Goal: Task Accomplishment & Management: Manage account settings

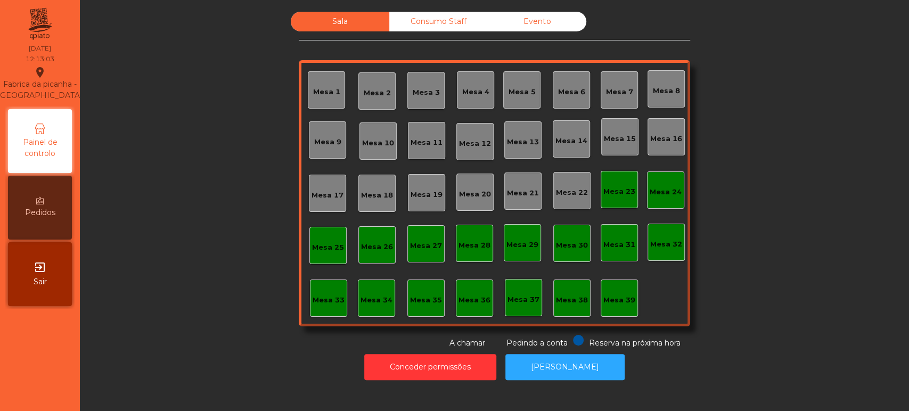
click at [323, 196] on div "Mesa 17" at bounding box center [328, 195] width 32 height 11
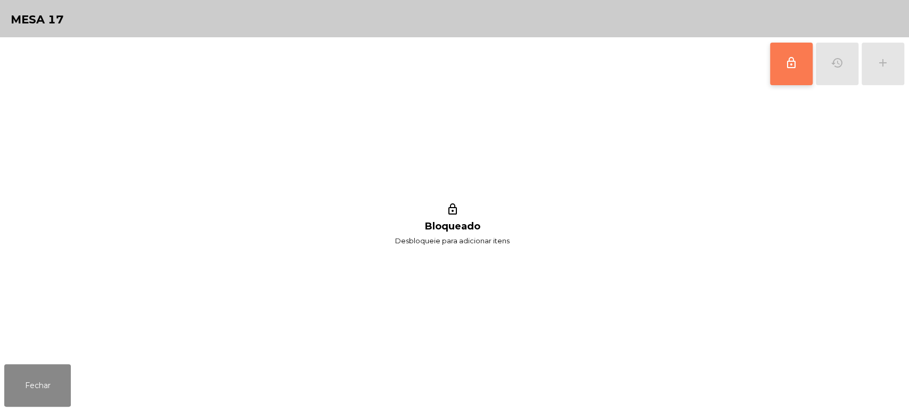
click at [793, 56] on span "lock_outline" at bounding box center [791, 62] width 13 height 13
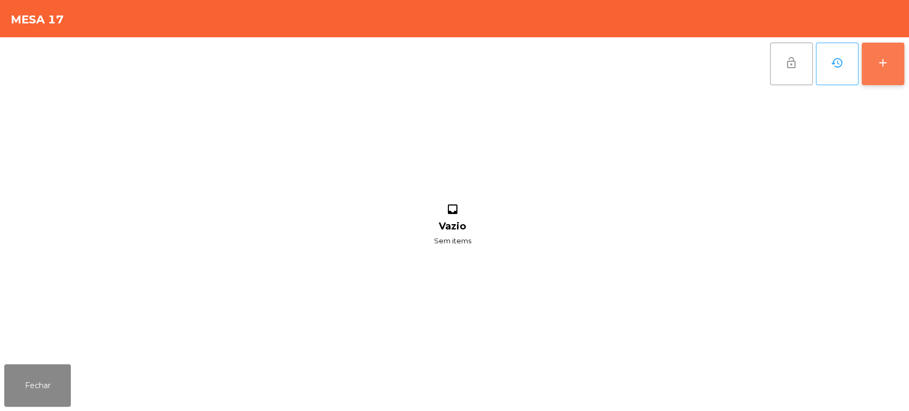
click at [903, 72] on button "add" at bounding box center [883, 64] width 43 height 43
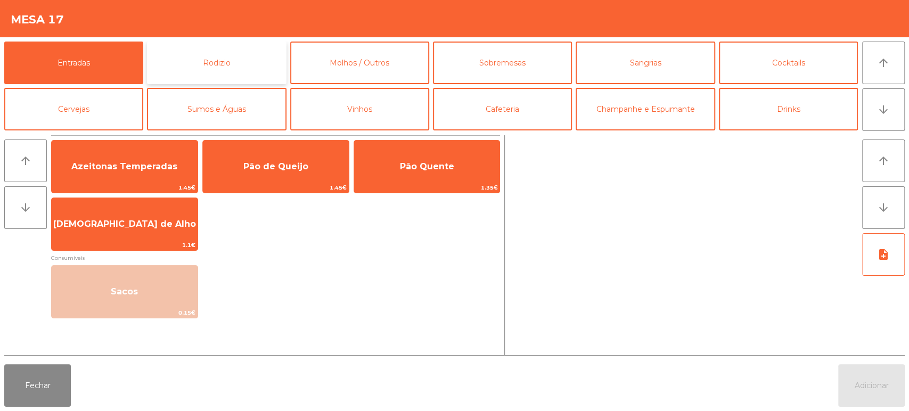
click at [228, 49] on button "Rodizio" at bounding box center [216, 63] width 139 height 43
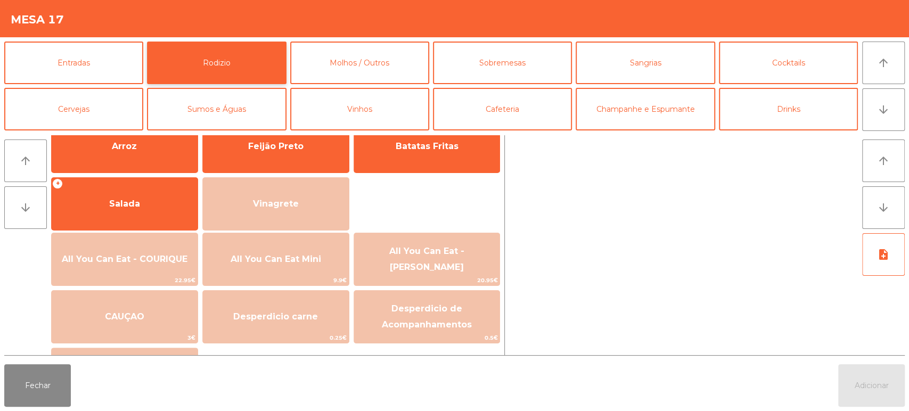
scroll to position [207, 0]
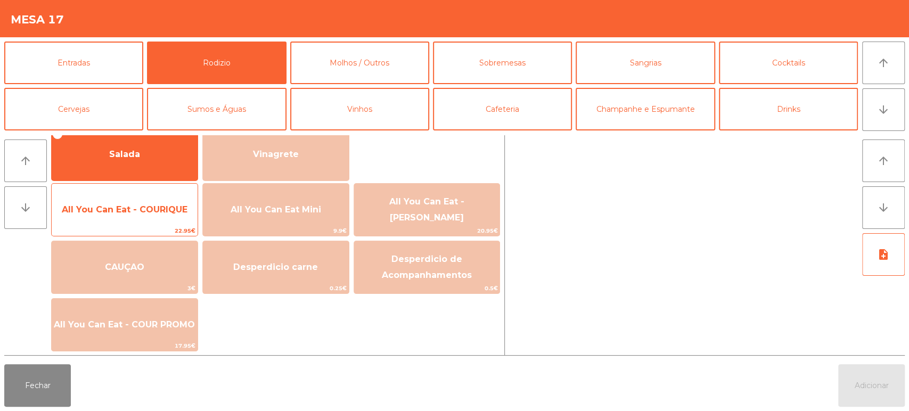
click at [137, 211] on span "All You Can Eat - COURIQUE" at bounding box center [125, 209] width 126 height 10
click at [142, 219] on span "All You Can Eat - COURIQUE" at bounding box center [125, 209] width 146 height 29
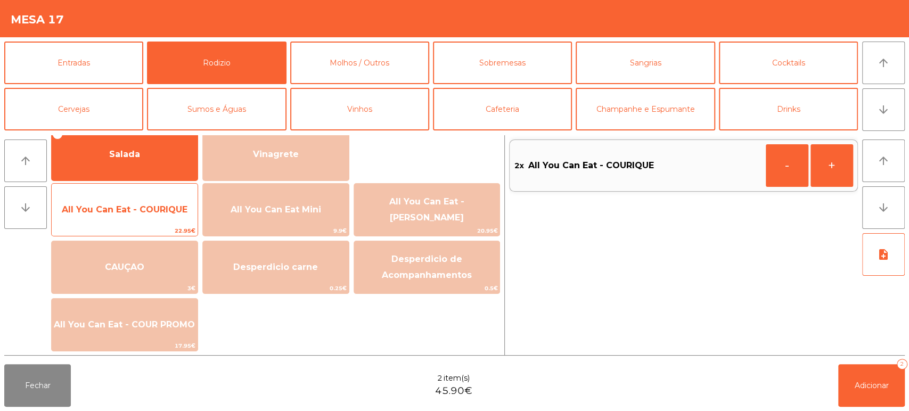
click at [142, 224] on div "All You Can Eat - COURIQUE 22.95€" at bounding box center [124, 209] width 147 height 53
click at [143, 226] on span "22.95€" at bounding box center [125, 231] width 146 height 10
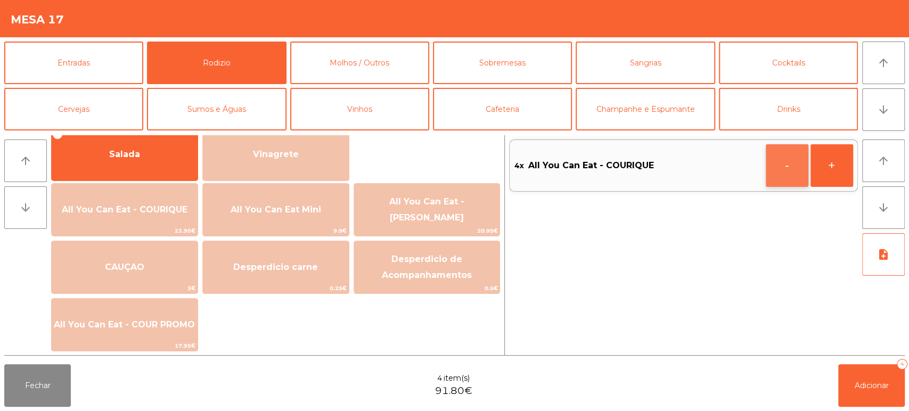
click at [783, 170] on button "-" at bounding box center [787, 165] width 43 height 43
click at [771, 177] on button "-" at bounding box center [787, 165] width 43 height 43
click at [855, 387] on span "Adicionar" at bounding box center [872, 386] width 34 height 10
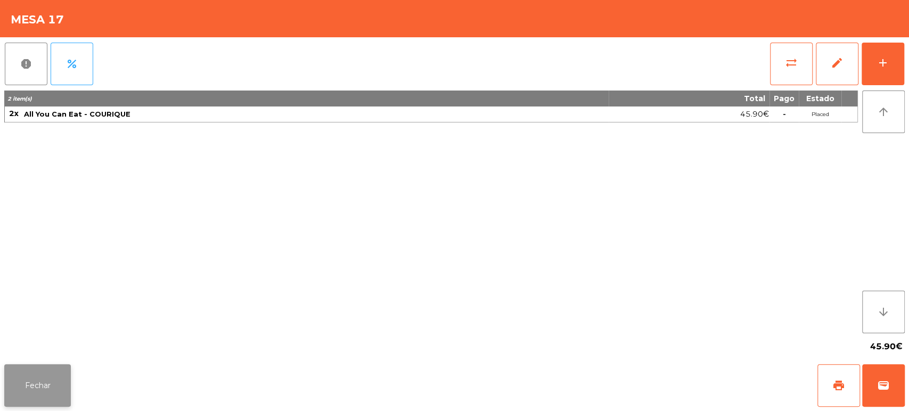
click at [35, 383] on button "Fechar" at bounding box center [37, 385] width 67 height 43
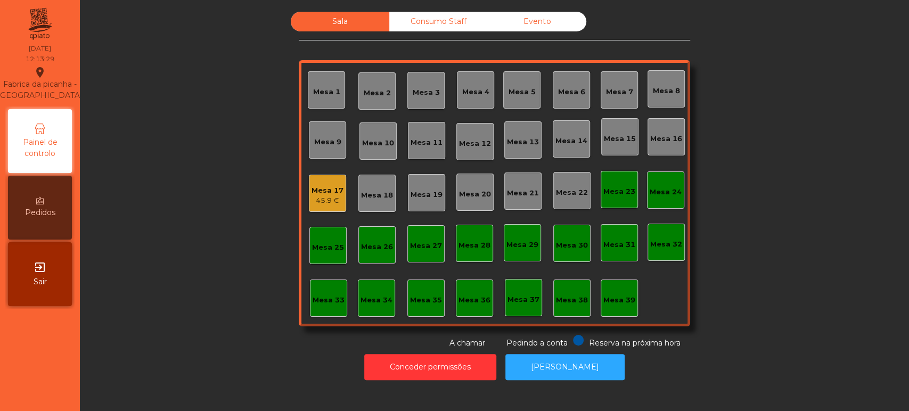
click at [327, 204] on div "45.9 €" at bounding box center [328, 200] width 32 height 11
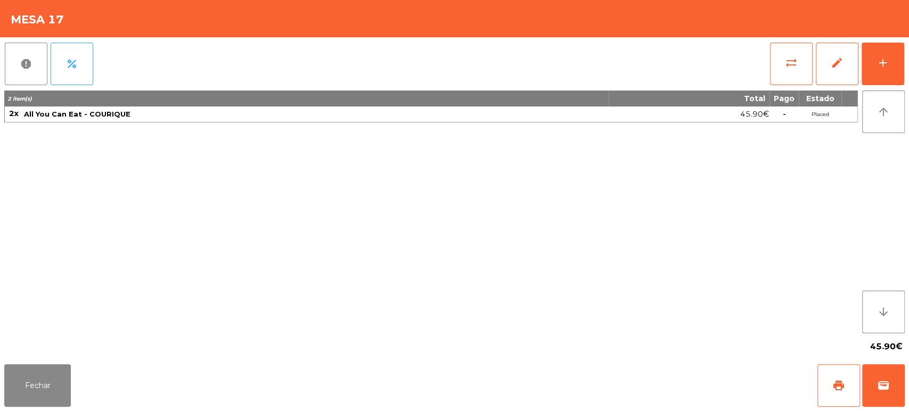
click at [908, 47] on div "report percent sync_alt edit add 2 item(s) Total Pago Estado 2x All You Can Eat…" at bounding box center [454, 198] width 909 height 323
click at [887, 64] on div "add" at bounding box center [883, 62] width 13 height 13
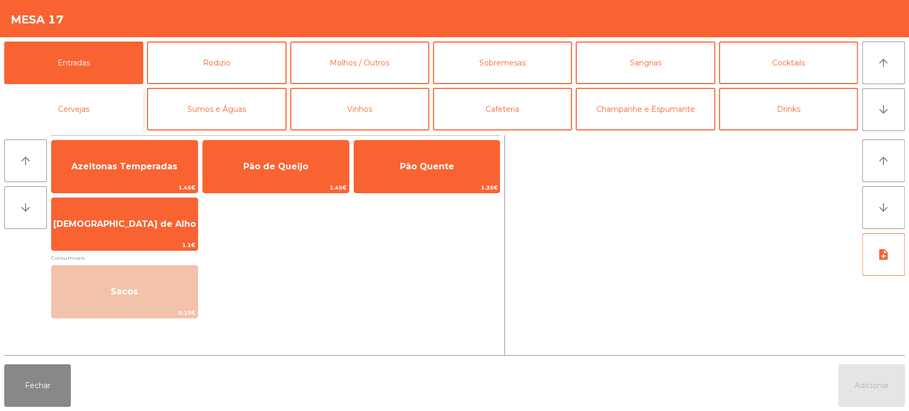
click at [108, 111] on button "Cervejas" at bounding box center [73, 109] width 139 height 43
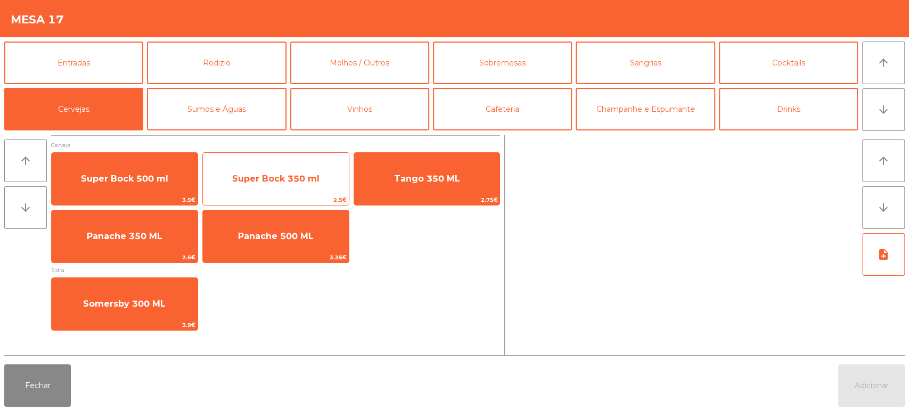
click at [301, 181] on span "Super Bock 350 ml" at bounding box center [275, 179] width 87 height 10
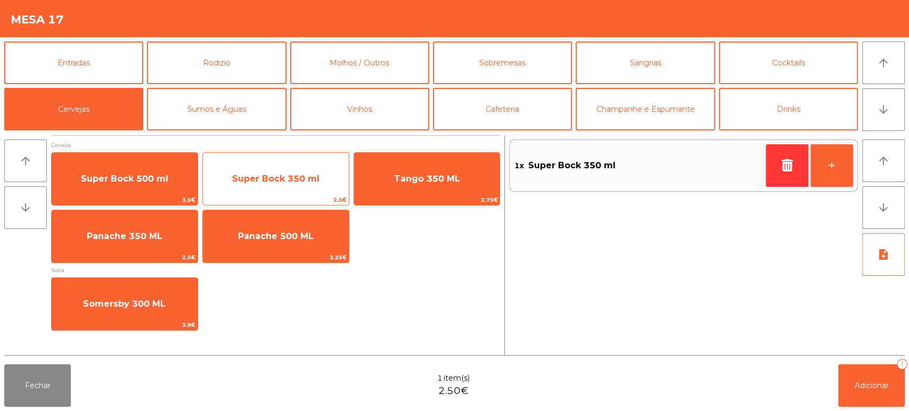
click at [302, 188] on span "Super Bock 350 ml" at bounding box center [276, 179] width 146 height 29
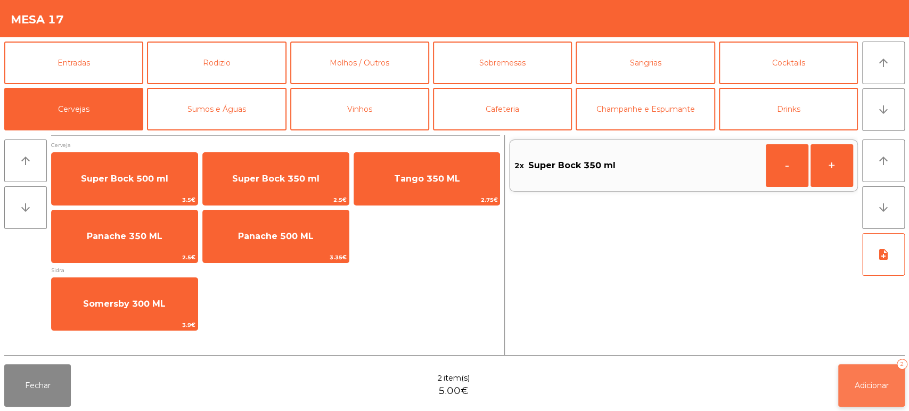
click at [858, 388] on span "Adicionar" at bounding box center [872, 386] width 34 height 10
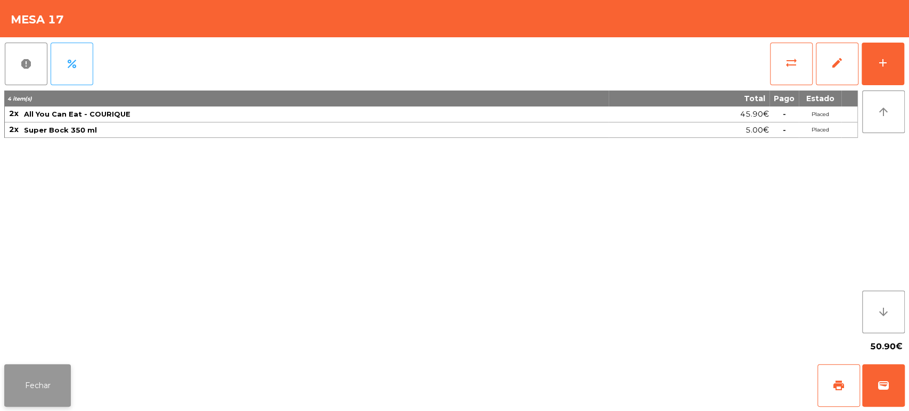
click at [43, 388] on button "Fechar" at bounding box center [37, 385] width 67 height 43
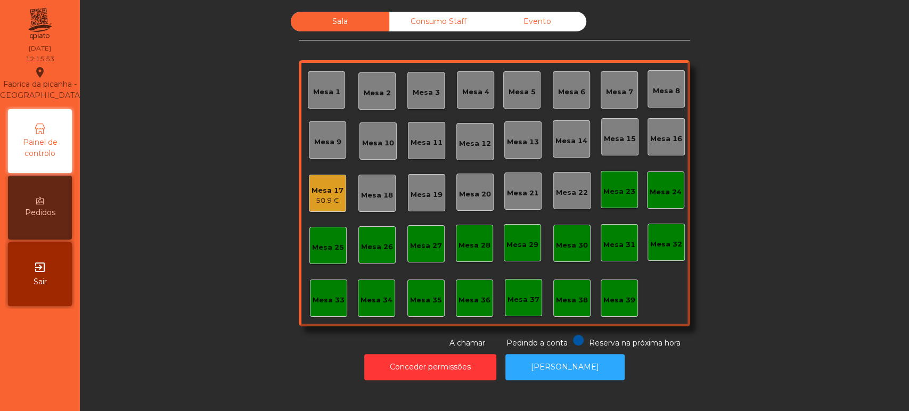
click at [70, 390] on nav "Fabrica da picanha - Lisboa location_on 06/09/2025 12:15:53 Painel de controlo …" at bounding box center [40, 205] width 80 height 411
click at [442, 17] on div "Consumo Staff" at bounding box center [438, 22] width 99 height 20
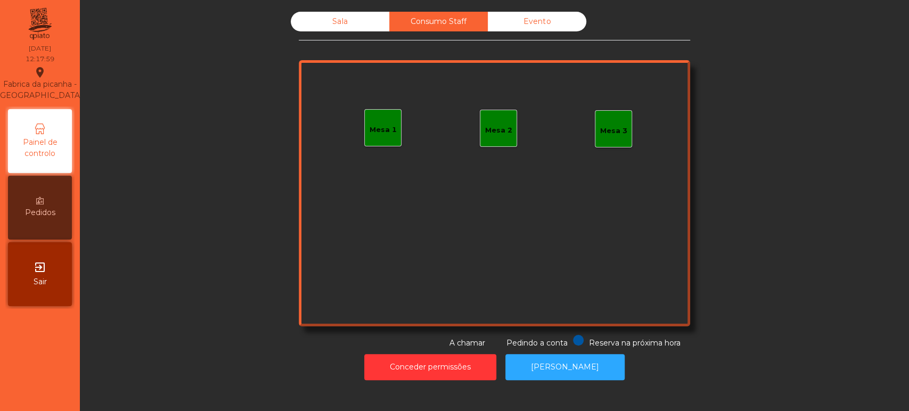
click at [371, 126] on div "Mesa 1" at bounding box center [383, 130] width 27 height 11
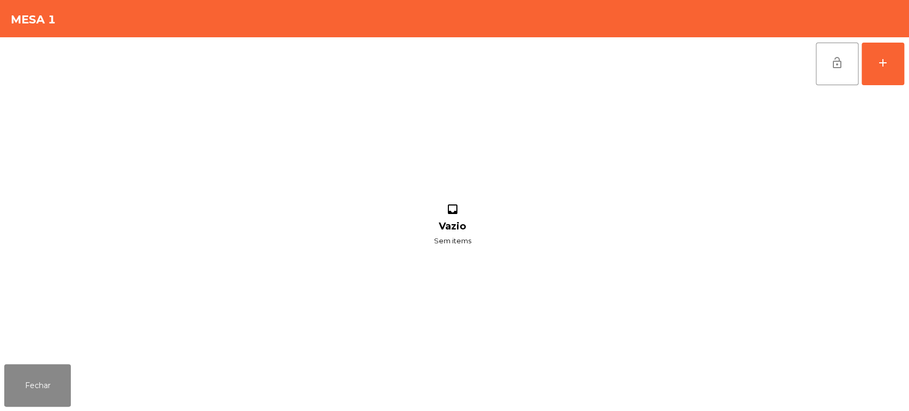
click at [906, 69] on div "lock_open add inbox Vazio Sem items" at bounding box center [454, 198] width 909 height 323
click at [882, 60] on div "add" at bounding box center [883, 62] width 13 height 13
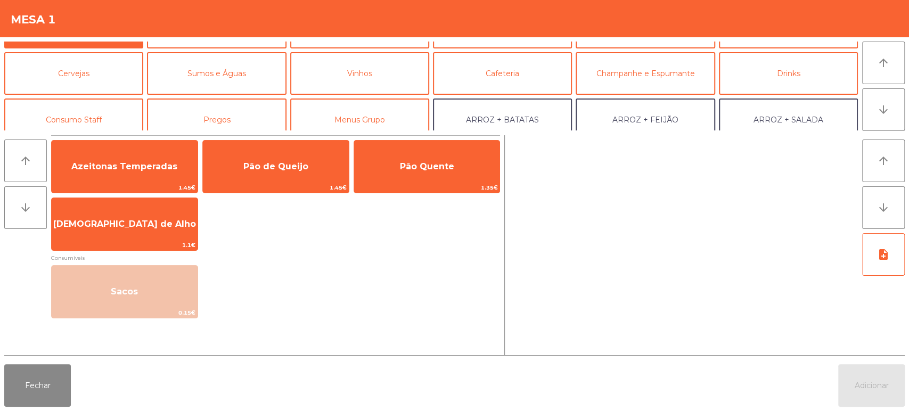
scroll to position [41, 0]
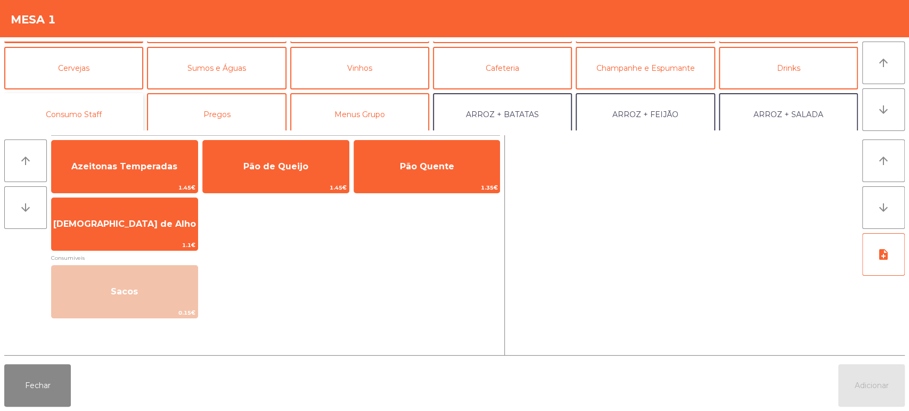
click at [98, 118] on button "Consumo Staff" at bounding box center [73, 114] width 139 height 43
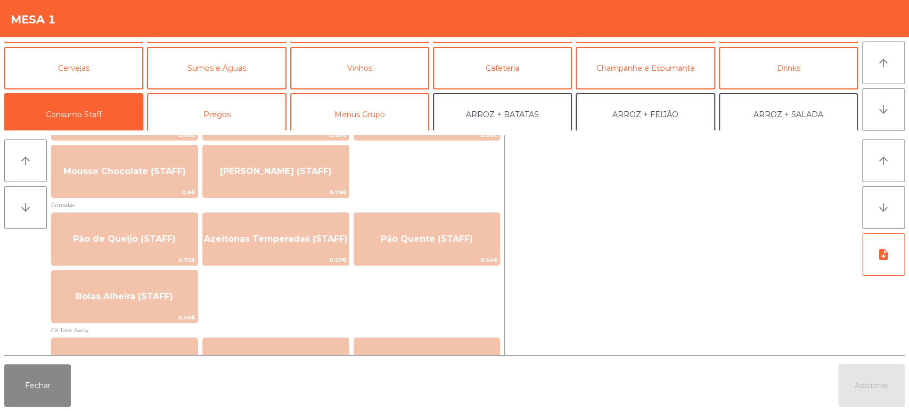
scroll to position [822, 0]
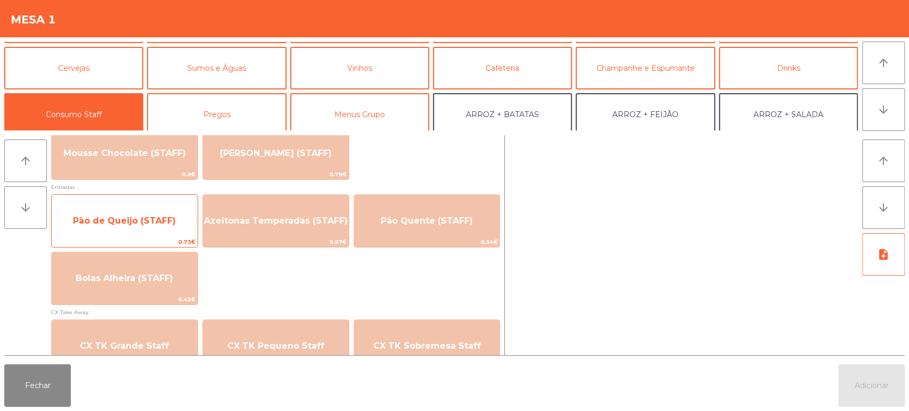
click at [162, 210] on span "Pão de Queijo (STAFF)" at bounding box center [125, 221] width 146 height 29
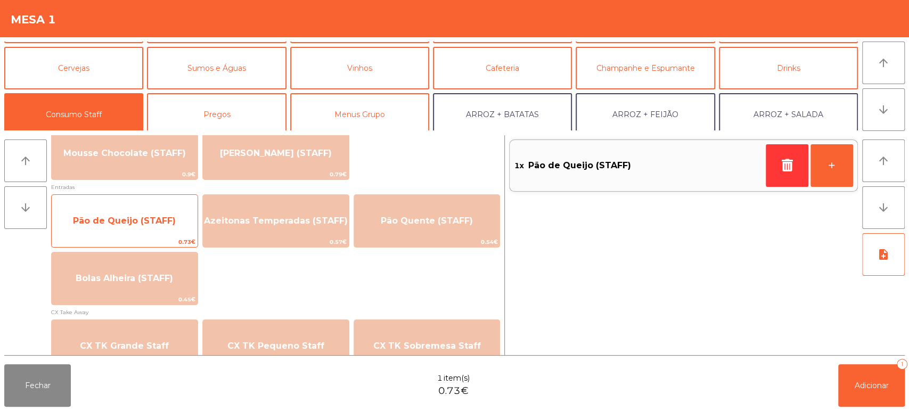
click at [159, 218] on span "Pão de Queijo (STAFF)" at bounding box center [124, 221] width 103 height 10
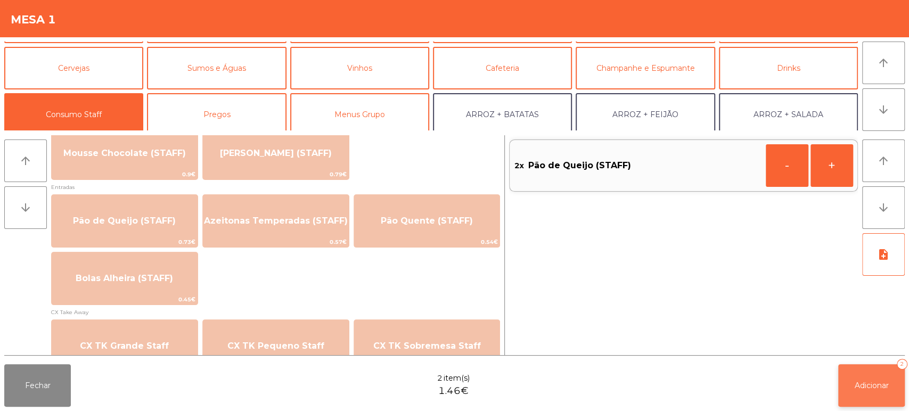
click at [860, 379] on button "Adicionar 2" at bounding box center [871, 385] width 67 height 43
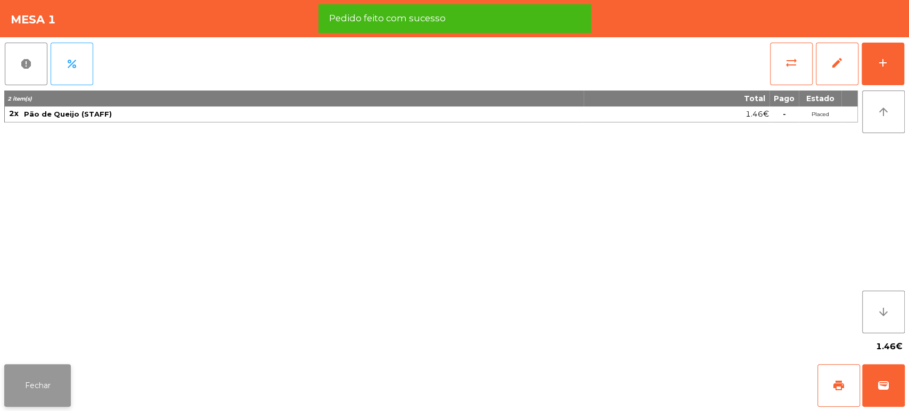
click at [29, 388] on button "Fechar" at bounding box center [37, 385] width 67 height 43
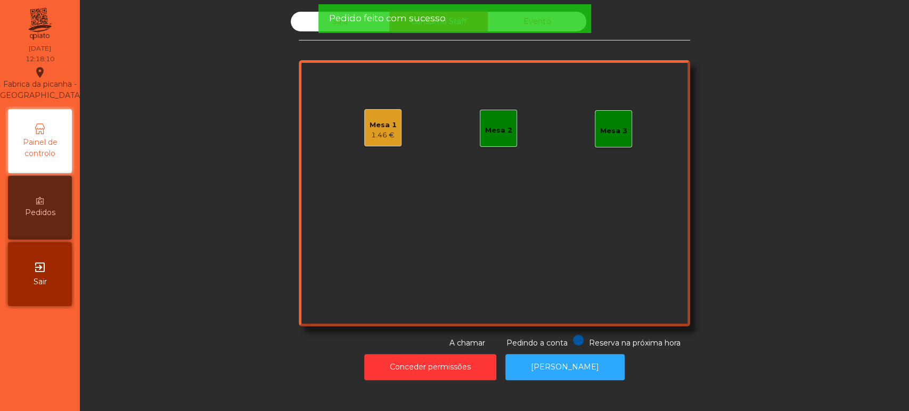
click at [201, 208] on div "Sala Consumo Staff Evento Mesa 1 1.46 € Mesa 2 Mesa 3 Reserva na próxima hora P…" at bounding box center [494, 180] width 800 height 337
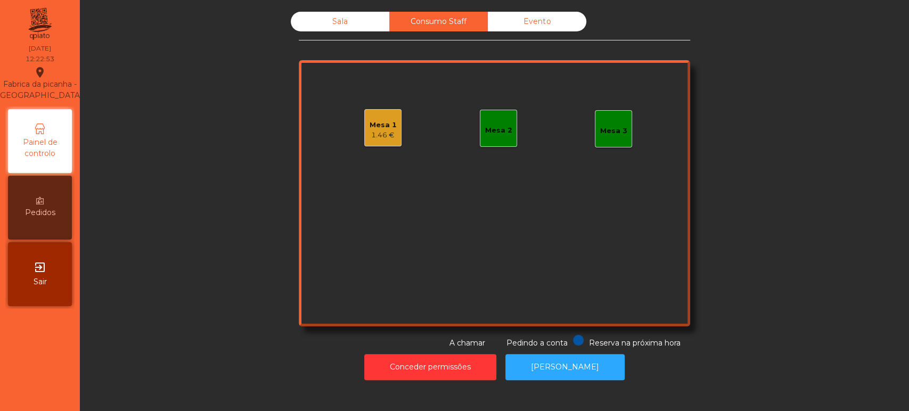
click at [315, 22] on div "Sala" at bounding box center [340, 22] width 99 height 20
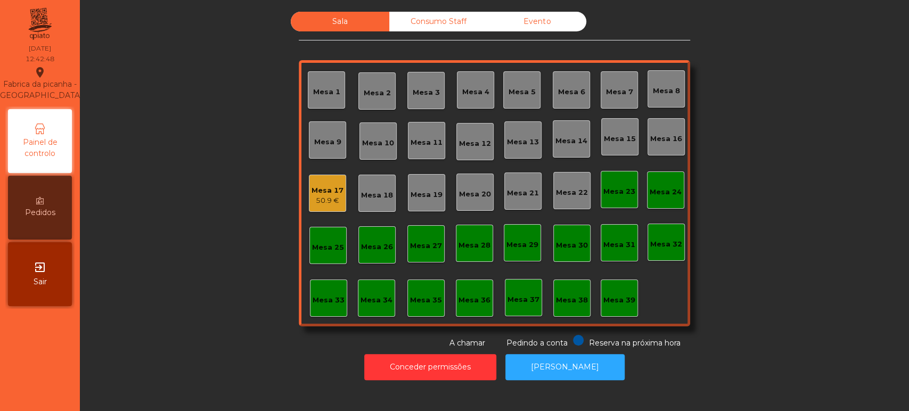
click at [324, 200] on div "50.9 €" at bounding box center [328, 200] width 32 height 11
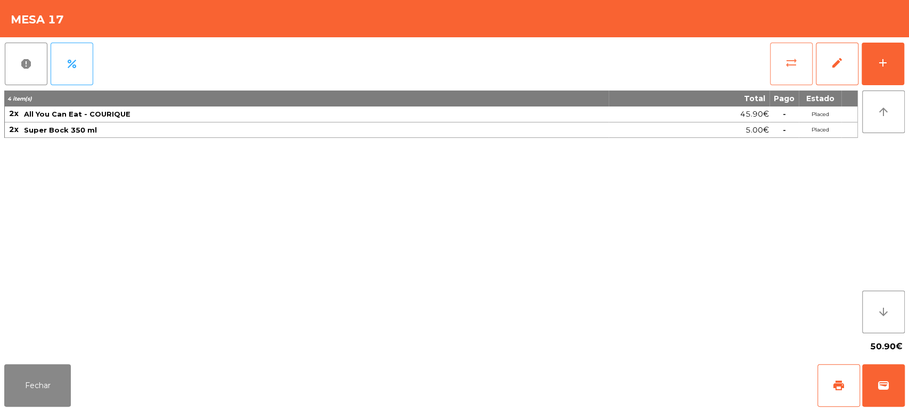
click at [791, 68] on span "sync_alt" at bounding box center [791, 62] width 13 height 13
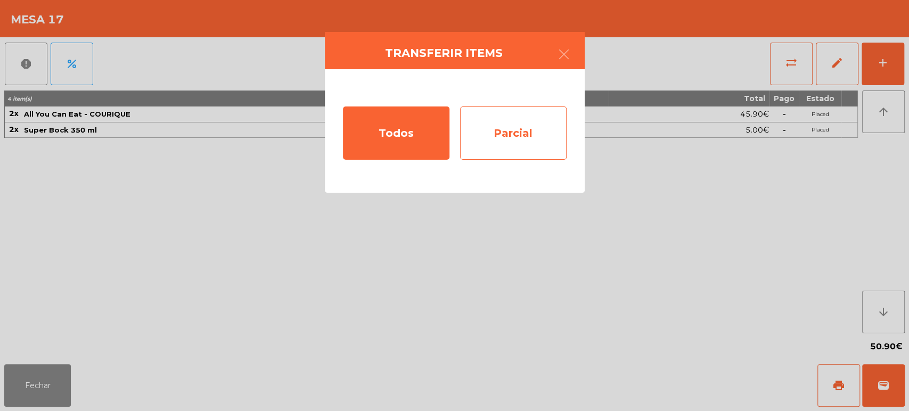
click at [511, 140] on div "Parcial" at bounding box center [513, 133] width 107 height 53
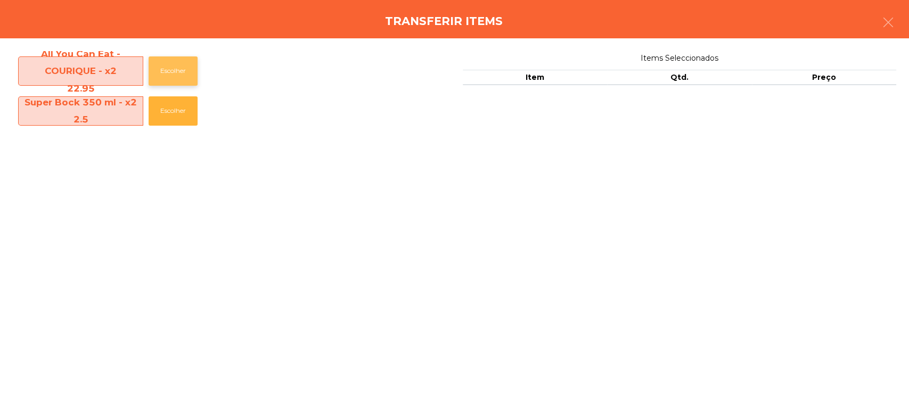
click at [162, 59] on button "Escolher" at bounding box center [173, 70] width 49 height 29
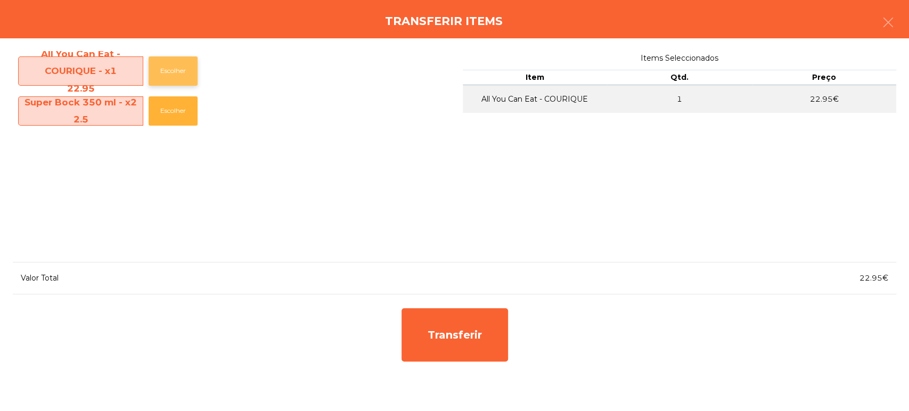
click at [167, 66] on button "Escolher" at bounding box center [173, 70] width 49 height 29
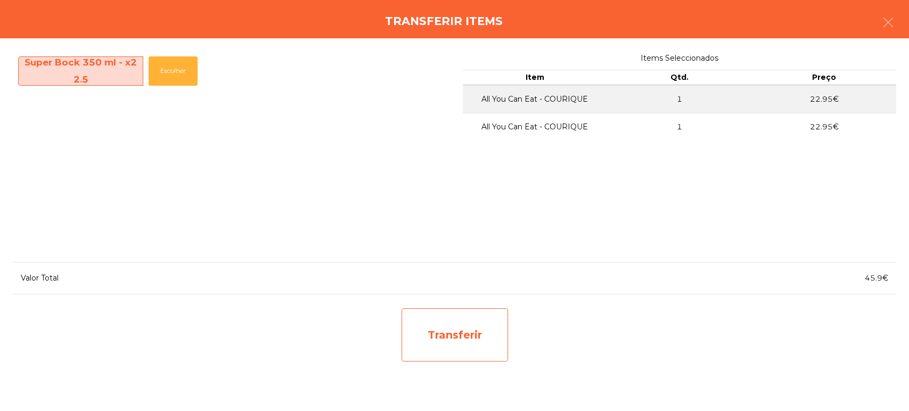
click at [459, 314] on div "Transferir" at bounding box center [455, 334] width 107 height 53
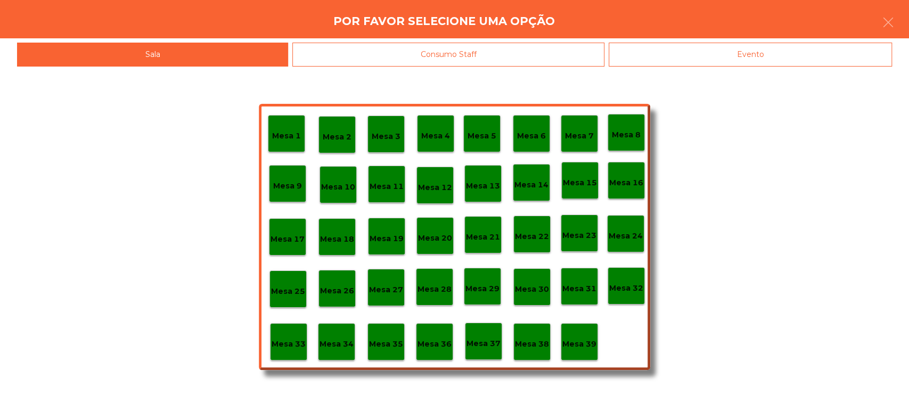
click at [487, 347] on p "Mesa 37" at bounding box center [484, 344] width 34 height 12
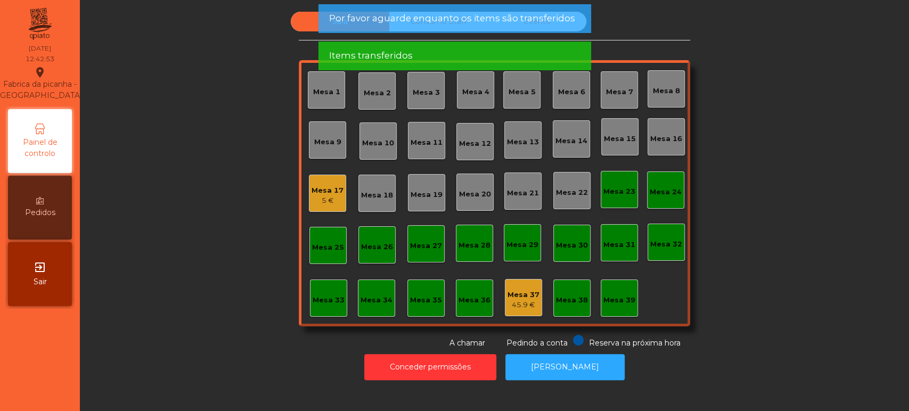
click at [320, 201] on div "5 €" at bounding box center [328, 200] width 32 height 11
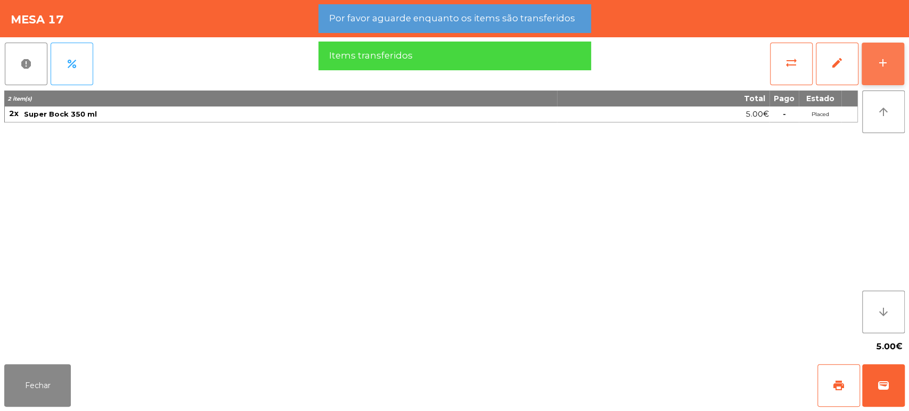
click at [903, 70] on button "add" at bounding box center [883, 64] width 43 height 43
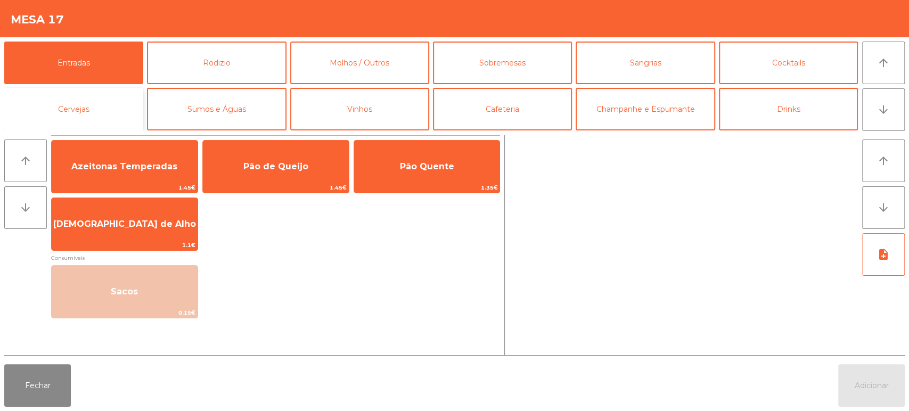
click at [82, 94] on button "Cervejas" at bounding box center [73, 109] width 139 height 43
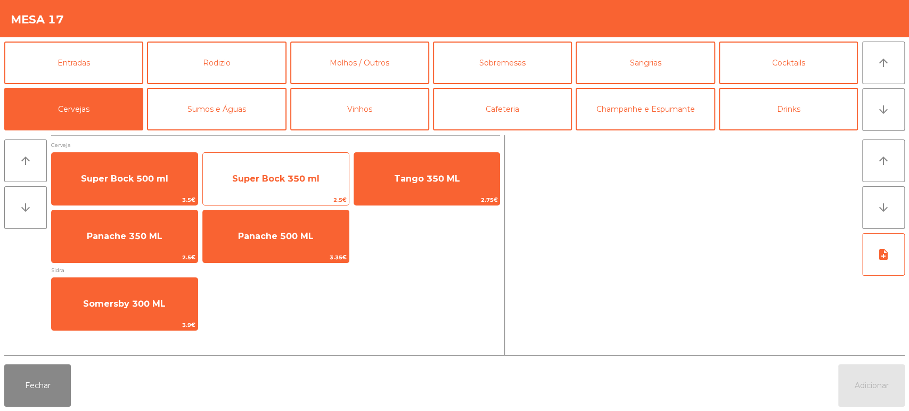
click at [279, 182] on span "Super Bock 350 ml" at bounding box center [275, 179] width 87 height 10
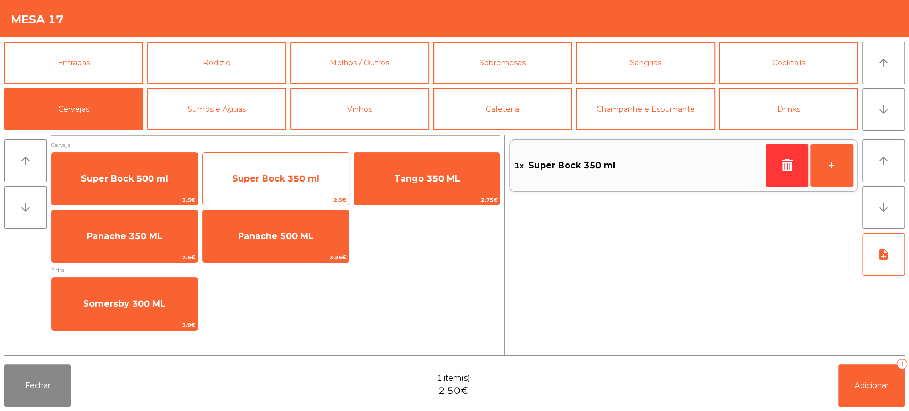
click at [282, 183] on span "Super Bock 350 ml" at bounding box center [275, 179] width 87 height 10
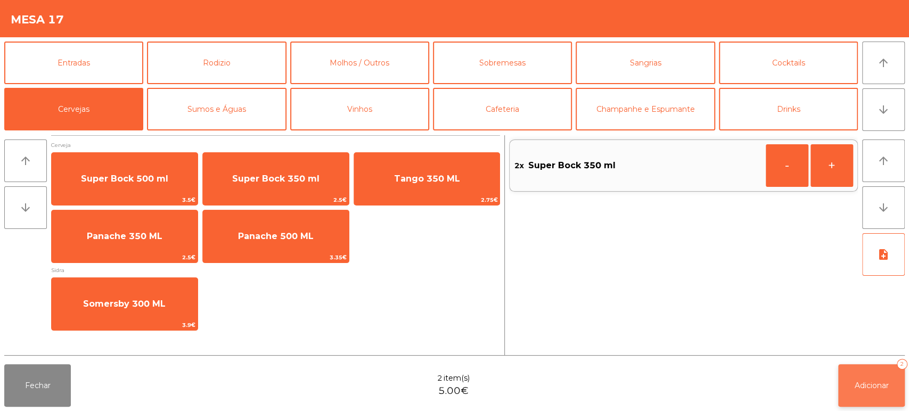
click at [872, 402] on button "Adicionar 2" at bounding box center [871, 385] width 67 height 43
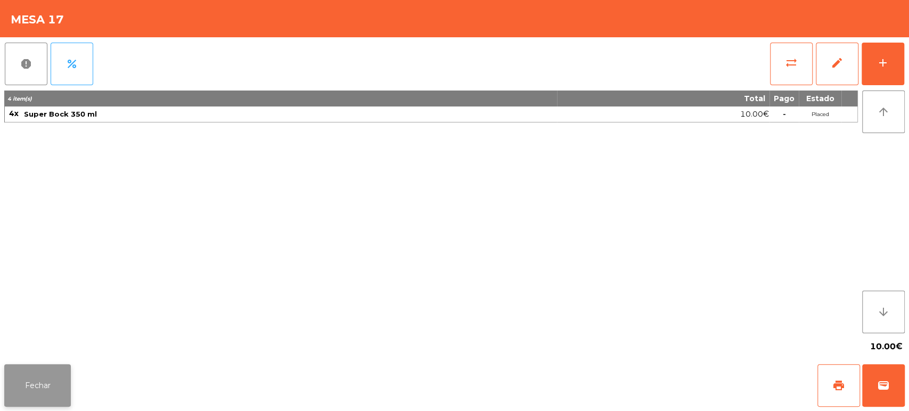
click at [68, 372] on button "Fechar" at bounding box center [37, 385] width 67 height 43
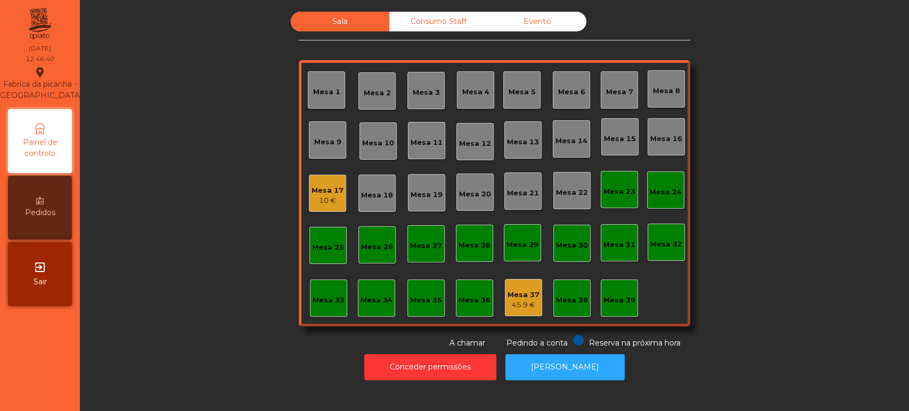
click at [421, 93] on div "Mesa 3" at bounding box center [426, 92] width 27 height 11
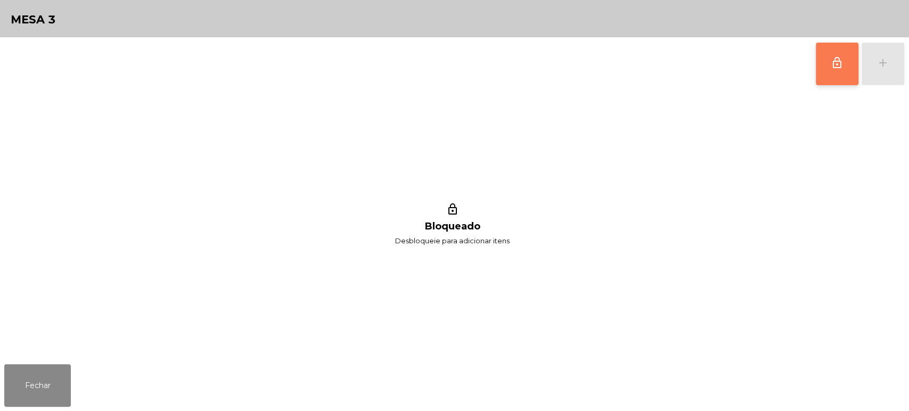
click at [856, 61] on button "lock_outline" at bounding box center [837, 64] width 43 height 43
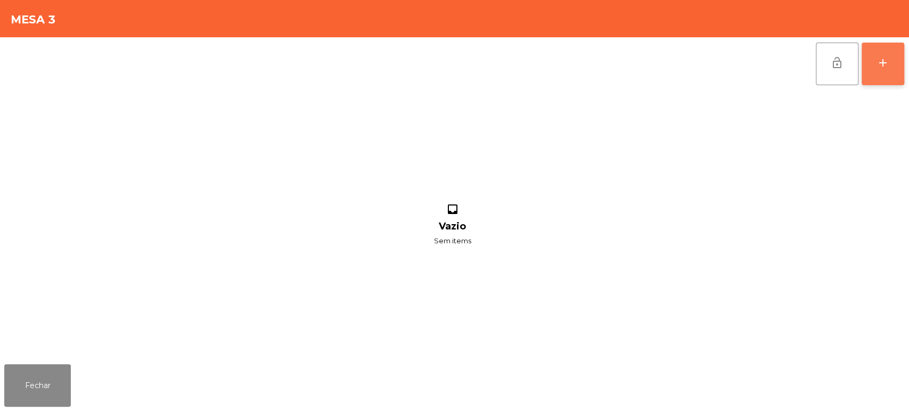
click at [885, 70] on button "add" at bounding box center [883, 64] width 43 height 43
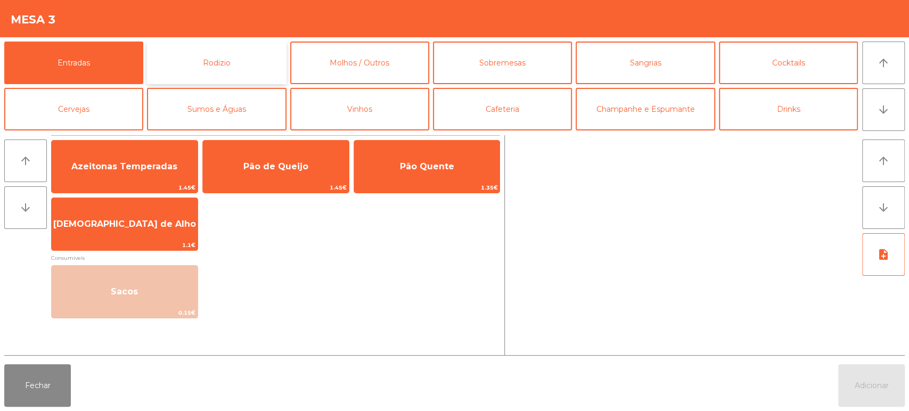
click at [217, 52] on button "Rodizio" at bounding box center [216, 63] width 139 height 43
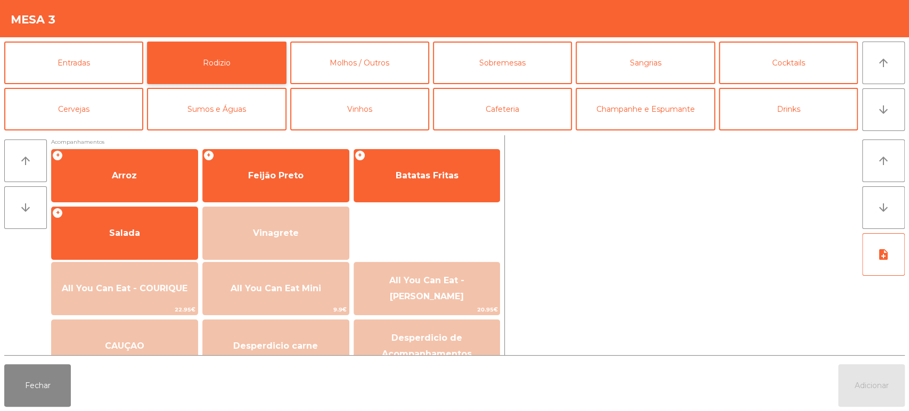
scroll to position [130, 0]
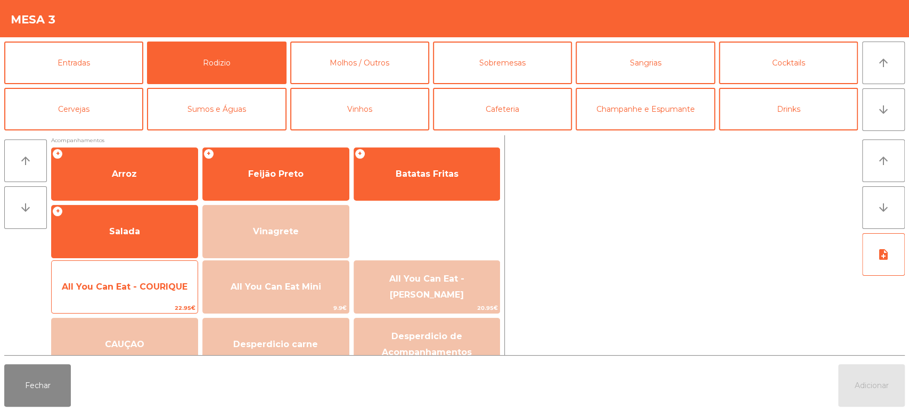
click at [160, 292] on span "All You Can Eat - COURIQUE" at bounding box center [125, 287] width 146 height 29
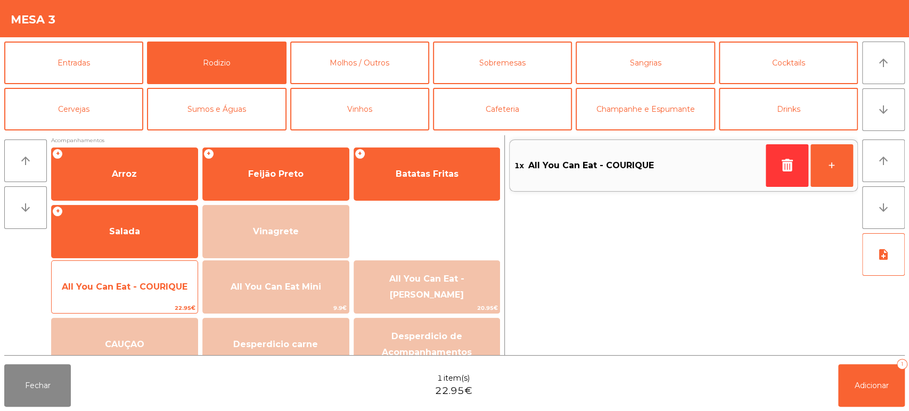
click at [160, 286] on span "All You Can Eat - COURIQUE" at bounding box center [125, 287] width 126 height 10
click at [156, 288] on span "All You Can Eat - COURIQUE" at bounding box center [125, 287] width 126 height 10
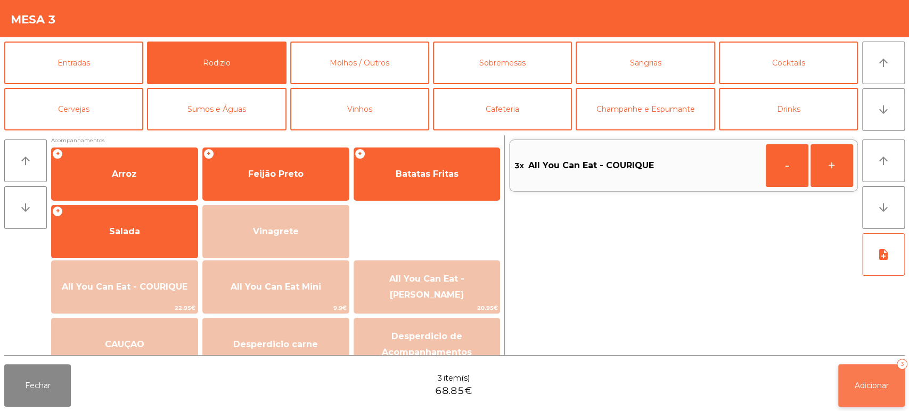
click at [852, 381] on button "Adicionar 3" at bounding box center [871, 385] width 67 height 43
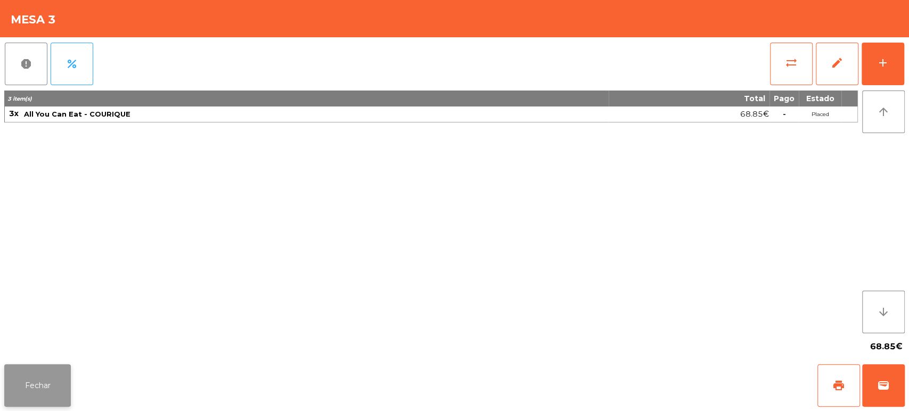
click at [51, 404] on button "Fechar" at bounding box center [37, 385] width 67 height 43
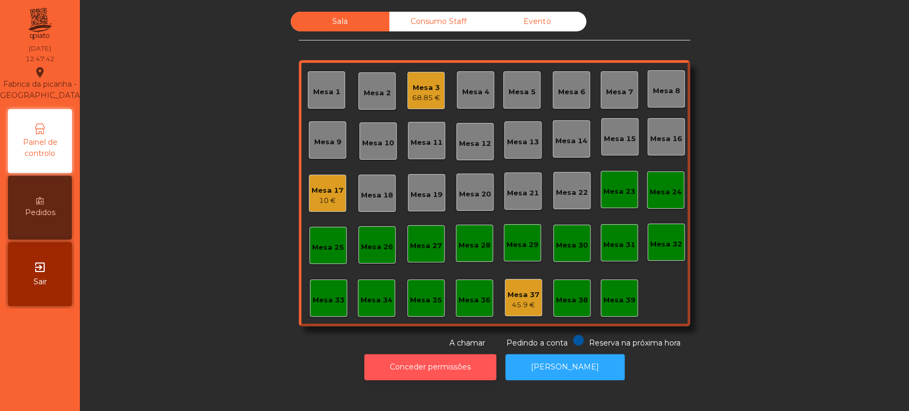
click at [452, 364] on button "Conceder permissões" at bounding box center [430, 367] width 132 height 26
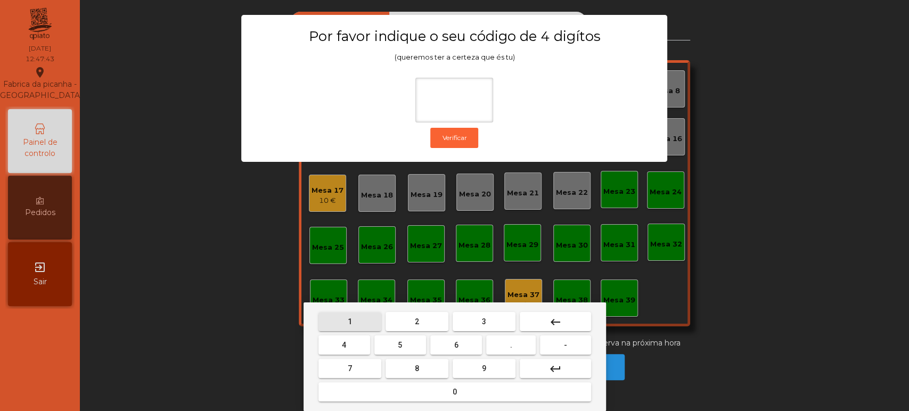
click at [357, 318] on button "1" at bounding box center [349, 321] width 63 height 19
click at [497, 316] on button "3" at bounding box center [484, 321] width 63 height 19
click at [415, 349] on button "5" at bounding box center [400, 345] width 52 height 19
click at [453, 396] on span "0" at bounding box center [455, 392] width 4 height 9
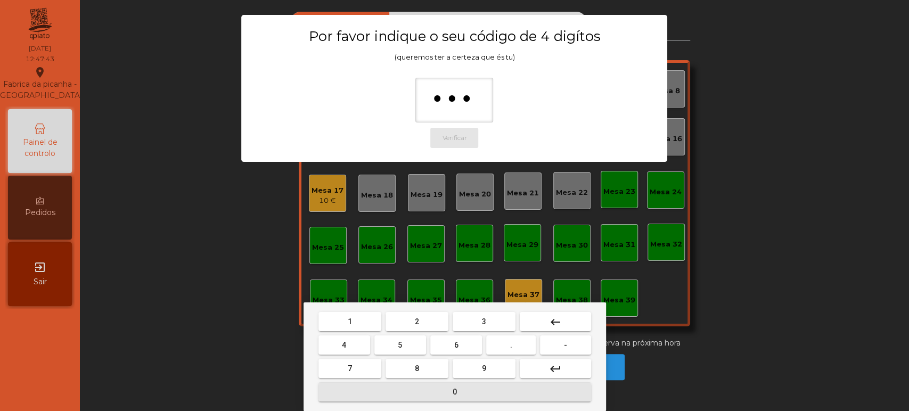
type input "****"
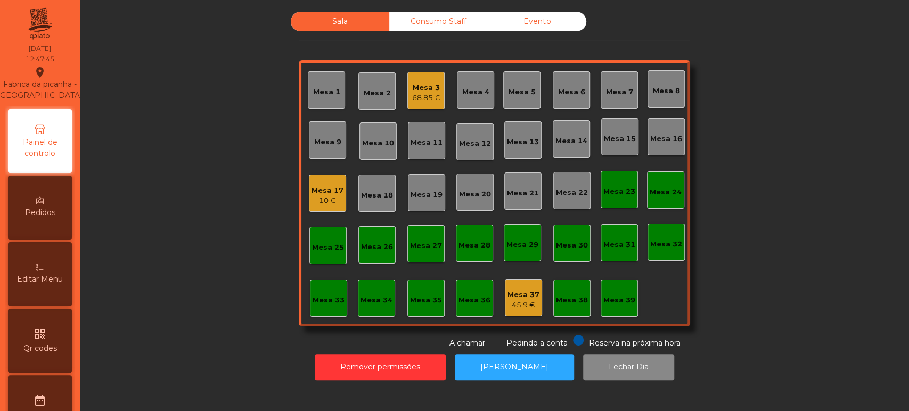
click at [61, 285] on span "Editar Menu" at bounding box center [40, 279] width 46 height 11
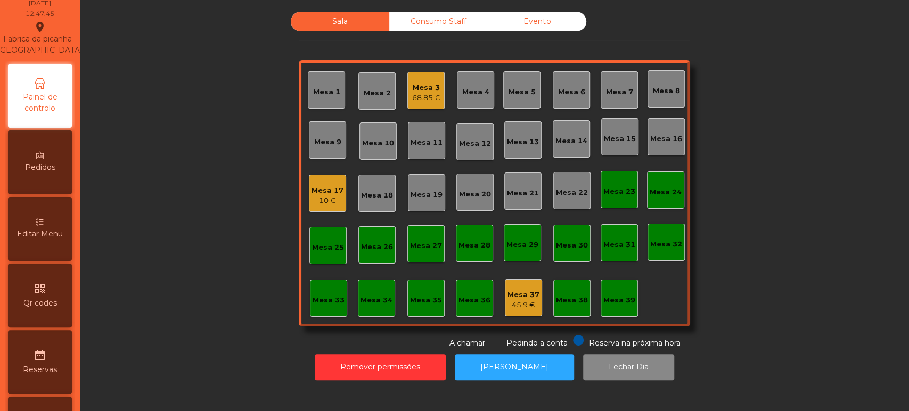
select select "*"
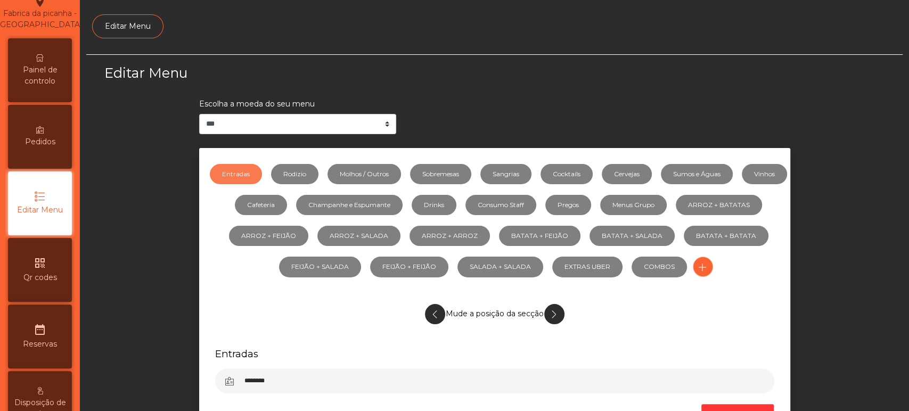
scroll to position [80, 0]
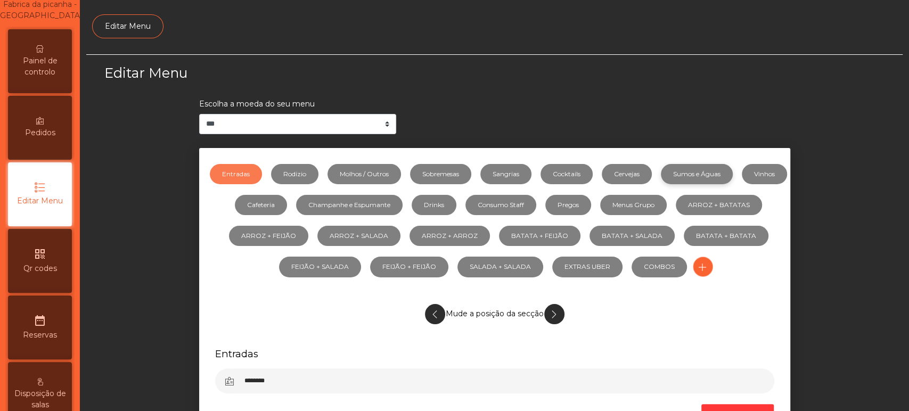
click at [724, 183] on link "Sumos e Águas" at bounding box center [697, 174] width 72 height 20
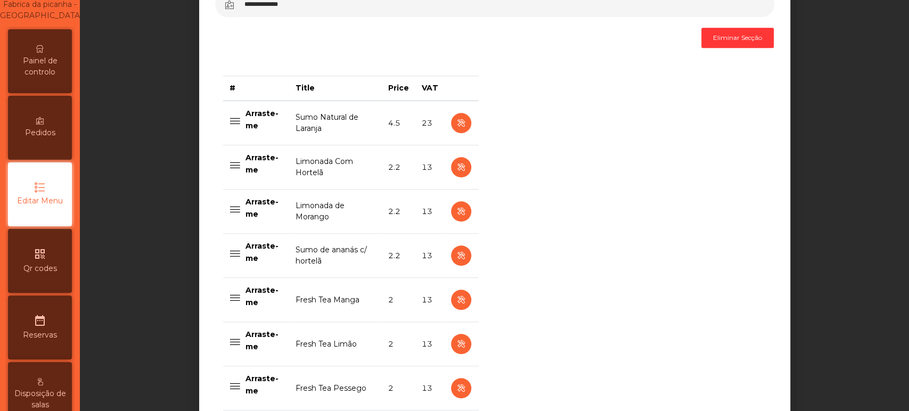
scroll to position [377, 0]
click at [456, 211] on icon "button" at bounding box center [461, 210] width 12 height 13
select select "***"
select select "**"
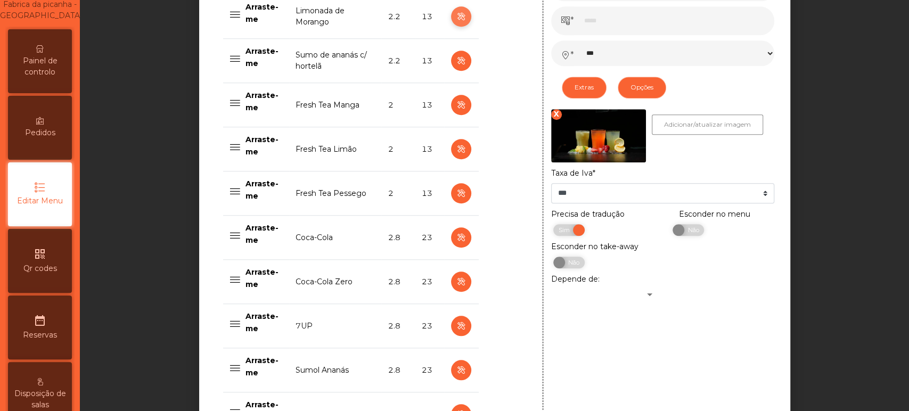
scroll to position [575, 0]
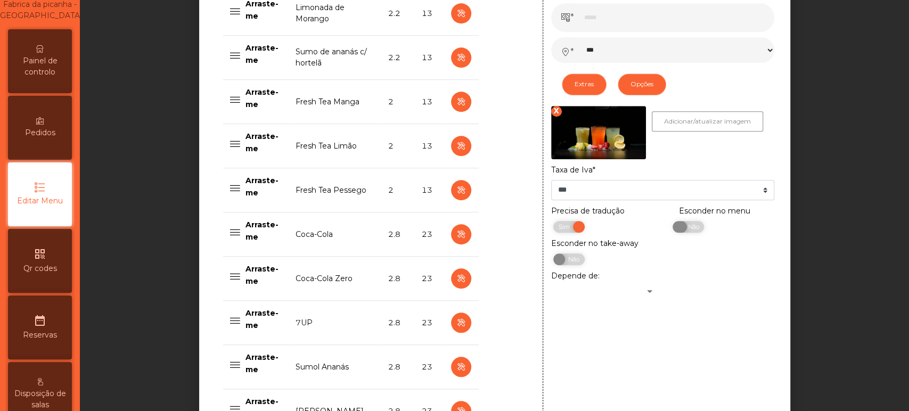
click at [682, 231] on span "Não" at bounding box center [691, 227] width 27 height 12
click at [455, 195] on icon "button" at bounding box center [461, 190] width 12 height 13
type input "**********"
type input "*"
select select "***"
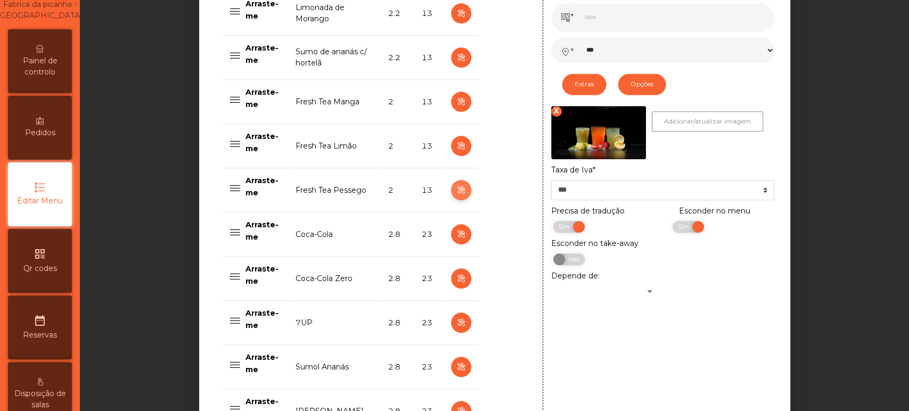
select select "**"
click at [684, 231] on span "Não" at bounding box center [691, 227] width 27 height 12
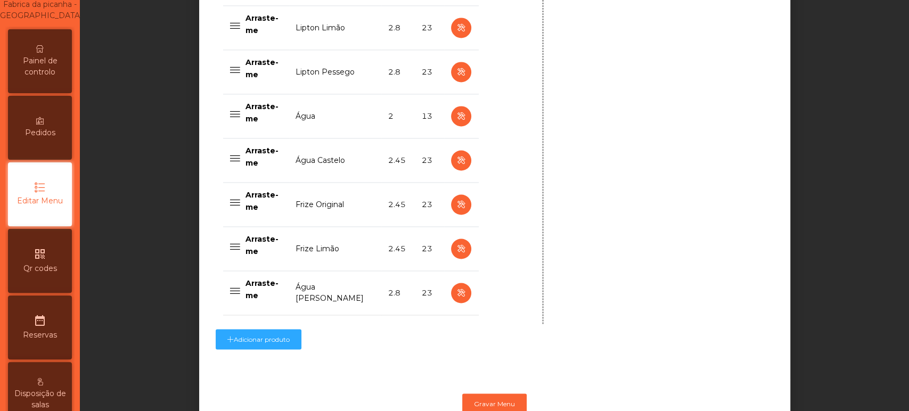
scroll to position [1082, 0]
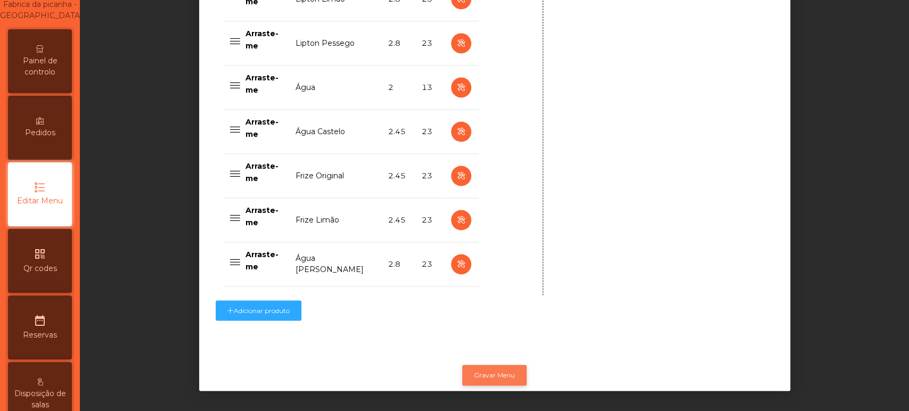
click at [516, 369] on button "Gravar Menu" at bounding box center [494, 375] width 64 height 20
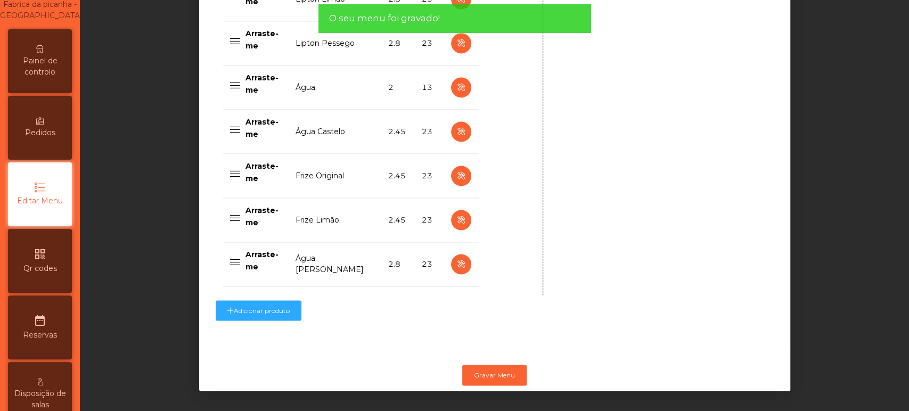
click at [54, 70] on span "Painel de controlo" at bounding box center [40, 66] width 59 height 22
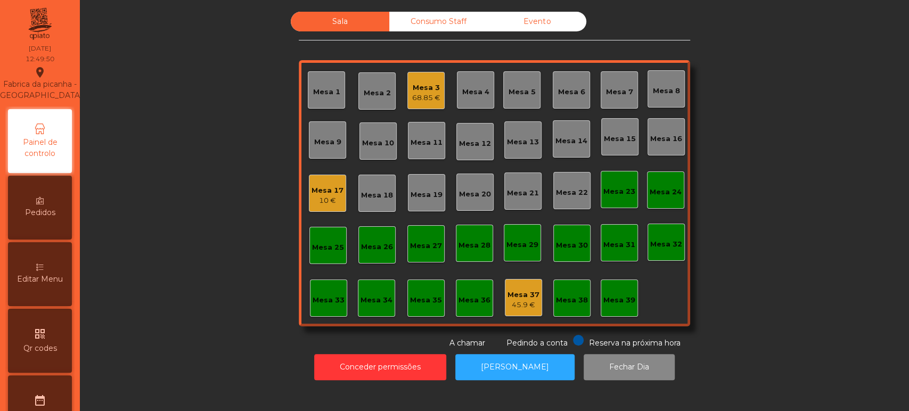
click at [430, 103] on div "Mesa 3 68.85 €" at bounding box center [425, 90] width 37 height 37
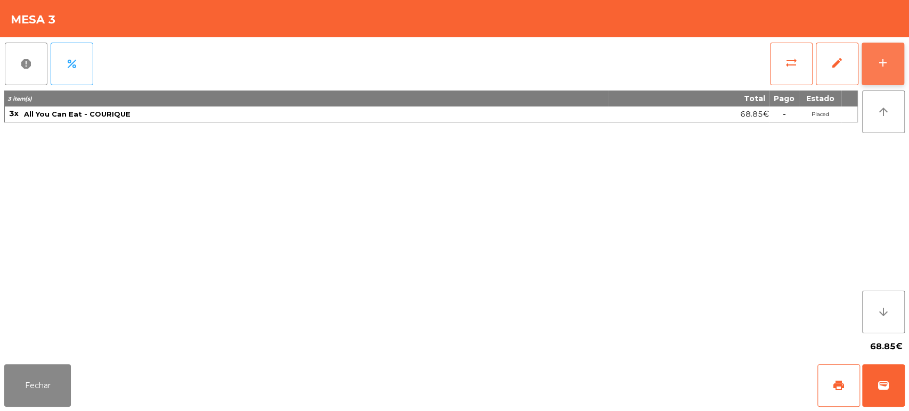
click at [901, 67] on button "add" at bounding box center [883, 64] width 43 height 43
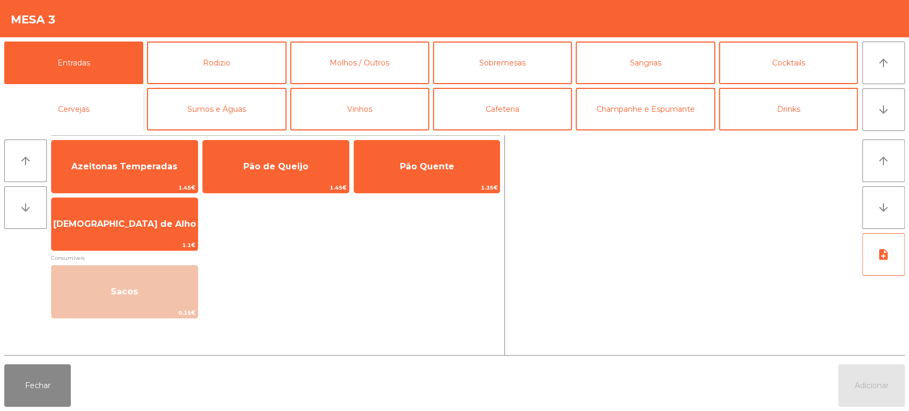
click at [111, 109] on button "Cervejas" at bounding box center [73, 109] width 139 height 43
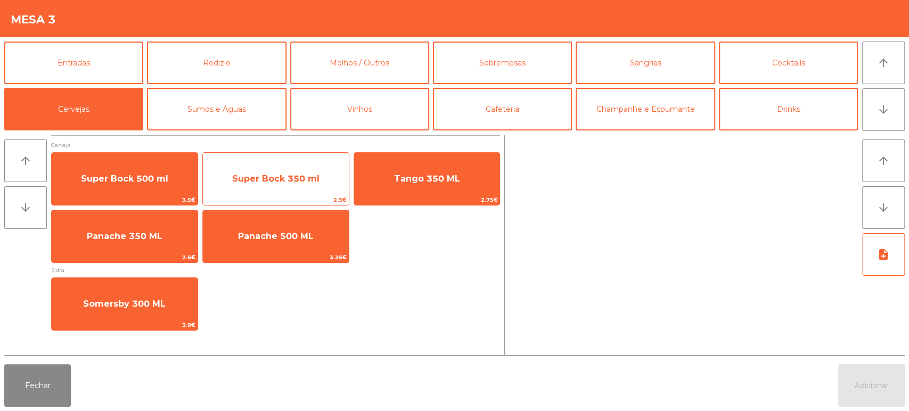
click at [272, 177] on span "Super Bock 350 ml" at bounding box center [275, 179] width 87 height 10
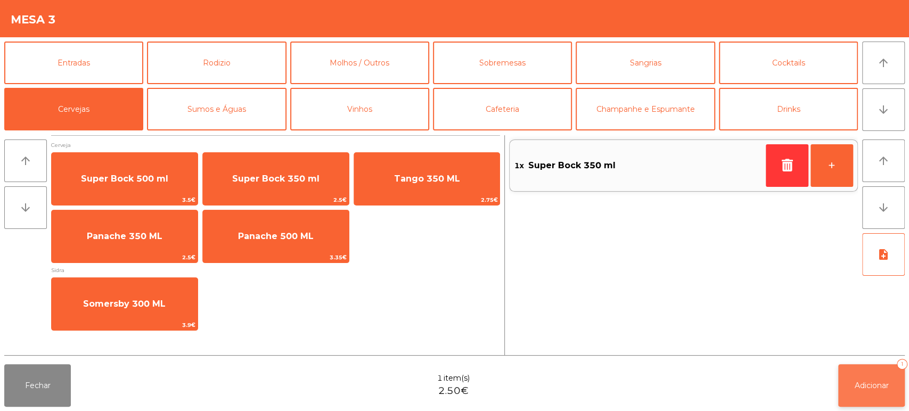
click at [876, 399] on button "Adicionar 1" at bounding box center [871, 385] width 67 height 43
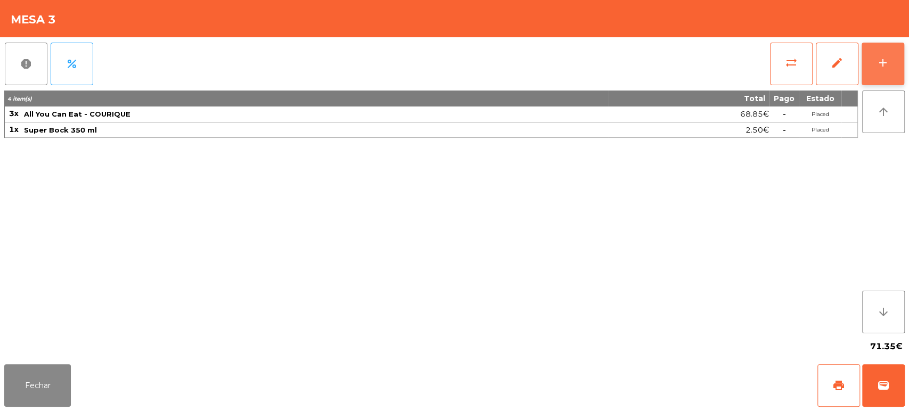
click at [887, 65] on div "add" at bounding box center [883, 62] width 13 height 13
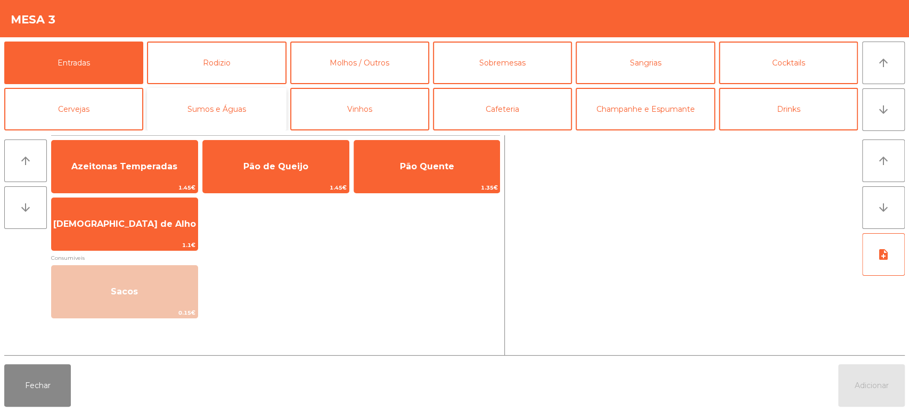
click at [269, 104] on button "Sumos e Águas" at bounding box center [216, 109] width 139 height 43
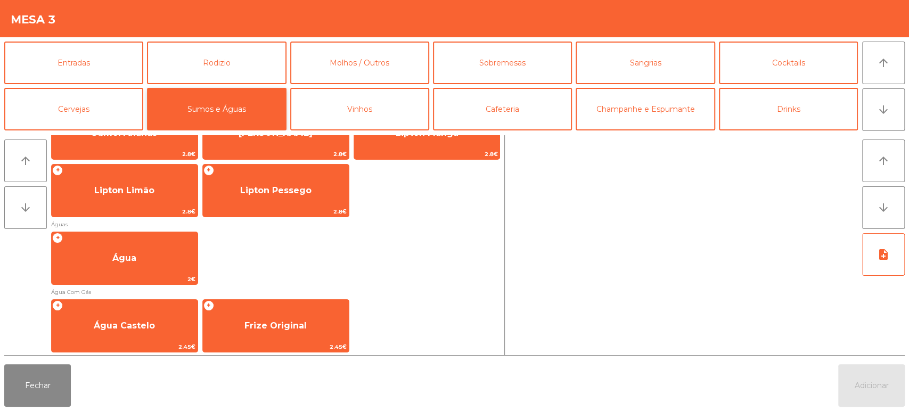
scroll to position [276, 0]
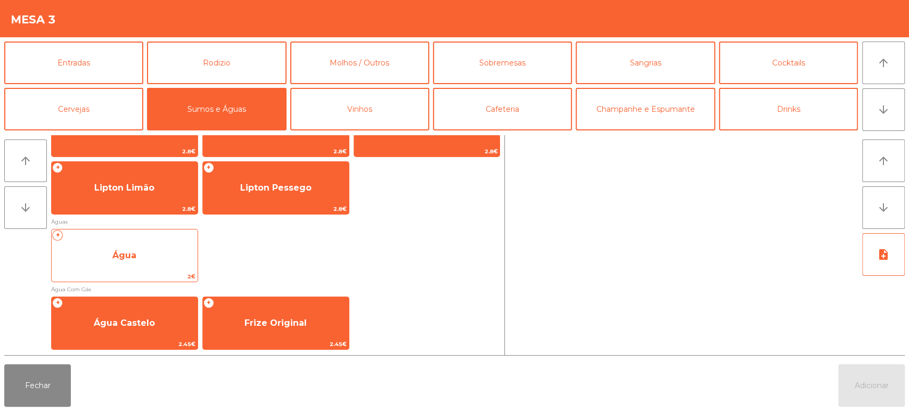
click at [162, 276] on span "2€" at bounding box center [125, 277] width 146 height 10
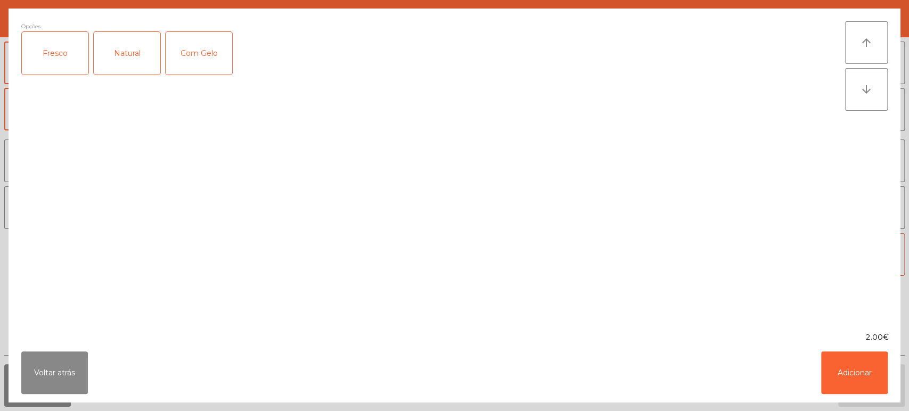
click at [145, 66] on div "Natural" at bounding box center [127, 53] width 67 height 43
click at [844, 361] on button "Adicionar" at bounding box center [854, 372] width 67 height 43
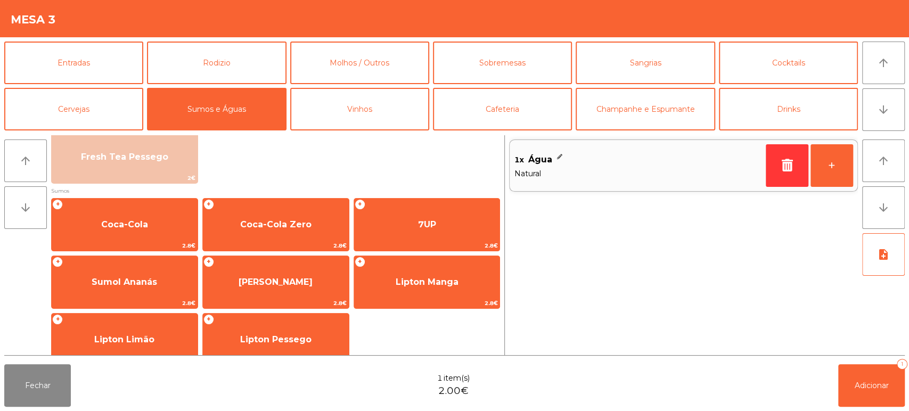
scroll to position [140, 0]
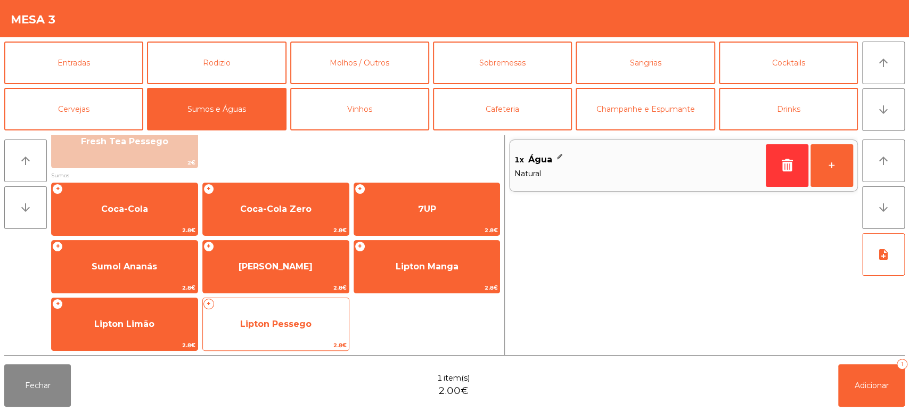
click at [289, 324] on span "Lipton Pessego" at bounding box center [275, 324] width 71 height 10
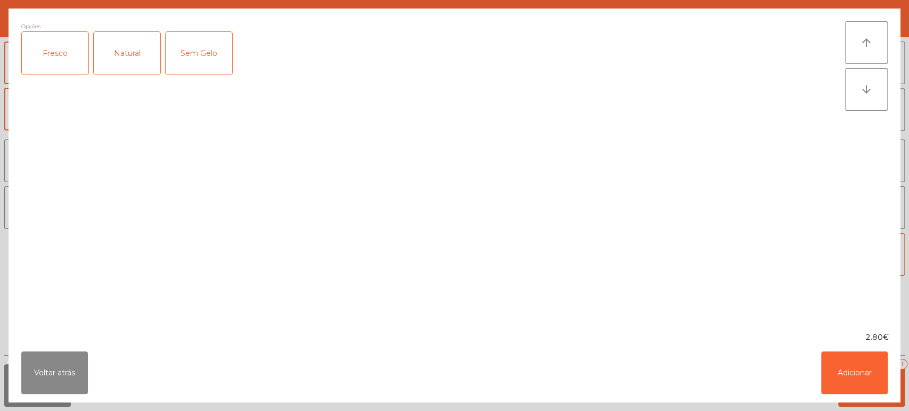
click at [72, 72] on div "Fresco" at bounding box center [55, 53] width 67 height 43
click at [843, 370] on button "Adicionar" at bounding box center [854, 372] width 67 height 43
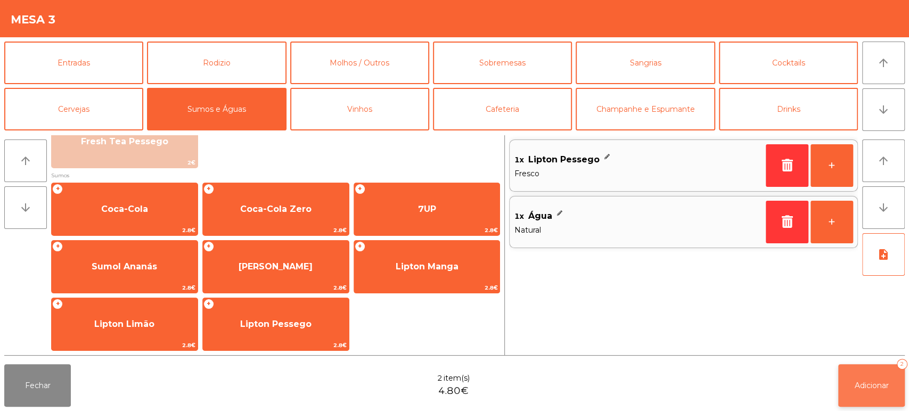
click at [882, 392] on button "Adicionar 2" at bounding box center [871, 385] width 67 height 43
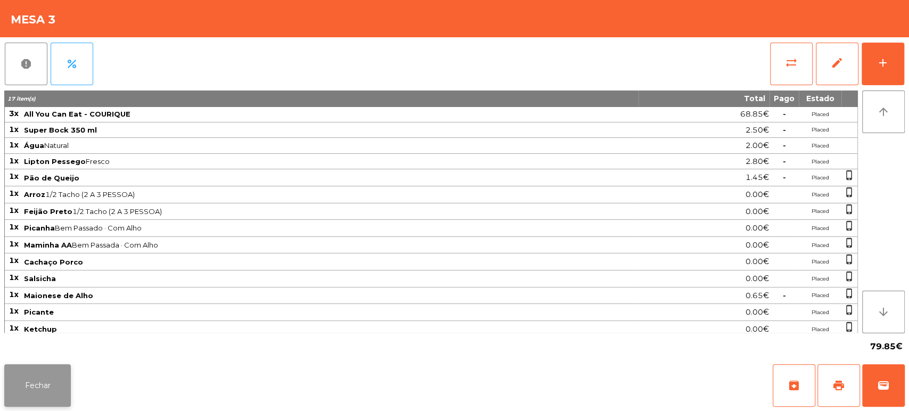
click at [33, 399] on button "Fechar" at bounding box center [37, 385] width 67 height 43
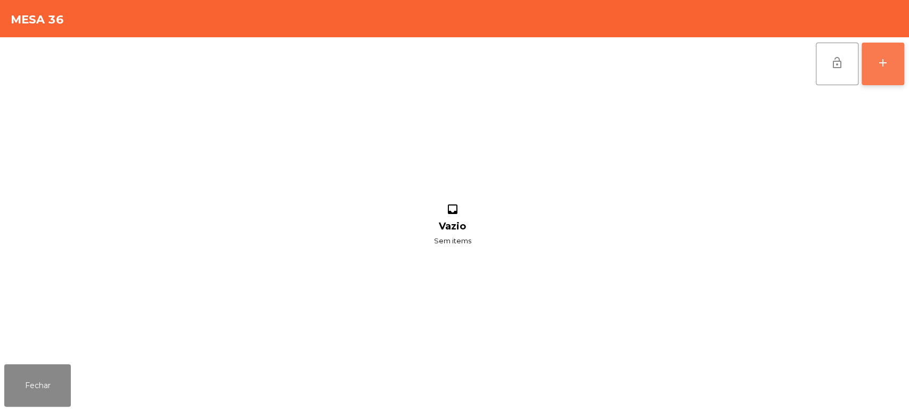
click at [885, 61] on div "add" at bounding box center [883, 62] width 13 height 13
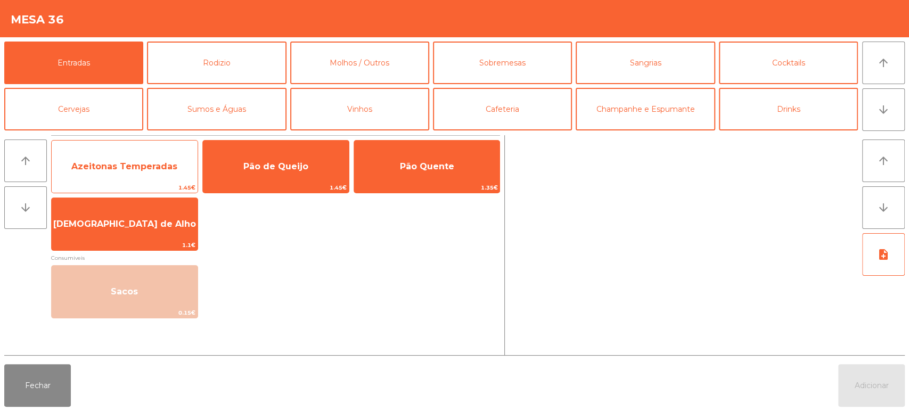
click at [157, 159] on span "Azeitonas Temperadas" at bounding box center [125, 166] width 146 height 29
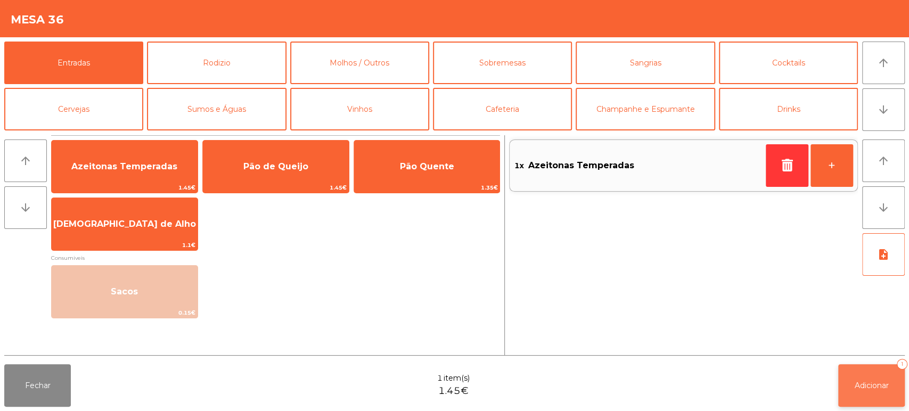
click at [868, 392] on button "Adicionar 1" at bounding box center [871, 385] width 67 height 43
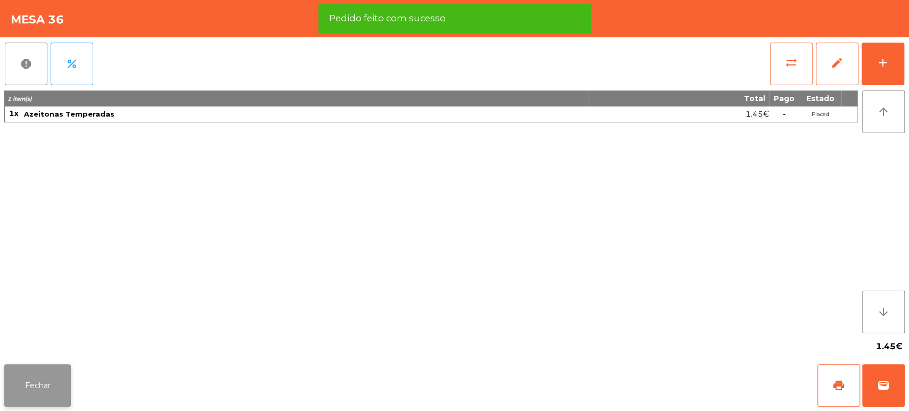
click at [51, 380] on button "Fechar" at bounding box center [37, 385] width 67 height 43
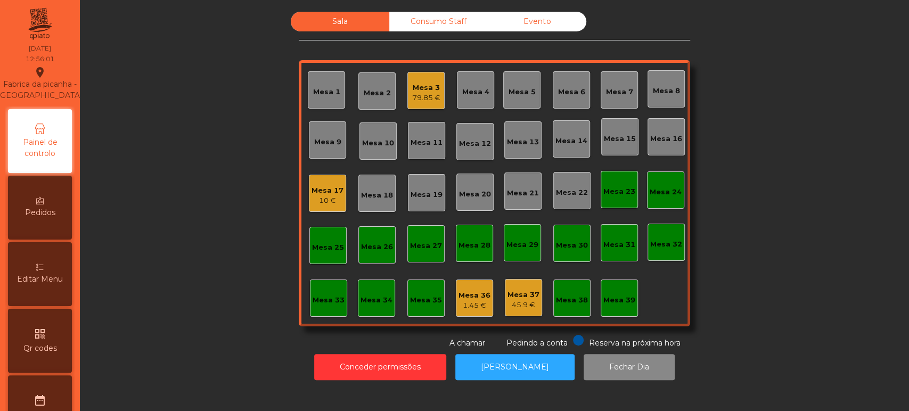
click at [460, 299] on div "Mesa 36" at bounding box center [475, 295] width 32 height 11
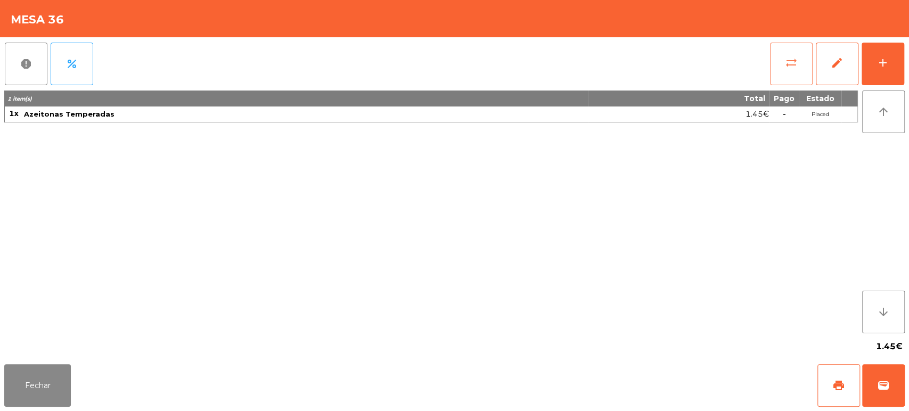
click at [785, 64] on span "sync_alt" at bounding box center [791, 62] width 13 height 13
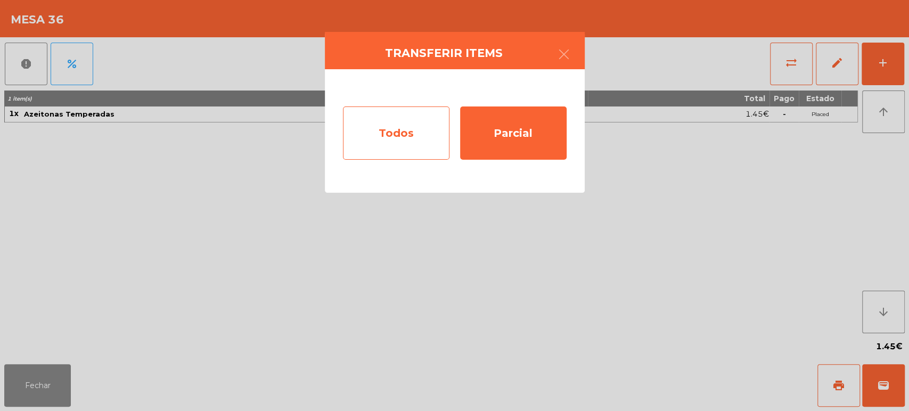
click at [344, 118] on div "Todos" at bounding box center [396, 133] width 107 height 53
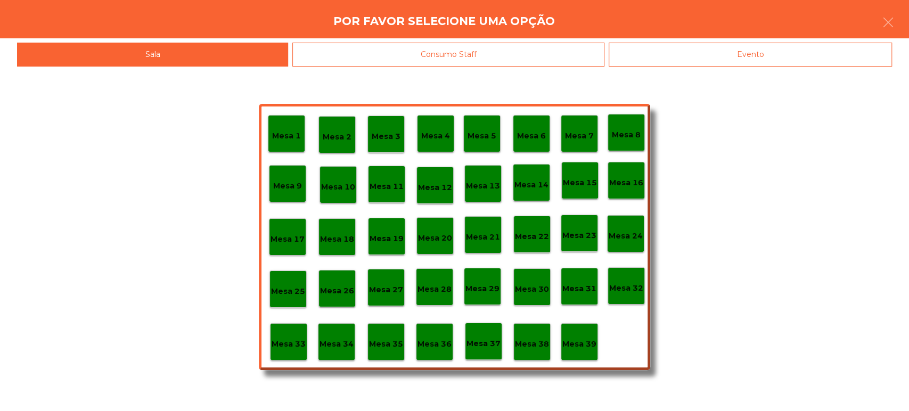
click at [583, 341] on p "Mesa 39" at bounding box center [579, 344] width 34 height 12
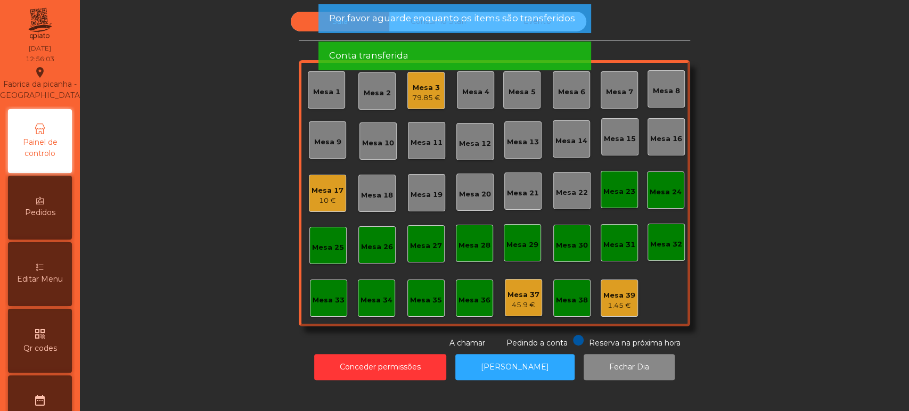
click at [745, 230] on div "Sala Consumo Staff Evento Mesa 1 Mesa 2 Mesa 3 79.85 € Mesa 4 Mesa 5 Mesa 6 Mes…" at bounding box center [494, 180] width 800 height 337
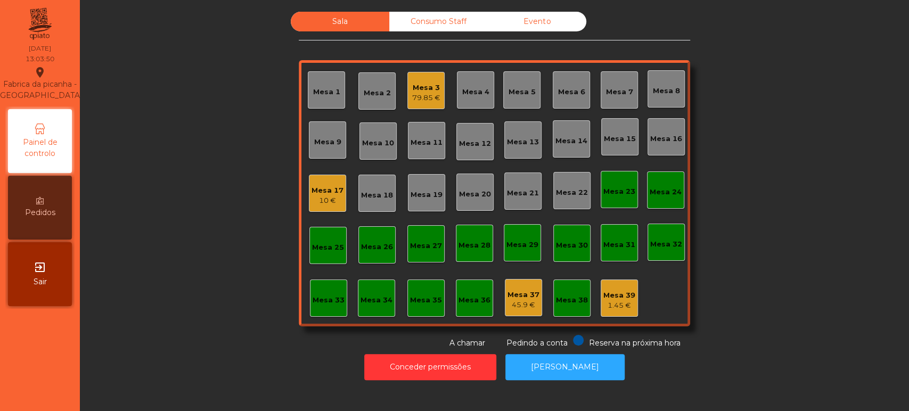
click at [414, 79] on div "Mesa 3 79.85 €" at bounding box center [426, 90] width 28 height 25
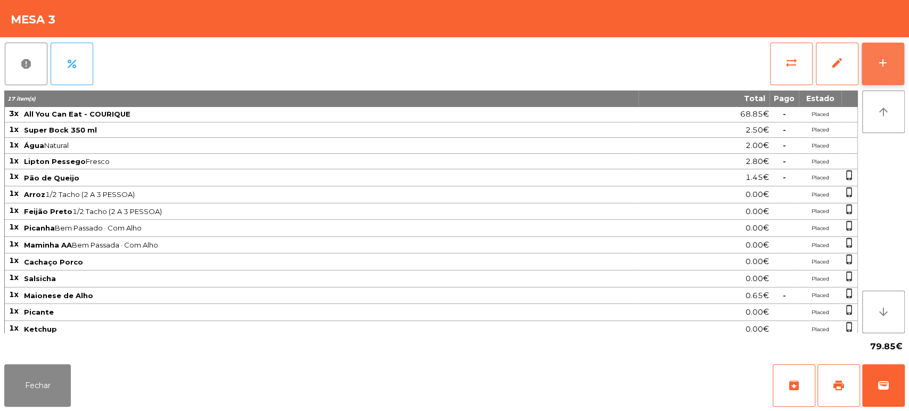
click at [895, 45] on button "add" at bounding box center [883, 64] width 43 height 43
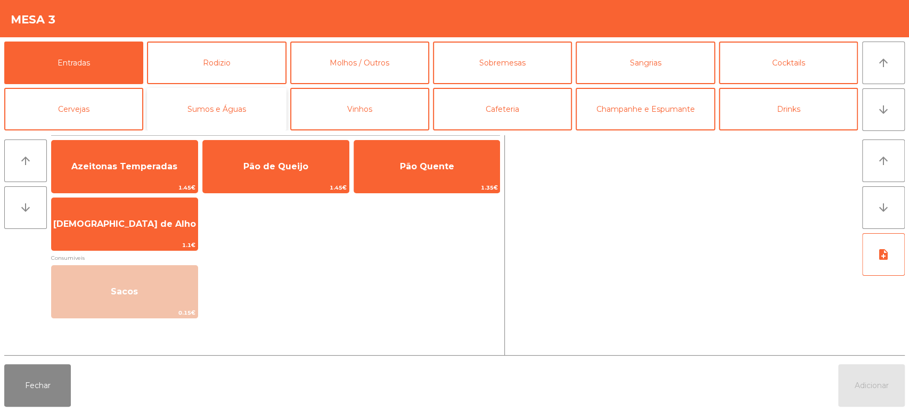
click at [255, 92] on button "Sumos e Águas" at bounding box center [216, 109] width 139 height 43
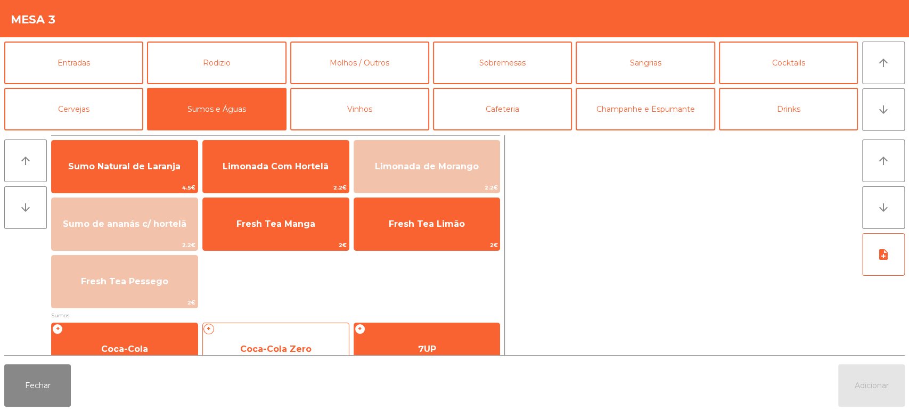
click at [269, 344] on span "Coca-Cola Zero" at bounding box center [275, 349] width 71 height 10
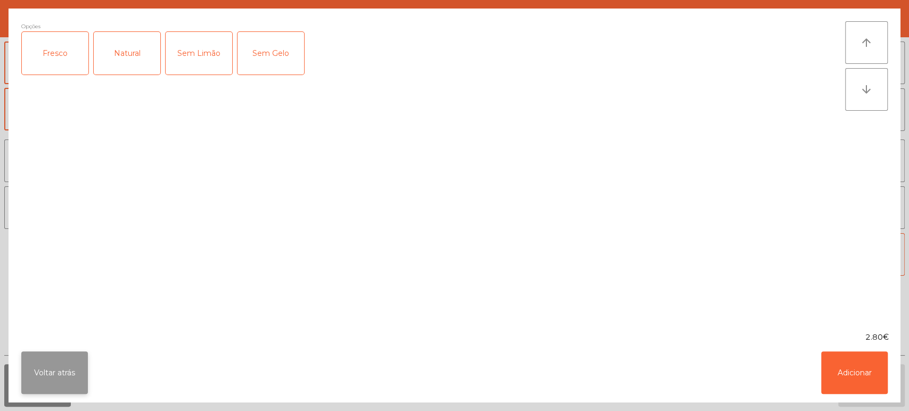
click at [50, 368] on button "Voltar atrás" at bounding box center [54, 372] width 67 height 43
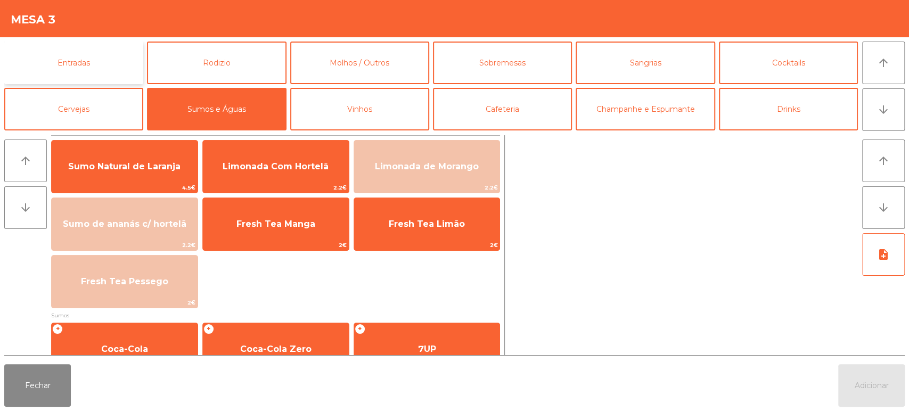
click at [120, 59] on button "Entradas" at bounding box center [73, 63] width 139 height 43
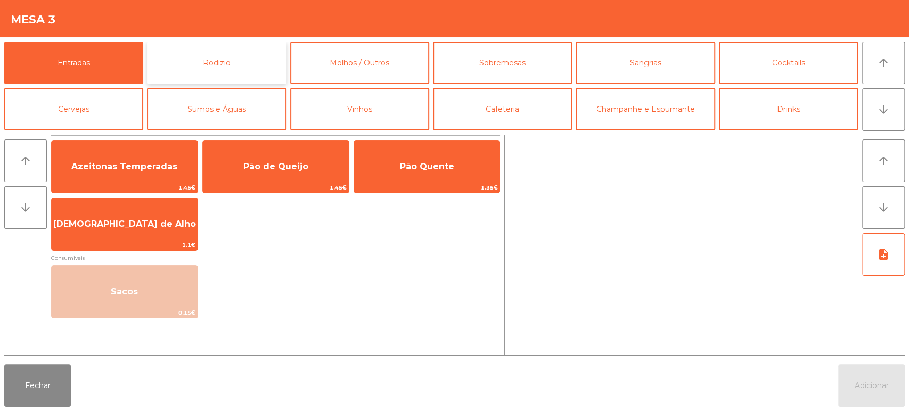
click at [250, 56] on button "Rodizio" at bounding box center [216, 63] width 139 height 43
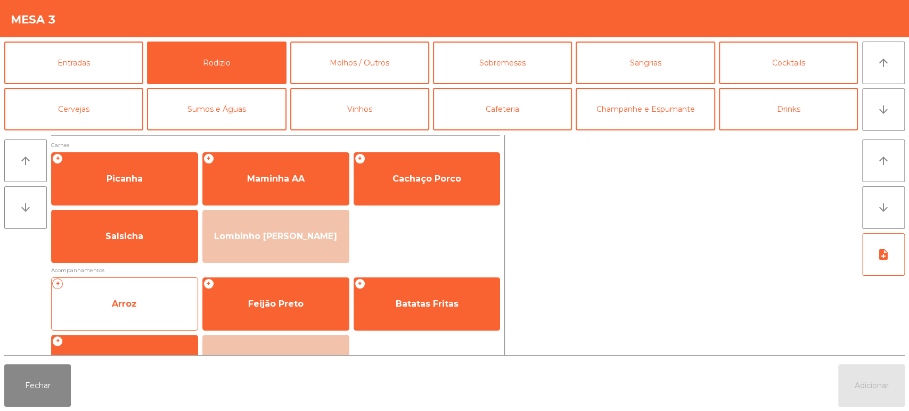
click at [159, 315] on span "Arroz" at bounding box center [125, 304] width 146 height 29
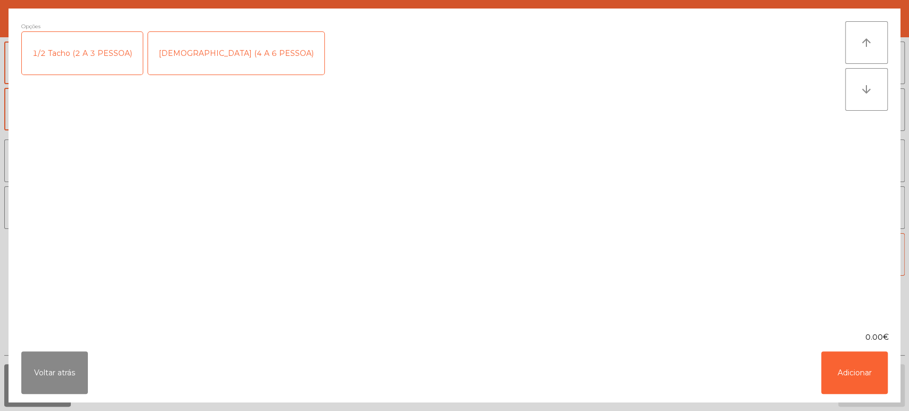
click at [185, 52] on div "[DEMOGRAPHIC_DATA] (4 A 6 PESSOA)" at bounding box center [236, 53] width 176 height 43
click at [858, 367] on button "Adicionar" at bounding box center [854, 372] width 67 height 43
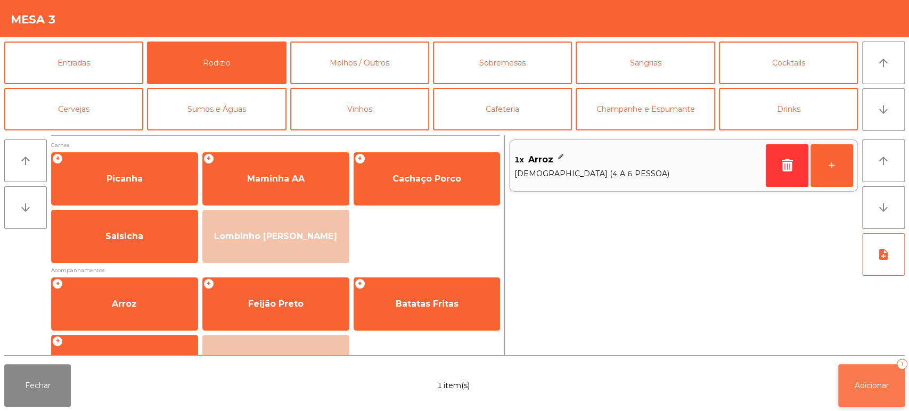
click at [869, 383] on span "Adicionar" at bounding box center [872, 386] width 34 height 10
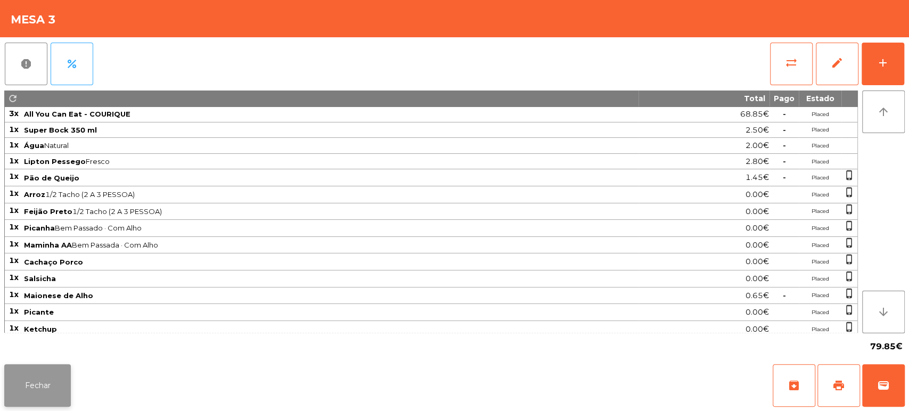
click at [52, 386] on button "Fechar" at bounding box center [37, 385] width 67 height 43
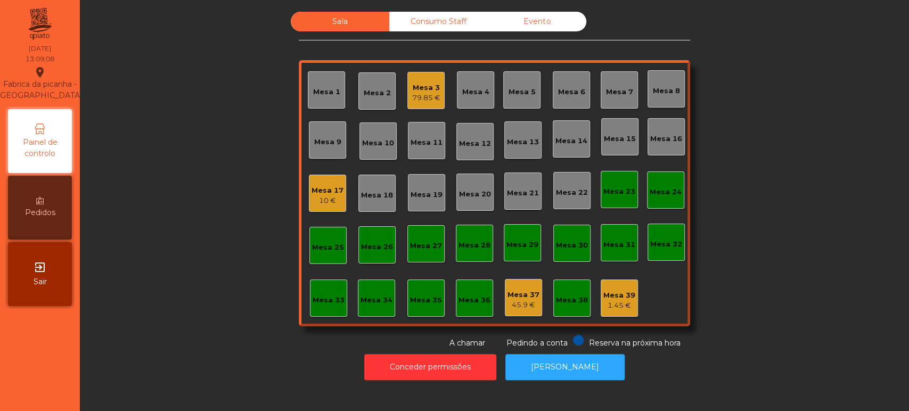
click at [316, 199] on div "10 €" at bounding box center [328, 200] width 32 height 11
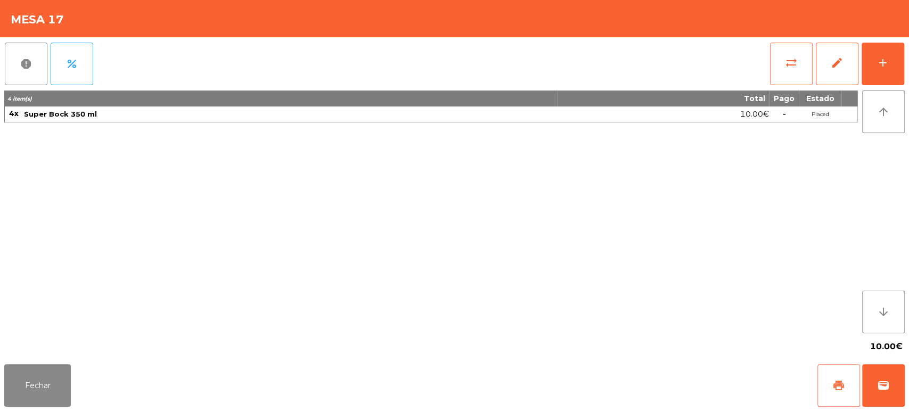
click at [835, 383] on span "print" at bounding box center [838, 385] width 13 height 13
click at [44, 378] on button "Fechar" at bounding box center [37, 385] width 67 height 43
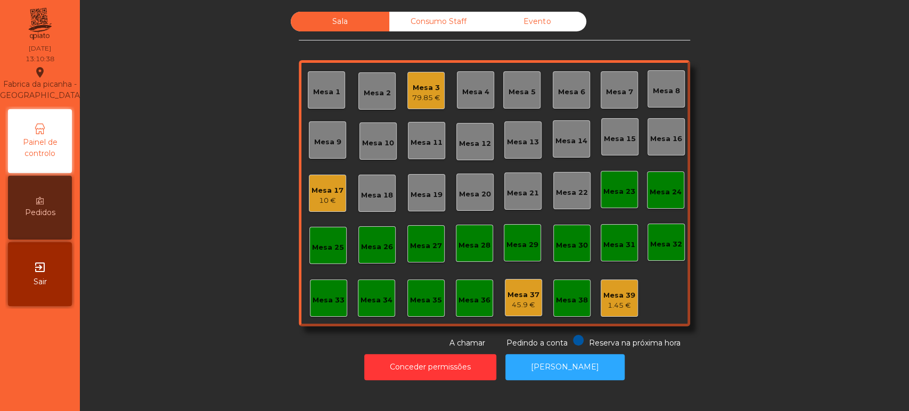
click at [556, 249] on div "Mesa 30" at bounding box center [572, 245] width 32 height 11
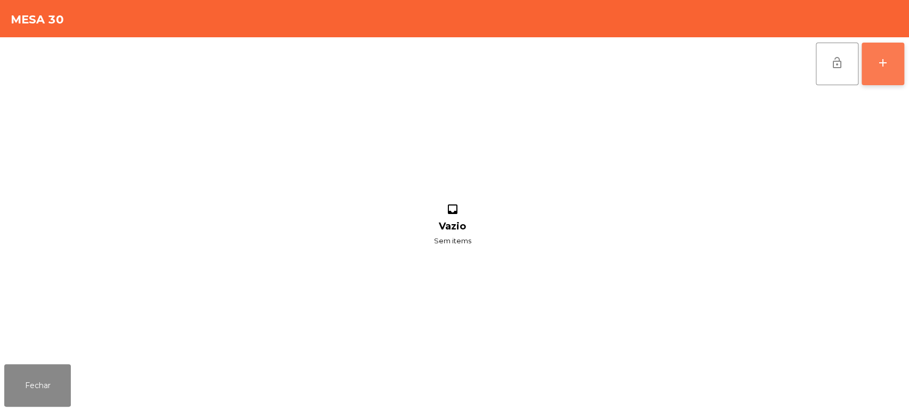
click at [902, 60] on button "add" at bounding box center [883, 64] width 43 height 43
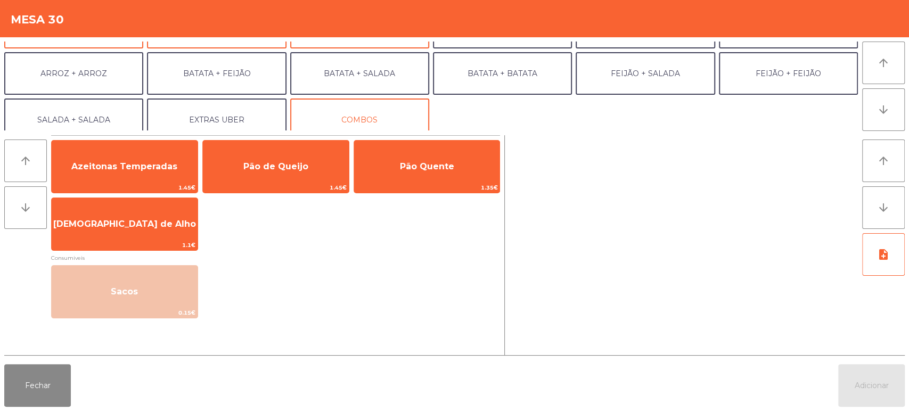
scroll to position [138, 0]
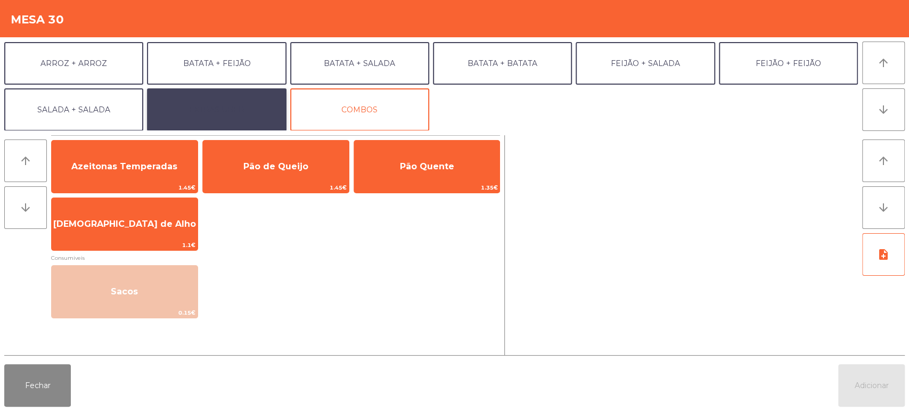
click at [196, 100] on button "EXTRAS UBER" at bounding box center [216, 109] width 139 height 43
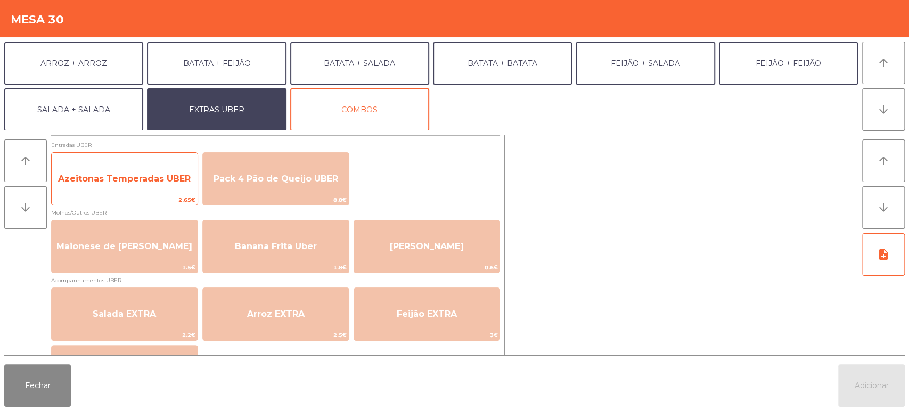
click at [160, 184] on span "Azeitonas Temperadas UBER" at bounding box center [125, 179] width 146 height 29
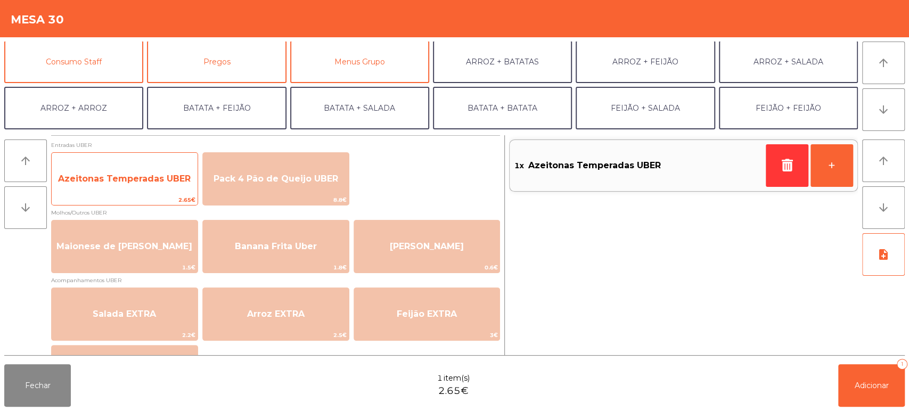
scroll to position [94, 0]
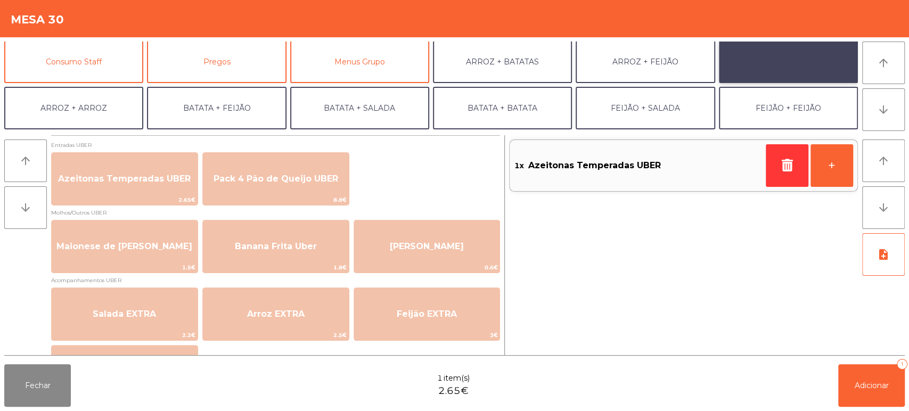
click at [767, 62] on button "ARROZ + SALADA" at bounding box center [788, 61] width 139 height 43
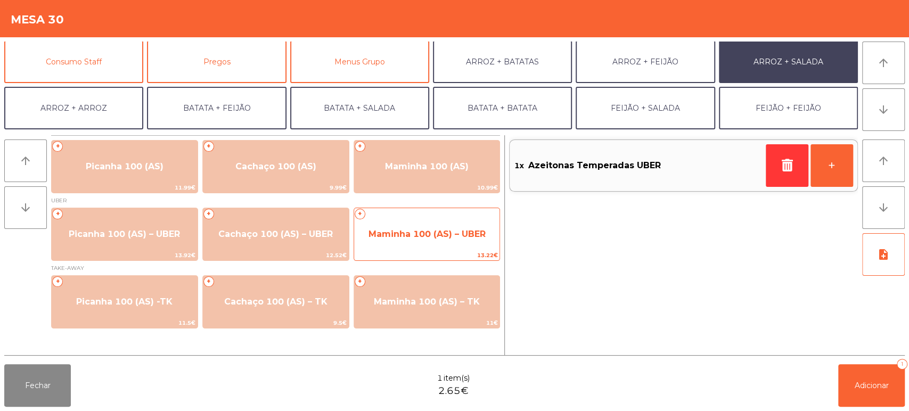
click at [440, 235] on span "Maminha 100 (AS) – UBER" at bounding box center [427, 234] width 117 height 10
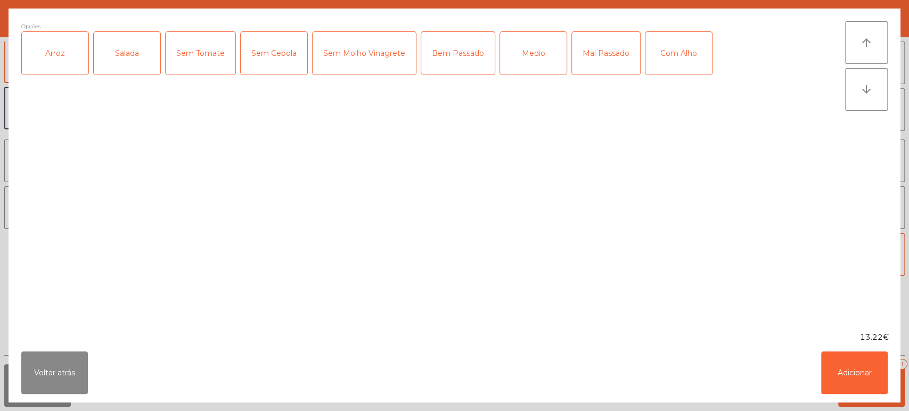
click at [64, 50] on div "Arroz" at bounding box center [55, 53] width 67 height 43
click at [112, 64] on div "Salada" at bounding box center [127, 53] width 67 height 43
click at [543, 53] on div "Medio" at bounding box center [533, 53] width 67 height 43
click at [845, 378] on button "Adicionar" at bounding box center [854, 372] width 67 height 43
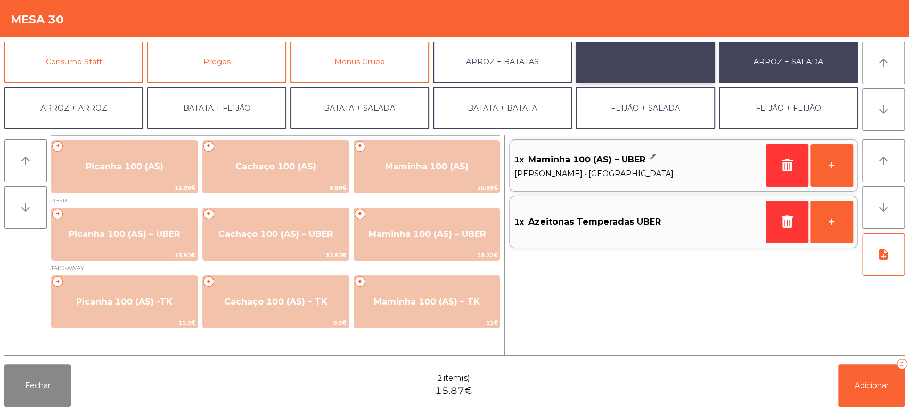
click at [657, 69] on button "ARROZ + FEIJÃO" at bounding box center [645, 61] width 139 height 43
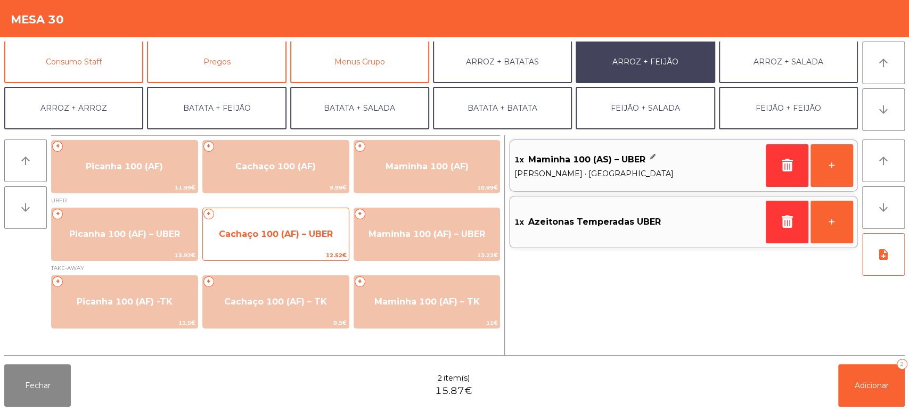
click at [326, 239] on span "Cachaço 100 (AF) – UBER" at bounding box center [276, 234] width 146 height 29
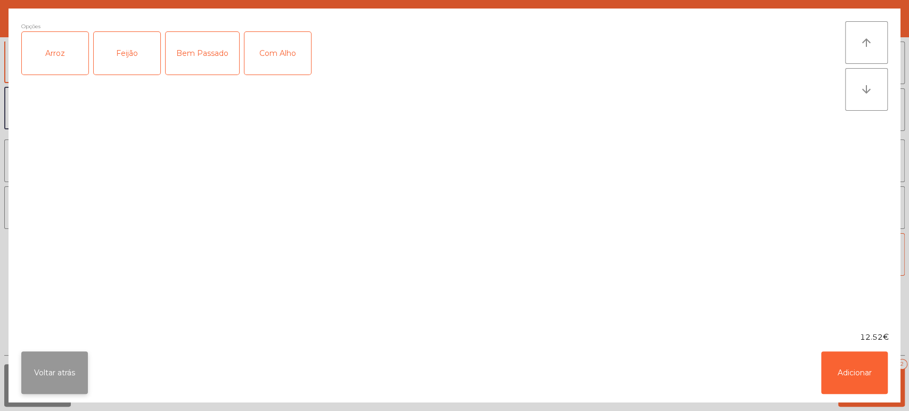
click at [69, 362] on button "Voltar atrás" at bounding box center [54, 372] width 67 height 43
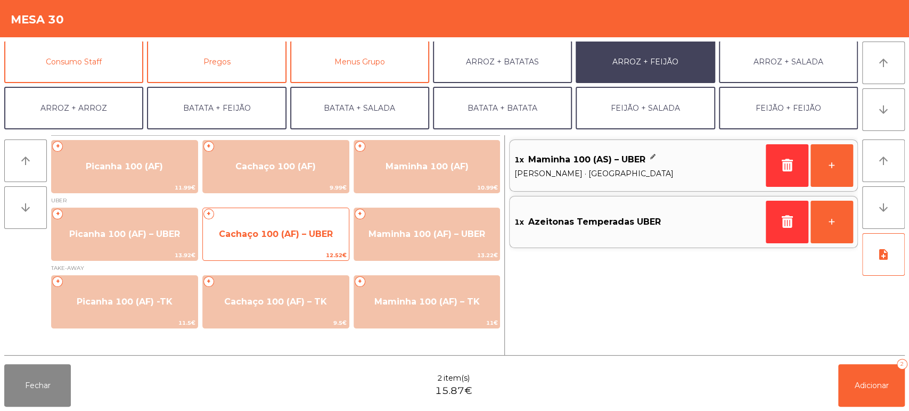
click at [320, 241] on span "Cachaço 100 (AF) – UBER" at bounding box center [276, 234] width 146 height 29
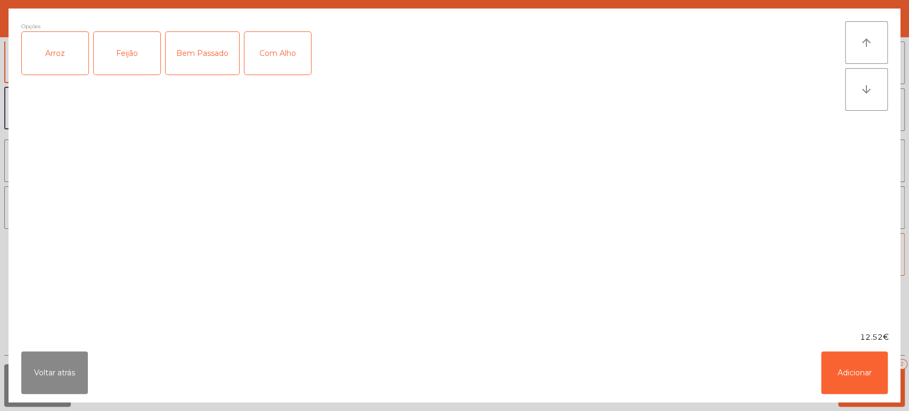
click at [55, 60] on div "Arroz" at bounding box center [55, 53] width 67 height 43
click at [116, 72] on div "Feijão" at bounding box center [127, 53] width 67 height 43
click at [852, 377] on button "Adicionar" at bounding box center [854, 372] width 67 height 43
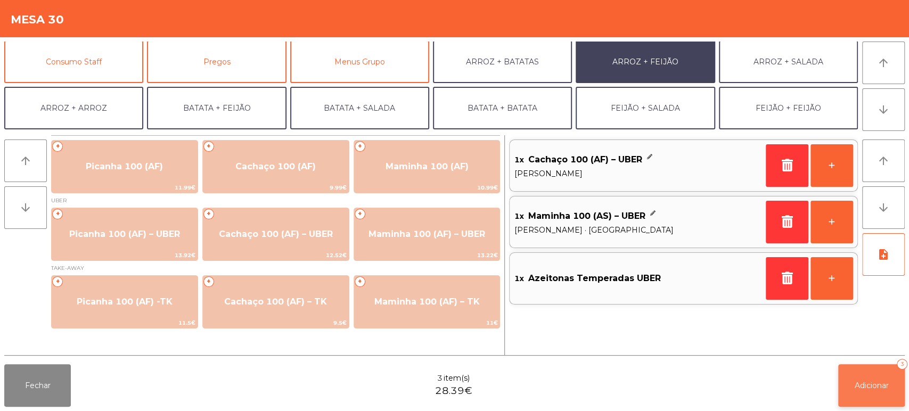
click at [860, 392] on button "Adicionar 3" at bounding box center [871, 385] width 67 height 43
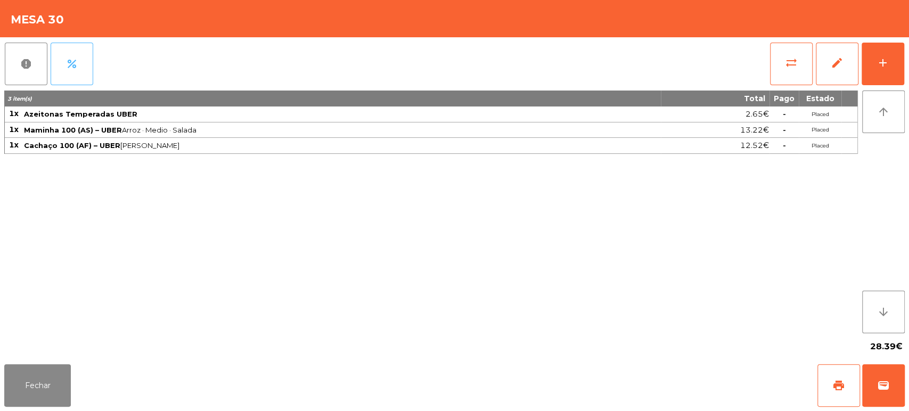
click at [86, 67] on button "percent" at bounding box center [72, 64] width 43 height 43
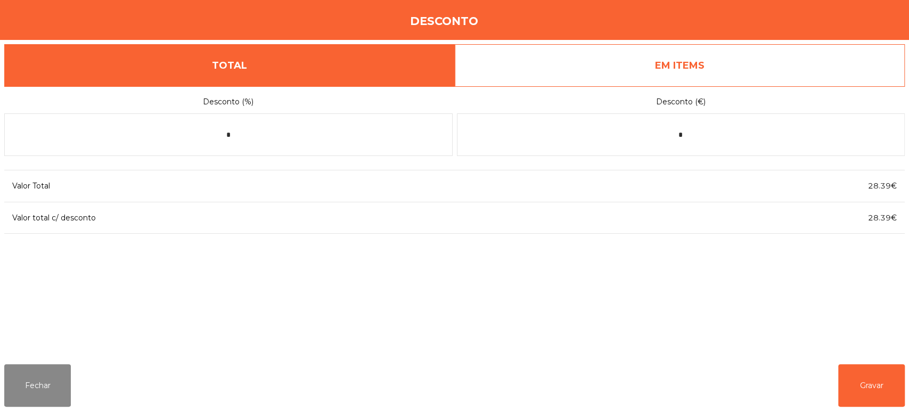
click at [655, 71] on link "EM ITEMS" at bounding box center [680, 65] width 451 height 43
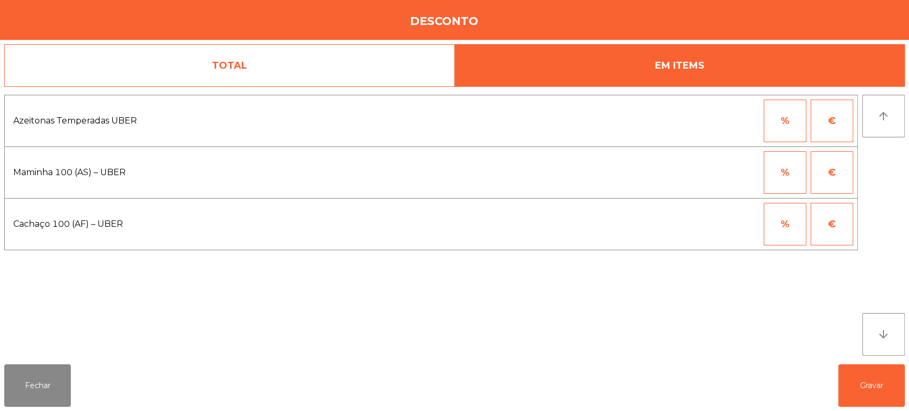
click at [326, 55] on link "TOTAL" at bounding box center [229, 65] width 451 height 43
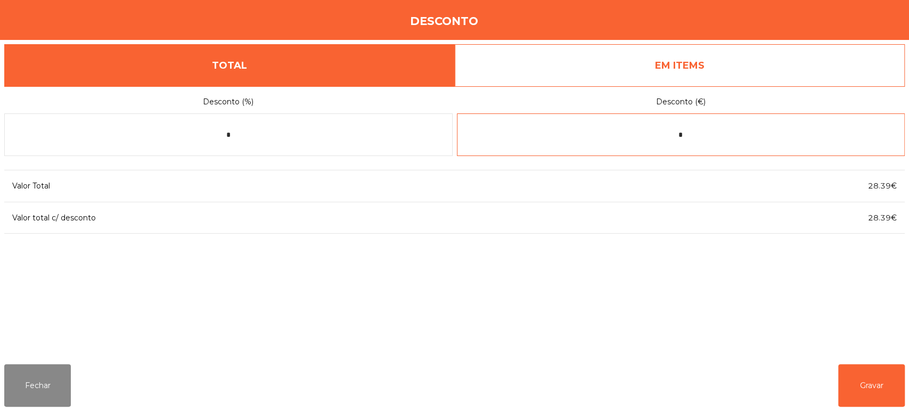
click at [645, 135] on input "*" at bounding box center [681, 134] width 448 height 43
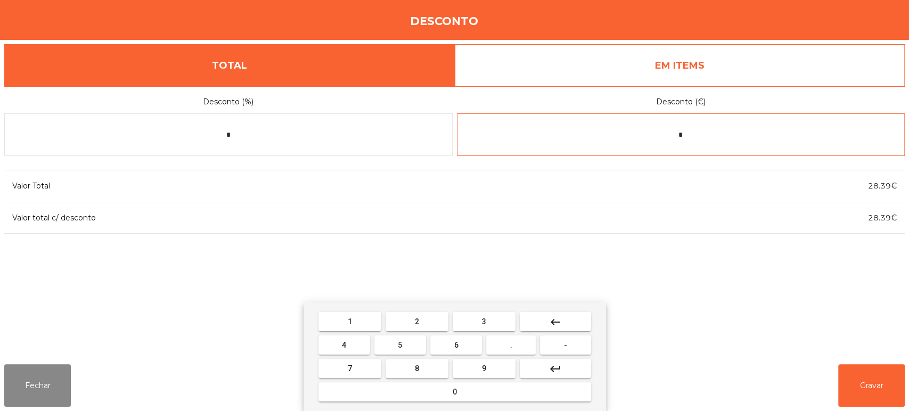
click at [719, 134] on input "*" at bounding box center [681, 134] width 448 height 43
click at [567, 320] on button "keyboard_backspace" at bounding box center [555, 321] width 71 height 19
click at [567, 350] on button "-" at bounding box center [565, 345] width 51 height 19
click at [364, 322] on button "1" at bounding box center [349, 321] width 63 height 19
click at [359, 324] on button "1" at bounding box center [349, 321] width 63 height 19
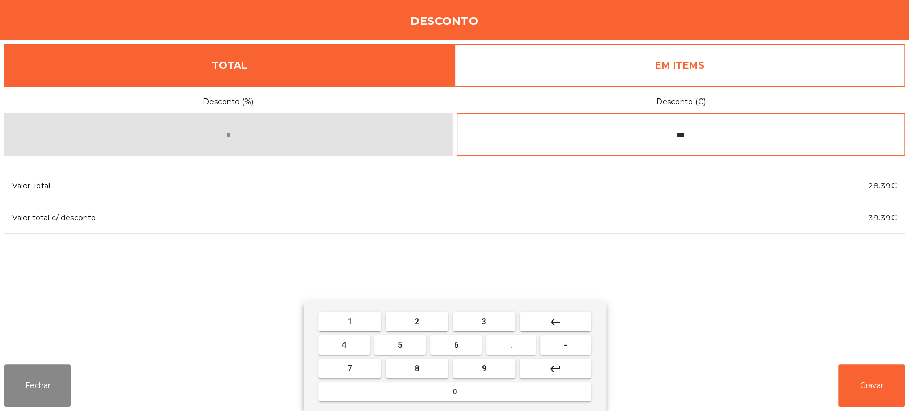
click at [521, 352] on button "." at bounding box center [511, 345] width 50 height 19
click at [482, 393] on button "0" at bounding box center [454, 391] width 273 height 19
click at [428, 328] on button "2" at bounding box center [417, 321] width 63 height 19
type input "******"
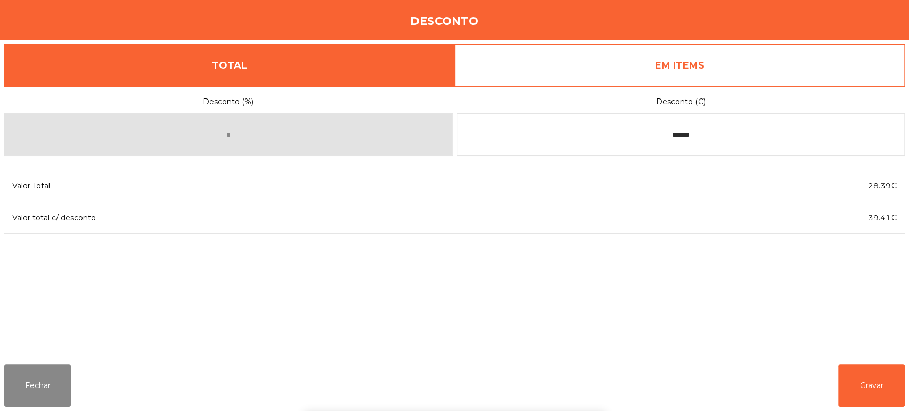
click at [720, 350] on div "1 2 3 keyboard_backspace 4 5 6 . - 7 8 9 keyboard_return 0" at bounding box center [454, 356] width 909 height 109
click at [900, 391] on button "Gravar" at bounding box center [871, 385] width 67 height 43
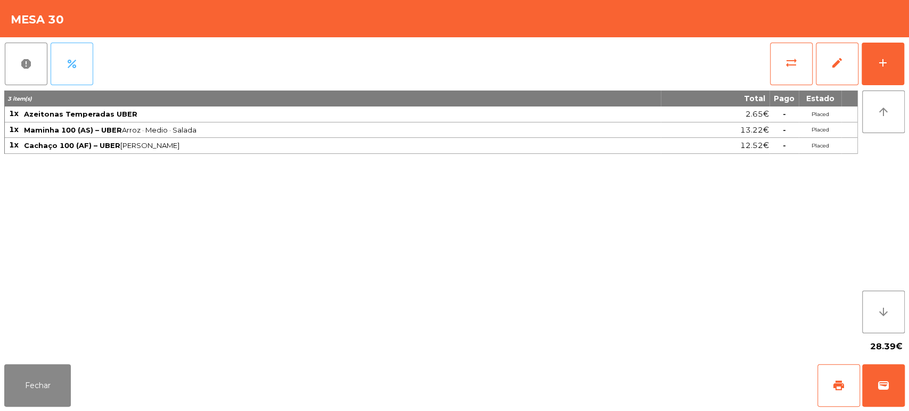
click at [81, 68] on button "percent" at bounding box center [72, 64] width 43 height 43
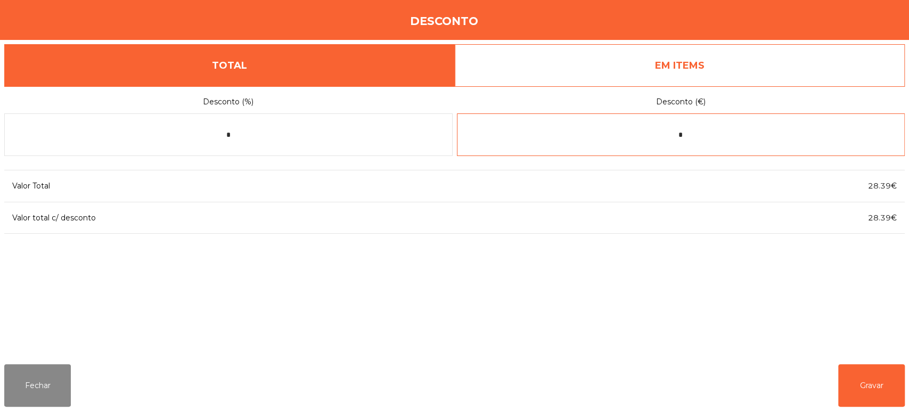
click at [670, 138] on input "*" at bounding box center [681, 134] width 448 height 43
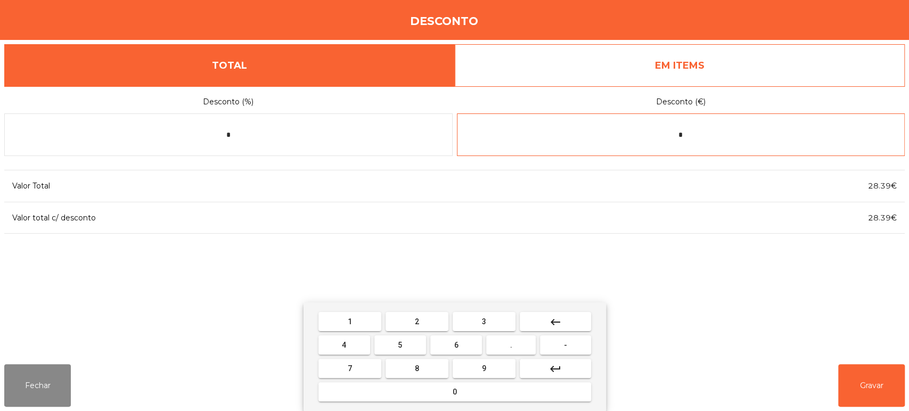
click at [725, 131] on input "*" at bounding box center [681, 134] width 448 height 43
click at [564, 320] on button "keyboard_backspace" at bounding box center [555, 321] width 71 height 19
click at [529, 346] on button "." at bounding box center [511, 345] width 50 height 19
click at [366, 323] on button "1" at bounding box center [349, 321] width 63 height 19
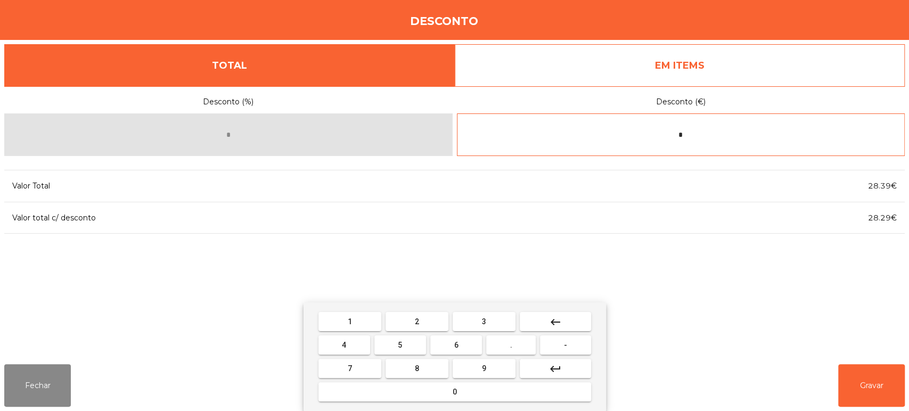
click at [366, 329] on button "1" at bounding box center [349, 321] width 63 height 19
click at [567, 328] on button "keyboard_backspace" at bounding box center [555, 321] width 71 height 19
click at [565, 325] on button "keyboard_backspace" at bounding box center [555, 321] width 71 height 19
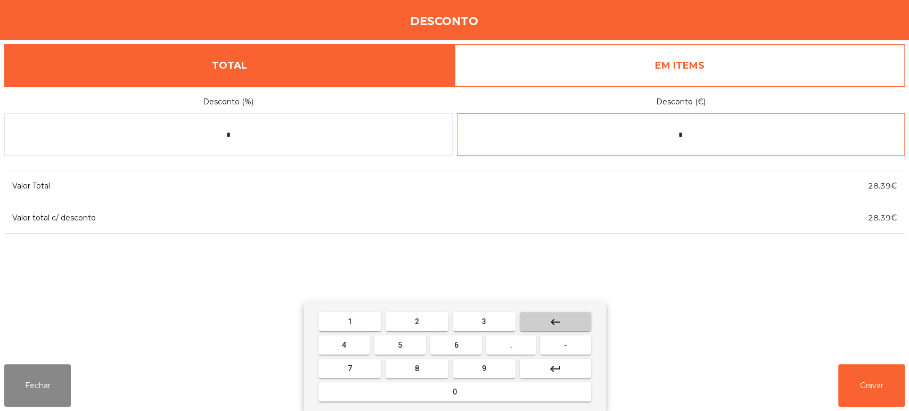
click at [564, 324] on button "keyboard_backspace" at bounding box center [555, 321] width 71 height 19
click at [564, 325] on button "keyboard_backspace" at bounding box center [555, 321] width 71 height 19
click at [566, 345] on span "-" at bounding box center [565, 345] width 3 height 9
click at [369, 321] on button "1" at bounding box center [349, 321] width 63 height 19
click at [367, 320] on button "1" at bounding box center [349, 321] width 63 height 19
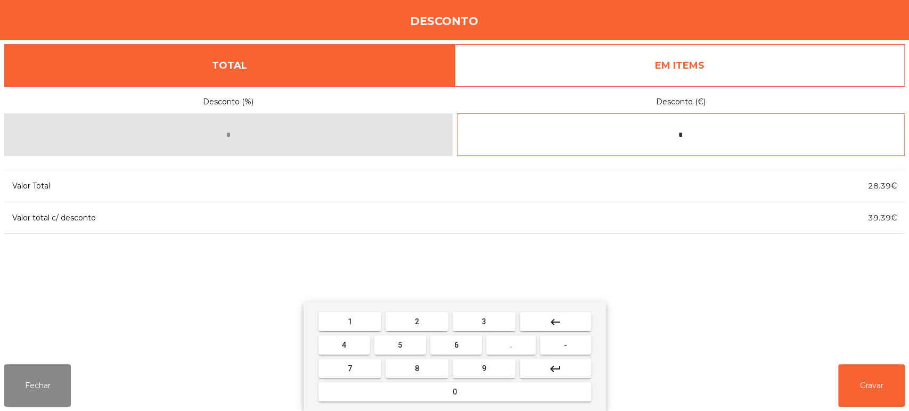
click at [438, 394] on button "0" at bounding box center [454, 391] width 273 height 19
click at [564, 321] on button "keyboard_backspace" at bounding box center [555, 321] width 71 height 19
click at [519, 348] on button "." at bounding box center [511, 345] width 50 height 19
click at [475, 389] on button "0" at bounding box center [454, 391] width 273 height 19
click at [435, 325] on button "2" at bounding box center [417, 321] width 63 height 19
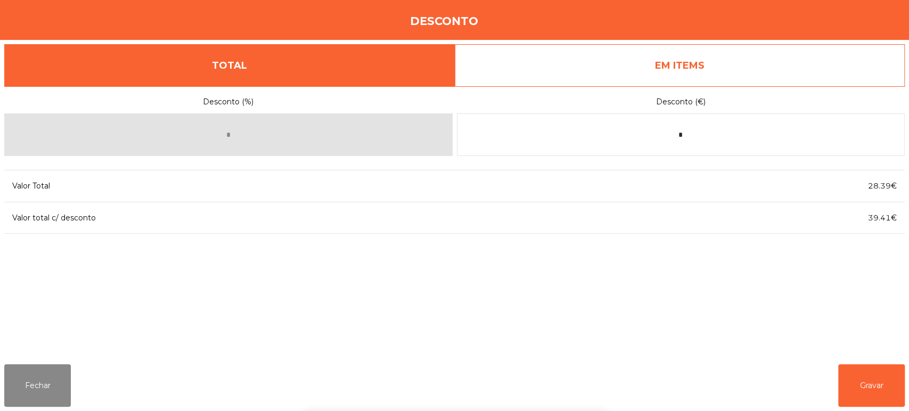
click at [699, 301] on div "Desconto (%) * Desconto (€) * Valor Total 28.39€ Valor total c/ desconto 39.41€" at bounding box center [454, 220] width 901 height 269
click at [872, 376] on button "Gravar" at bounding box center [871, 385] width 67 height 43
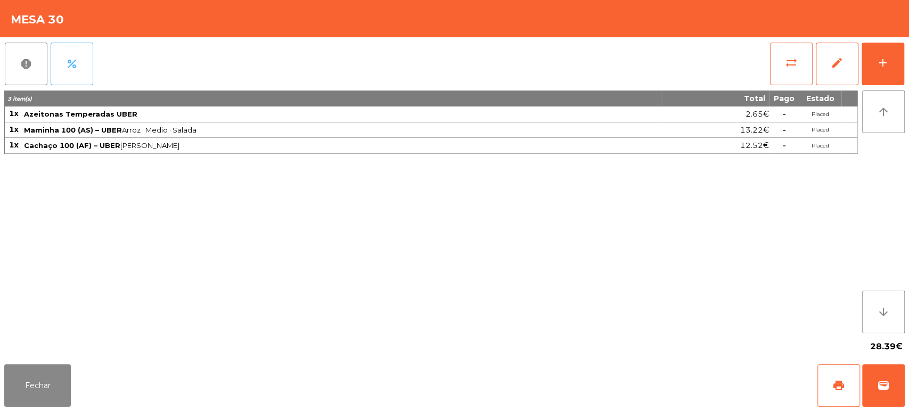
click at [77, 54] on button "percent" at bounding box center [72, 64] width 43 height 43
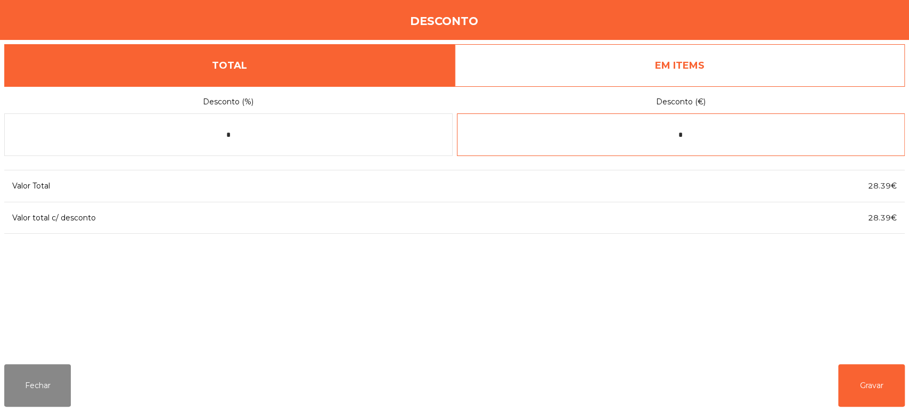
click at [746, 137] on input "*" at bounding box center [681, 134] width 448 height 43
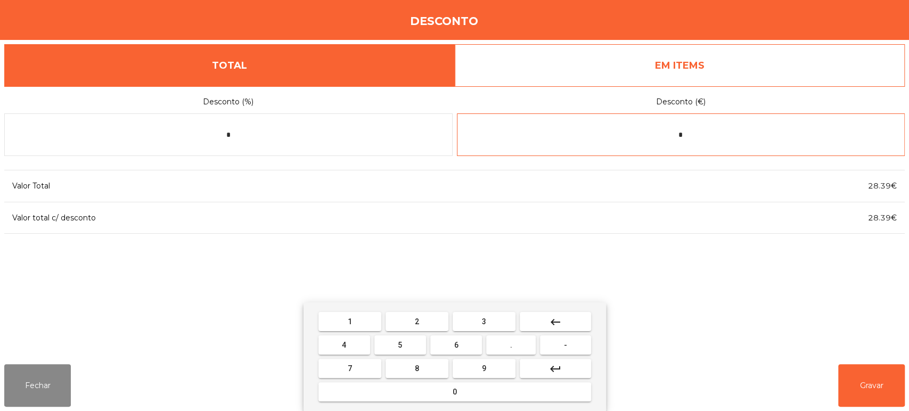
click at [575, 320] on button "keyboard_backspace" at bounding box center [555, 321] width 71 height 19
click at [566, 341] on span "-" at bounding box center [565, 345] width 3 height 9
click at [373, 322] on button "1" at bounding box center [349, 321] width 63 height 19
click at [366, 321] on button "1" at bounding box center [349, 321] width 63 height 19
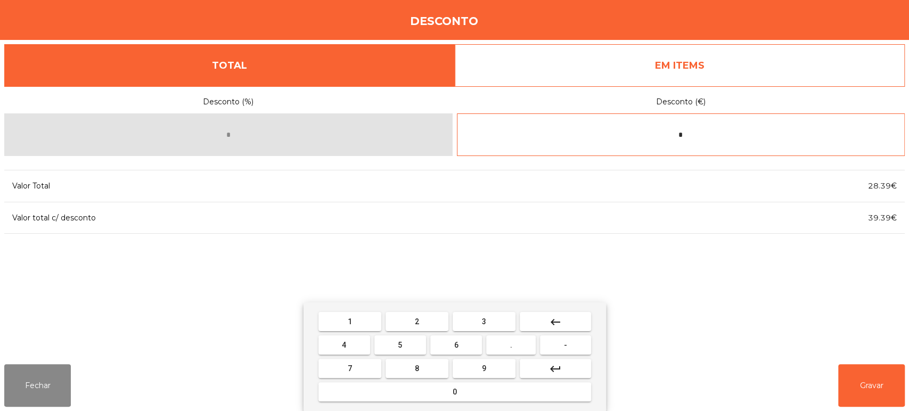
click at [520, 349] on button "." at bounding box center [511, 345] width 50 height 19
click at [498, 396] on button "0" at bounding box center [454, 391] width 273 height 19
click at [437, 320] on button "2" at bounding box center [417, 321] width 63 height 19
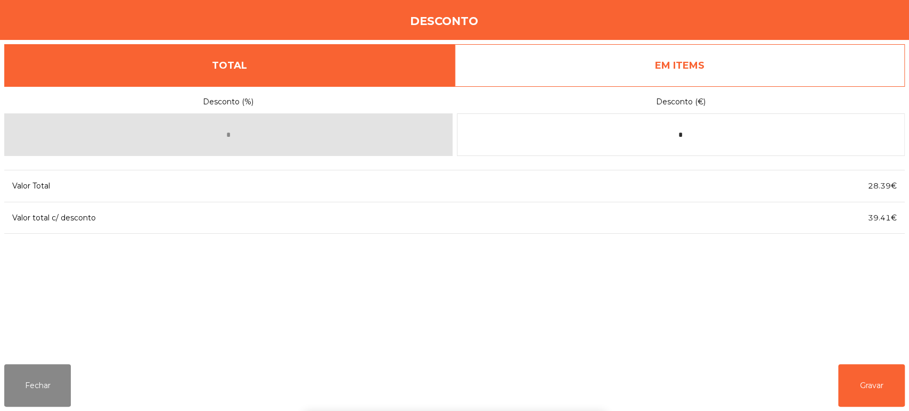
click at [706, 323] on div "1 2 3 keyboard_backspace 4 5 6 . - 7 8 9 keyboard_return 0" at bounding box center [454, 356] width 909 height 109
click at [874, 398] on button "Gravar" at bounding box center [871, 385] width 67 height 43
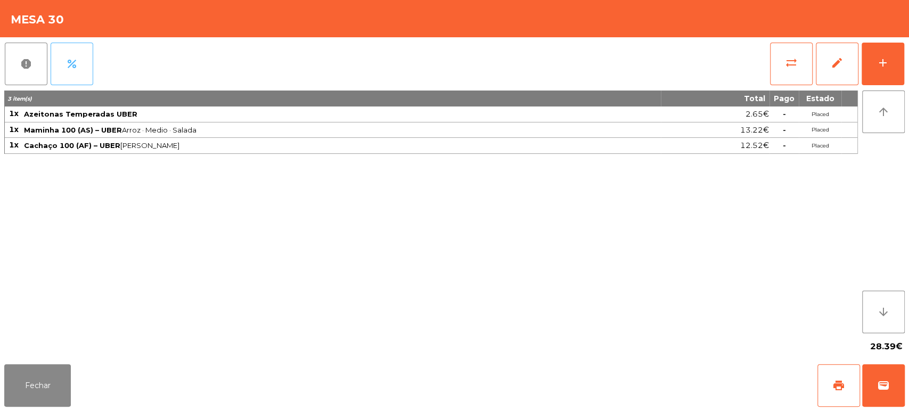
click at [79, 64] on button "percent" at bounding box center [72, 64] width 43 height 43
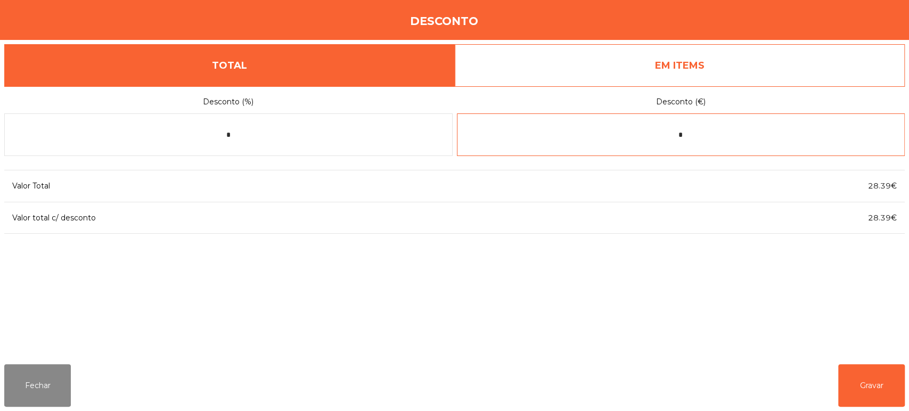
click at [724, 136] on input "*" at bounding box center [681, 134] width 448 height 43
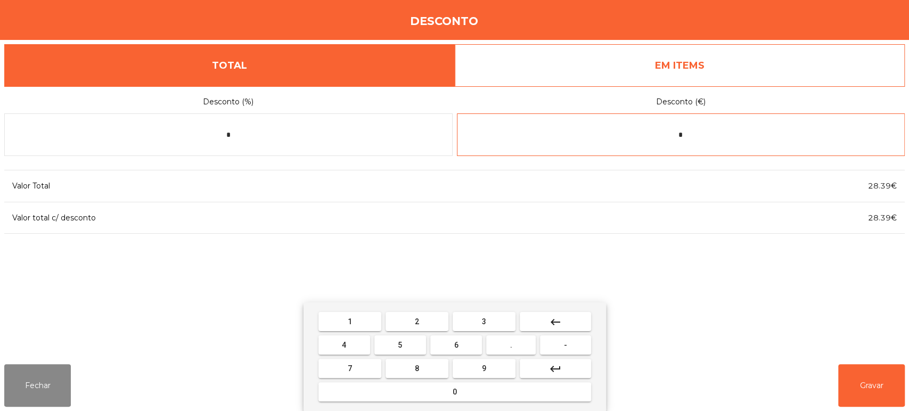
click at [565, 320] on button "keyboard_backspace" at bounding box center [555, 321] width 71 height 19
click at [564, 324] on button "keyboard_backspace" at bounding box center [555, 321] width 71 height 19
click at [566, 345] on span "-" at bounding box center [565, 345] width 3 height 9
click at [359, 321] on button "1" at bounding box center [349, 321] width 63 height 19
click at [361, 320] on button "1" at bounding box center [349, 321] width 63 height 19
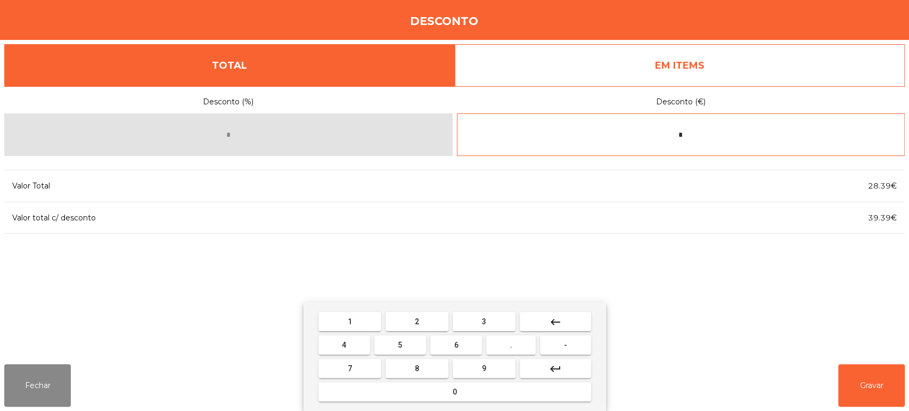
click at [489, 396] on button "0" at bounding box center [454, 391] width 273 height 19
click at [511, 345] on span "." at bounding box center [511, 345] width 2 height 9
click at [562, 320] on button "keyboard_backspace" at bounding box center [555, 321] width 71 height 19
click at [563, 317] on button "keyboard_backspace" at bounding box center [555, 321] width 71 height 19
click at [511, 345] on span "." at bounding box center [511, 345] width 2 height 9
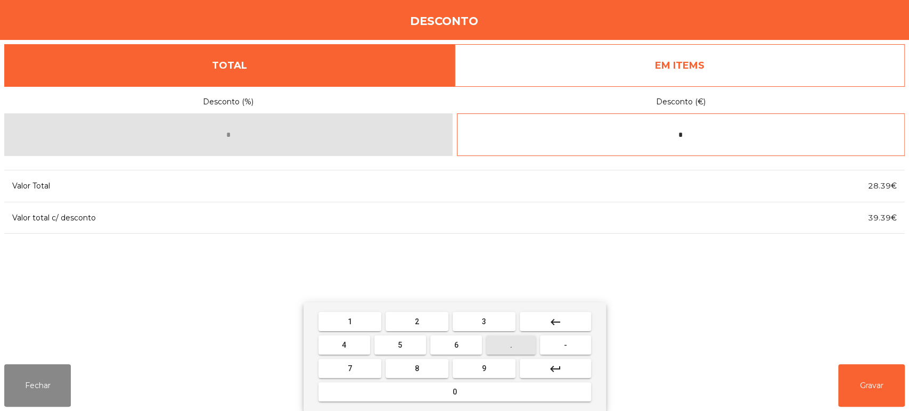
click at [477, 398] on button "0" at bounding box center [454, 391] width 273 height 19
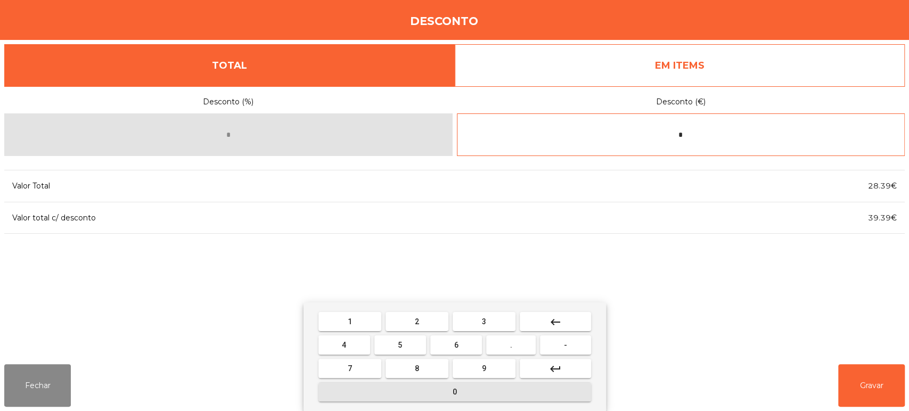
click at [431, 328] on button "2" at bounding box center [417, 321] width 63 height 19
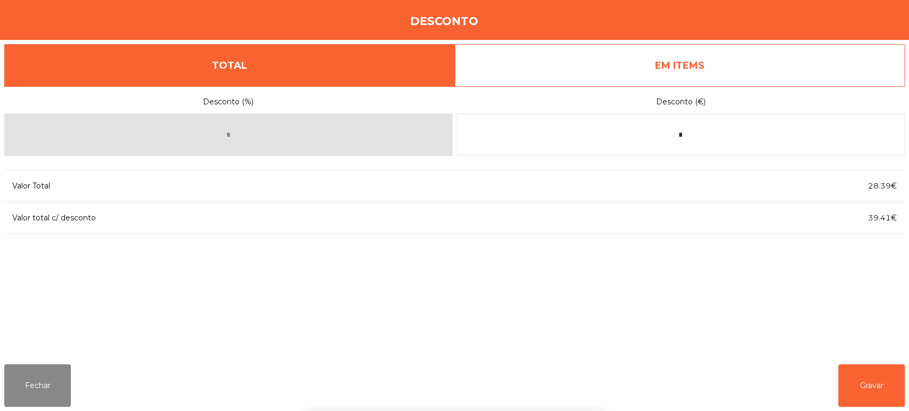
click at [758, 345] on div "1 2 3 keyboard_backspace 4 5 6 . - 7 8 9 keyboard_return 0" at bounding box center [454, 356] width 909 height 109
click at [878, 383] on button "Gravar" at bounding box center [871, 385] width 67 height 43
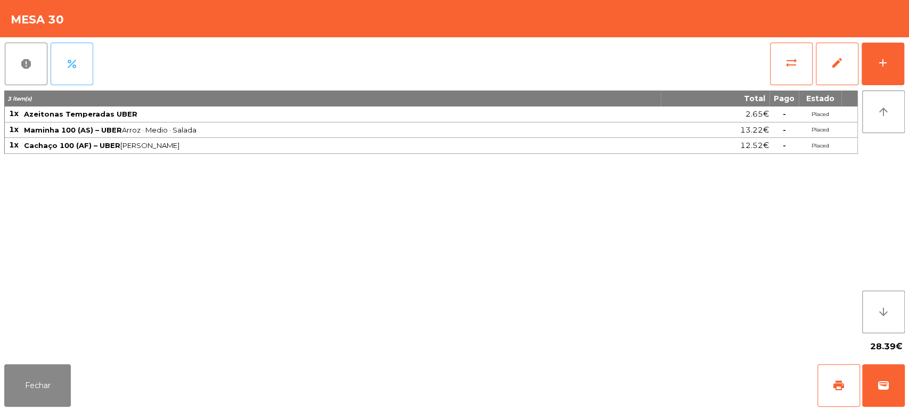
click at [80, 55] on button "percent" at bounding box center [72, 64] width 43 height 43
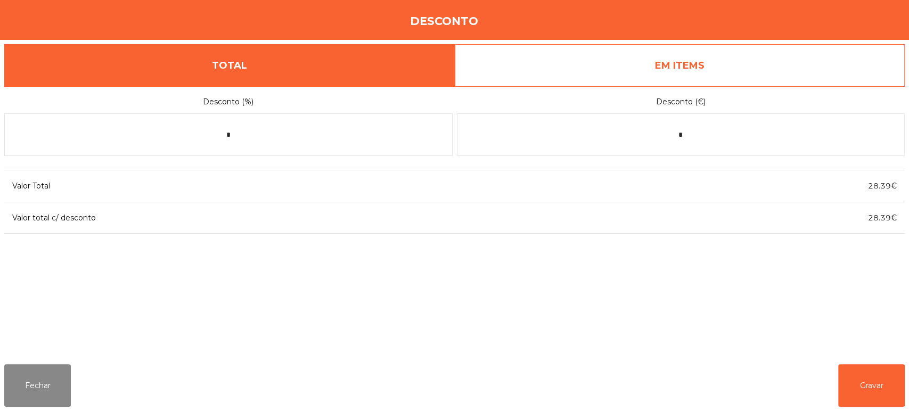
click at [625, 73] on link "EM ITEMS" at bounding box center [680, 65] width 451 height 43
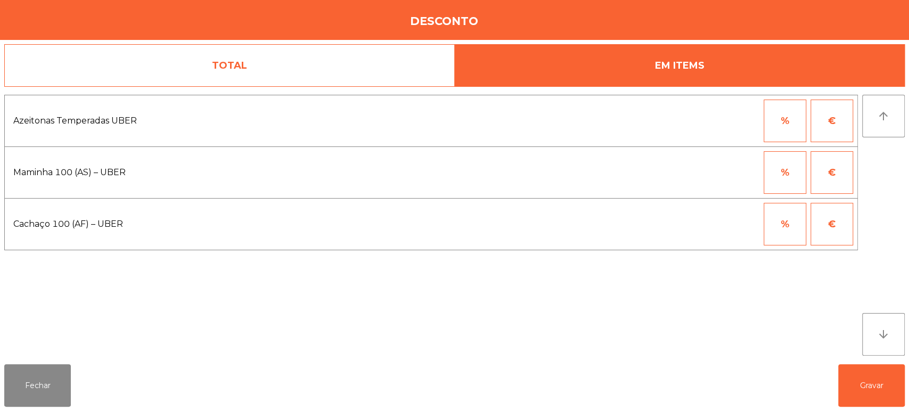
click at [271, 78] on link "TOTAL" at bounding box center [229, 65] width 451 height 43
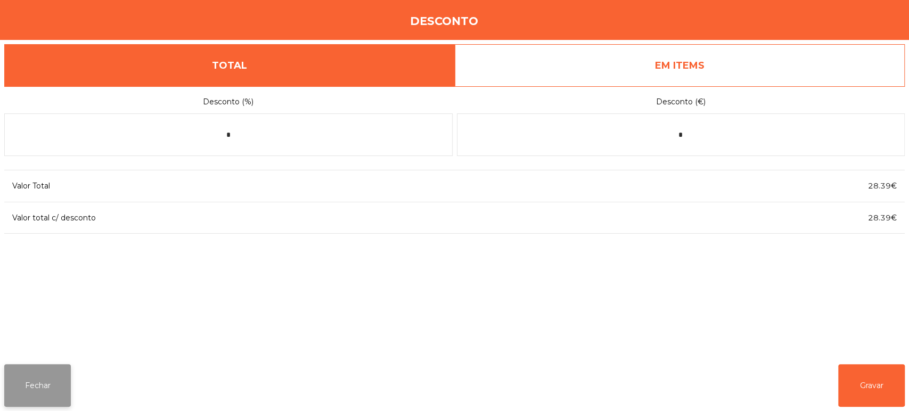
click at [48, 383] on button "Fechar" at bounding box center [37, 385] width 67 height 43
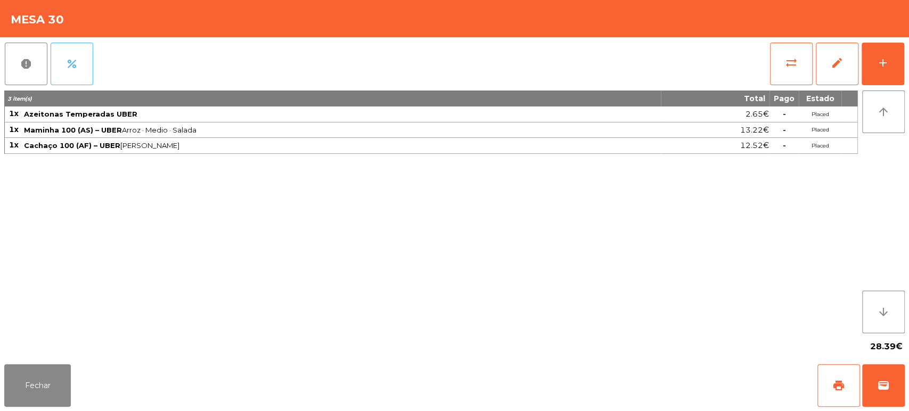
click at [80, 60] on button "percent" at bounding box center [72, 64] width 43 height 43
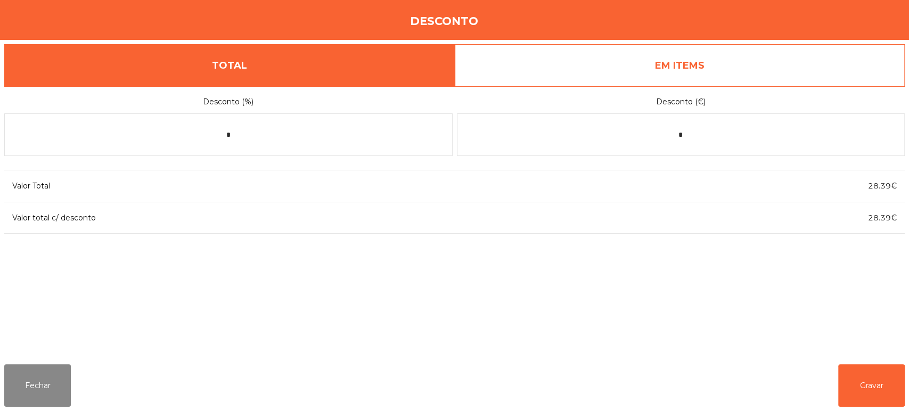
click at [676, 50] on link "EM ITEMS" at bounding box center [680, 65] width 451 height 43
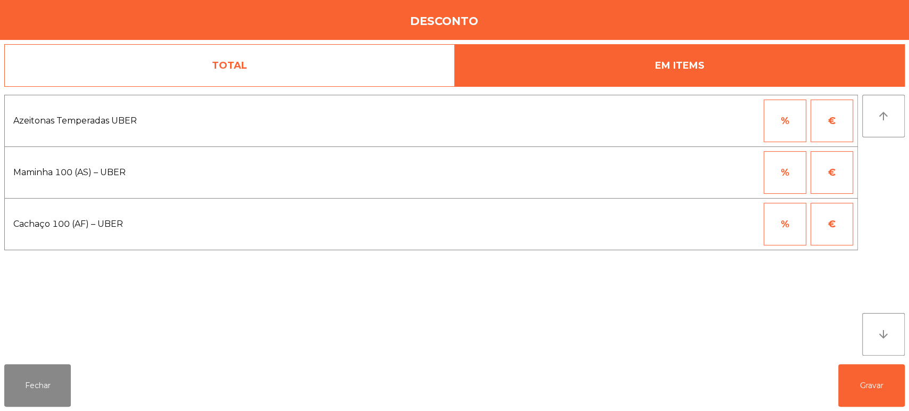
click at [835, 176] on button "€" at bounding box center [832, 172] width 43 height 43
click at [716, 173] on input "*" at bounding box center [732, 172] width 53 height 43
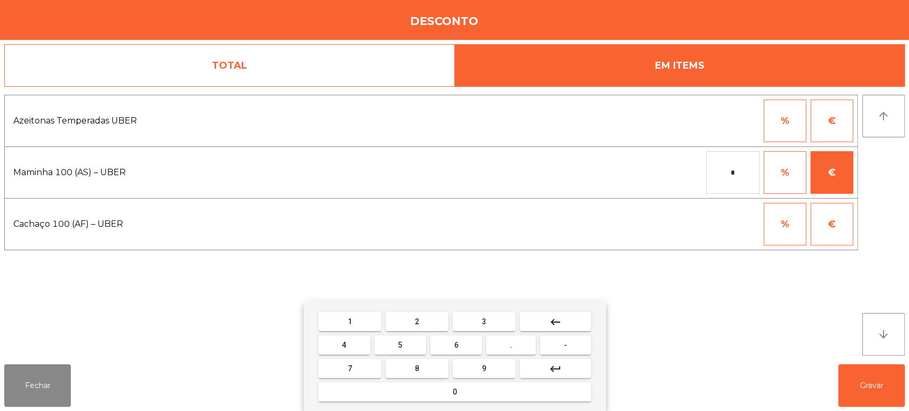
click at [400, 345] on span "5" at bounding box center [400, 345] width 4 height 9
click at [567, 323] on button "keyboard_backspace" at bounding box center [555, 321] width 71 height 19
click at [566, 345] on span "-" at bounding box center [565, 345] width 3 height 9
click at [400, 345] on span "5" at bounding box center [400, 345] width 4 height 9
click at [518, 353] on button "." at bounding box center [511, 345] width 50 height 19
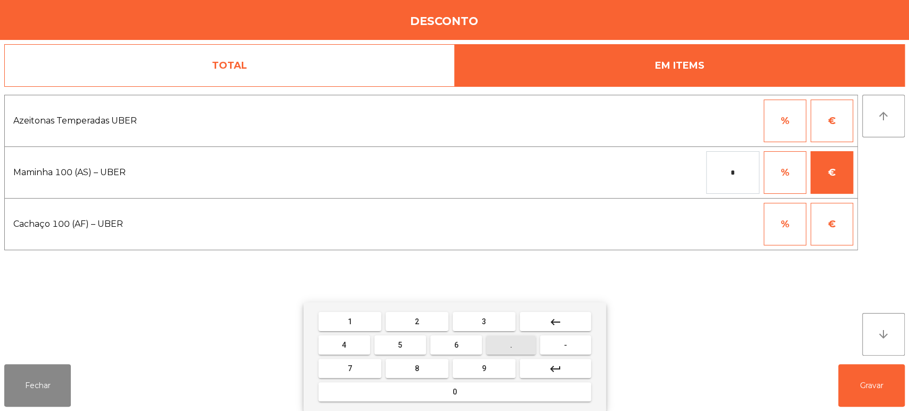
click at [464, 349] on button "6" at bounding box center [456, 345] width 52 height 19
click at [456, 345] on span "6" at bounding box center [456, 345] width 4 height 9
click at [563, 330] on button "keyboard_backspace" at bounding box center [555, 321] width 71 height 19
click at [561, 320] on mat-icon "keyboard_backspace" at bounding box center [555, 322] width 13 height 13
click at [550, 324] on mat-icon "keyboard_backspace" at bounding box center [555, 322] width 13 height 13
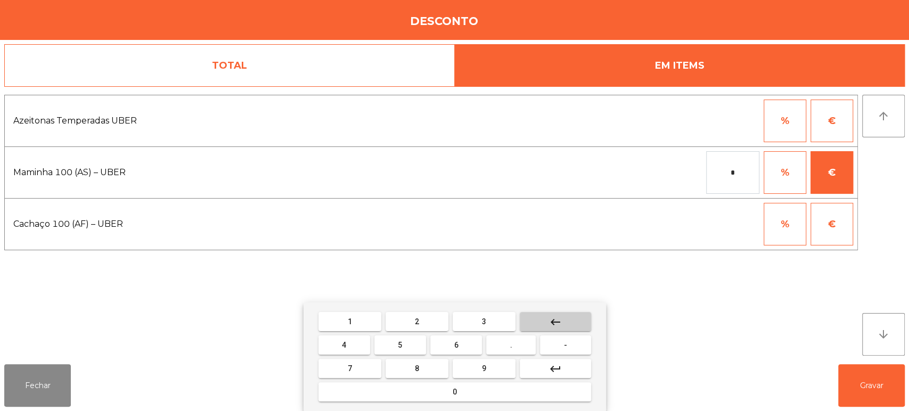
click at [550, 322] on mat-icon "keyboard_backspace" at bounding box center [555, 322] width 13 height 13
click at [553, 322] on mat-icon "keyboard_backspace" at bounding box center [555, 322] width 13 height 13
click at [547, 326] on button "keyboard_backspace" at bounding box center [555, 321] width 71 height 19
click at [559, 325] on mat-icon "keyboard_backspace" at bounding box center [555, 322] width 13 height 13
click at [400, 345] on span "5" at bounding box center [400, 345] width 4 height 9
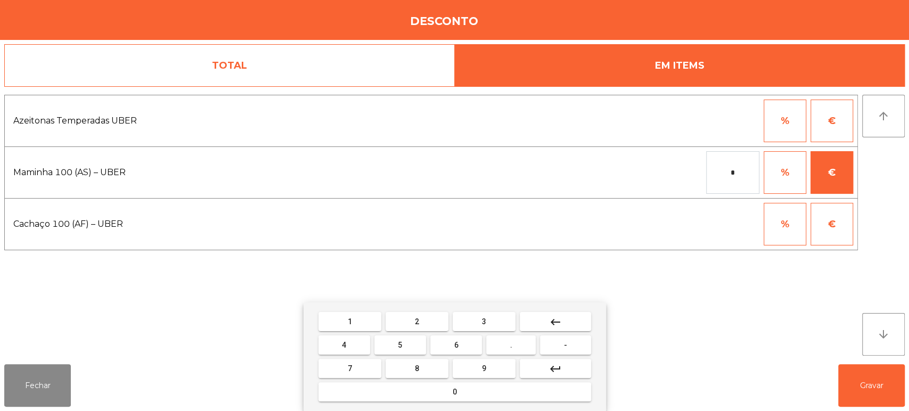
click at [564, 324] on button "keyboard_backspace" at bounding box center [555, 321] width 71 height 19
click at [558, 320] on mat-icon "keyboard_backspace" at bounding box center [555, 322] width 13 height 13
click at [726, 175] on input "*" at bounding box center [732, 172] width 53 height 43
click at [406, 353] on button "5" at bounding box center [400, 345] width 52 height 19
click at [554, 321] on mat-icon "keyboard_backspace" at bounding box center [555, 322] width 13 height 13
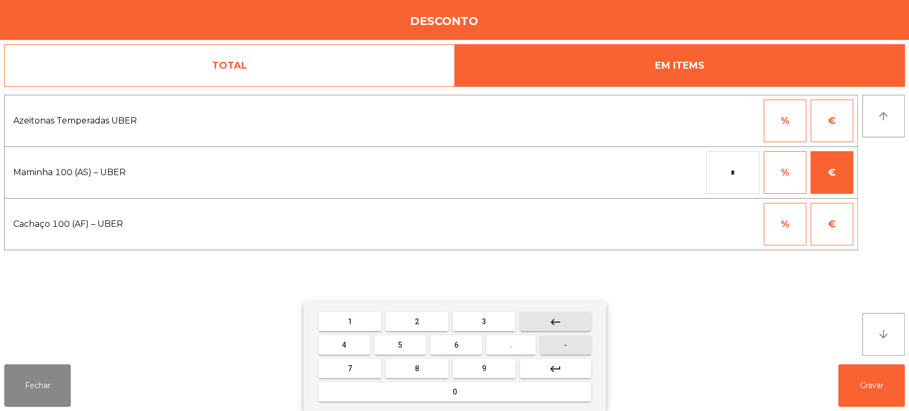
click at [579, 347] on button "-" at bounding box center [565, 345] width 51 height 19
click at [399, 348] on span "5" at bounding box center [400, 345] width 4 height 9
click at [511, 345] on span "." at bounding box center [511, 345] width 2 height 9
click at [456, 347] on span "6" at bounding box center [456, 345] width 4 height 9
click at [455, 341] on span "6" at bounding box center [456, 345] width 4 height 9
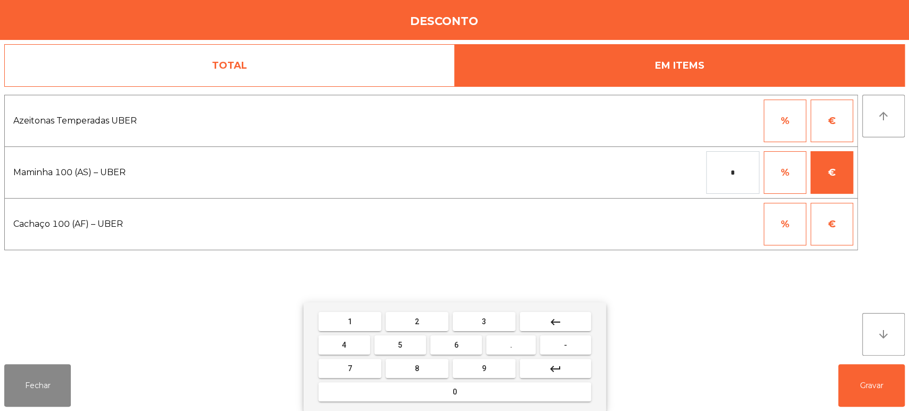
click at [745, 173] on input "*" at bounding box center [732, 172] width 53 height 43
click at [559, 324] on mat-icon "keyboard_backspace" at bounding box center [555, 322] width 13 height 13
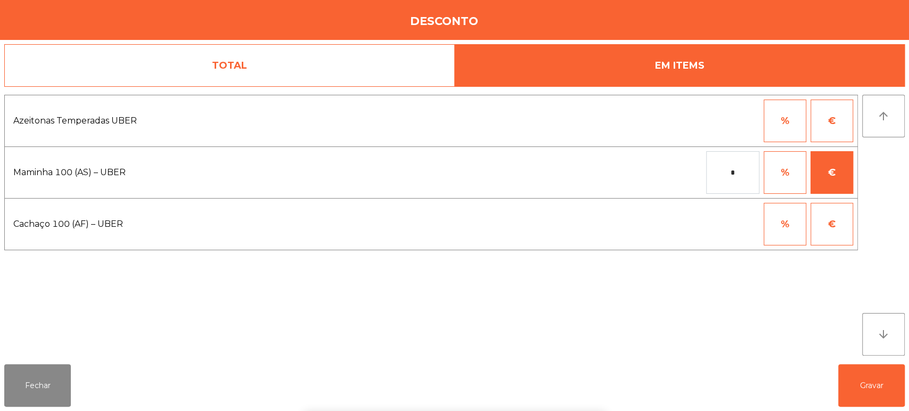
click at [724, 302] on div "1 2 3 keyboard_backspace 4 5 6 . - 7 8 9 keyboard_return 0" at bounding box center [454, 356] width 909 height 109
click at [838, 236] on button "€" at bounding box center [832, 224] width 43 height 43
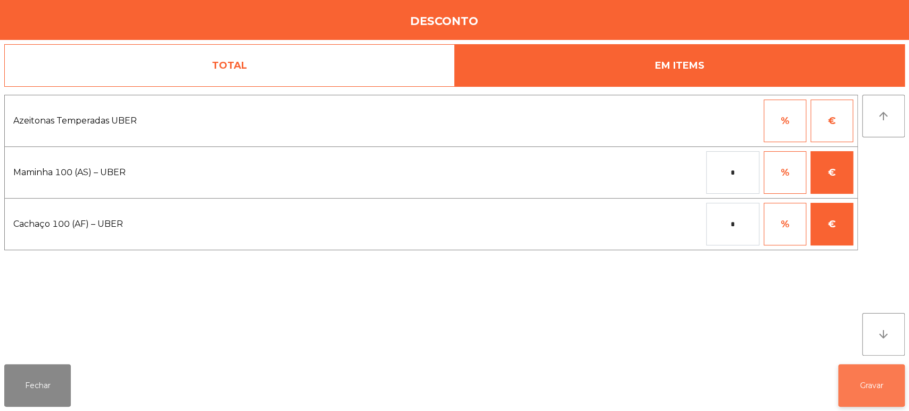
click at [871, 386] on button "Gravar" at bounding box center [871, 385] width 67 height 43
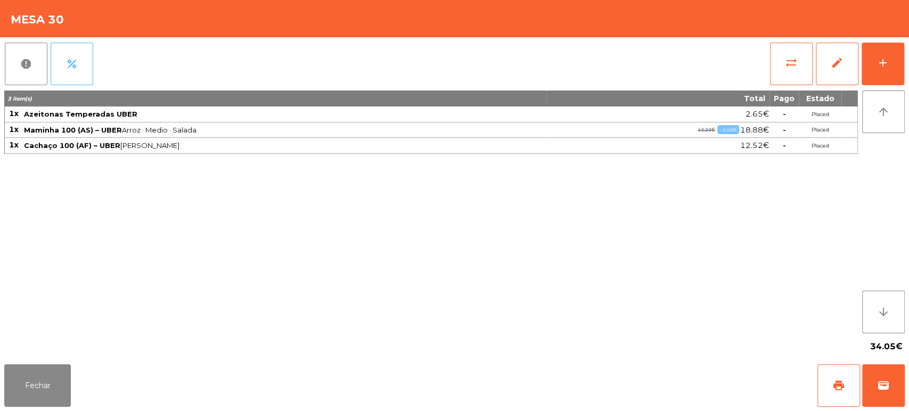
click at [74, 43] on button "percent" at bounding box center [72, 64] width 43 height 43
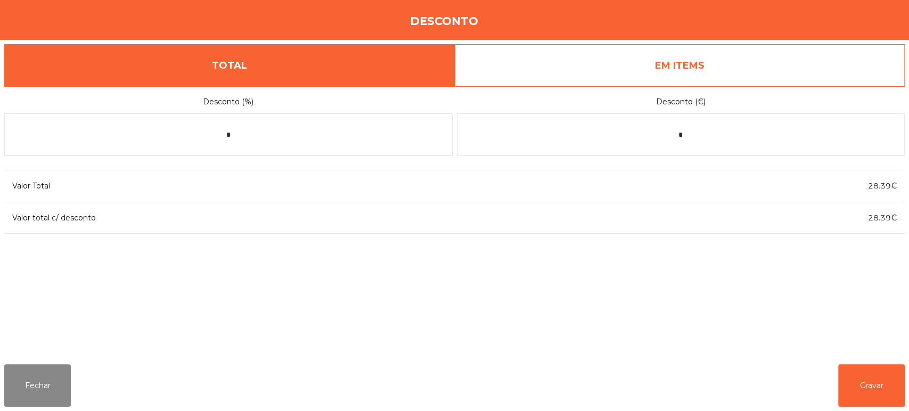
click at [645, 67] on link "EM ITEMS" at bounding box center [680, 65] width 451 height 43
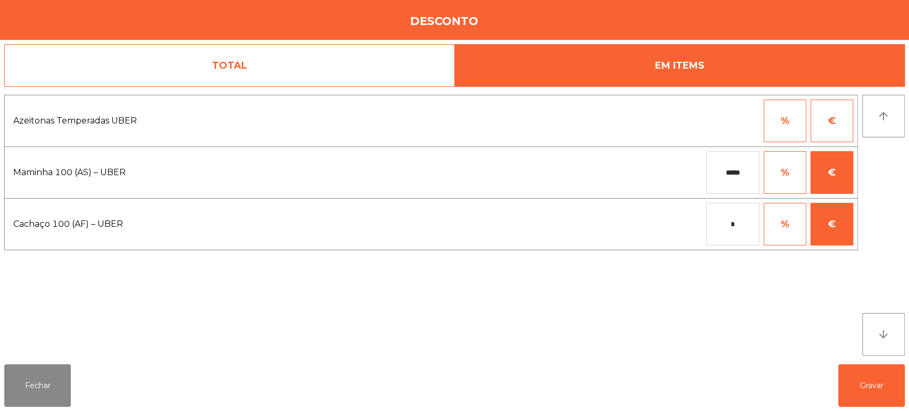
click at [742, 227] on input "*" at bounding box center [732, 224] width 53 height 43
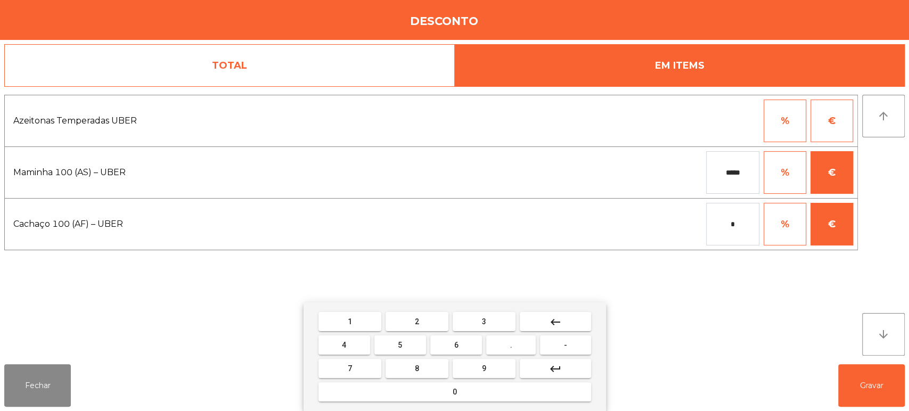
click at [725, 226] on input "*" at bounding box center [732, 224] width 53 height 43
click at [552, 354] on button "-" at bounding box center [565, 345] width 51 height 19
click at [401, 345] on span "5" at bounding box center [400, 345] width 4 height 9
click at [517, 346] on button "." at bounding box center [511, 345] width 50 height 19
click at [484, 321] on span "3" at bounding box center [484, 321] width 4 height 9
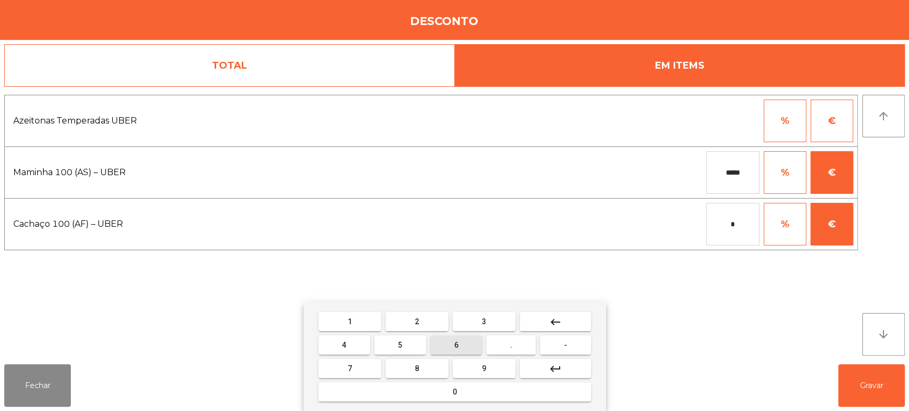
click at [456, 345] on span "6" at bounding box center [456, 345] width 4 height 9
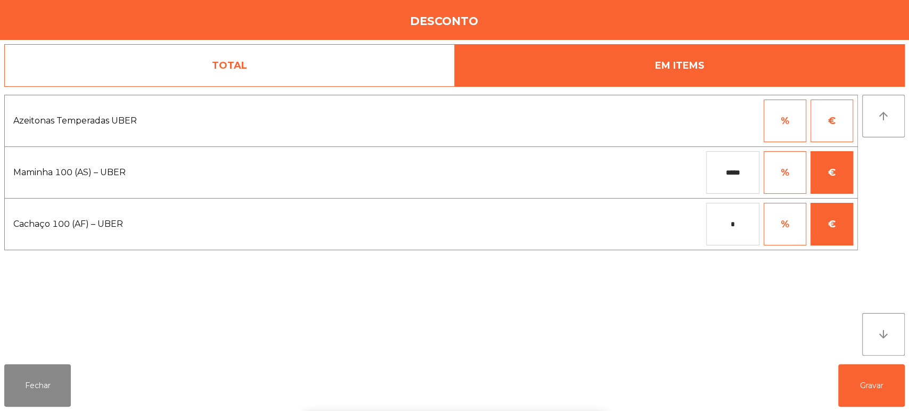
click at [716, 331] on div "1 2 3 keyboard_backspace 4 5 6 . - 7 8 9 keyboard_return 0" at bounding box center [454, 356] width 909 height 109
click at [872, 388] on button "Gravar" at bounding box center [871, 385] width 67 height 43
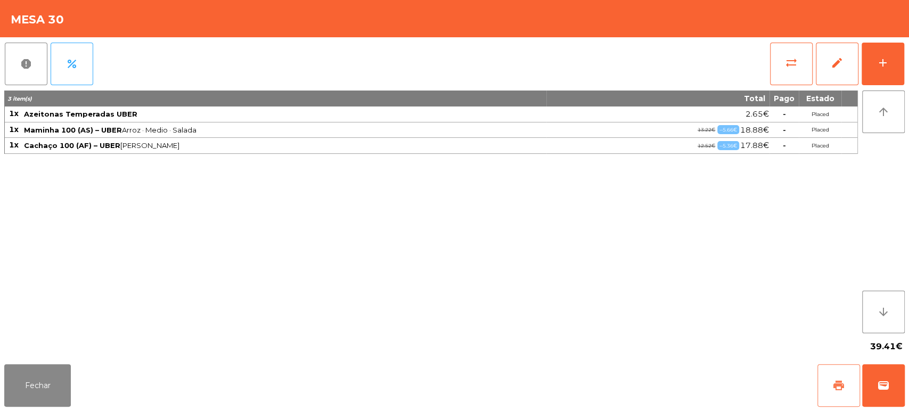
click at [831, 386] on button "print" at bounding box center [838, 385] width 43 height 43
click at [880, 382] on span "wallet" at bounding box center [883, 385] width 13 height 13
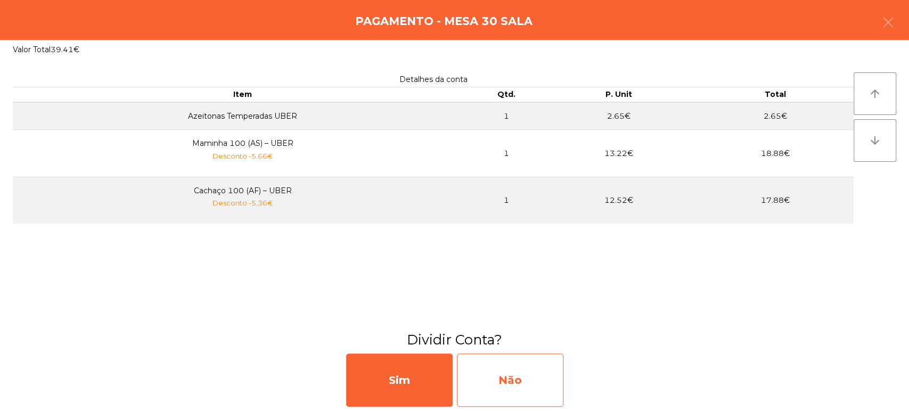
click at [521, 377] on div "Não" at bounding box center [510, 380] width 107 height 53
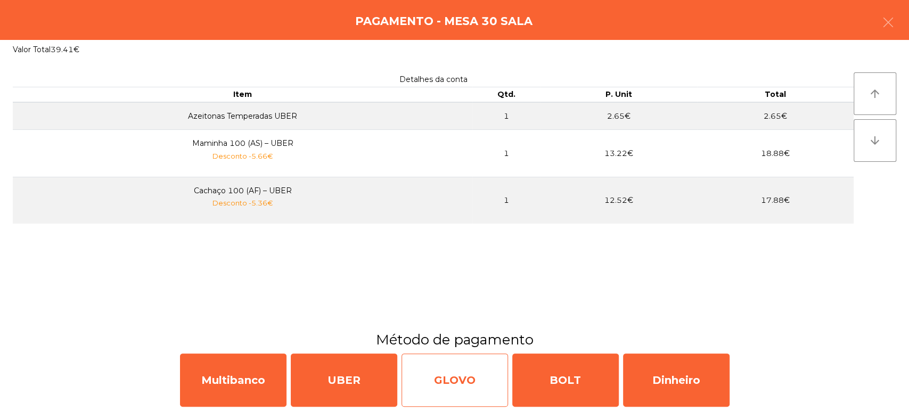
click at [471, 393] on div "GLOVO" at bounding box center [455, 380] width 107 height 53
select select "**"
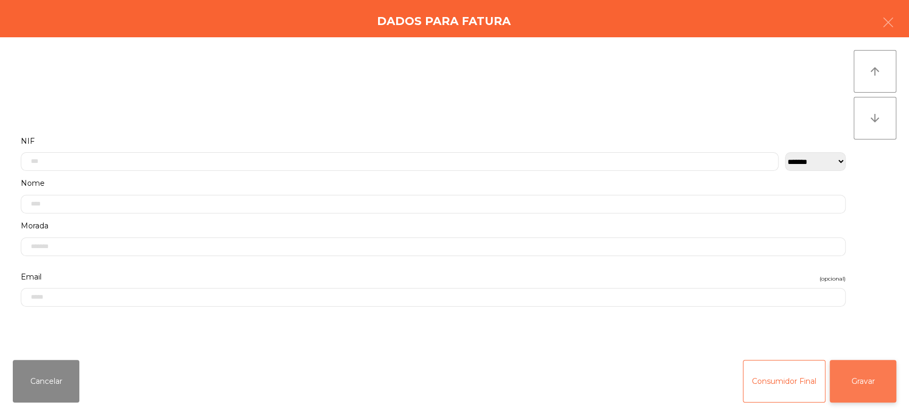
click at [862, 377] on button "Gravar" at bounding box center [863, 381] width 67 height 43
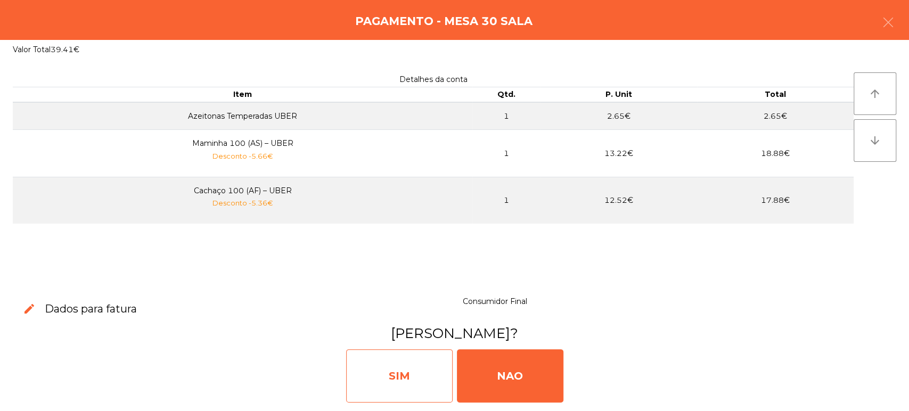
click at [411, 378] on div "SIM" at bounding box center [399, 375] width 107 height 53
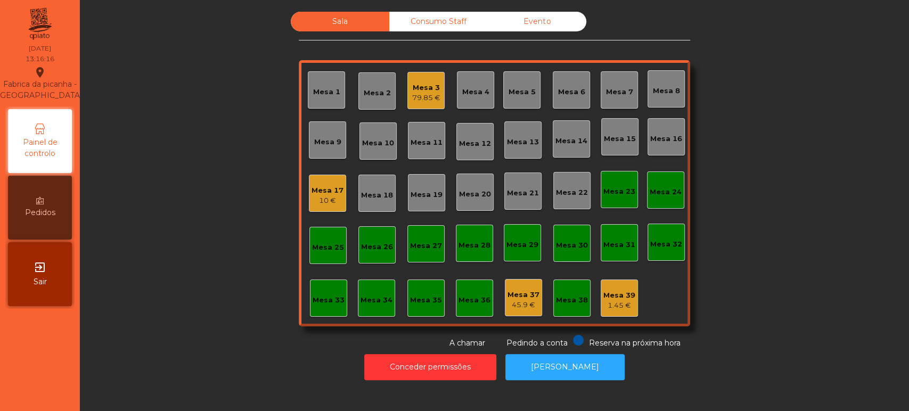
click at [608, 284] on div "Mesa 39 1.45 €" at bounding box center [619, 298] width 37 height 37
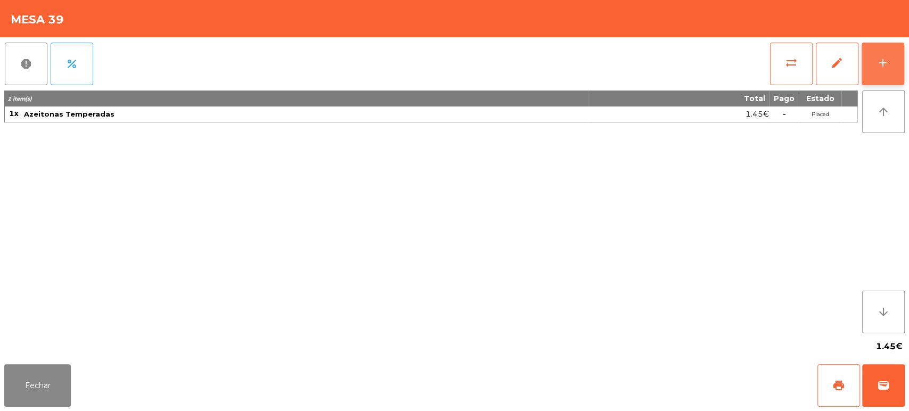
click at [886, 59] on div "add" at bounding box center [883, 62] width 13 height 13
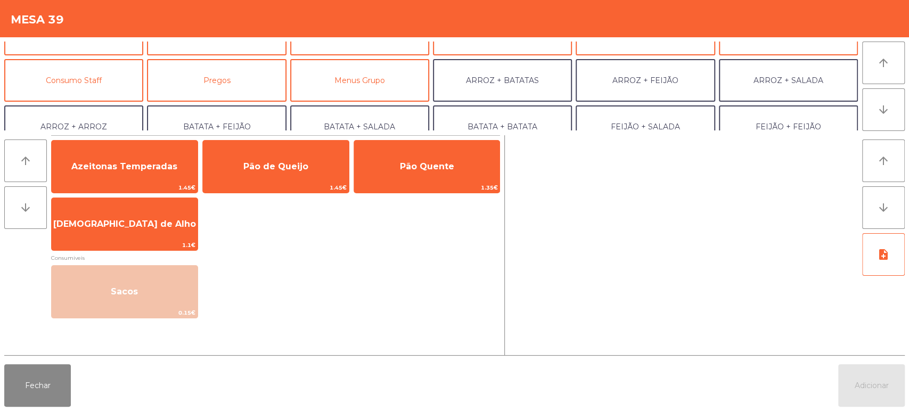
scroll to position [91, 0]
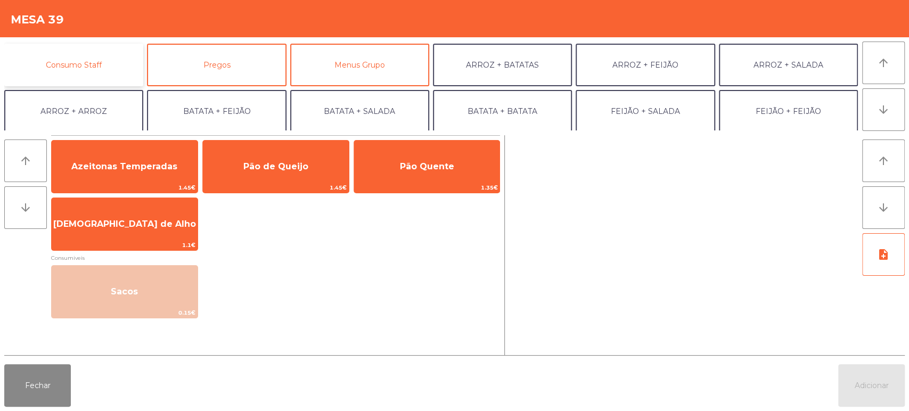
click at [115, 56] on button "Consumo Staff" at bounding box center [73, 65] width 139 height 43
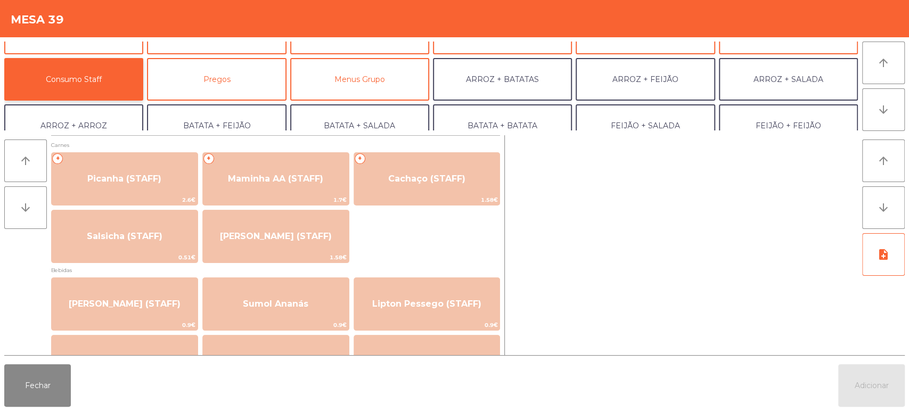
scroll to position [138, 0]
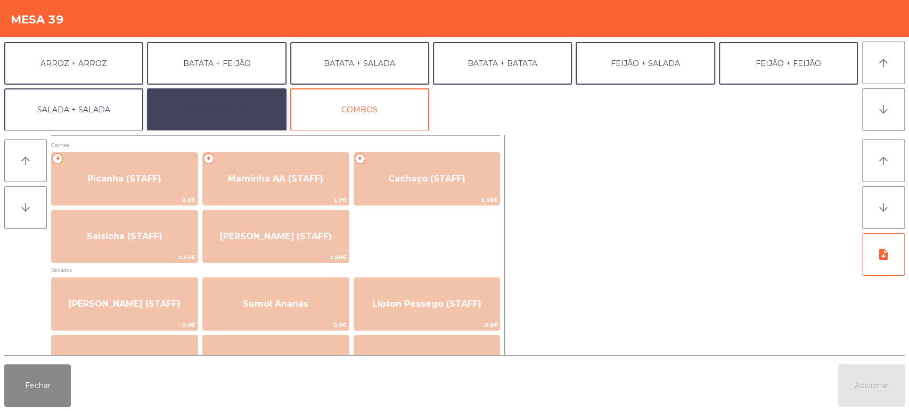
click at [273, 115] on button "EXTRAS UBER" at bounding box center [216, 109] width 139 height 43
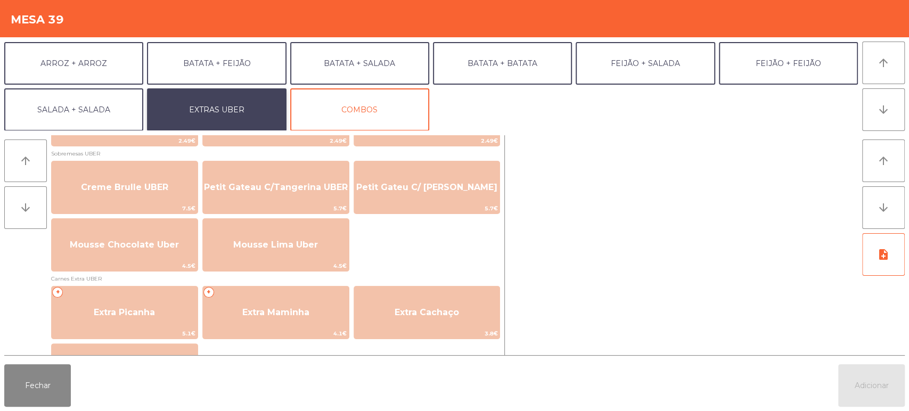
scroll to position [433, 0]
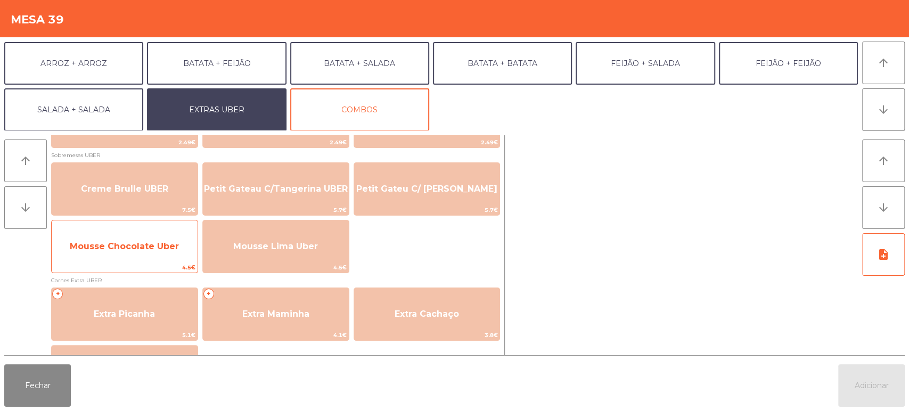
click at [166, 249] on span "Mousse Chocolate Uber" at bounding box center [124, 246] width 109 height 10
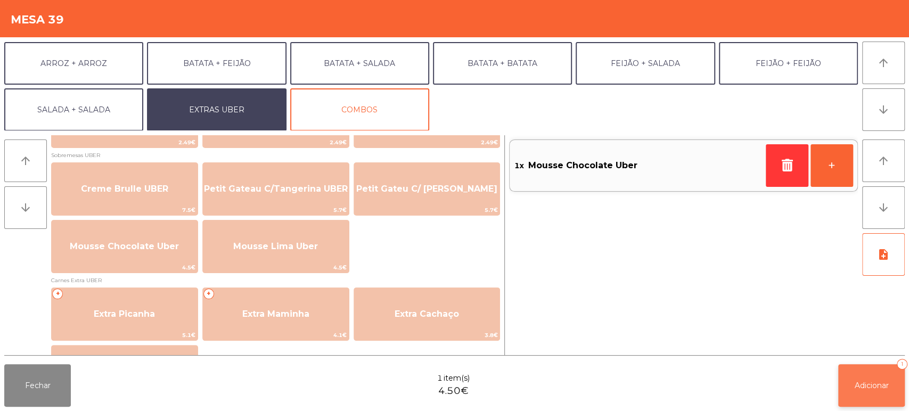
click at [853, 395] on button "Adicionar 1" at bounding box center [871, 385] width 67 height 43
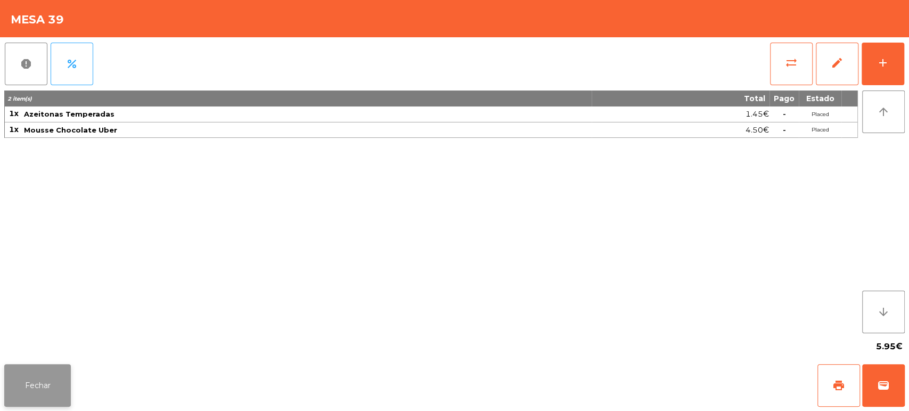
click at [54, 378] on button "Fechar" at bounding box center [37, 385] width 67 height 43
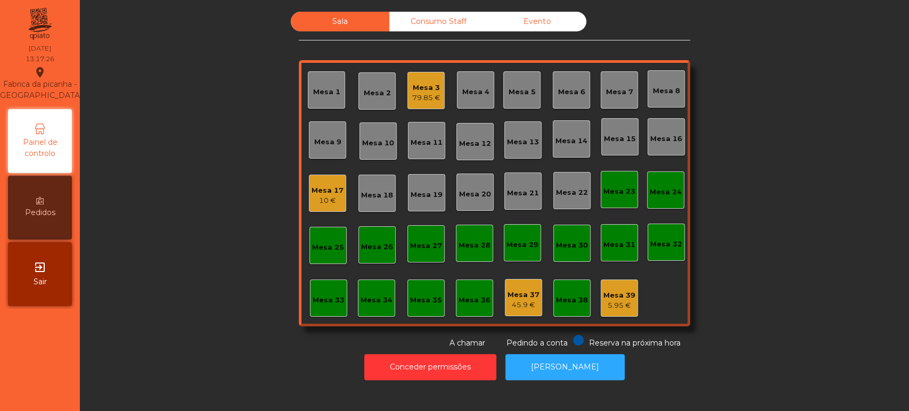
click at [439, 100] on div "Mesa 3 79.85 €" at bounding box center [425, 90] width 37 height 37
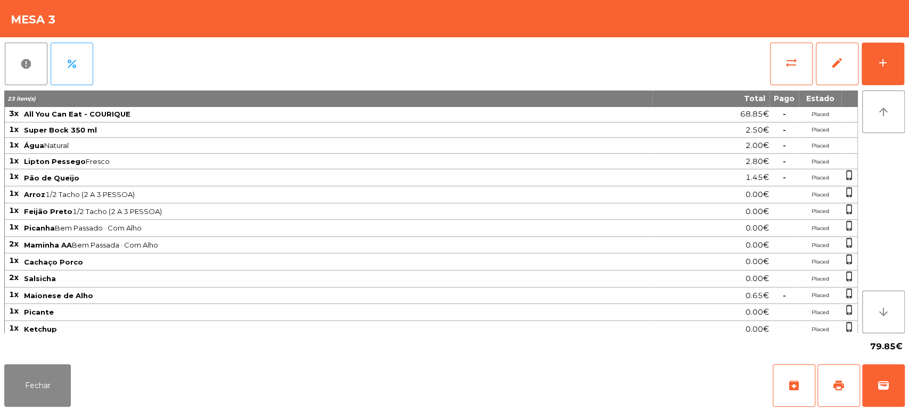
click at [907, 73] on div "report percent sync_alt edit add 23 item(s) Total Pago Estado 3x All You Can Ea…" at bounding box center [454, 198] width 909 height 323
click at [882, 62] on div "add" at bounding box center [883, 62] width 13 height 13
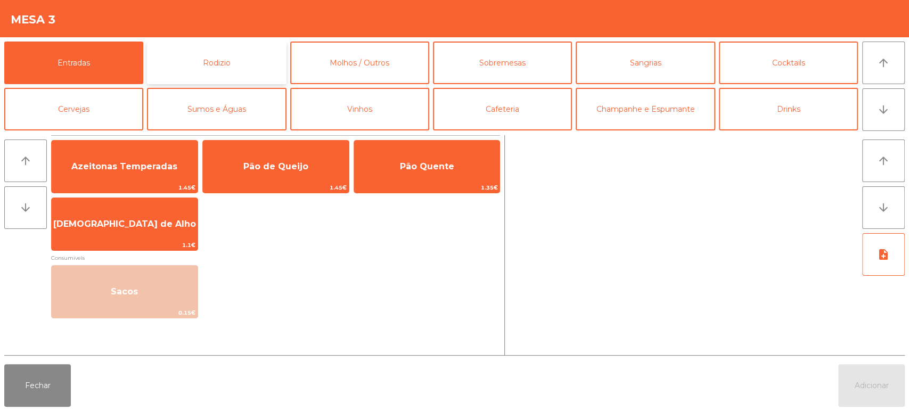
click at [252, 69] on button "Rodizio" at bounding box center [216, 63] width 139 height 43
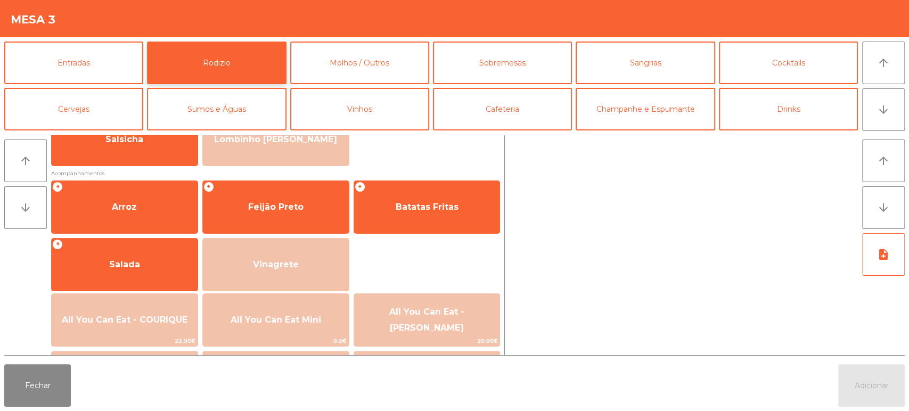
scroll to position [97, 0]
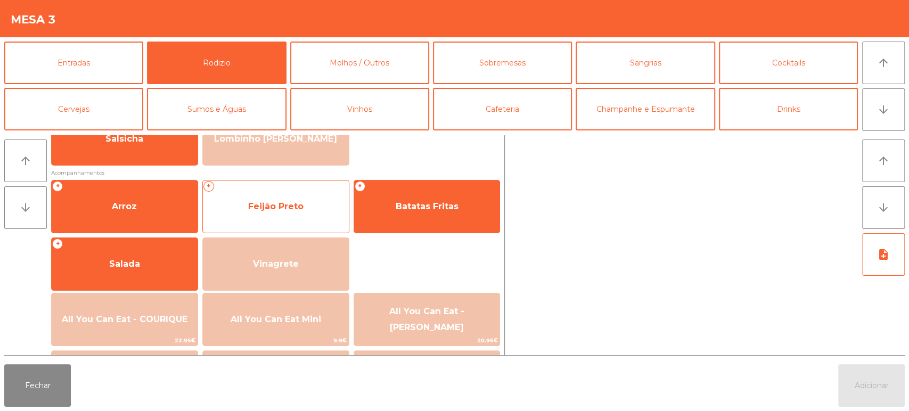
click at [301, 206] on span "Feijão Preto" at bounding box center [275, 206] width 55 height 10
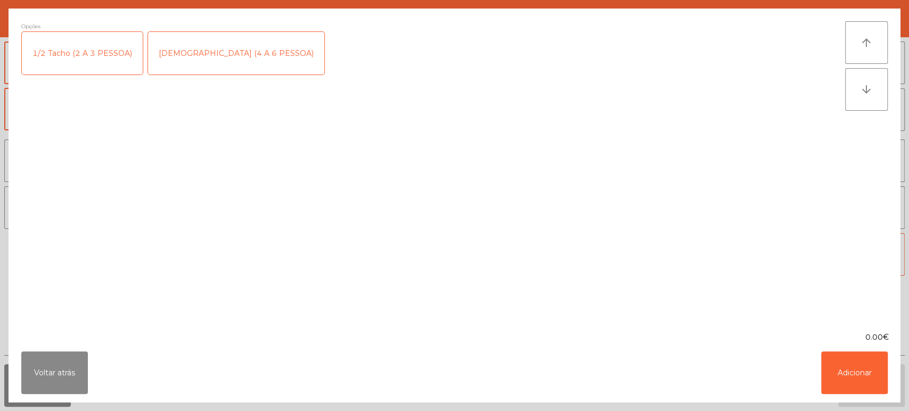
click at [84, 51] on div "1/2 Tacho (2 A 3 PESSOA)" at bounding box center [82, 53] width 121 height 43
click at [858, 381] on button "Adicionar" at bounding box center [854, 372] width 67 height 43
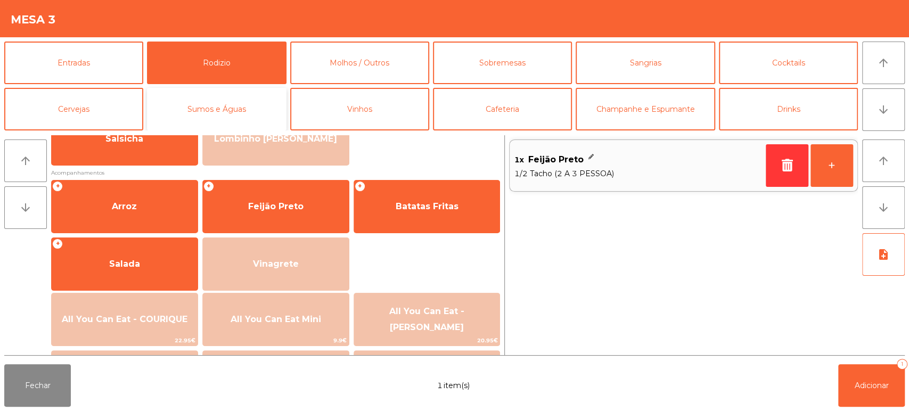
click at [254, 106] on button "Sumos e Águas" at bounding box center [216, 109] width 139 height 43
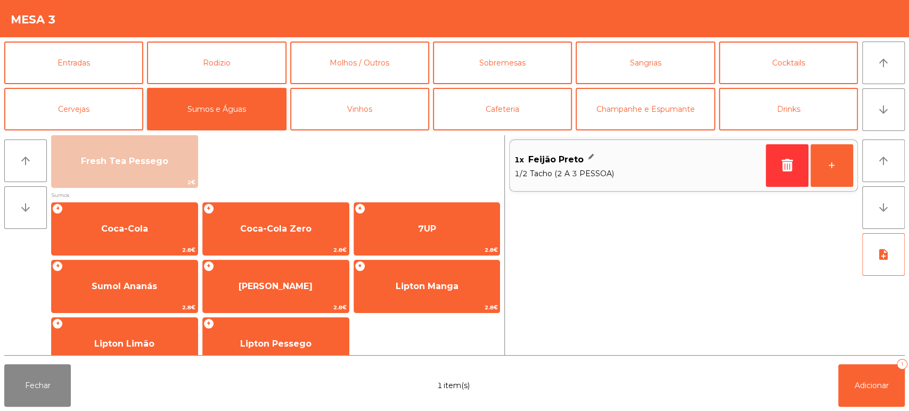
scroll to position [121, 0]
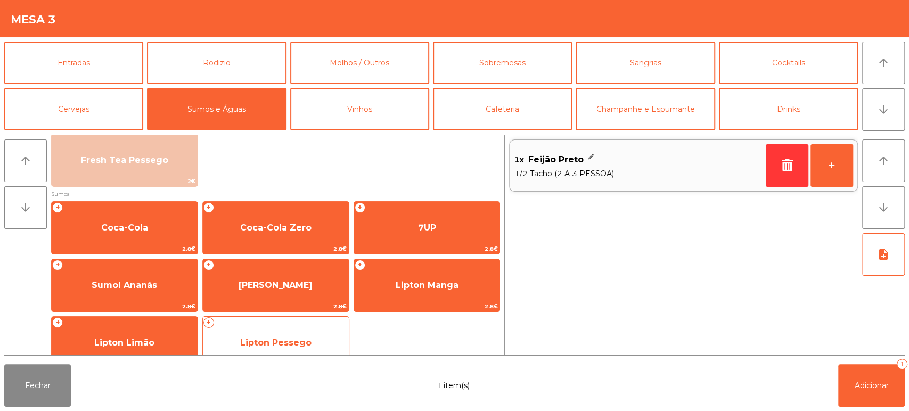
click at [266, 333] on span "Lipton Pessego" at bounding box center [276, 343] width 146 height 29
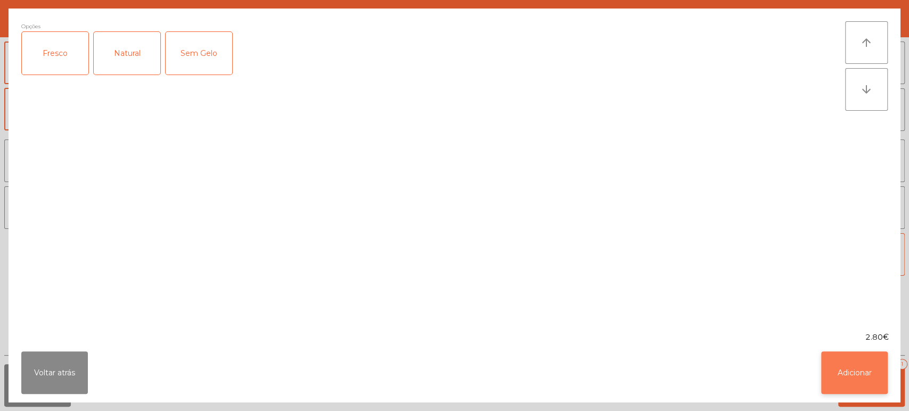
click at [831, 383] on button "Adicionar" at bounding box center [854, 372] width 67 height 43
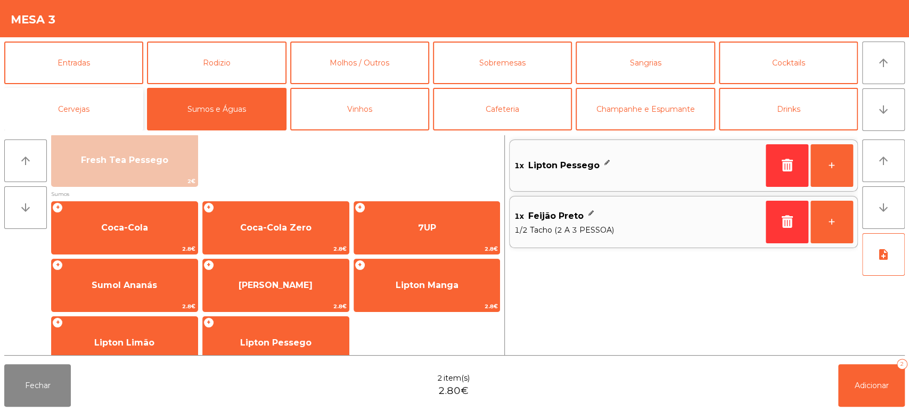
click at [107, 96] on button "Cervejas" at bounding box center [73, 109] width 139 height 43
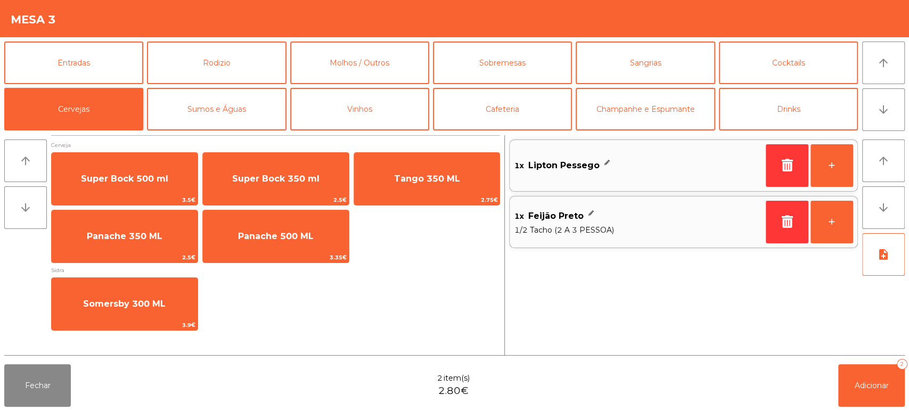
scroll to position [0, 0]
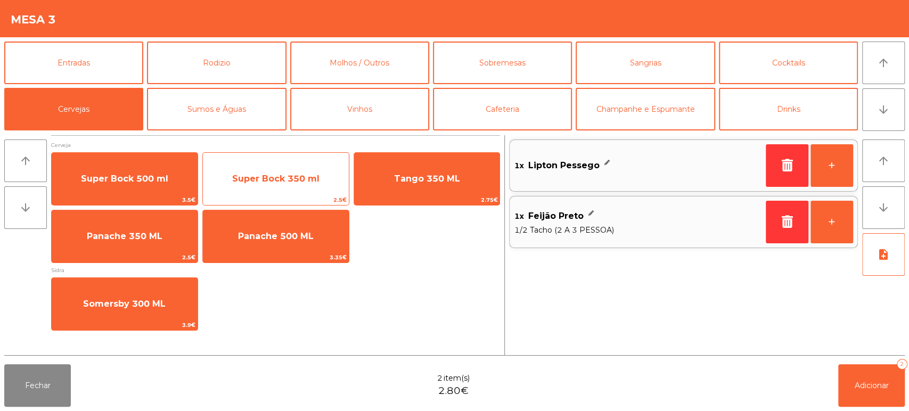
click at [281, 176] on span "Super Bock 350 ml" at bounding box center [275, 179] width 87 height 10
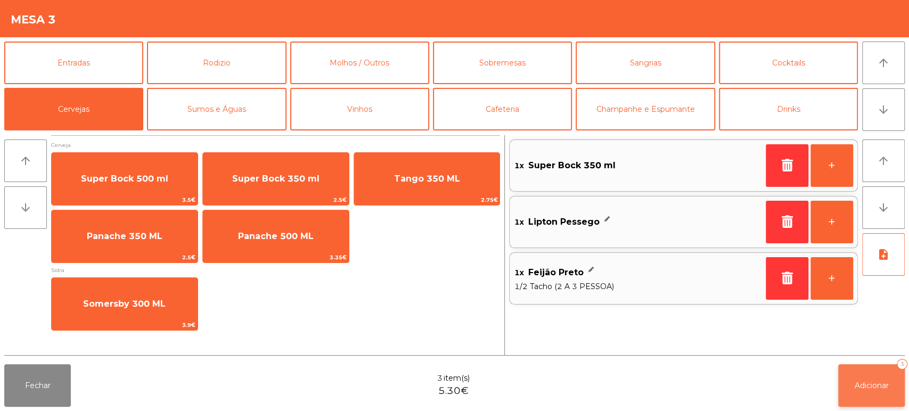
click at [878, 384] on span "Adicionar" at bounding box center [872, 386] width 34 height 10
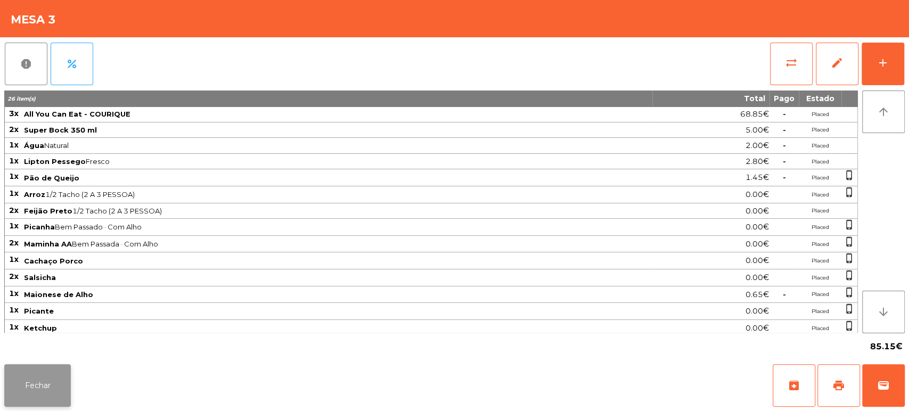
click at [17, 400] on button "Fechar" at bounding box center [37, 385] width 67 height 43
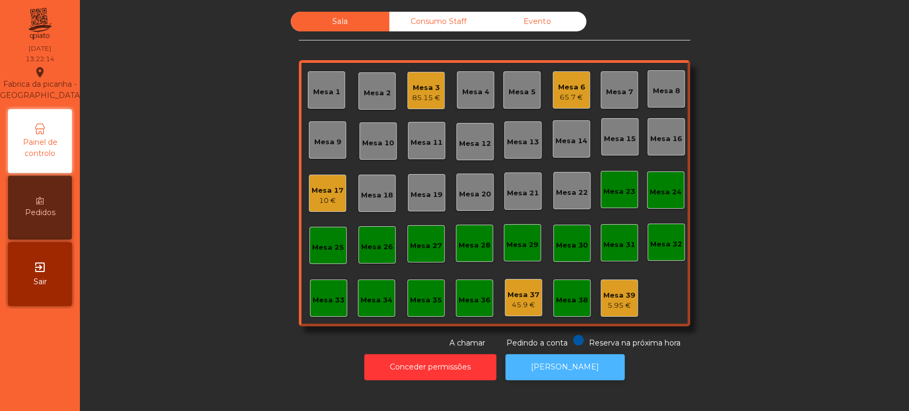
click at [586, 362] on button "[PERSON_NAME]" at bounding box center [564, 367] width 119 height 26
click at [415, 87] on div "Mesa 3" at bounding box center [426, 88] width 28 height 11
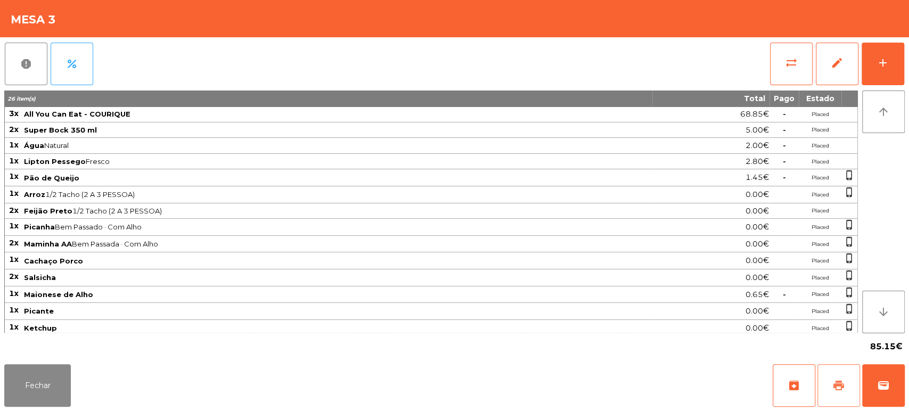
click at [835, 380] on span "print" at bounding box center [838, 385] width 13 height 13
click at [53, 382] on button "Fechar" at bounding box center [37, 385] width 67 height 43
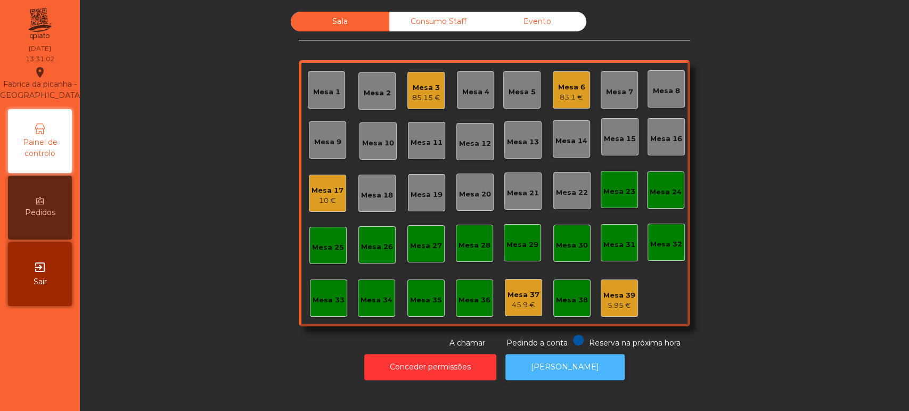
click at [578, 378] on button "[PERSON_NAME]" at bounding box center [564, 367] width 119 height 26
click at [525, 154] on div "Mesa 13" at bounding box center [522, 139] width 37 height 37
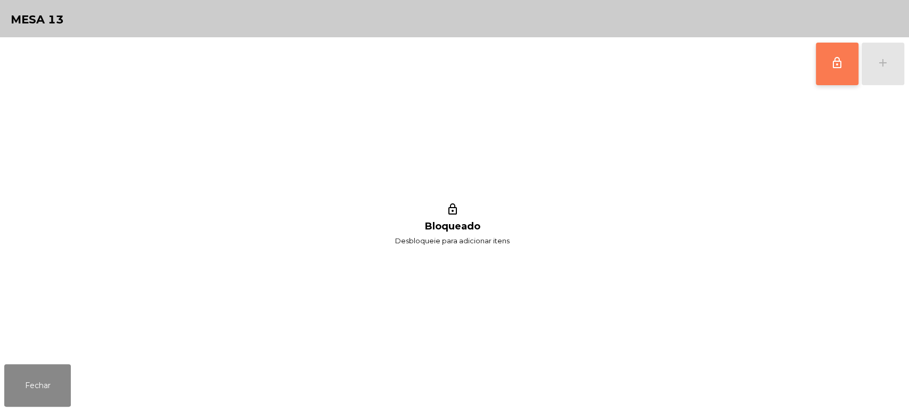
click at [830, 78] on button "lock_outline" at bounding box center [837, 64] width 43 height 43
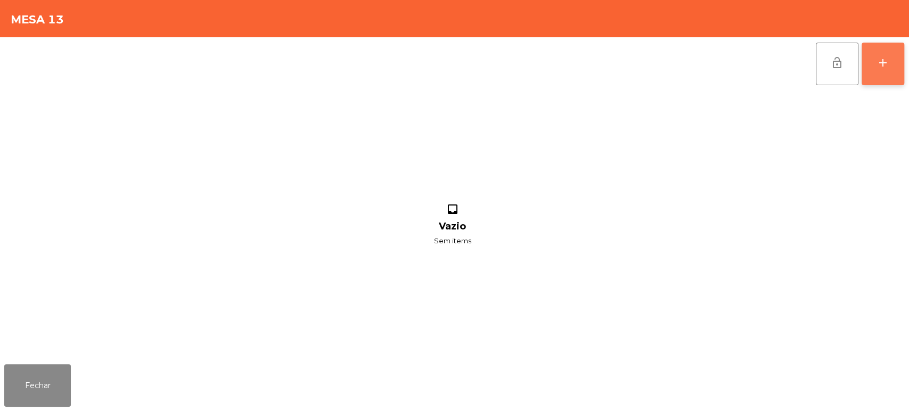
click at [879, 65] on div "add" at bounding box center [883, 62] width 13 height 13
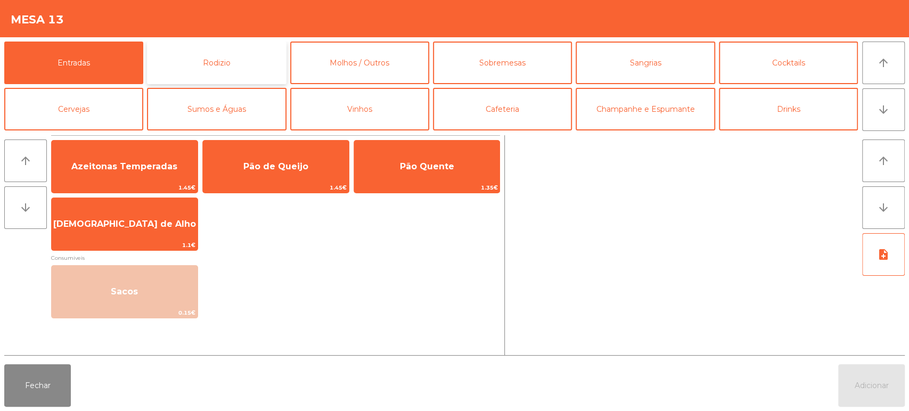
click at [268, 68] on button "Rodizio" at bounding box center [216, 63] width 139 height 43
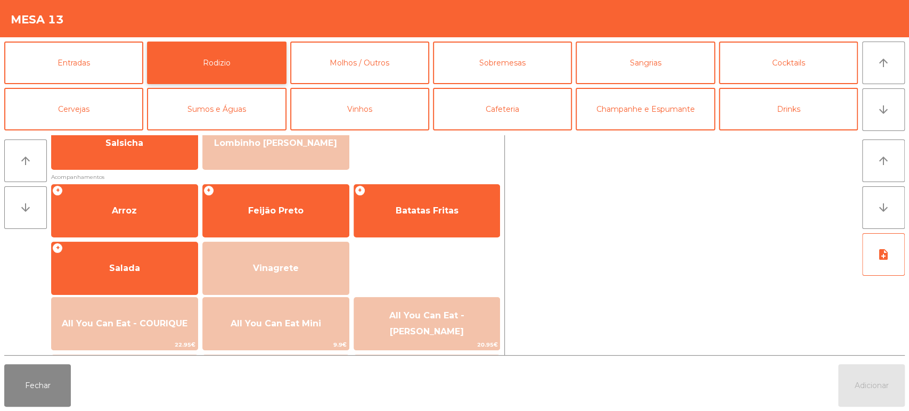
scroll to position [94, 0]
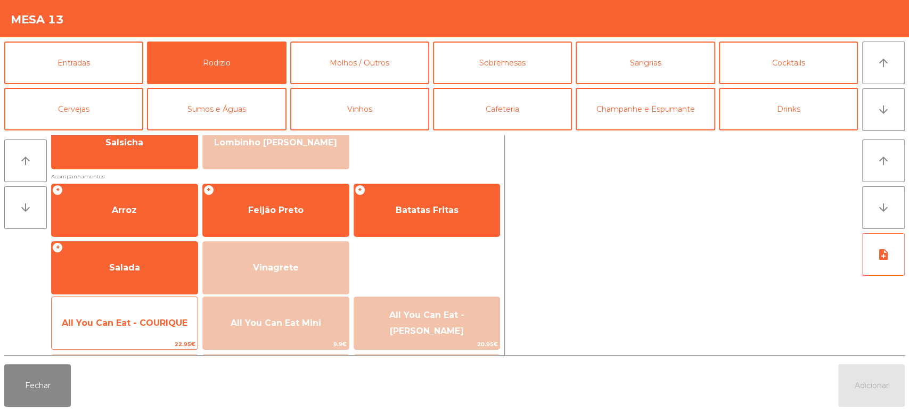
click at [157, 339] on span "22.95€" at bounding box center [125, 344] width 146 height 10
click at [162, 327] on span "All You Can Eat - COURIQUE" at bounding box center [125, 323] width 126 height 10
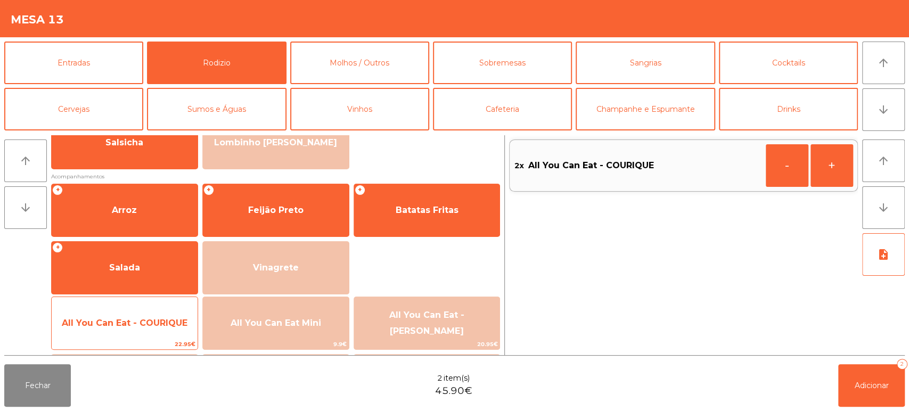
click at [164, 324] on span "All You Can Eat - COURIQUE" at bounding box center [125, 323] width 126 height 10
click at [165, 323] on span "All You Can Eat - COURIQUE" at bounding box center [125, 323] width 126 height 10
click at [162, 323] on span "All You Can Eat - COURIQUE" at bounding box center [125, 323] width 126 height 10
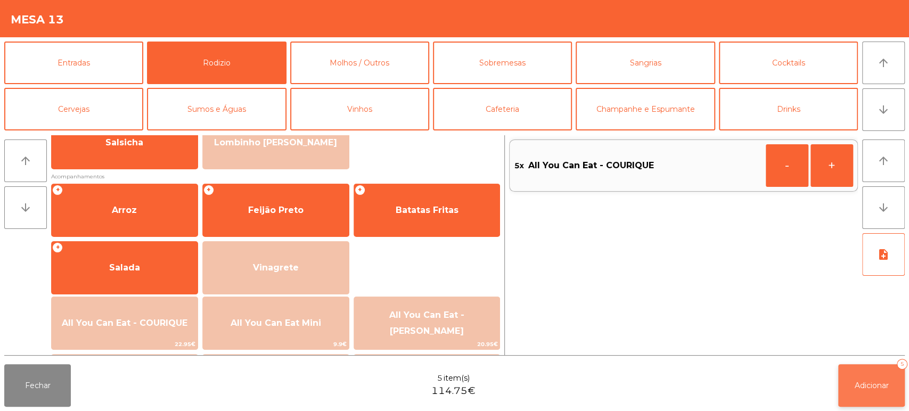
click at [848, 374] on button "Adicionar 5" at bounding box center [871, 385] width 67 height 43
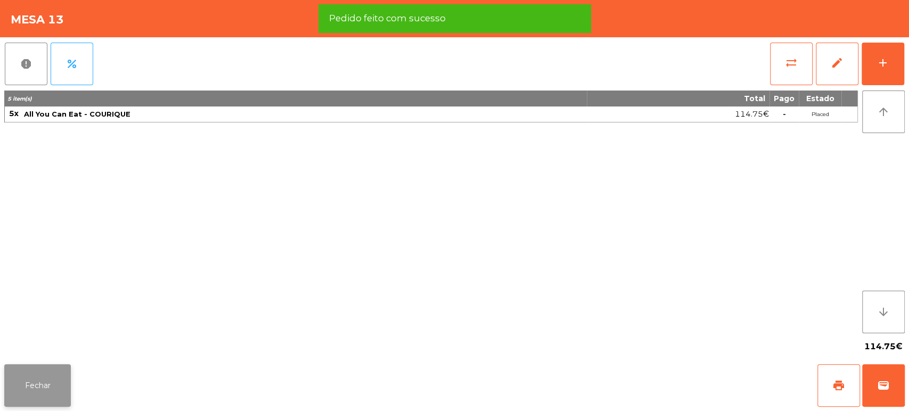
click at [66, 377] on button "Fechar" at bounding box center [37, 385] width 67 height 43
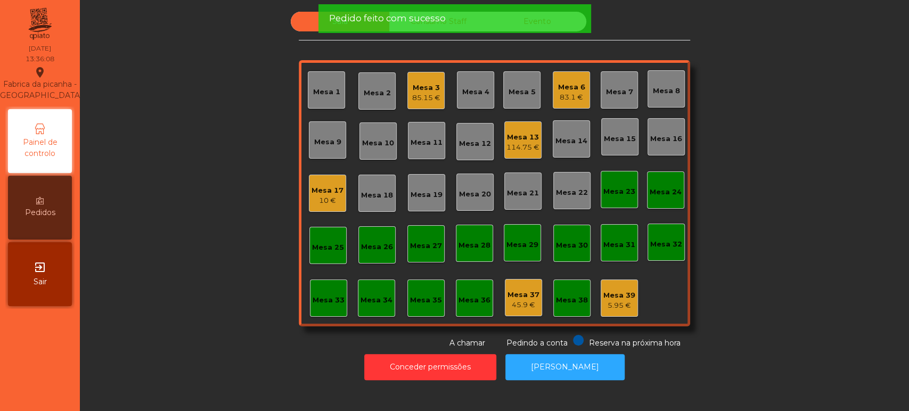
click at [214, 241] on div "Sala Consumo Staff Evento Mesa 1 Mesa 2 Mesa 3 85.15 € Mesa 4 Mesa 5 Mesa 6 83.…" at bounding box center [494, 180] width 800 height 337
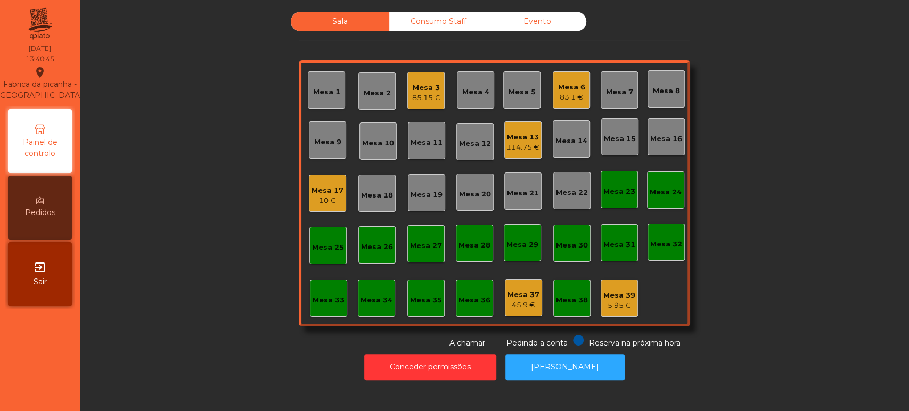
click at [369, 253] on div "Mesa 26" at bounding box center [376, 244] width 37 height 37
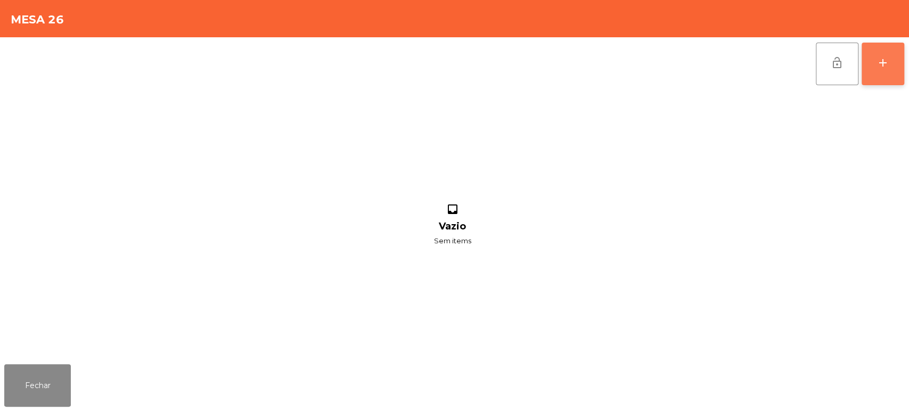
click at [882, 62] on div "add" at bounding box center [883, 62] width 13 height 13
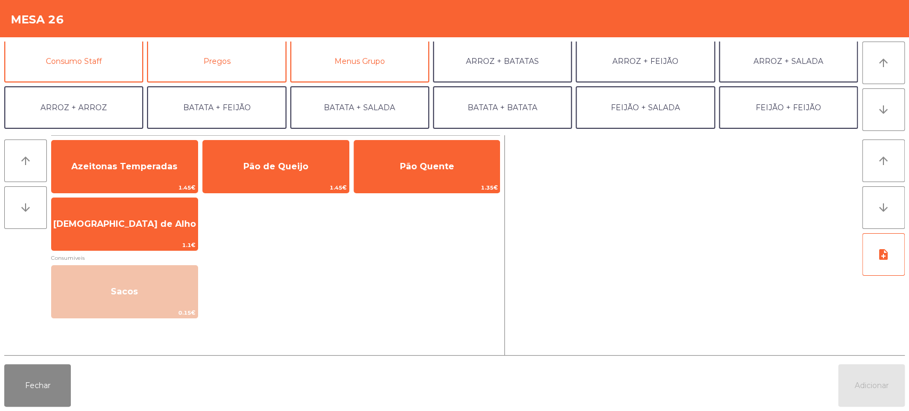
scroll to position [95, 0]
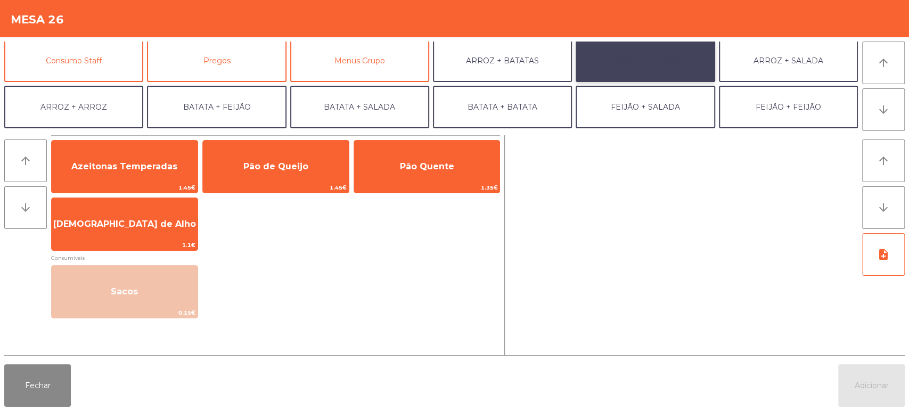
click at [625, 73] on button "ARROZ + FEIJÃO" at bounding box center [645, 60] width 139 height 43
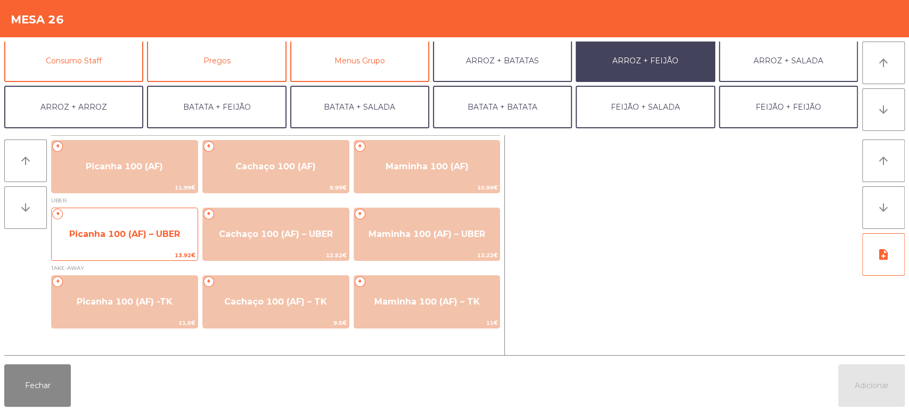
click at [112, 249] on div "+ Picanha 100 (AF) – UBER 13.92€" at bounding box center [124, 234] width 147 height 53
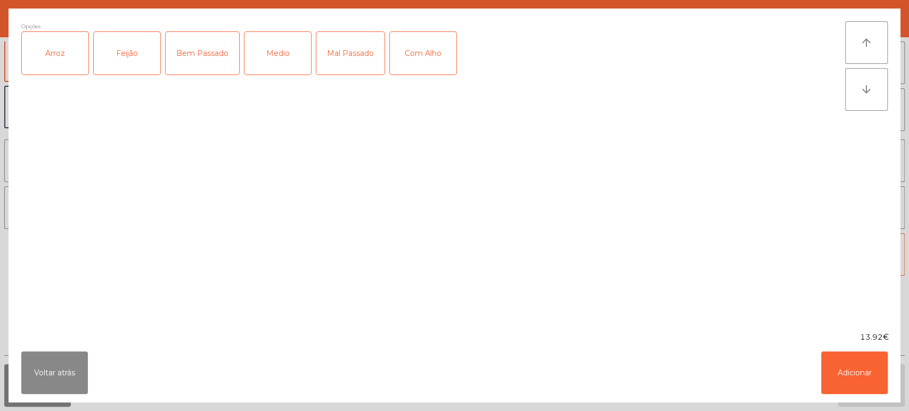
click at [69, 70] on div "Arroz" at bounding box center [55, 53] width 67 height 43
click at [138, 62] on div "Feijão" at bounding box center [127, 53] width 67 height 43
click at [273, 51] on div "Medio" at bounding box center [277, 53] width 67 height 43
click at [854, 377] on button "Adicionar" at bounding box center [854, 372] width 67 height 43
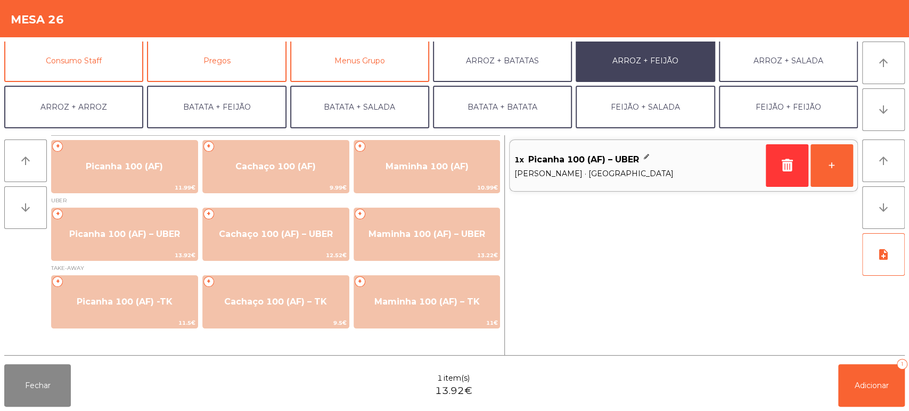
scroll to position [138, 0]
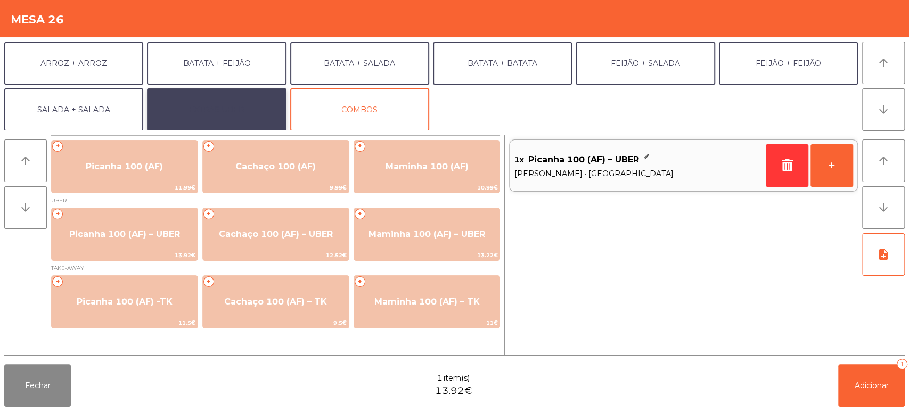
click at [223, 117] on button "EXTRAS UBER" at bounding box center [216, 109] width 139 height 43
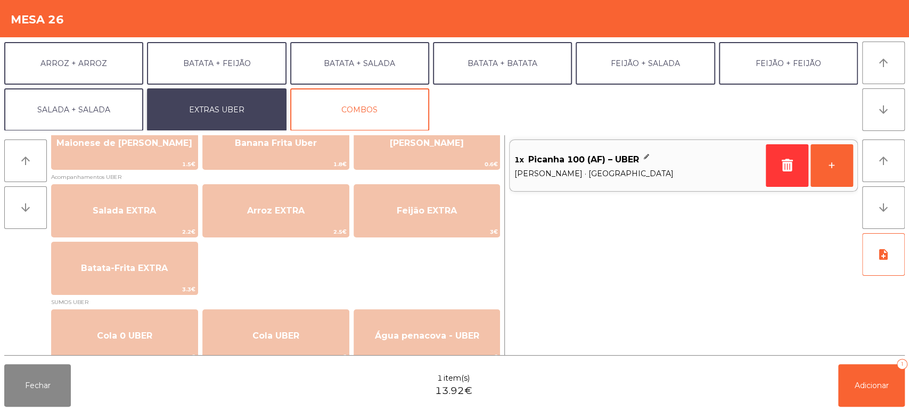
scroll to position [103, 0]
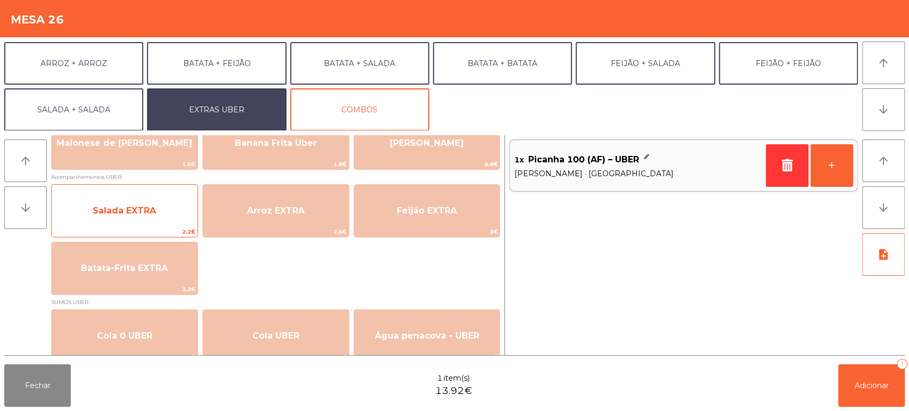
click at [114, 222] on span "Salada EXTRA" at bounding box center [125, 211] width 146 height 29
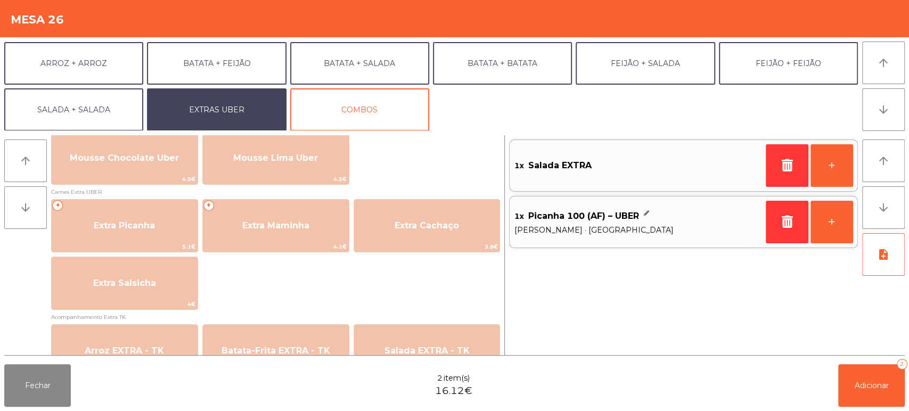
scroll to position [522, 0]
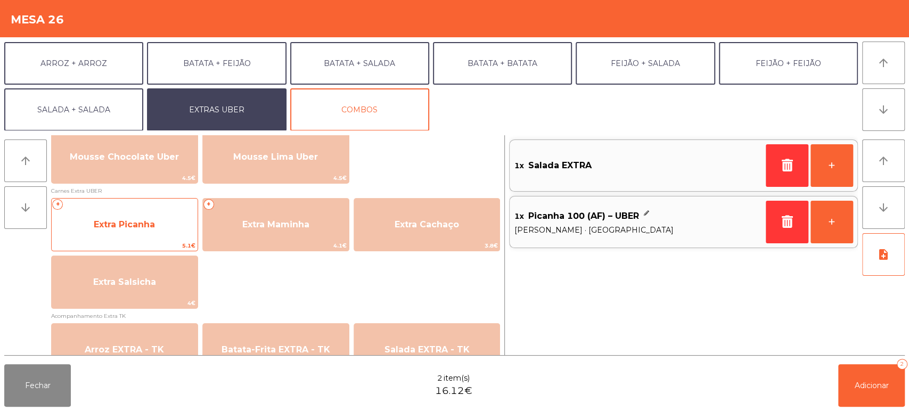
click at [158, 226] on span "Extra Picanha" at bounding box center [125, 224] width 146 height 29
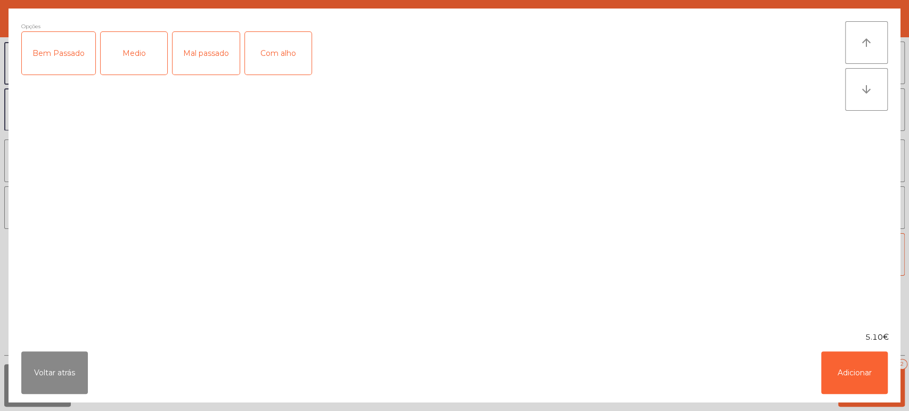
click at [144, 54] on div "Medio" at bounding box center [134, 53] width 67 height 43
click at [838, 386] on button "Adicionar" at bounding box center [854, 372] width 67 height 43
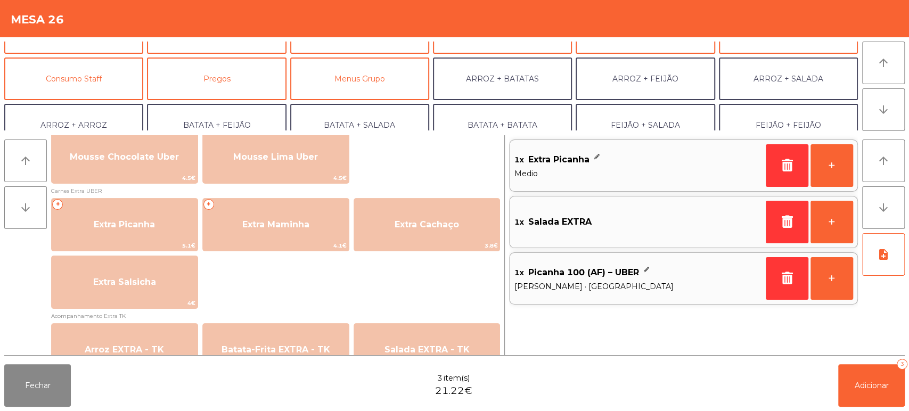
scroll to position [76, 0]
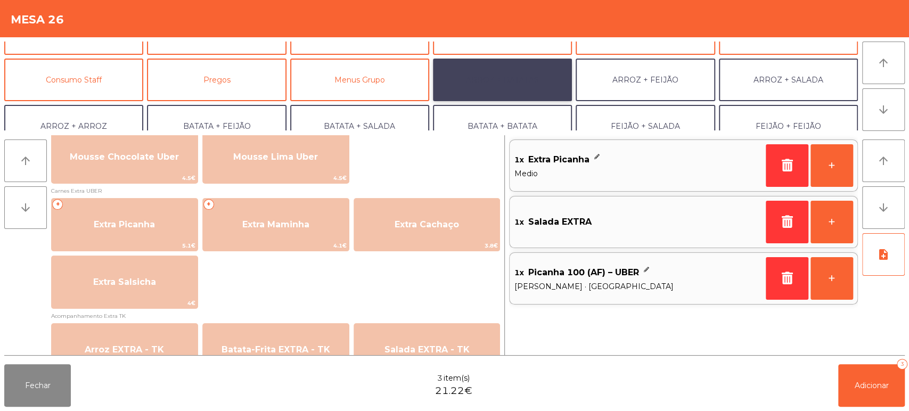
click at [523, 74] on button "ARROZ + BATATAS" at bounding box center [502, 80] width 139 height 43
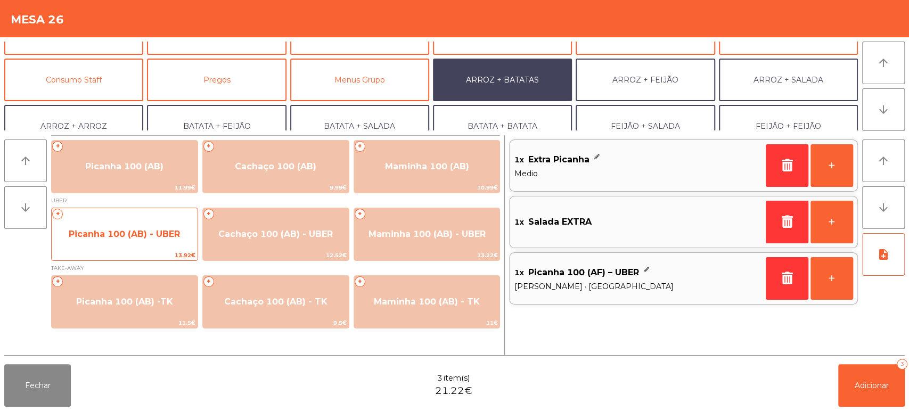
click at [136, 248] on span "Picanha 100 (AB) - UBER" at bounding box center [125, 234] width 146 height 29
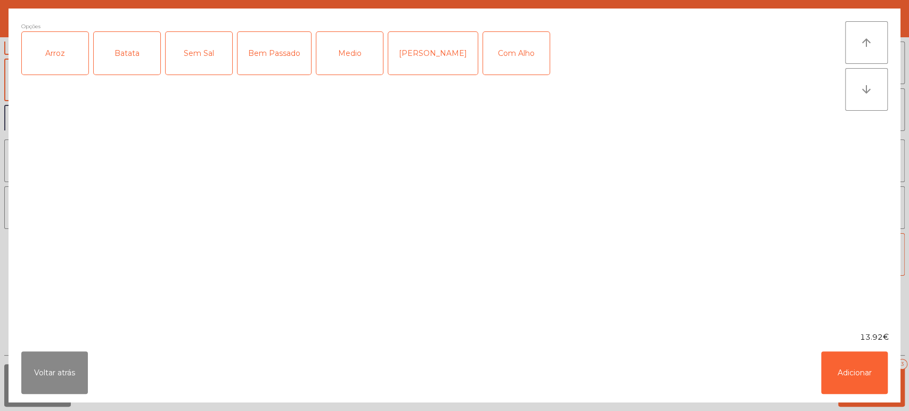
click at [60, 67] on div "Arroz" at bounding box center [55, 53] width 67 height 43
click at [139, 61] on div "Batata" at bounding box center [127, 53] width 67 height 43
click at [338, 54] on div "Medio" at bounding box center [349, 53] width 67 height 43
click at [847, 376] on button "Adicionar" at bounding box center [854, 372] width 67 height 43
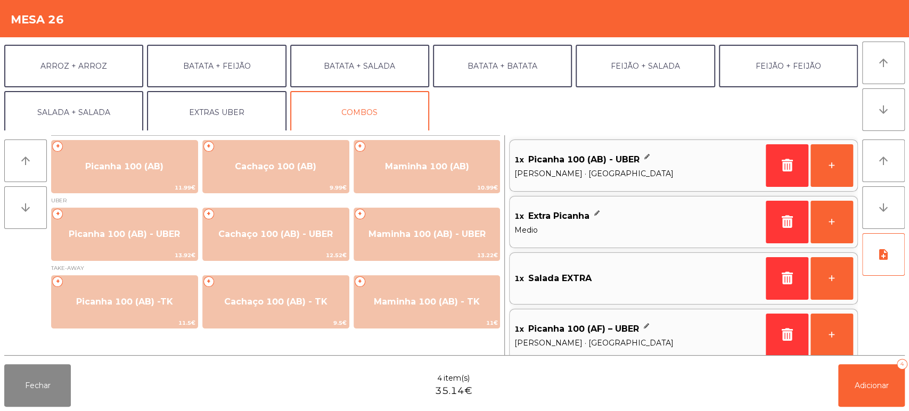
scroll to position [138, 0]
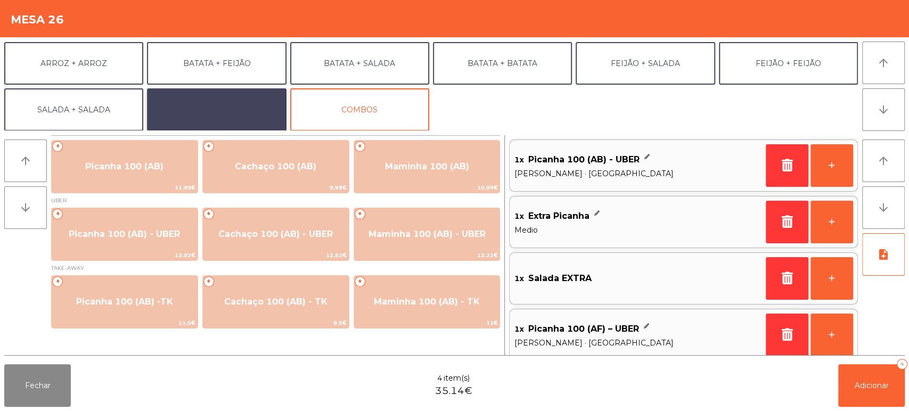
click at [226, 110] on button "EXTRAS UBER" at bounding box center [216, 109] width 139 height 43
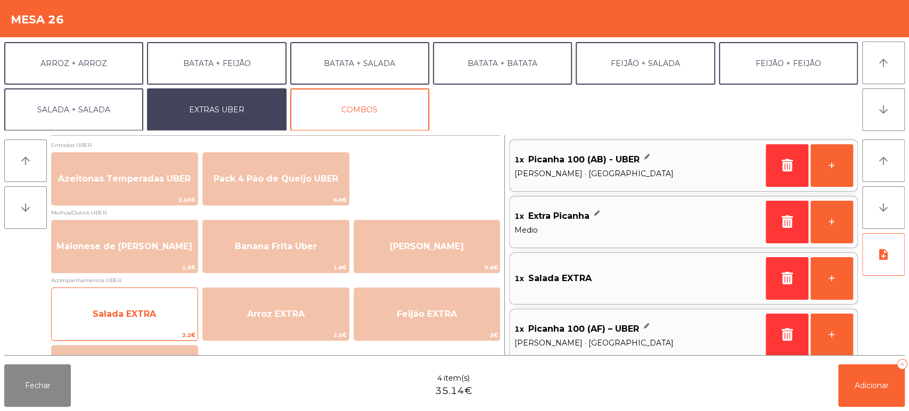
click at [151, 313] on span "Salada EXTRA" at bounding box center [124, 314] width 63 height 10
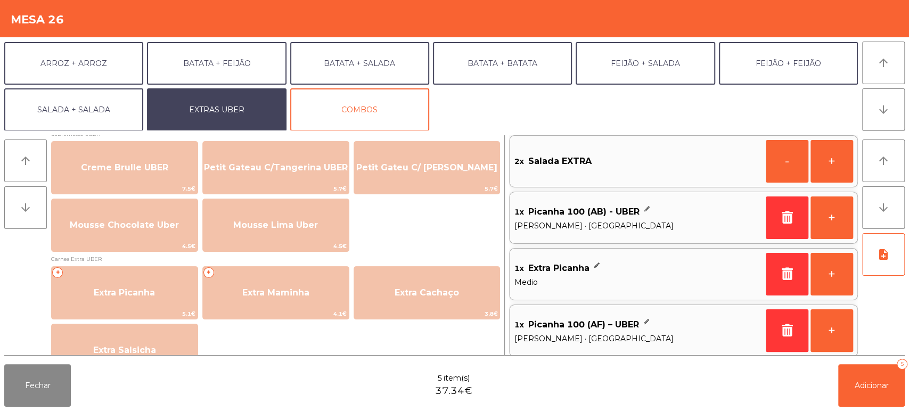
scroll to position [455, 0]
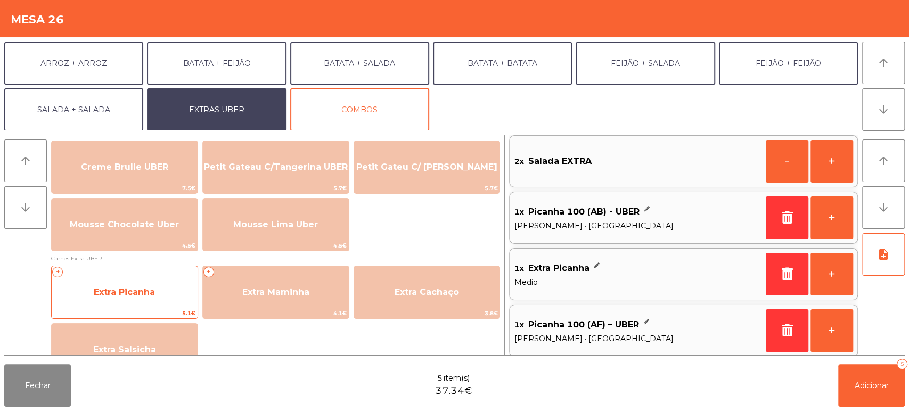
click at [153, 298] on span "Extra Picanha" at bounding box center [125, 292] width 146 height 29
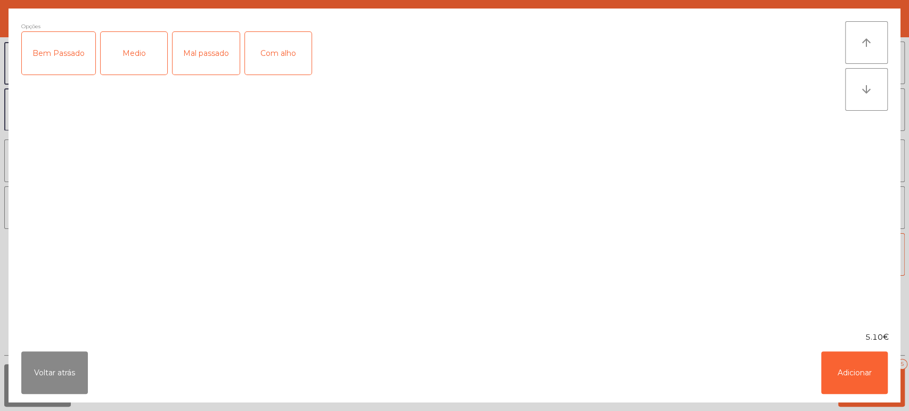
click at [139, 59] on div "Medio" at bounding box center [134, 53] width 67 height 43
click at [853, 366] on button "Adicionar" at bounding box center [854, 372] width 67 height 43
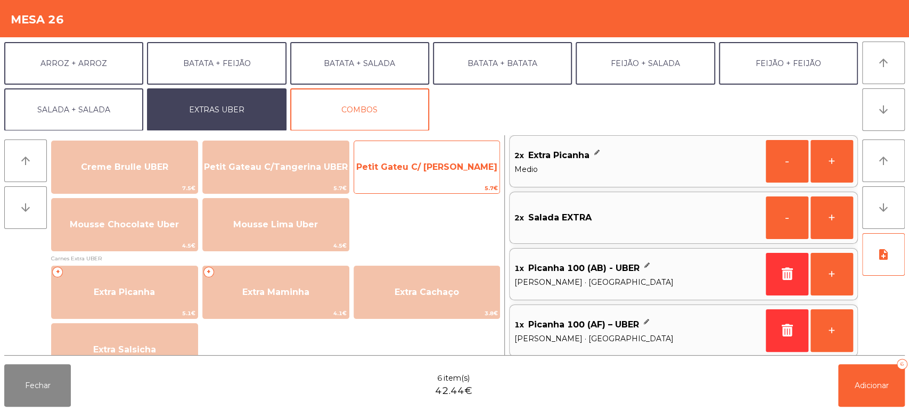
click at [426, 176] on span "Petit Gateu C/ Baunilha UBER" at bounding box center [427, 167] width 146 height 29
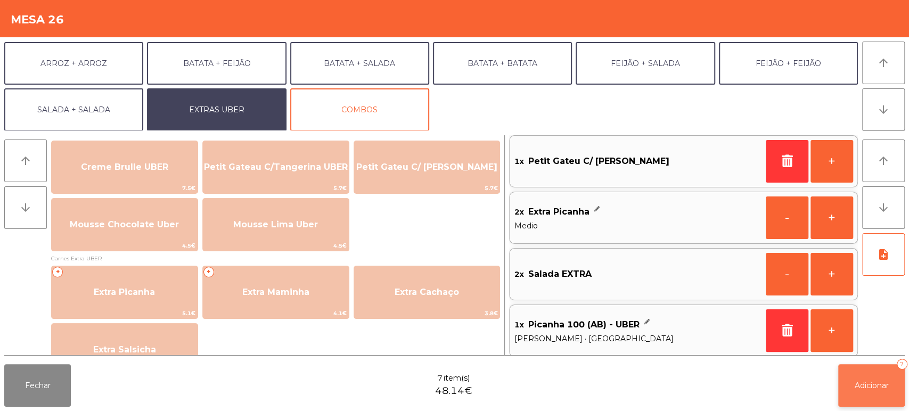
click at [853, 399] on button "Adicionar 7" at bounding box center [871, 385] width 67 height 43
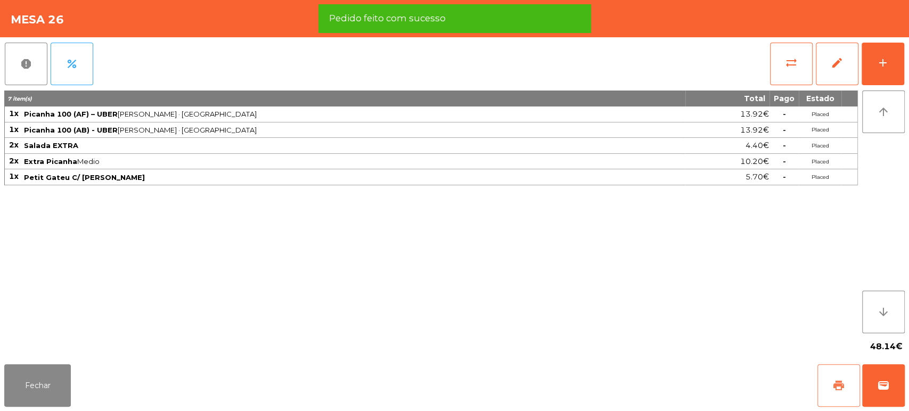
click at [830, 389] on button "print" at bounding box center [838, 385] width 43 height 43
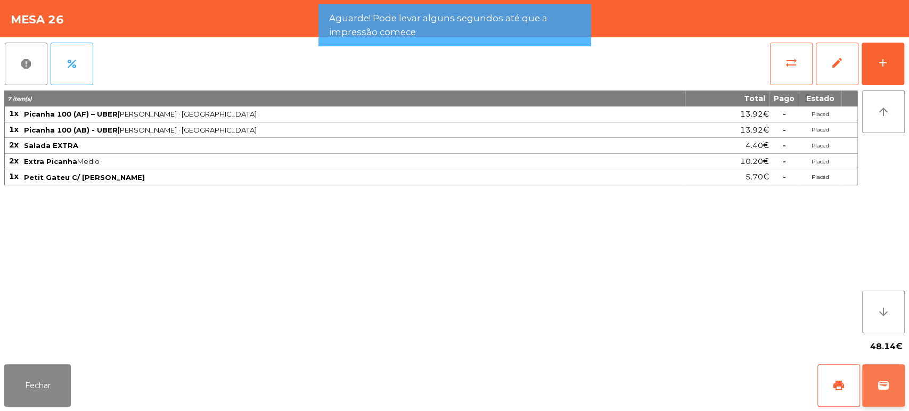
click at [880, 391] on span "wallet" at bounding box center [883, 385] width 13 height 13
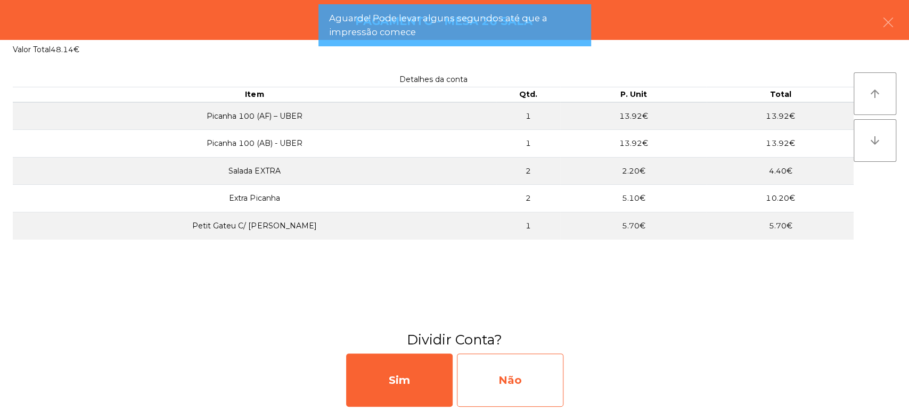
click at [519, 386] on div "Não" at bounding box center [510, 380] width 107 height 53
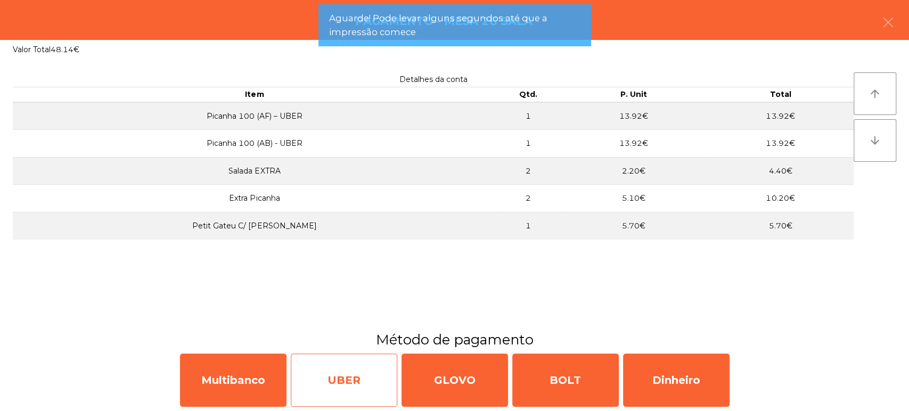
click at [342, 371] on div "UBER" at bounding box center [344, 380] width 107 height 53
select select "**"
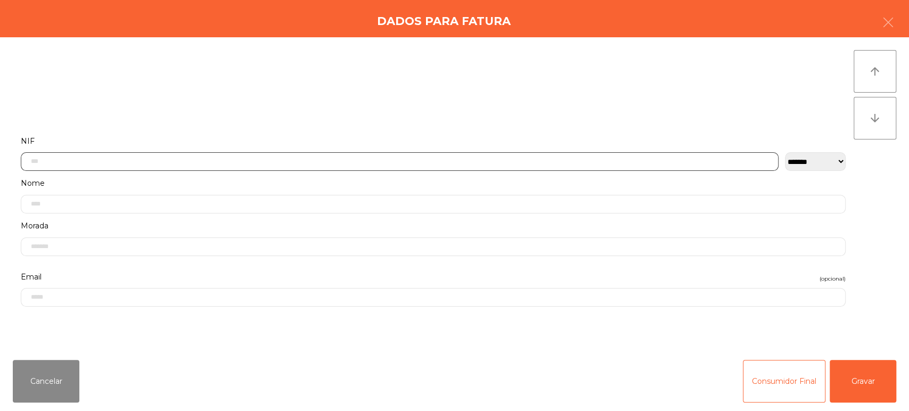
click at [138, 159] on input "text" at bounding box center [400, 161] width 758 height 19
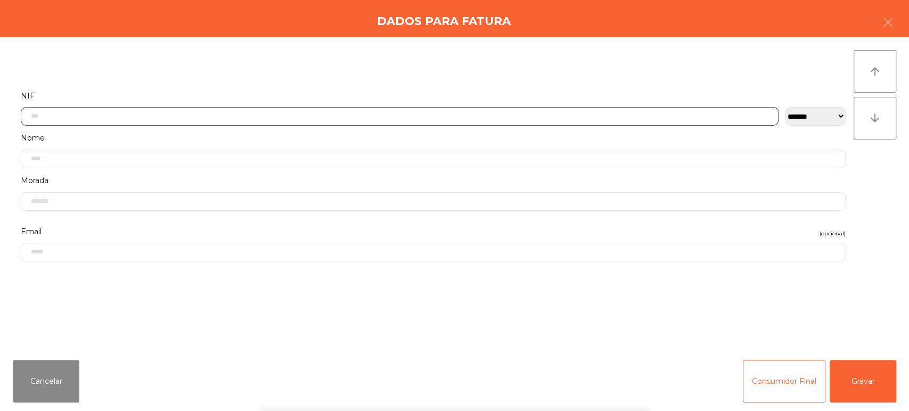
scroll to position [83, 0]
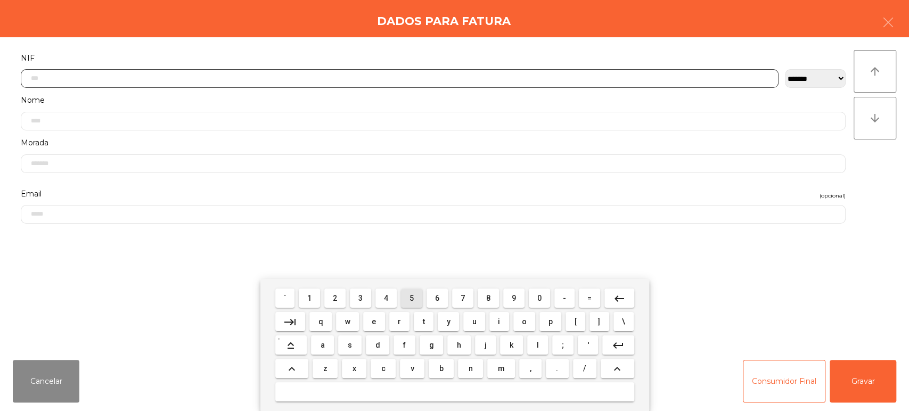
click at [412, 298] on span "5" at bounding box center [412, 298] width 4 height 9
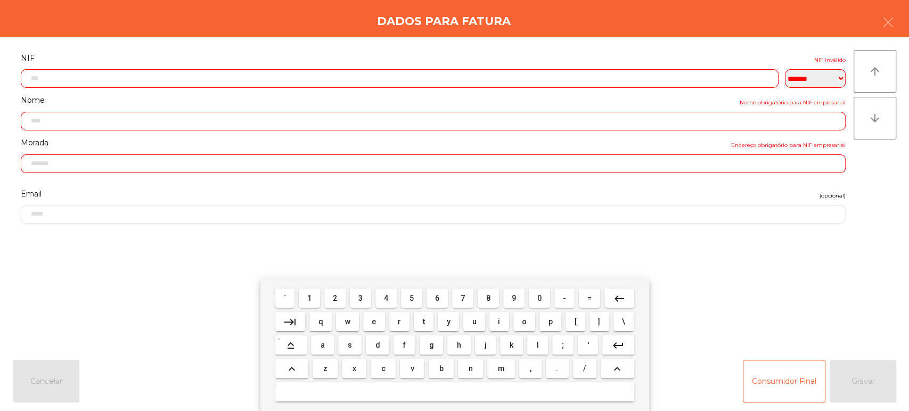
click at [309, 298] on span "1" at bounding box center [309, 298] width 4 height 9
click at [412, 298] on span "5" at bounding box center [412, 298] width 4 height 9
click at [615, 294] on mat-icon "keyboard_backspace" at bounding box center [619, 298] width 13 height 13
click at [429, 300] on button "6" at bounding box center [437, 298] width 21 height 19
click at [412, 298] on span "5" at bounding box center [412, 298] width 4 height 9
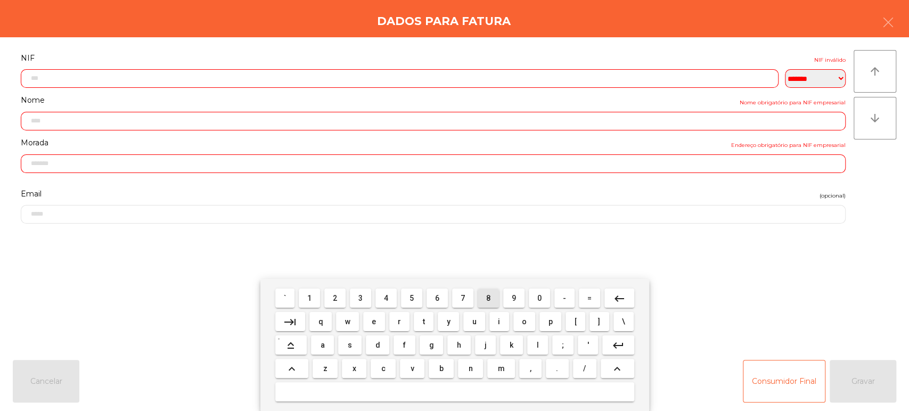
click at [488, 298] on span "8" at bounding box center [488, 298] width 4 height 9
click at [437, 298] on span "6" at bounding box center [437, 298] width 4 height 9
click at [514, 298] on span "9" at bounding box center [514, 298] width 4 height 9
click at [386, 301] on span "4" at bounding box center [386, 298] width 4 height 9
click at [463, 299] on span "7" at bounding box center [463, 298] width 4 height 9
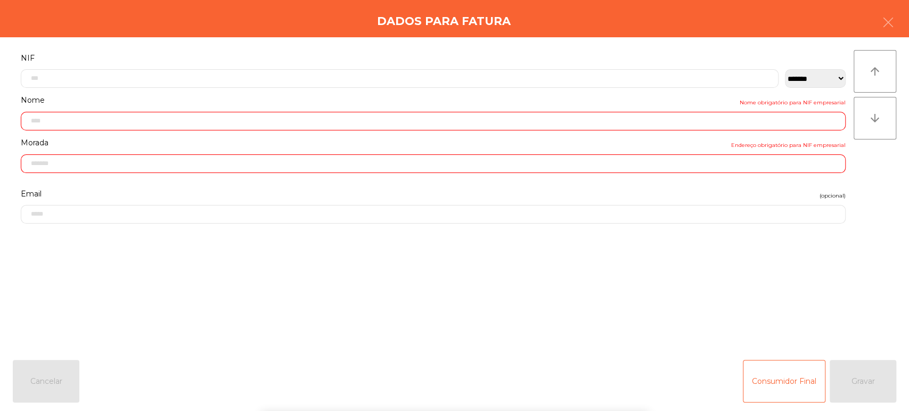
click at [312, 51] on label "NIF" at bounding box center [433, 58] width 825 height 14
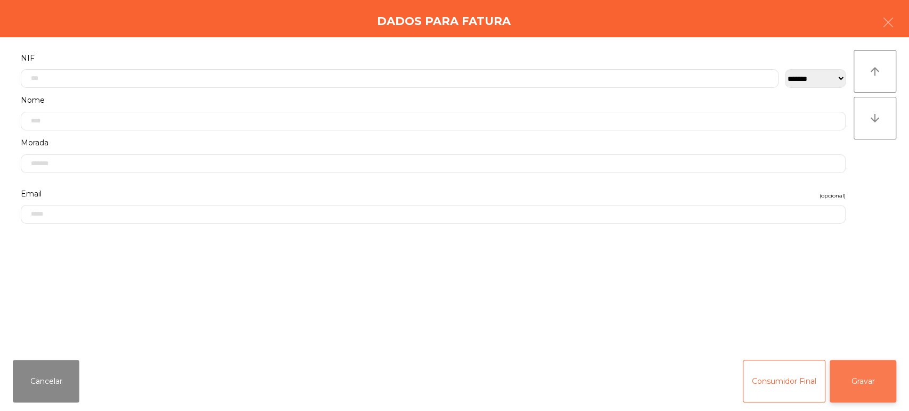
click at [881, 388] on button "Gravar" at bounding box center [863, 381] width 67 height 43
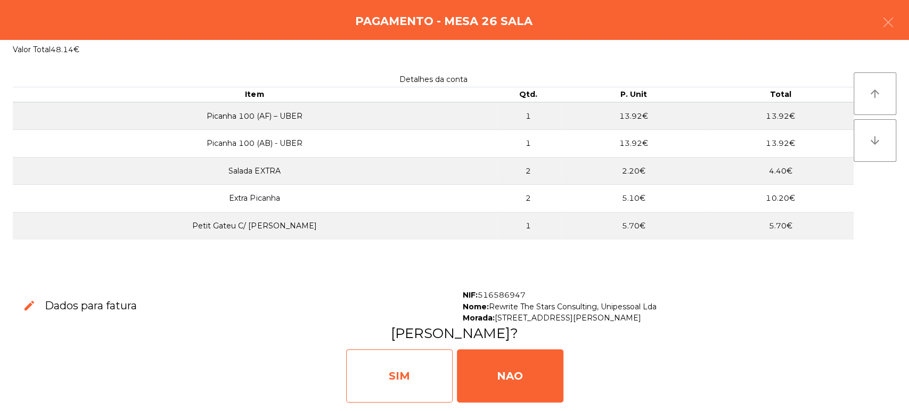
click at [408, 398] on div "SIM" at bounding box center [399, 375] width 107 height 53
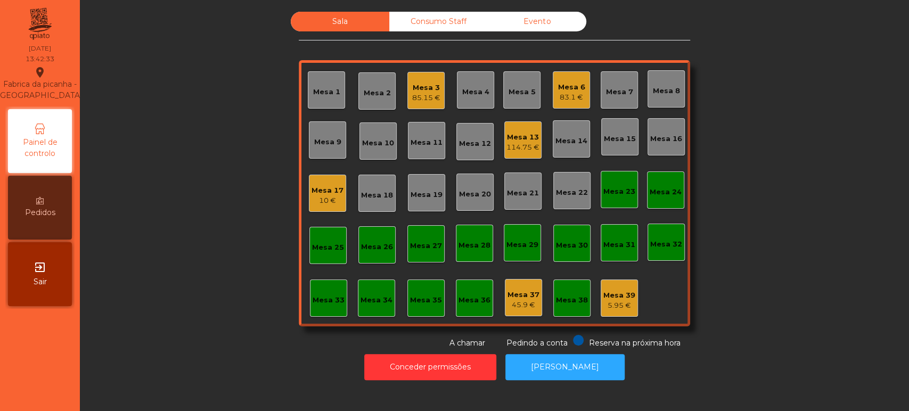
click at [515, 142] on div "114.75 €" at bounding box center [522, 147] width 33 height 11
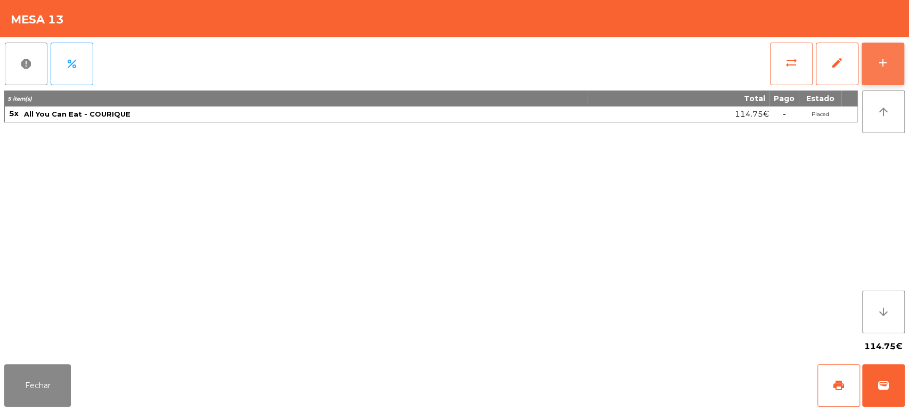
click at [884, 58] on div "add" at bounding box center [883, 62] width 13 height 13
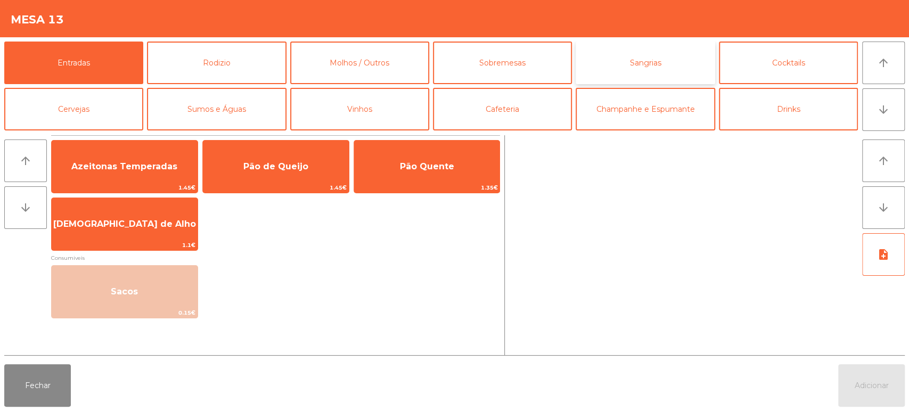
click at [627, 68] on button "Sangrias" at bounding box center [645, 63] width 139 height 43
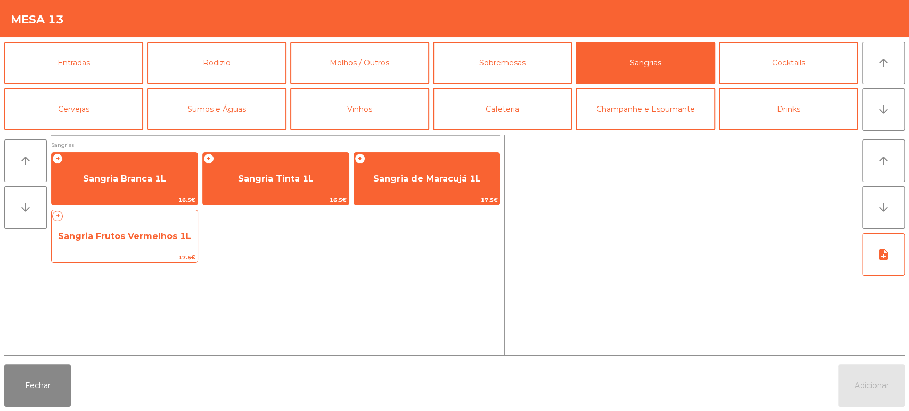
click at [154, 247] on span "Sangria Frutos Vermelhos 1L" at bounding box center [125, 236] width 146 height 29
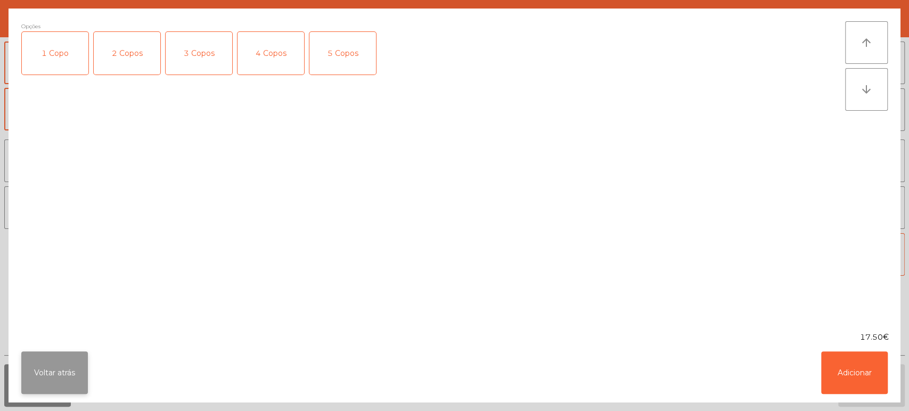
click at [60, 384] on button "Voltar atrás" at bounding box center [54, 372] width 67 height 43
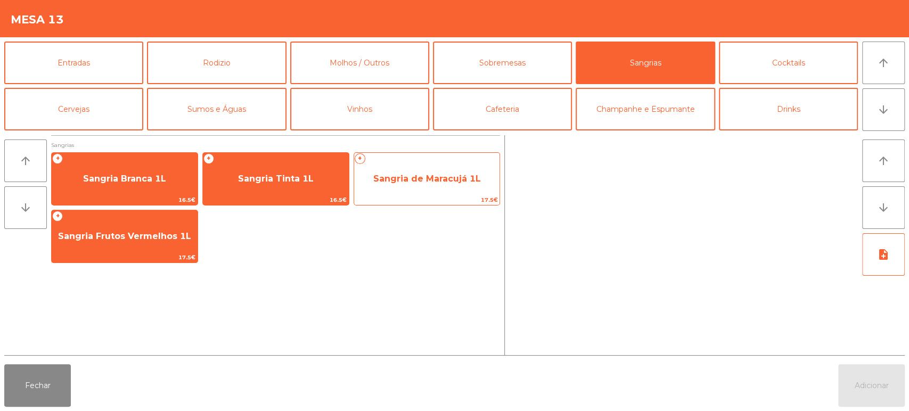
click at [468, 170] on span "Sangria de Maracujá 1L" at bounding box center [427, 179] width 146 height 29
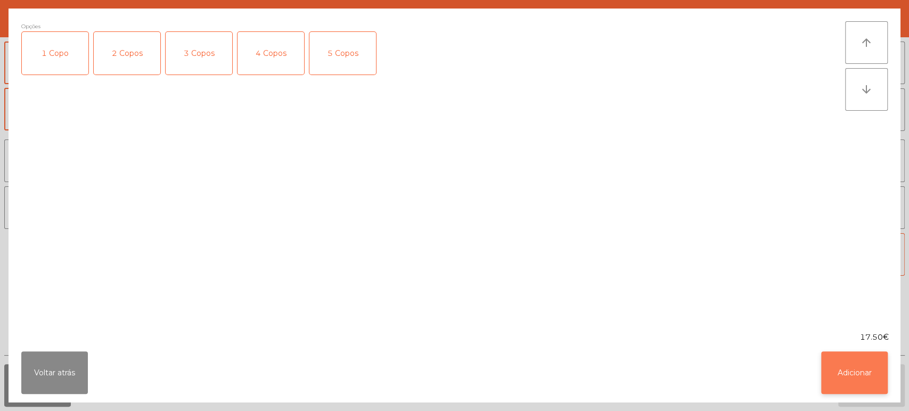
click at [861, 379] on button "Adicionar" at bounding box center [854, 372] width 67 height 43
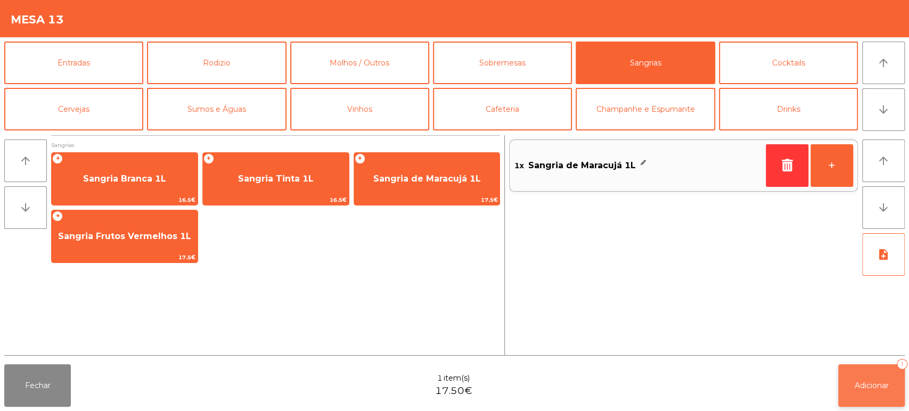
click at [878, 383] on span "Adicionar" at bounding box center [872, 386] width 34 height 10
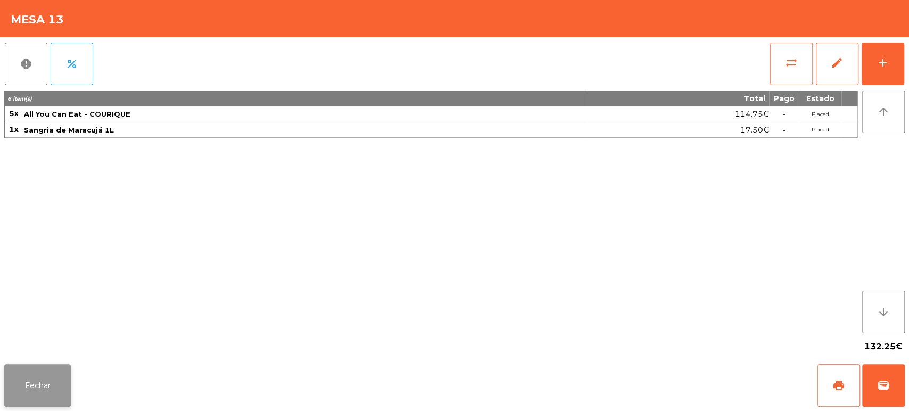
click at [20, 383] on button "Fechar" at bounding box center [37, 385] width 67 height 43
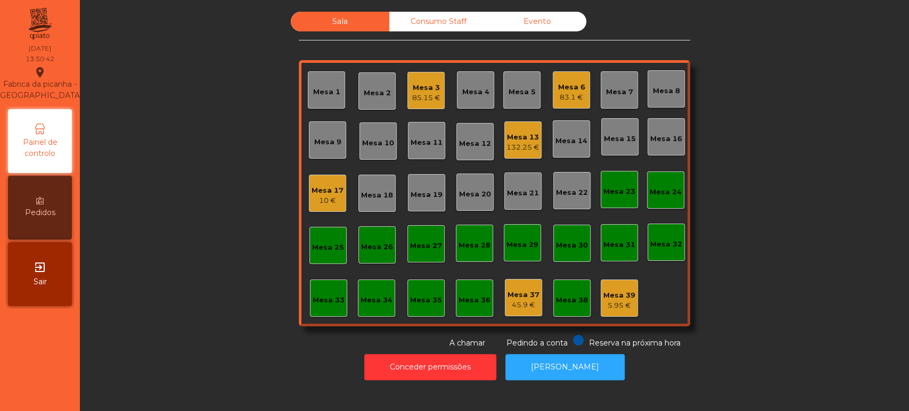
click at [518, 141] on div "Mesa 13" at bounding box center [522, 137] width 33 height 11
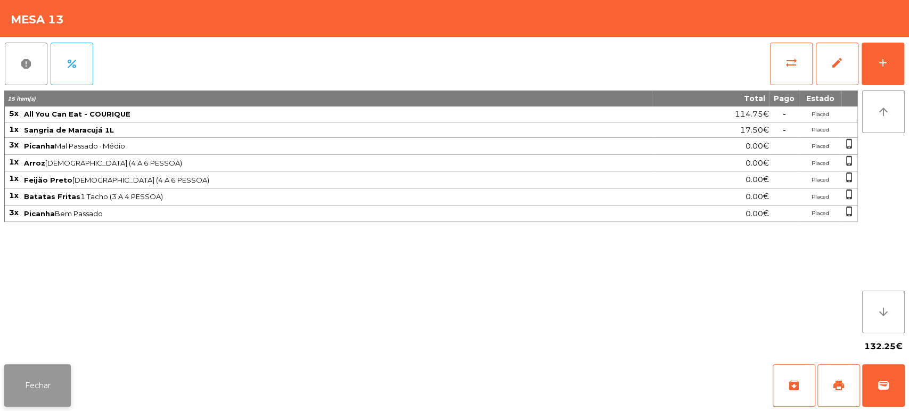
click at [60, 376] on button "Fechar" at bounding box center [37, 385] width 67 height 43
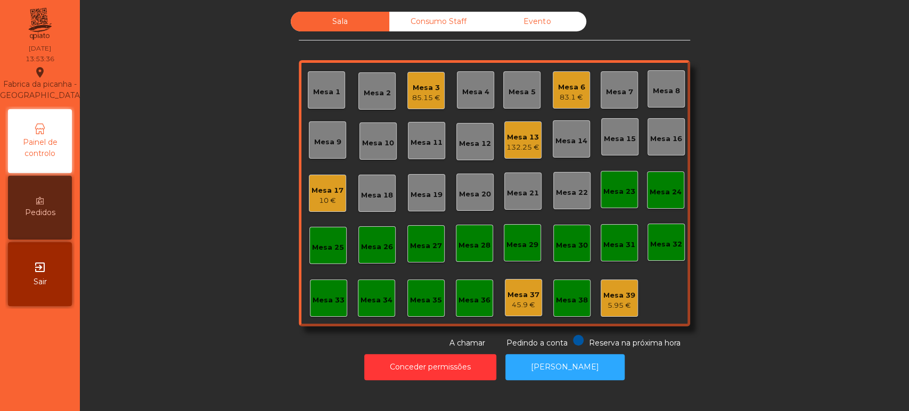
click at [517, 140] on div "Mesa 13" at bounding box center [522, 137] width 33 height 11
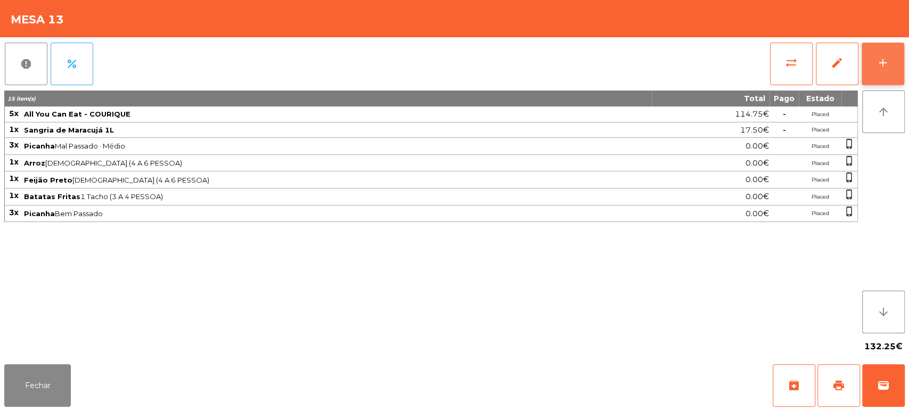
click at [878, 43] on button "add" at bounding box center [883, 64] width 43 height 43
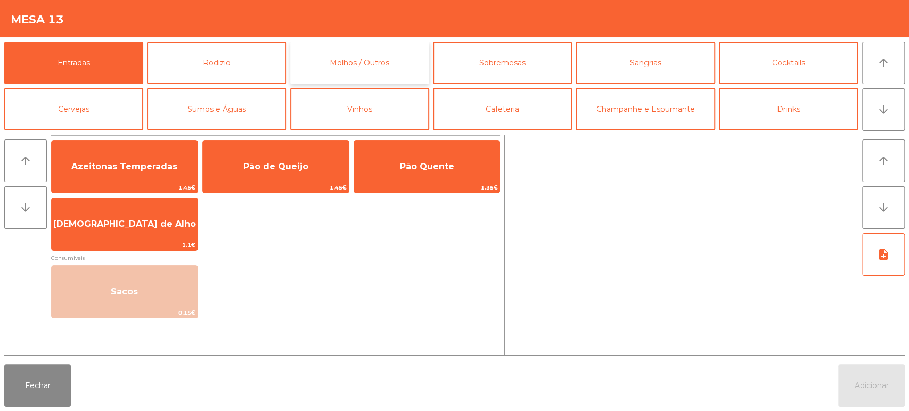
click at [388, 68] on button "Molhos / Outros" at bounding box center [359, 63] width 139 height 43
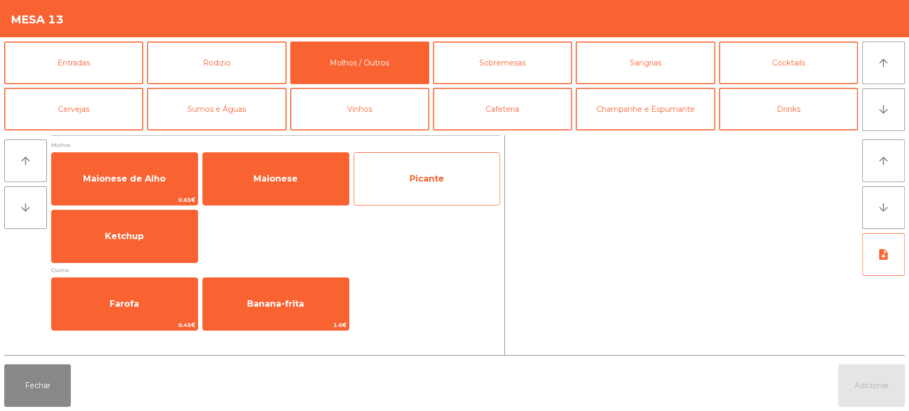
click at [400, 177] on span "Picante" at bounding box center [427, 179] width 146 height 29
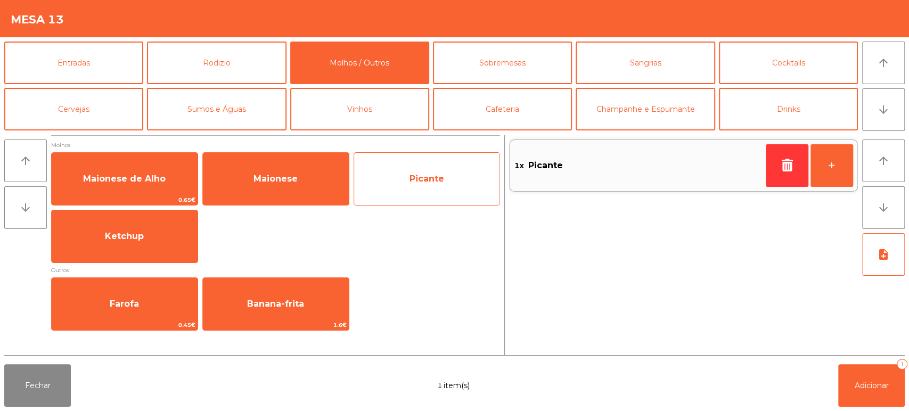
click at [404, 176] on span "Picante" at bounding box center [427, 179] width 146 height 29
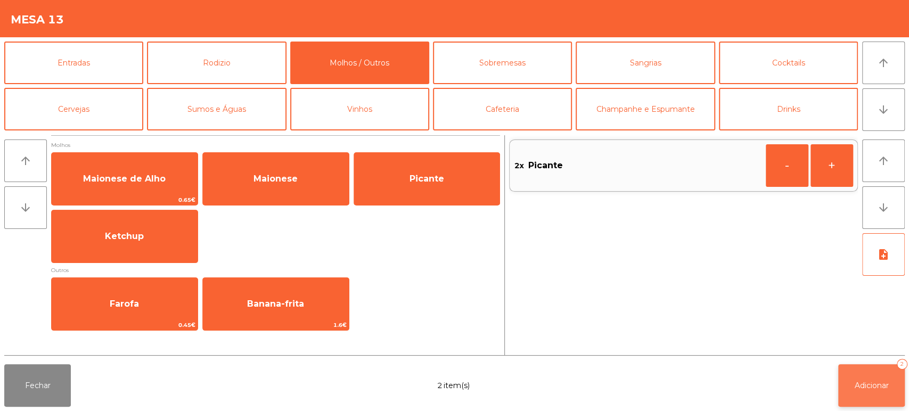
click at [873, 382] on span "Adicionar" at bounding box center [872, 386] width 34 height 10
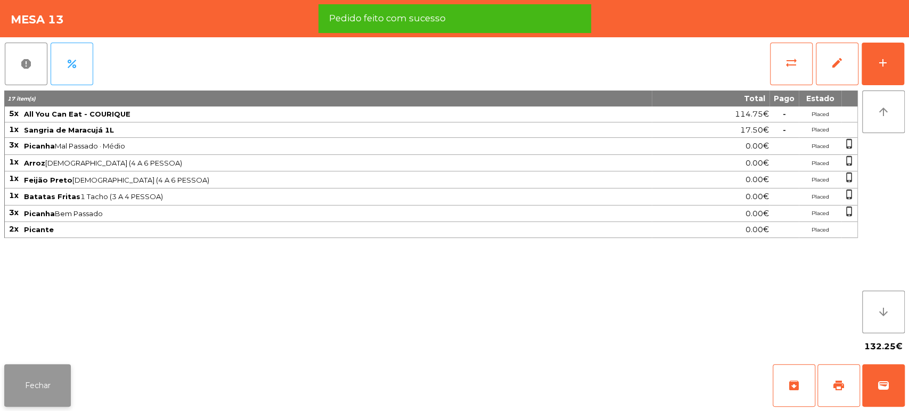
click at [66, 387] on button "Fechar" at bounding box center [37, 385] width 67 height 43
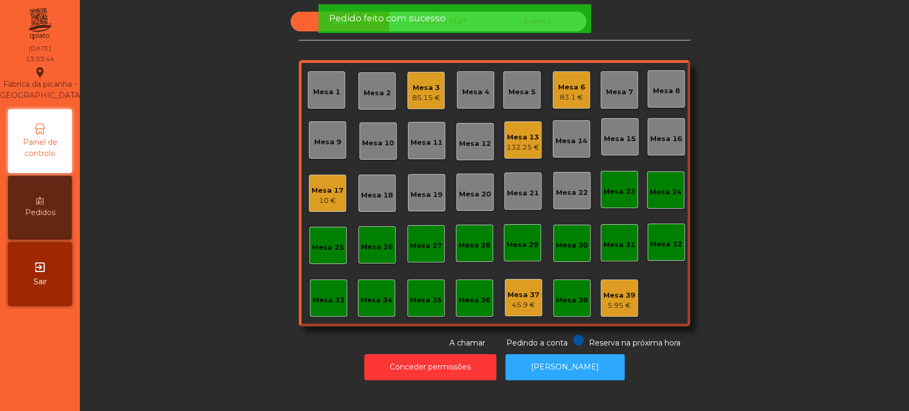
click at [826, 217] on div "Sala Consumo Staff Evento Mesa 1 Mesa 2 Mesa 3 85.15 € Mesa 4 Mesa 5 Mesa 6 83.…" at bounding box center [494, 180] width 800 height 337
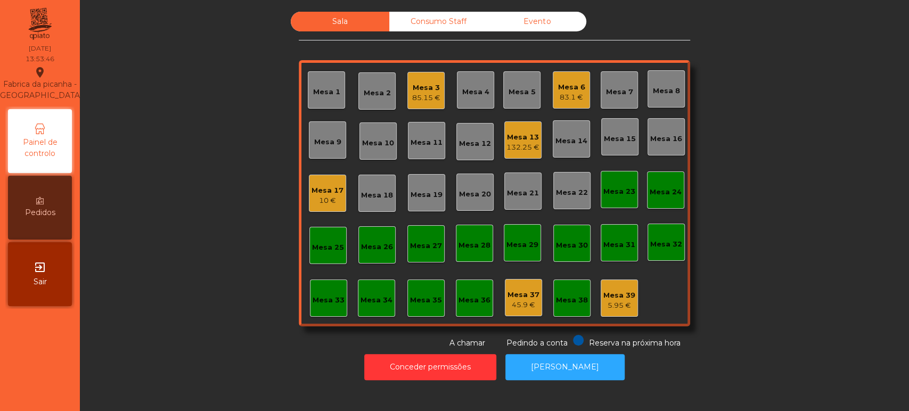
click at [318, 201] on div "10 €" at bounding box center [328, 200] width 32 height 11
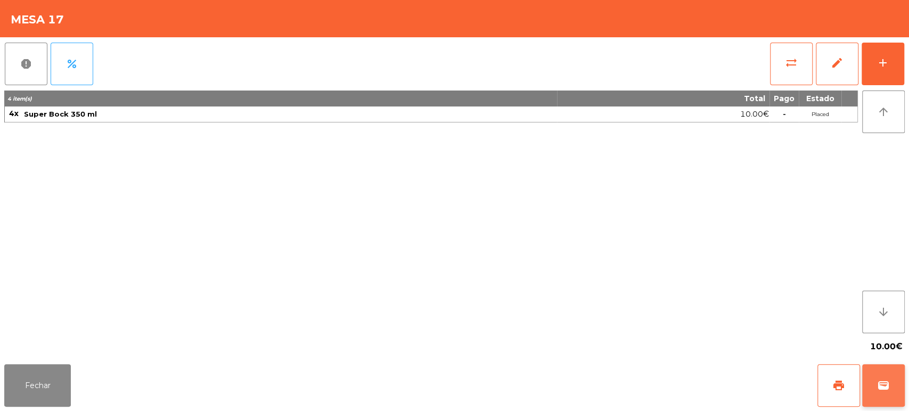
click at [886, 394] on button "wallet" at bounding box center [883, 385] width 43 height 43
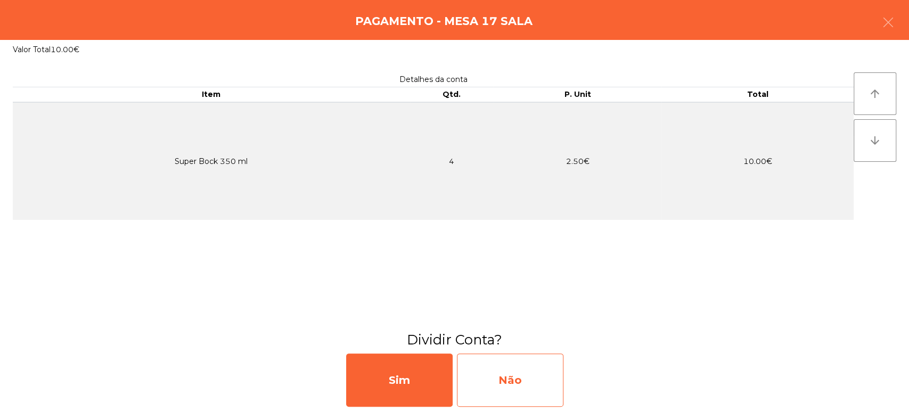
click at [524, 382] on div "Não" at bounding box center [510, 380] width 107 height 53
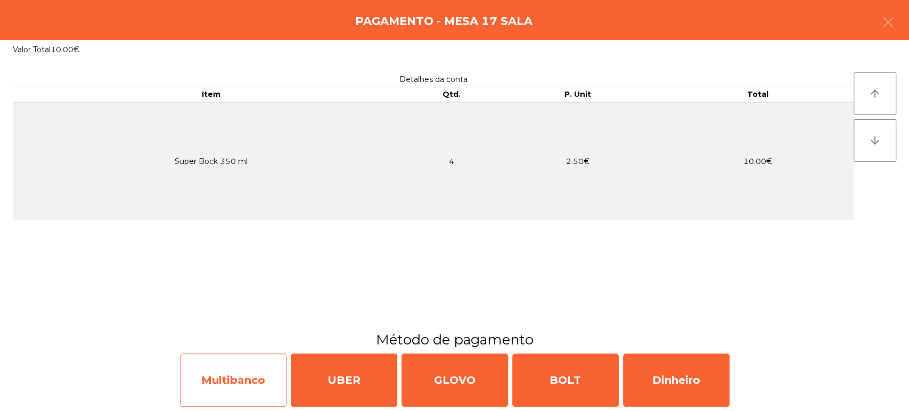
click at [236, 381] on div "Multibanco" at bounding box center [233, 380] width 107 height 53
select select "**"
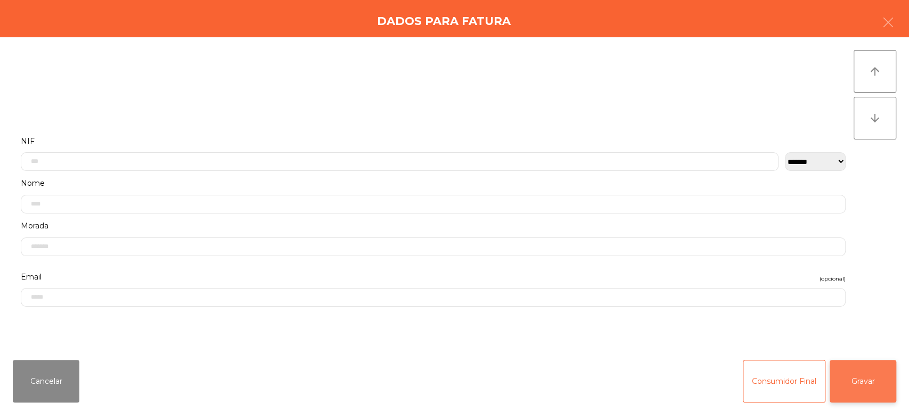
click at [883, 391] on button "Gravar" at bounding box center [863, 381] width 67 height 43
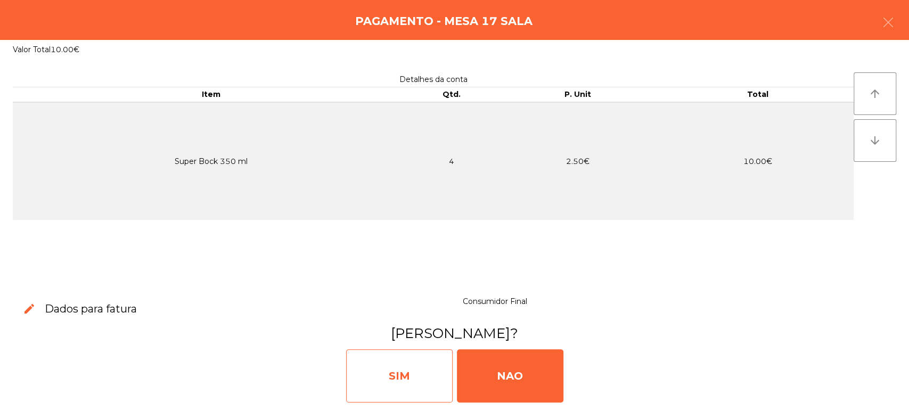
click at [371, 364] on div "SIM" at bounding box center [399, 375] width 107 height 53
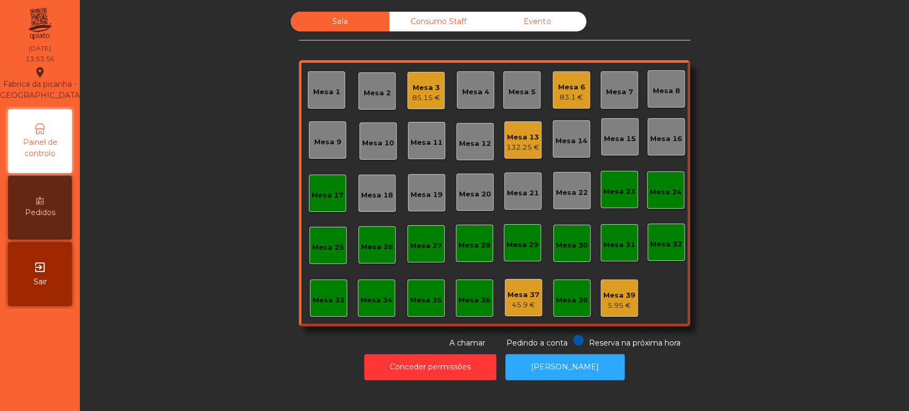
click at [326, 208] on div "Mesa 17" at bounding box center [327, 193] width 37 height 37
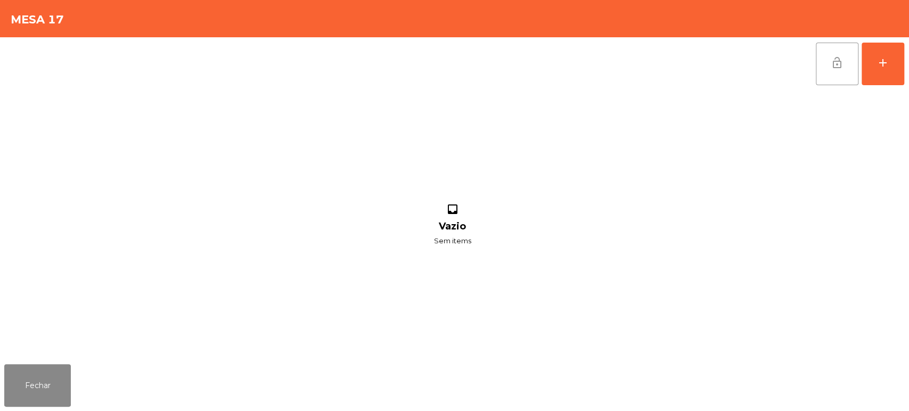
click at [837, 51] on button "lock_open" at bounding box center [837, 64] width 43 height 43
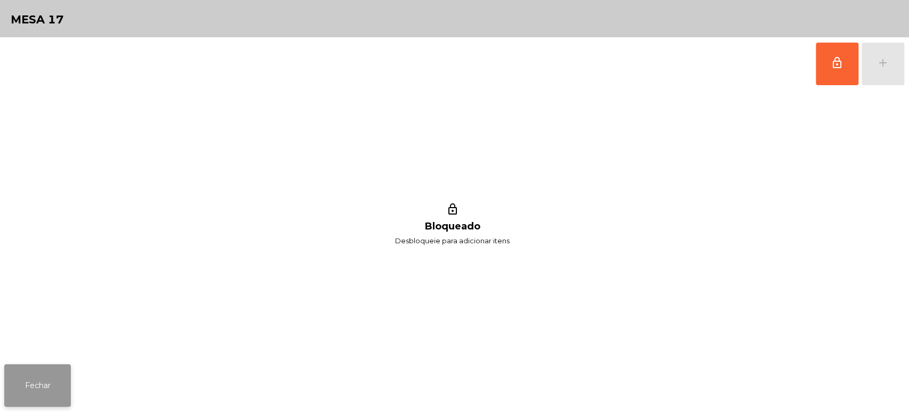
click at [48, 380] on button "Fechar" at bounding box center [37, 385] width 67 height 43
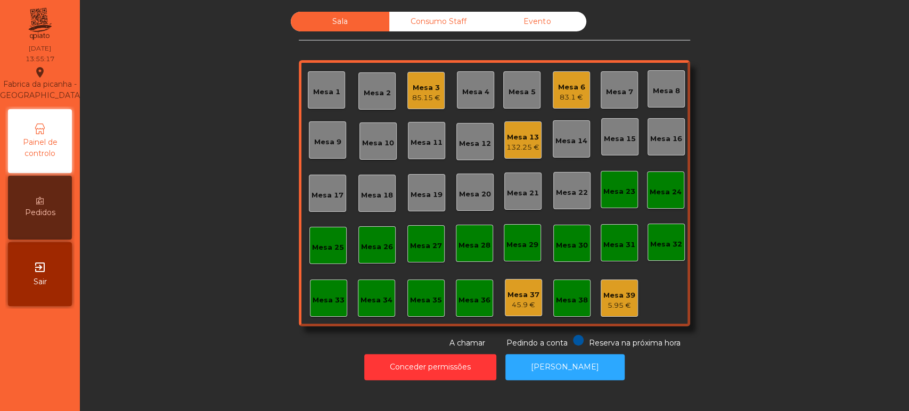
click at [255, 315] on div "Sala Consumo Staff Evento Mesa 1 Mesa 2 Mesa 3 85.15 € Mesa 4 Mesa 5 Mesa 6 83.…" at bounding box center [494, 180] width 800 height 337
click at [317, 303] on div "Mesa 33" at bounding box center [329, 300] width 32 height 11
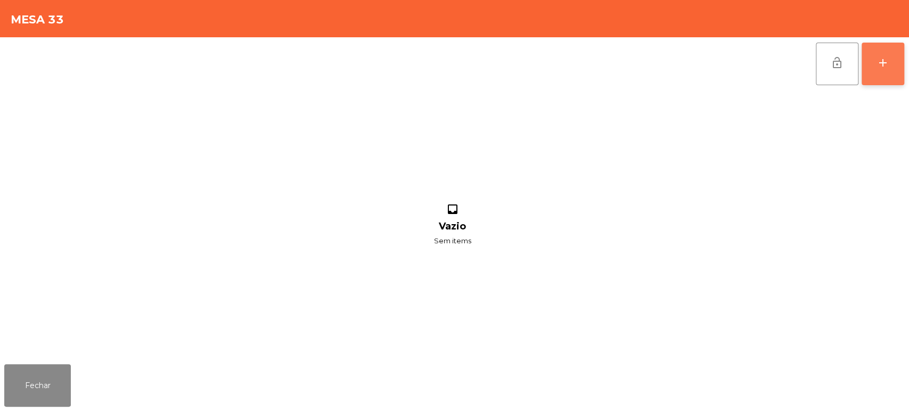
click at [894, 67] on button "add" at bounding box center [883, 64] width 43 height 43
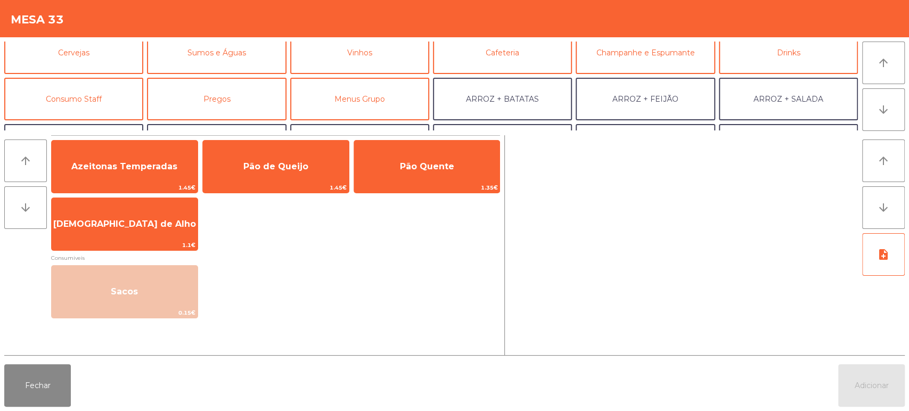
scroll to position [60, 0]
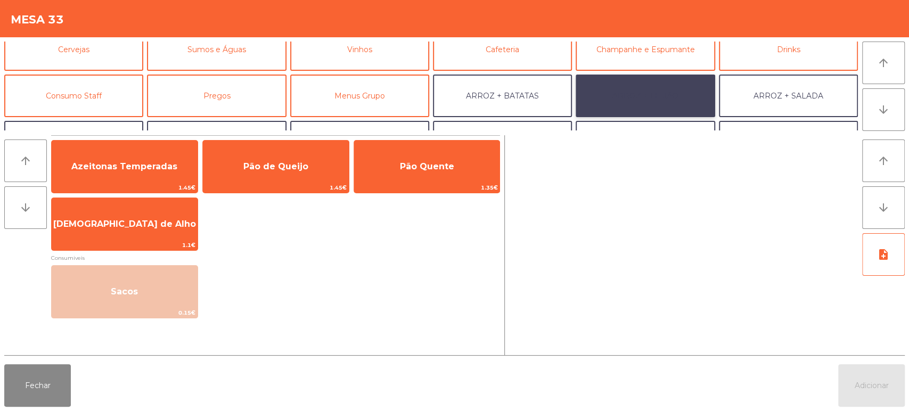
click at [614, 87] on button "ARROZ + FEIJÃO" at bounding box center [645, 96] width 139 height 43
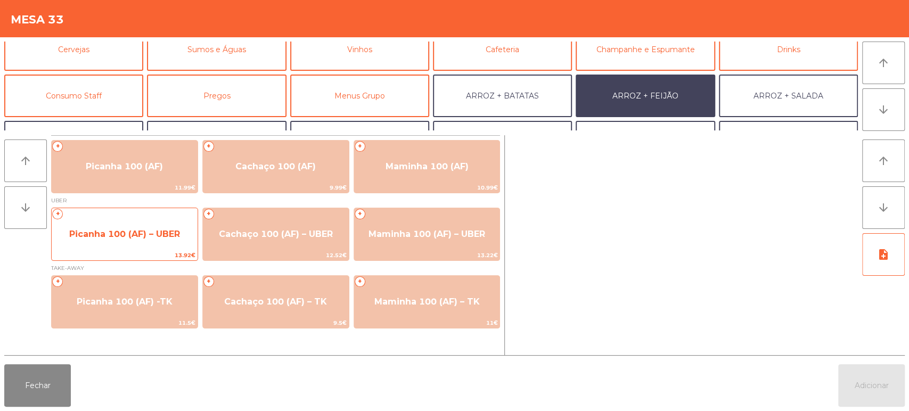
click at [133, 229] on span "Picanha 100 (AF) – UBER" at bounding box center [124, 234] width 111 height 10
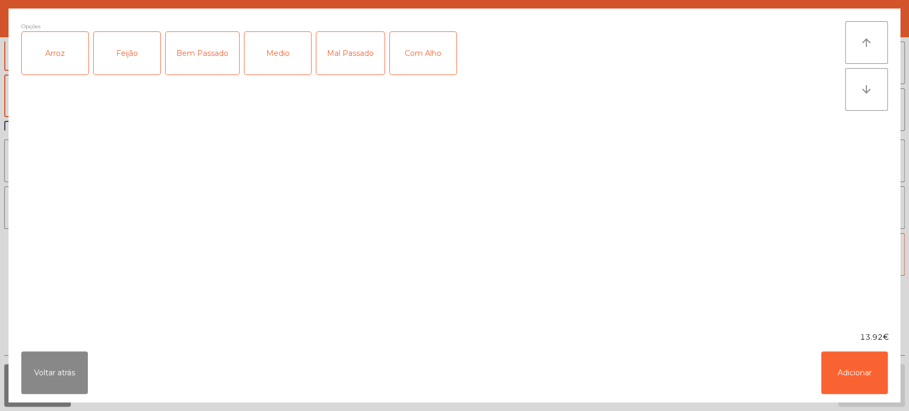
click at [43, 60] on div "Arroz" at bounding box center [55, 53] width 67 height 43
click at [122, 63] on div "Feijão" at bounding box center [127, 53] width 67 height 43
click at [212, 51] on div "Bem Passado" at bounding box center [202, 53] width 73 height 43
click at [854, 362] on button "Adicionar" at bounding box center [854, 372] width 67 height 43
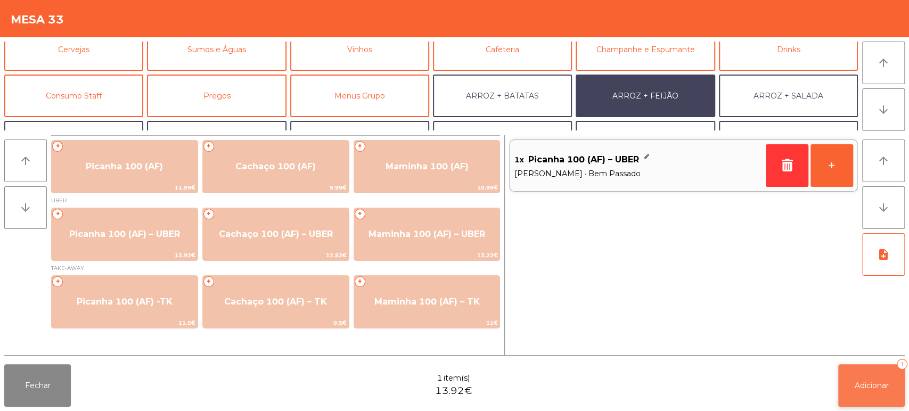
click at [865, 387] on span "Adicionar" at bounding box center [872, 386] width 34 height 10
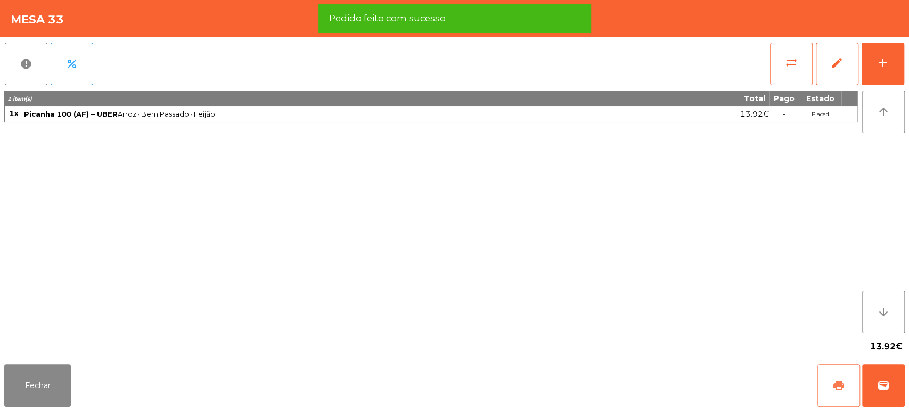
click at [850, 385] on button "print" at bounding box center [838, 385] width 43 height 43
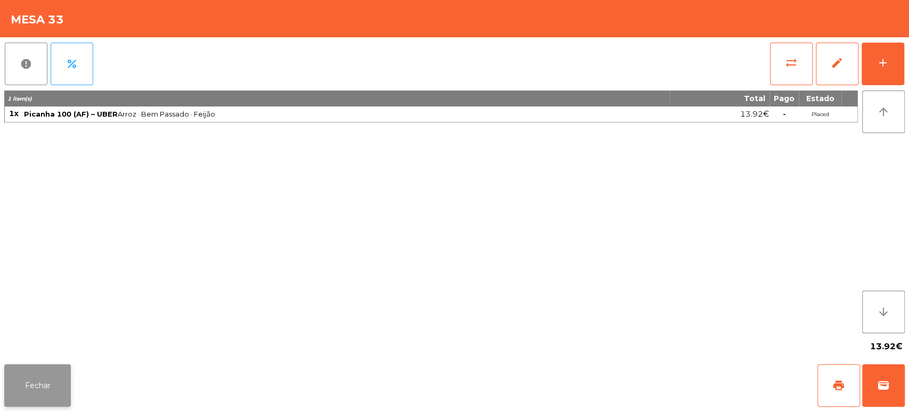
click at [50, 391] on button "Fechar" at bounding box center [37, 385] width 67 height 43
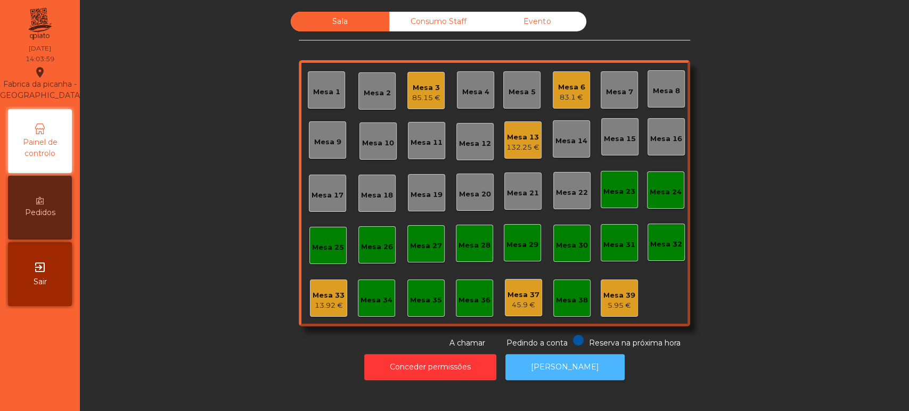
click at [555, 379] on button "[PERSON_NAME]" at bounding box center [564, 367] width 119 height 26
click at [332, 292] on div "Mesa 33" at bounding box center [329, 295] width 32 height 11
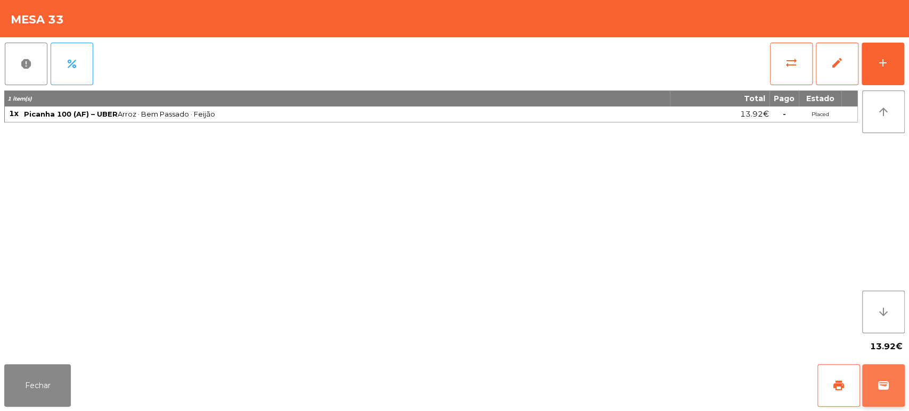
click at [881, 384] on span "wallet" at bounding box center [883, 385] width 13 height 13
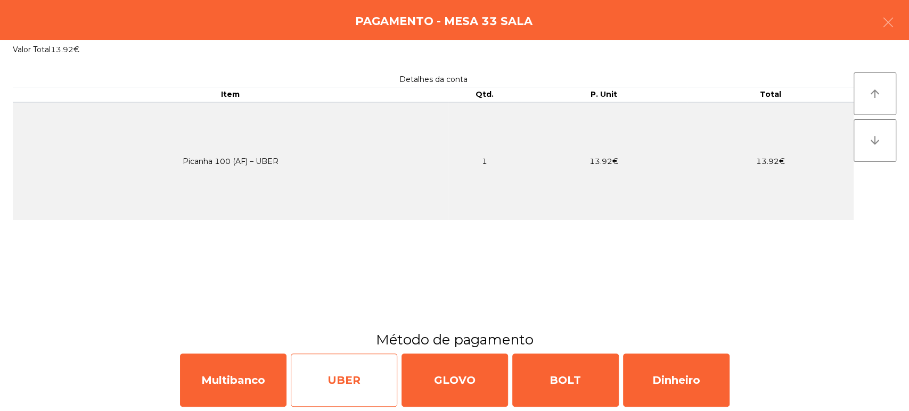
click at [339, 373] on div "UBER" at bounding box center [344, 380] width 107 height 53
select select "**"
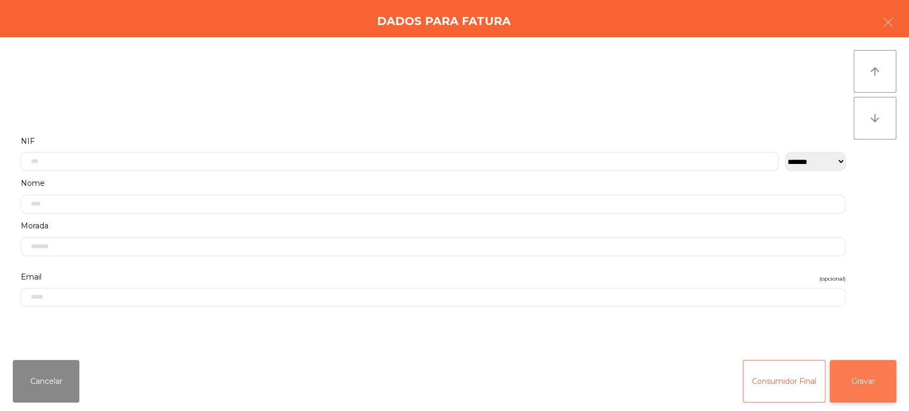
click at [860, 370] on button "Gravar" at bounding box center [863, 381] width 67 height 43
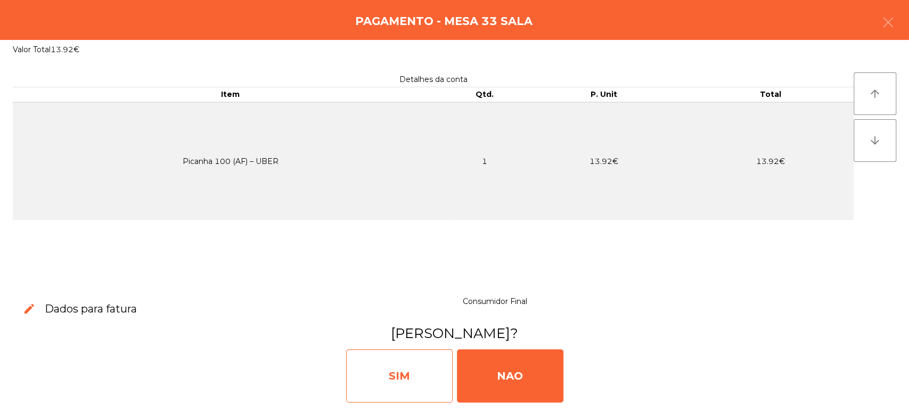
click at [370, 384] on div "SIM" at bounding box center [399, 375] width 107 height 53
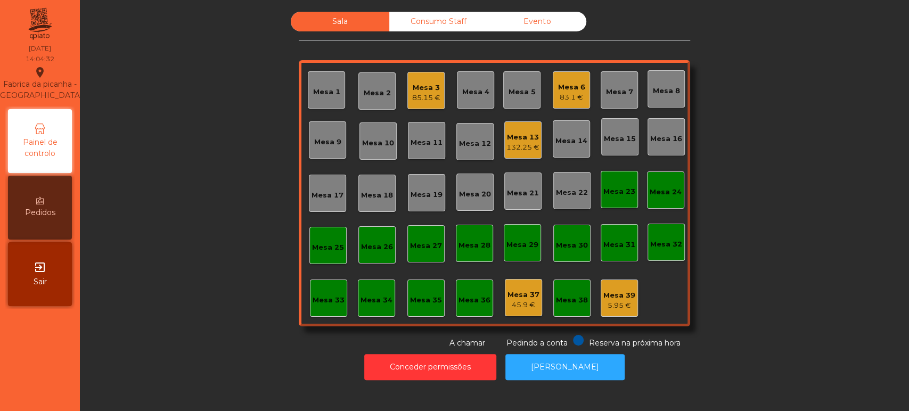
click at [565, 197] on div "Mesa 22" at bounding box center [572, 192] width 32 height 11
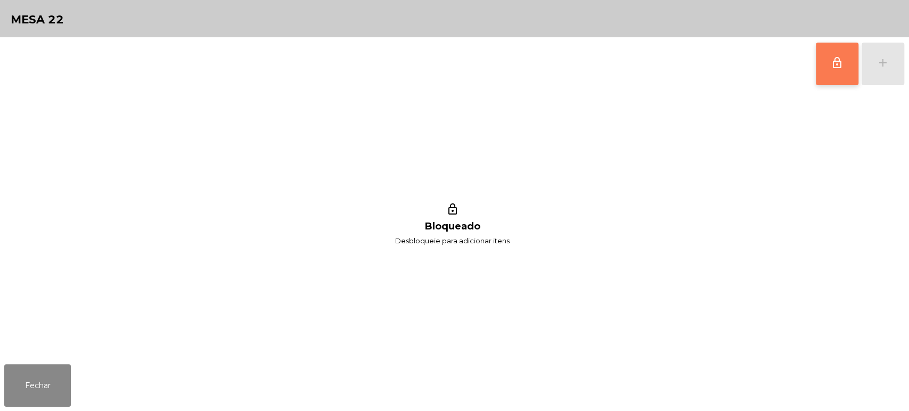
click at [830, 46] on button "lock_outline" at bounding box center [837, 64] width 43 height 43
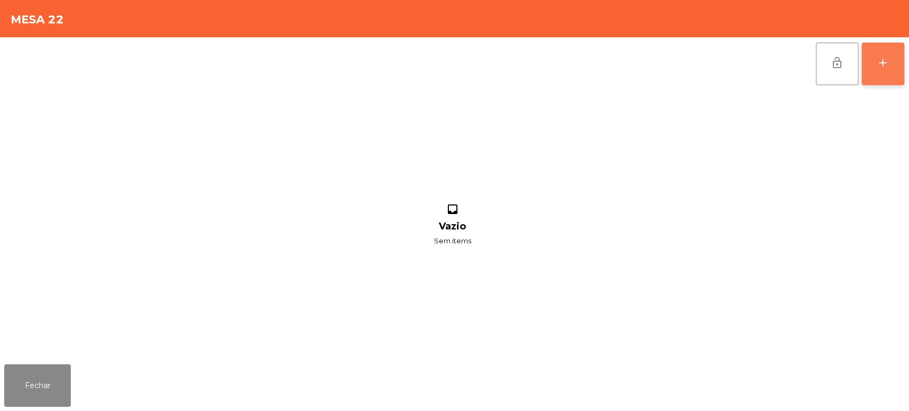
click at [900, 69] on button "add" at bounding box center [883, 64] width 43 height 43
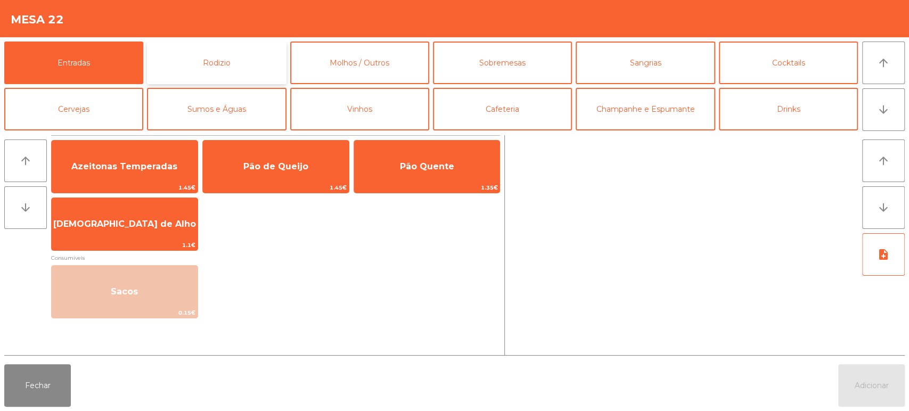
click at [239, 68] on button "Rodizio" at bounding box center [216, 63] width 139 height 43
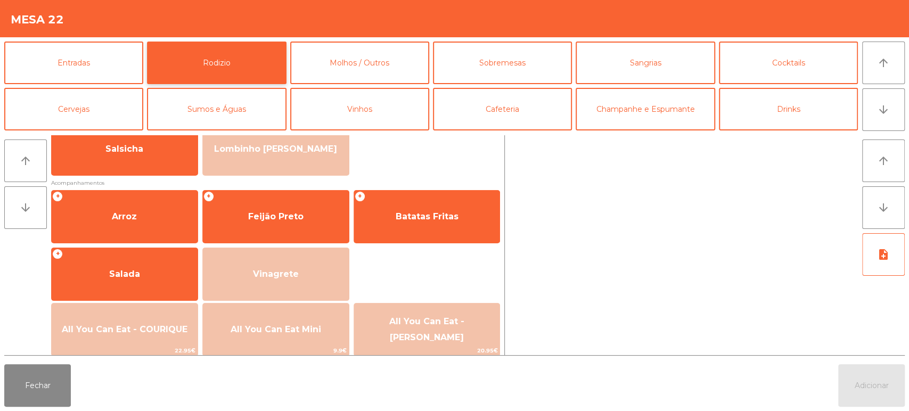
scroll to position [102, 0]
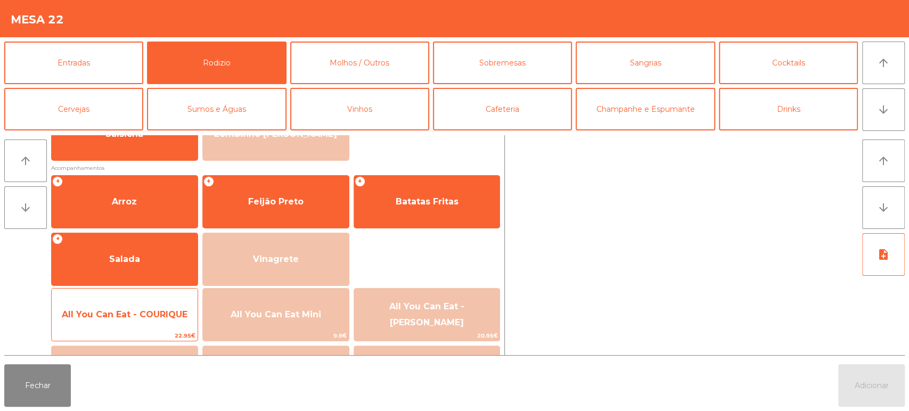
click at [154, 320] on span "All You Can Eat - COURIQUE" at bounding box center [125, 314] width 126 height 10
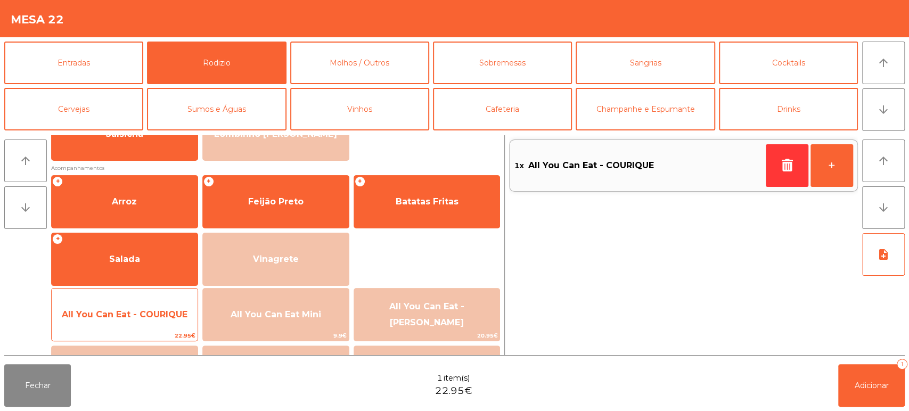
click at [163, 309] on span "All You Can Eat - COURIQUE" at bounding box center [125, 314] width 126 height 10
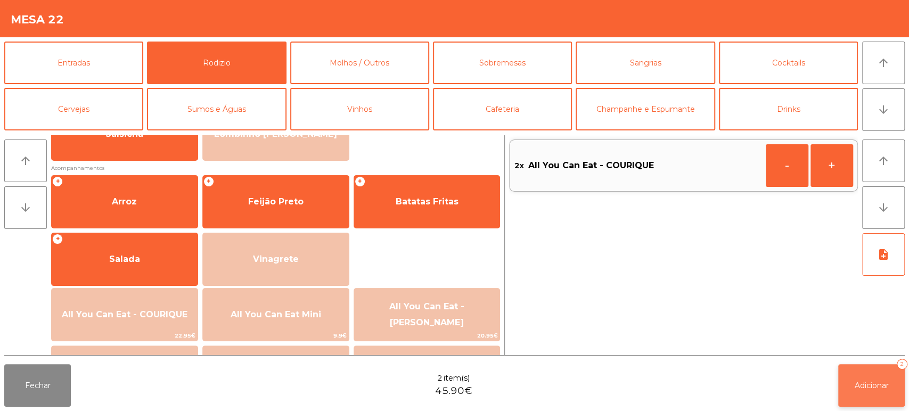
click at [856, 397] on button "Adicionar 2" at bounding box center [871, 385] width 67 height 43
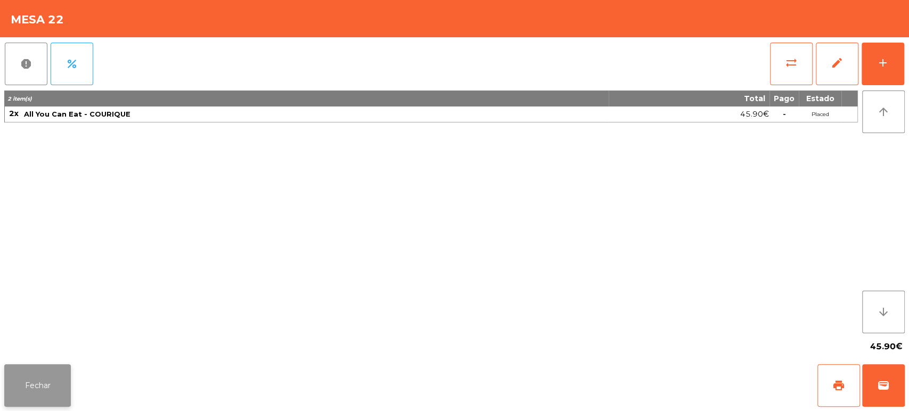
click at [66, 400] on button "Fechar" at bounding box center [37, 385] width 67 height 43
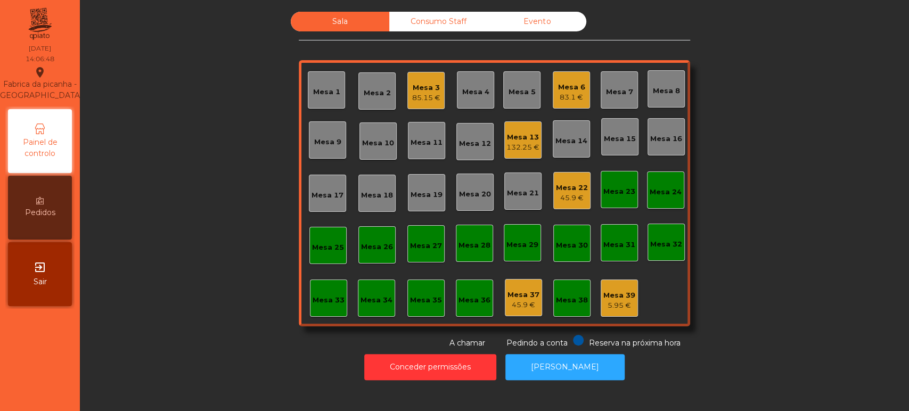
click at [571, 193] on div "45.9 €" at bounding box center [572, 198] width 32 height 11
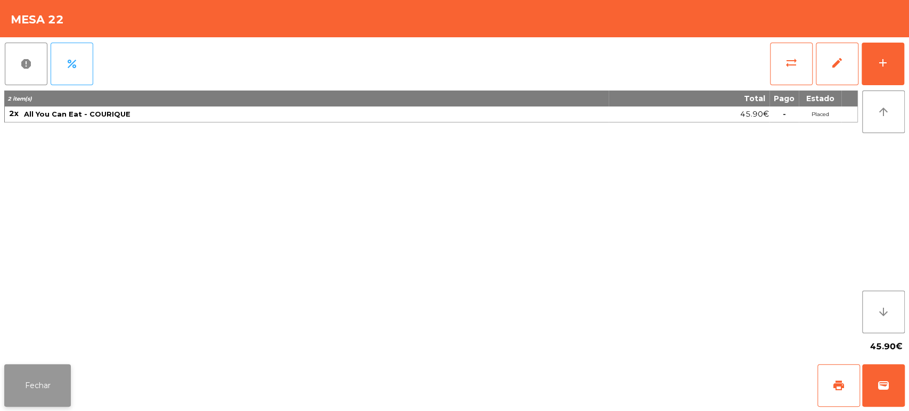
click at [57, 404] on button "Fechar" at bounding box center [37, 385] width 67 height 43
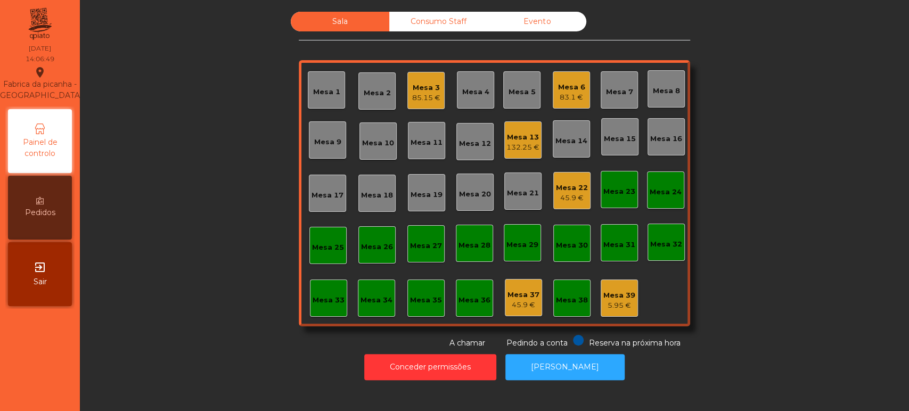
click at [517, 145] on div "132.25 €" at bounding box center [522, 147] width 33 height 11
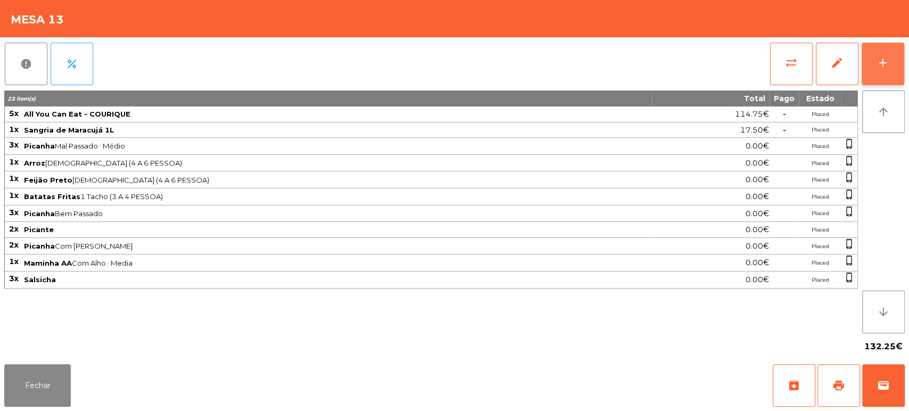
click at [882, 53] on button "add" at bounding box center [883, 64] width 43 height 43
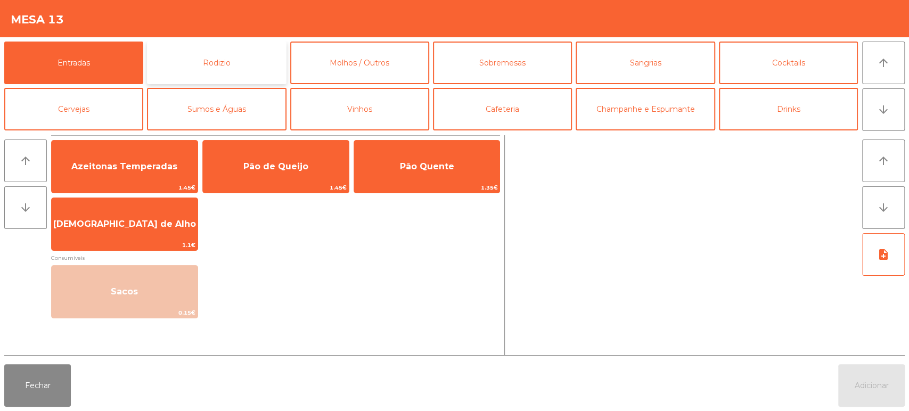
click at [220, 59] on button "Rodizio" at bounding box center [216, 63] width 139 height 43
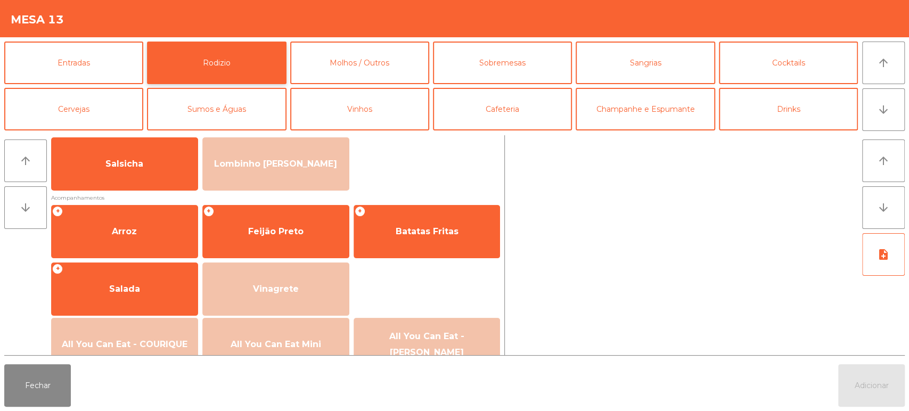
scroll to position [82, 0]
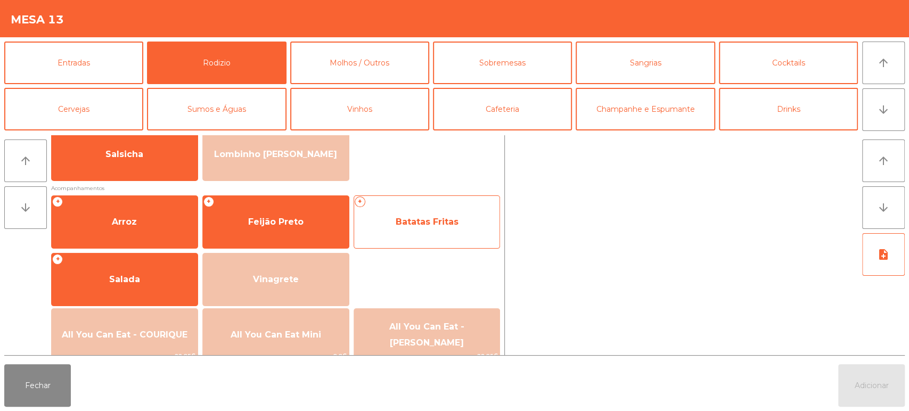
click at [411, 222] on span "Batatas Fritas" at bounding box center [427, 222] width 63 height 10
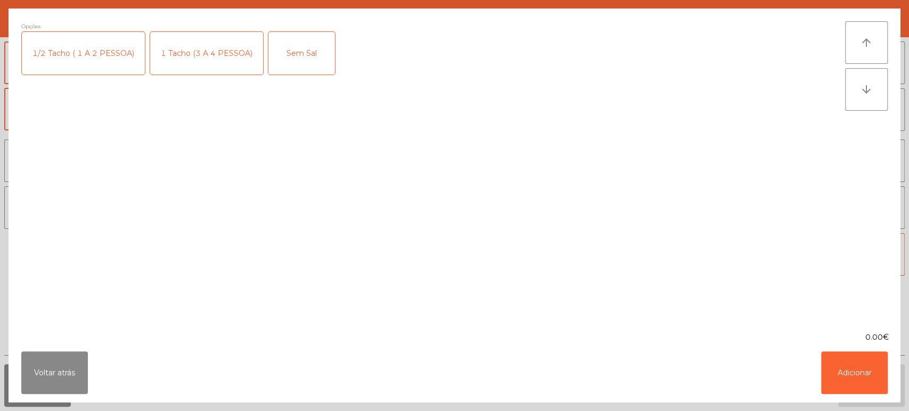
click at [206, 53] on div "1 Tacho (3 A 4 PESSOA)" at bounding box center [206, 53] width 113 height 43
click at [860, 375] on button "Adicionar" at bounding box center [854, 372] width 67 height 43
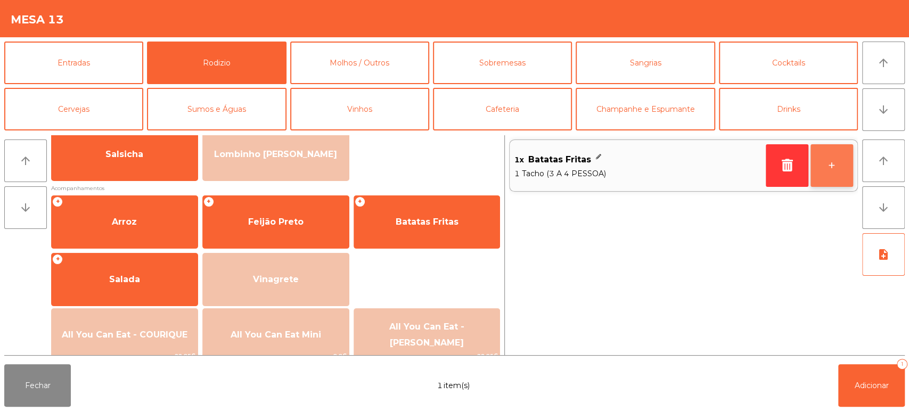
click at [840, 158] on button "+" at bounding box center [832, 165] width 43 height 43
click at [844, 162] on button "+" at bounding box center [832, 165] width 43 height 43
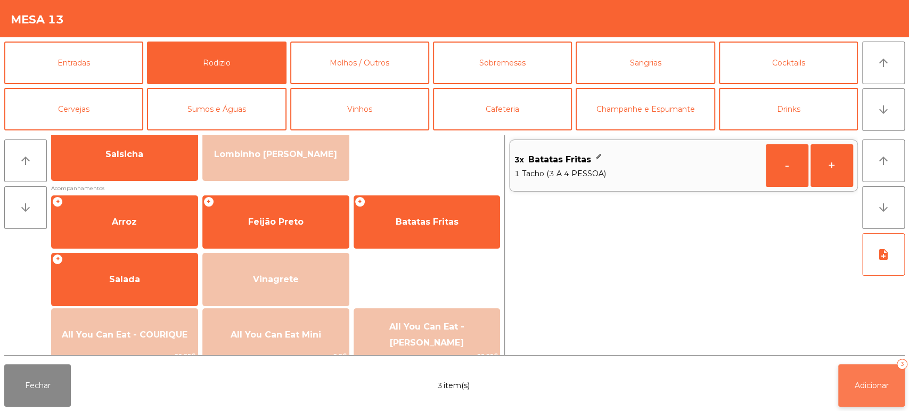
click at [862, 396] on button "Adicionar 3" at bounding box center [871, 385] width 67 height 43
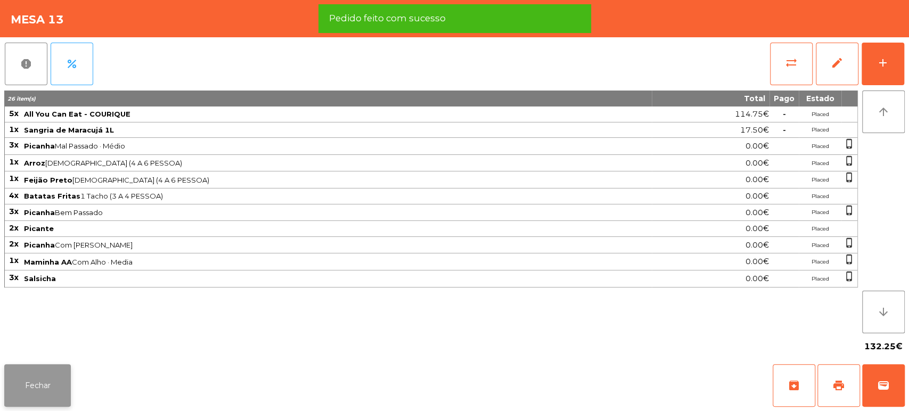
click at [47, 385] on button "Fechar" at bounding box center [37, 385] width 67 height 43
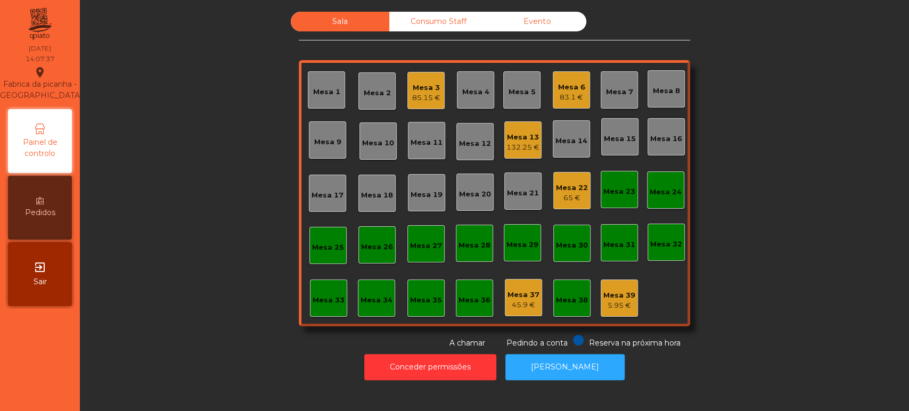
click at [430, 97] on div "85.15 €" at bounding box center [426, 98] width 28 height 11
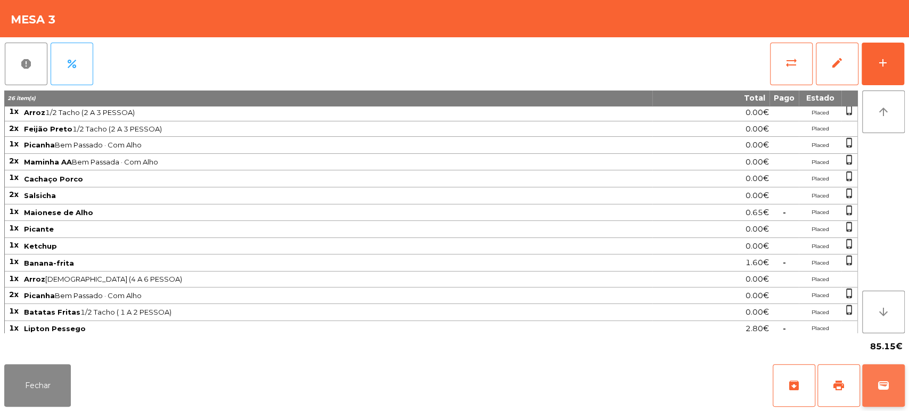
click at [870, 373] on button "wallet" at bounding box center [883, 385] width 43 height 43
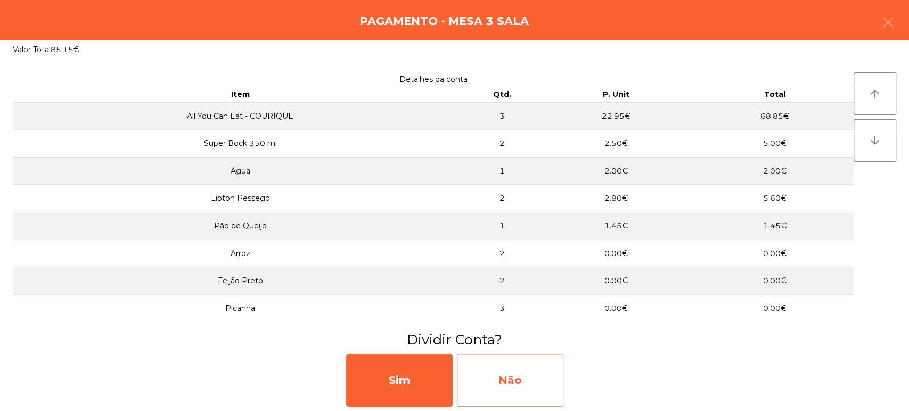
click at [526, 396] on div "Não" at bounding box center [510, 380] width 107 height 53
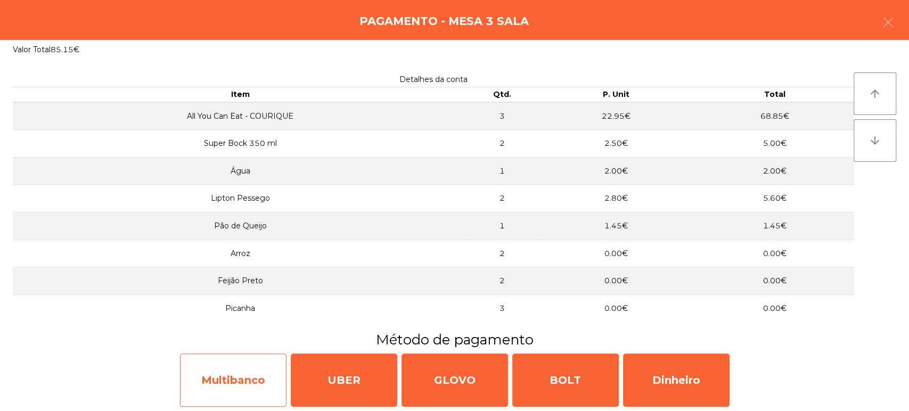
click at [239, 390] on div "Multibanco" at bounding box center [233, 380] width 107 height 53
select select "**"
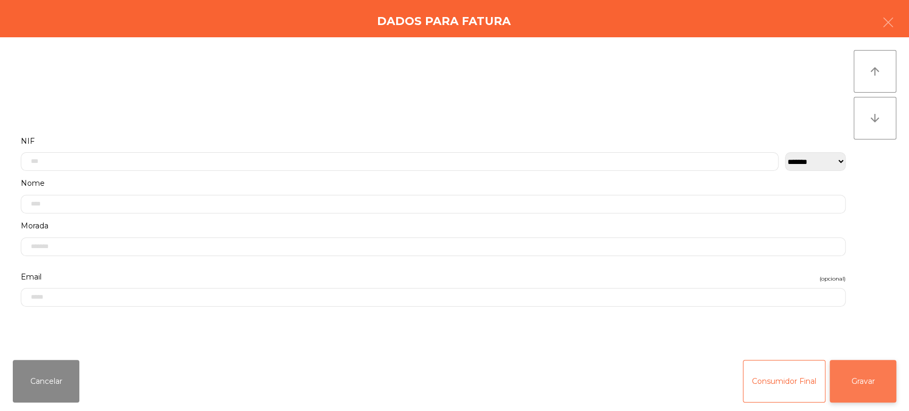
click at [860, 389] on button "Gravar" at bounding box center [863, 381] width 67 height 43
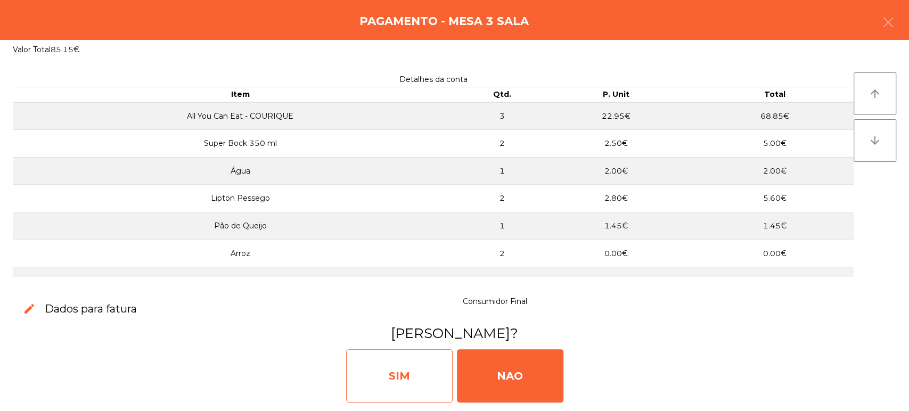
click at [406, 386] on div "SIM" at bounding box center [399, 375] width 107 height 53
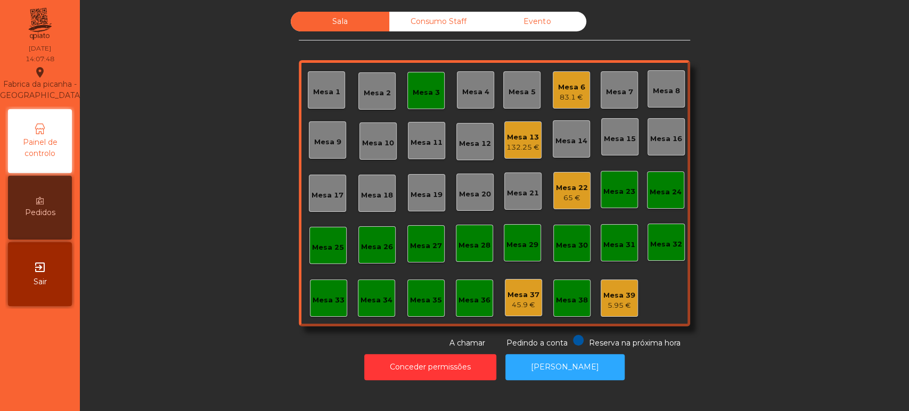
click at [428, 75] on div "Mesa 3" at bounding box center [425, 90] width 37 height 37
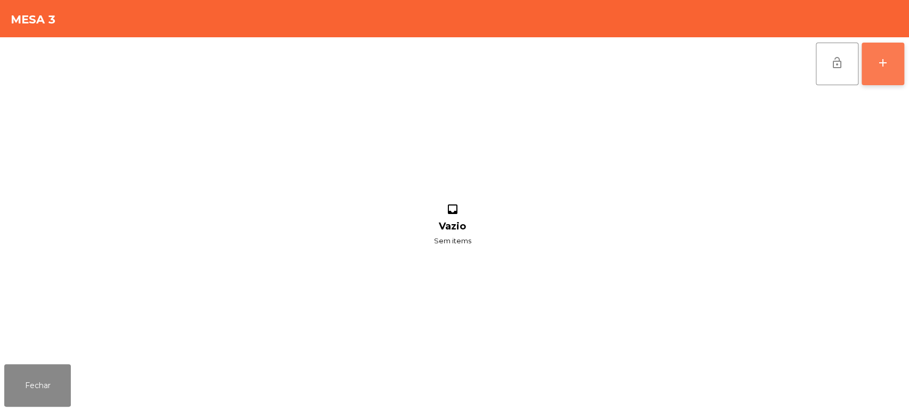
click at [865, 51] on button "add" at bounding box center [883, 64] width 43 height 43
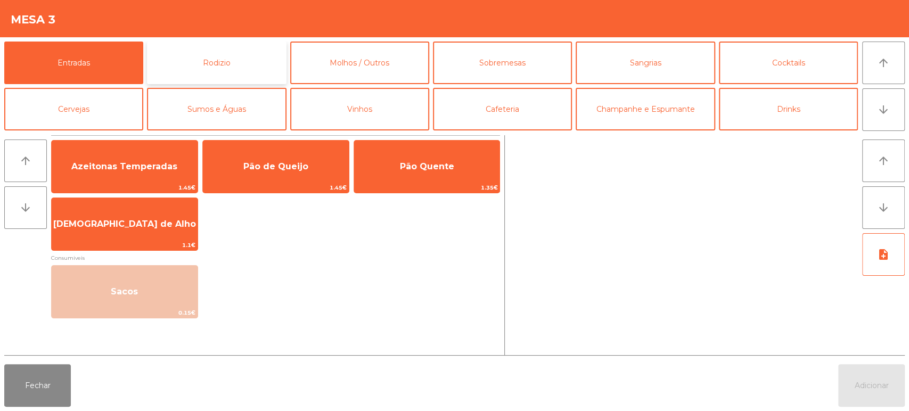
click at [233, 69] on button "Rodizio" at bounding box center [216, 63] width 139 height 43
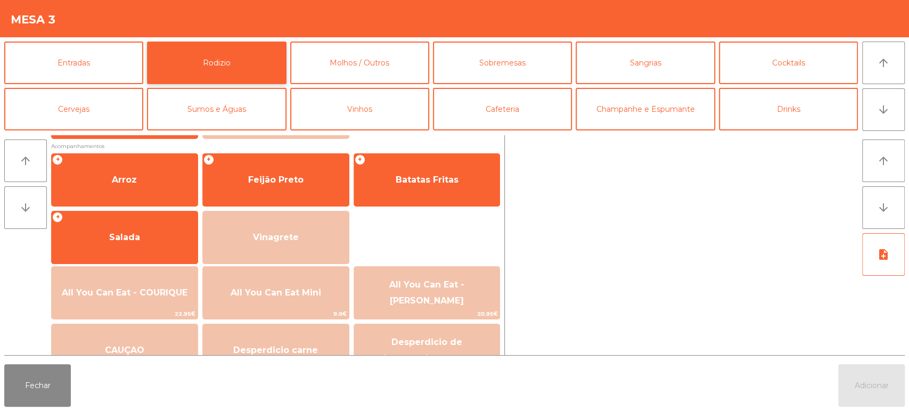
scroll to position [143, 0]
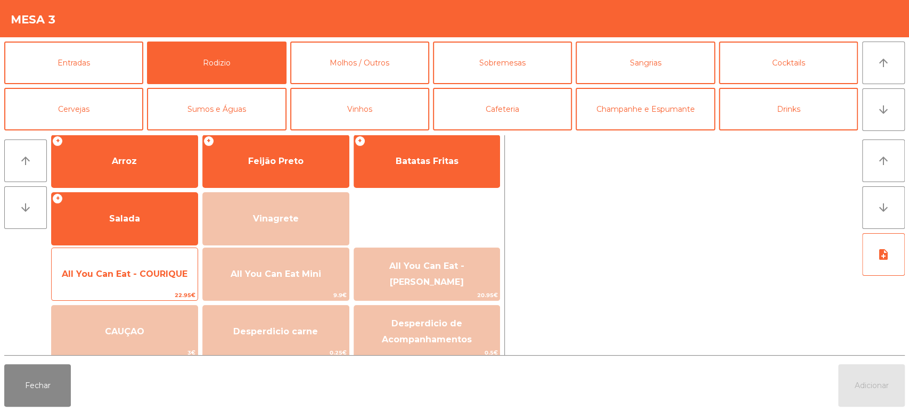
click at [143, 274] on span "All You Can Eat - COURIQUE" at bounding box center [125, 274] width 126 height 10
click at [149, 291] on span "22.95€" at bounding box center [125, 295] width 146 height 10
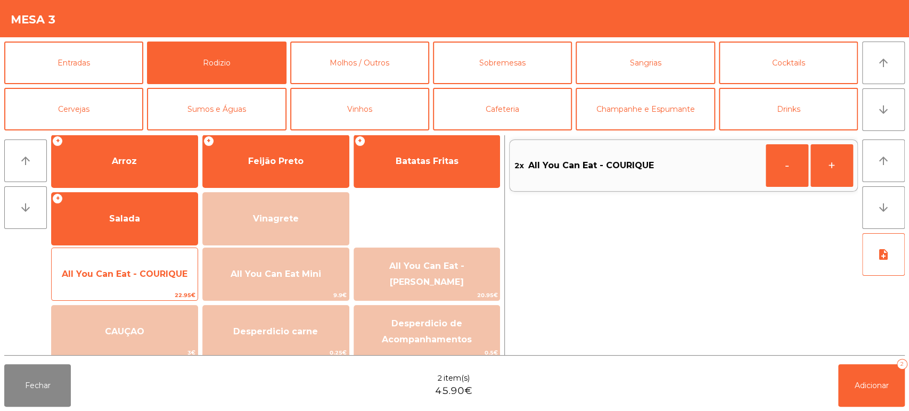
click at [160, 282] on span "All You Can Eat - COURIQUE" at bounding box center [125, 274] width 146 height 29
click at [174, 273] on span "All You Can Eat - COURIQUE" at bounding box center [125, 274] width 126 height 10
click at [173, 273] on span "All You Can Eat - COURIQUE" at bounding box center [125, 274] width 126 height 10
click at [169, 278] on span "All You Can Eat - COURIQUE" at bounding box center [125, 274] width 126 height 10
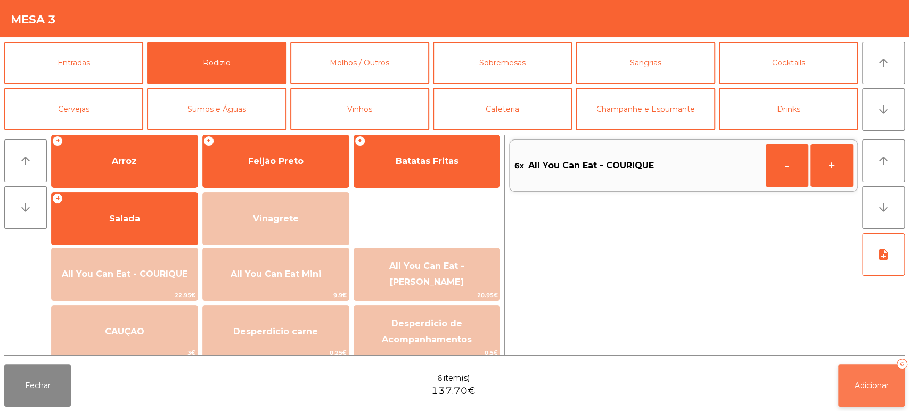
click at [879, 397] on button "Adicionar 6" at bounding box center [871, 385] width 67 height 43
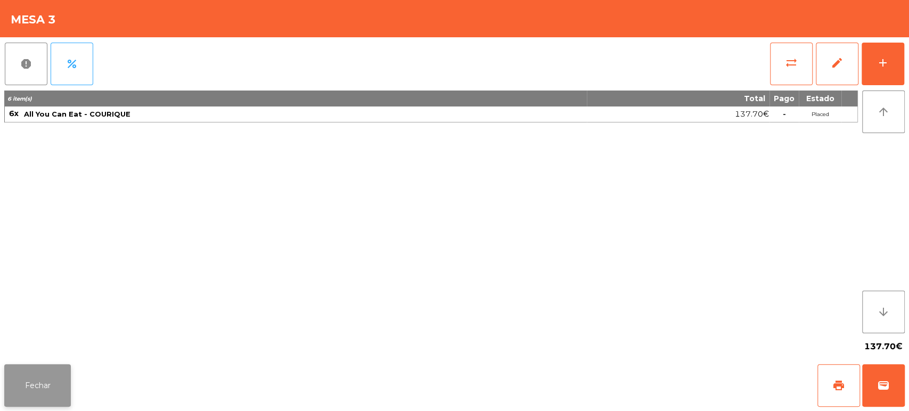
click at [53, 381] on button "Fechar" at bounding box center [37, 385] width 67 height 43
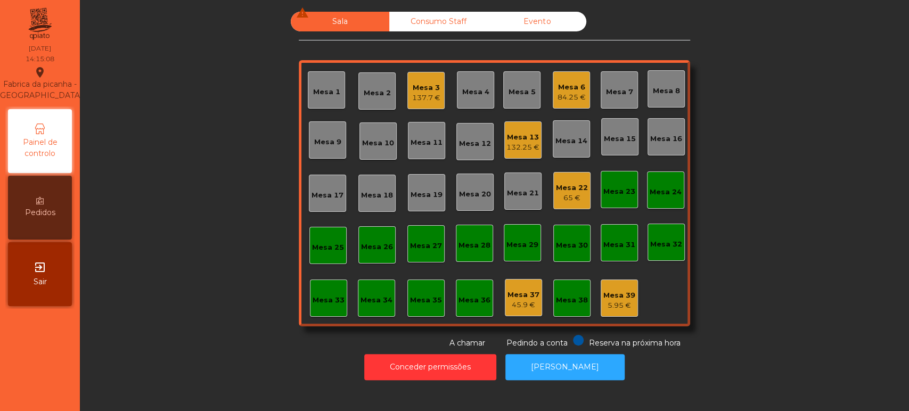
click at [553, 92] on div "Mesa 6 84.25 €" at bounding box center [571, 89] width 37 height 37
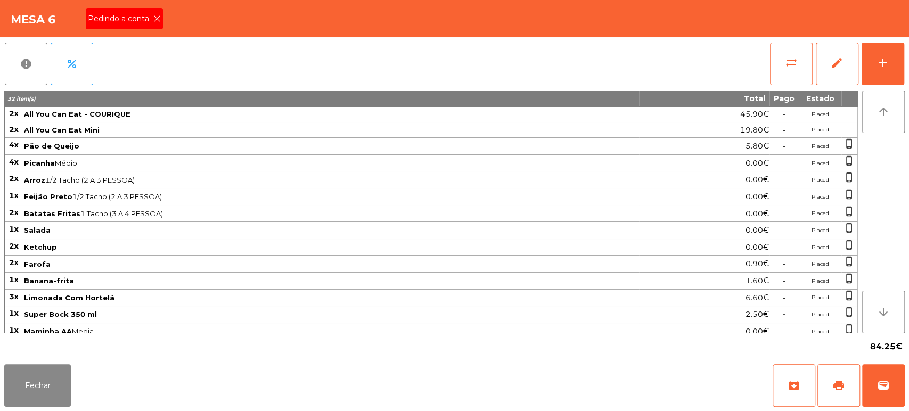
click at [156, 18] on icon at bounding box center [156, 18] width 7 height 7
click at [811, 374] on button "archive" at bounding box center [794, 385] width 43 height 43
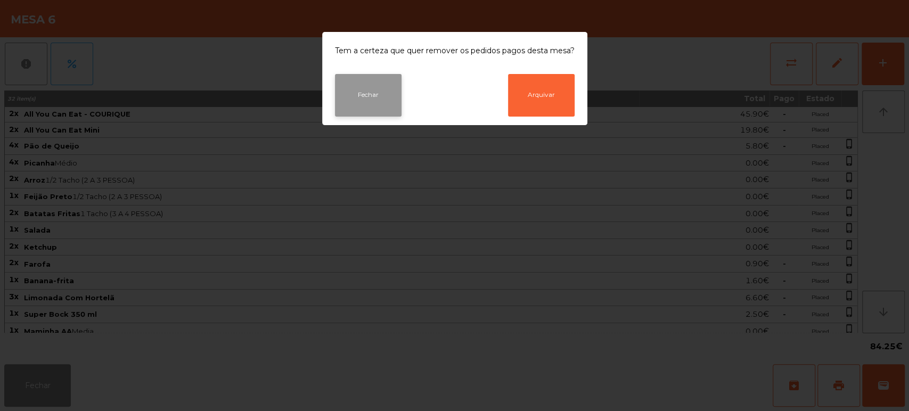
click at [355, 89] on button "Fechar" at bounding box center [368, 95] width 67 height 43
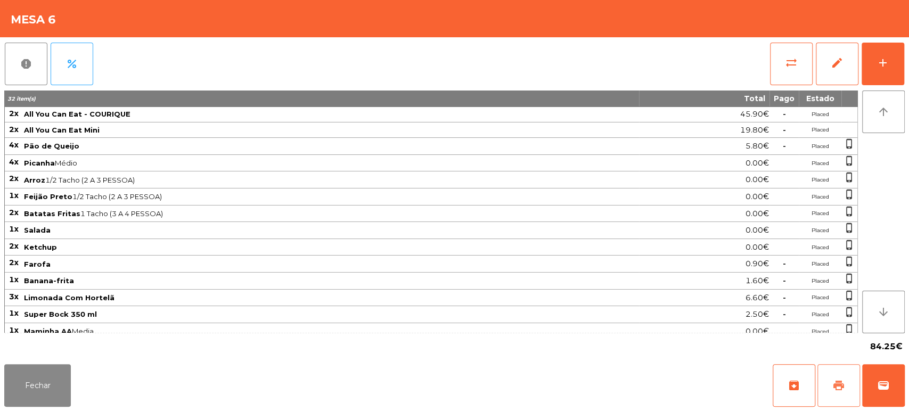
click at [849, 383] on button "print" at bounding box center [838, 385] width 43 height 43
click at [69, 364] on button "Fechar" at bounding box center [37, 385] width 67 height 43
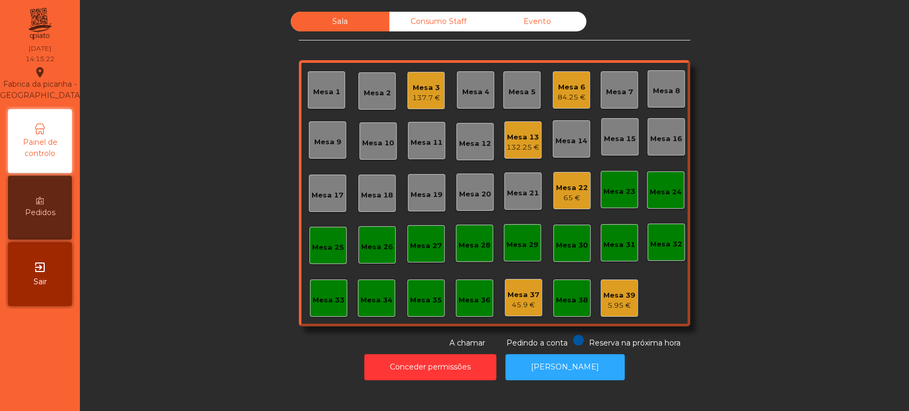
click at [418, 91] on div "Mesa 3" at bounding box center [426, 88] width 28 height 11
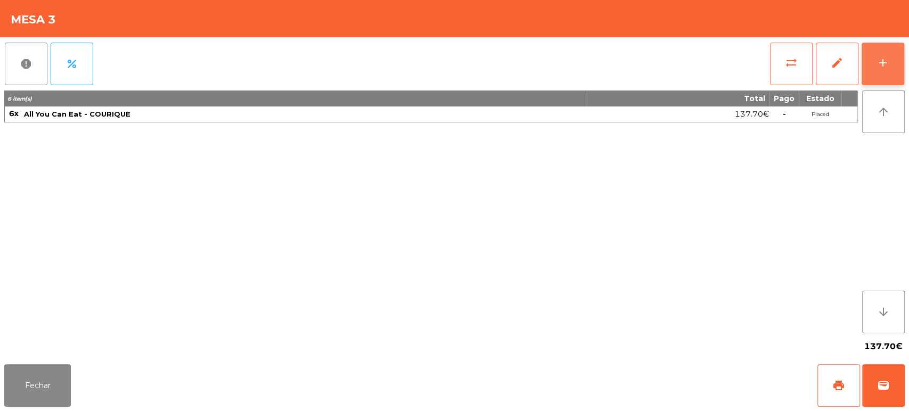
click at [903, 69] on button "add" at bounding box center [883, 64] width 43 height 43
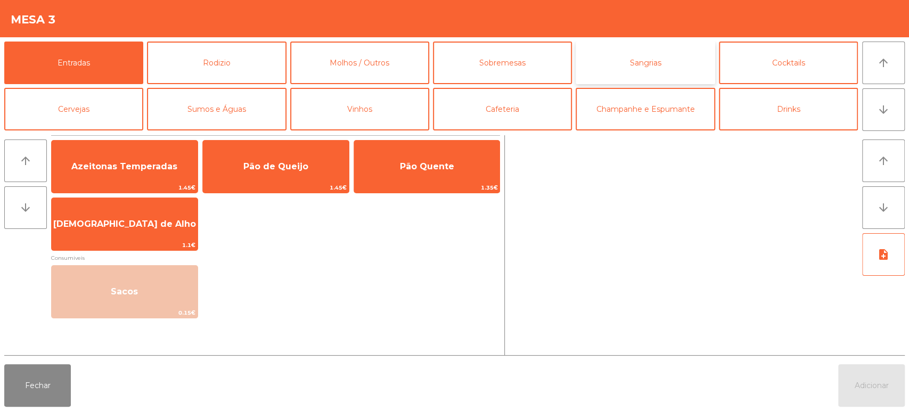
click at [620, 61] on button "Sangrias" at bounding box center [645, 63] width 139 height 43
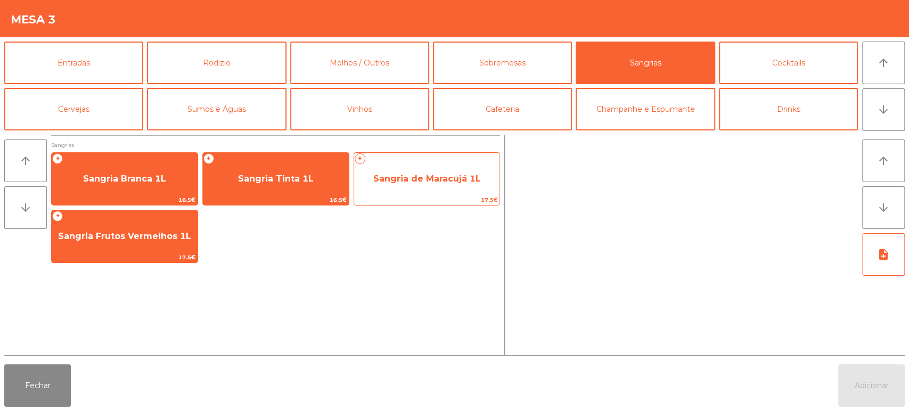
click at [438, 174] on span "Sangria de Maracujá 1L" at bounding box center [427, 179] width 108 height 10
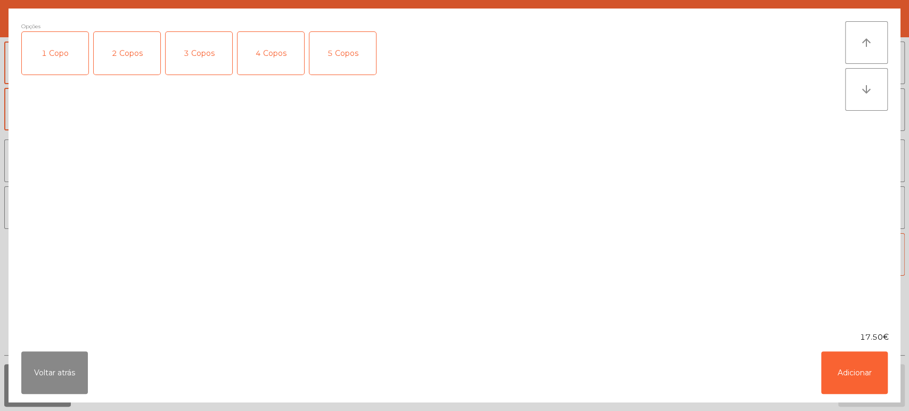
click at [122, 50] on div "2 Copos" at bounding box center [127, 53] width 67 height 43
click at [877, 377] on button "Adicionar" at bounding box center [854, 372] width 67 height 43
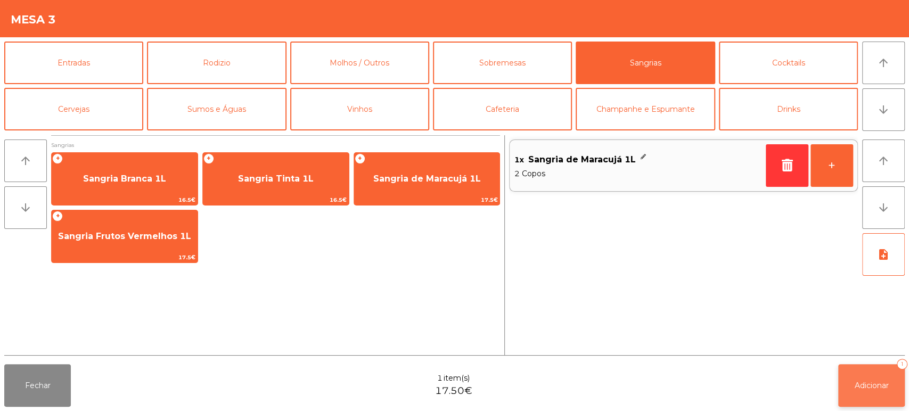
click at [878, 380] on button "Adicionar 1" at bounding box center [871, 385] width 67 height 43
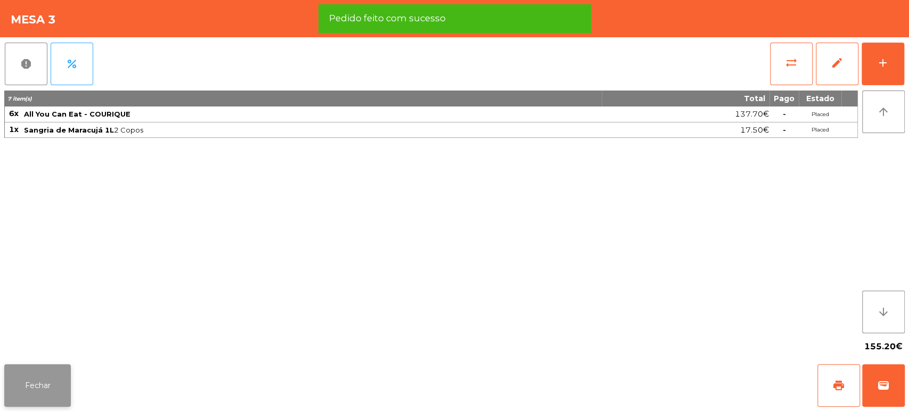
click at [27, 371] on button "Fechar" at bounding box center [37, 385] width 67 height 43
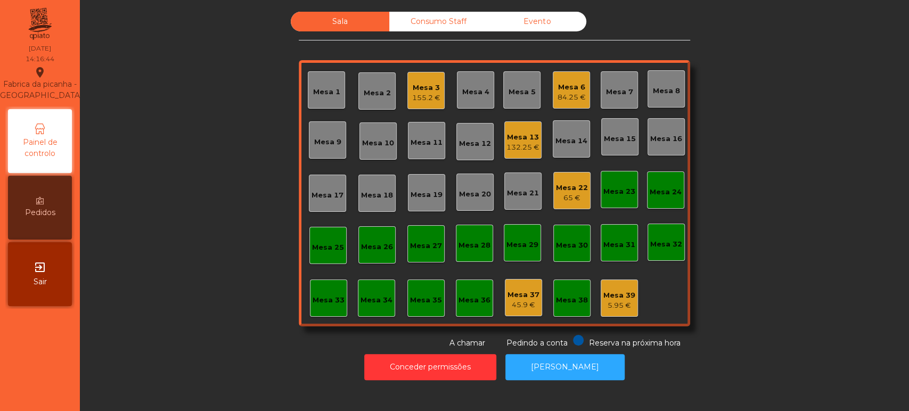
click at [580, 85] on div "Mesa 6 84.25 €" at bounding box center [571, 89] width 37 height 37
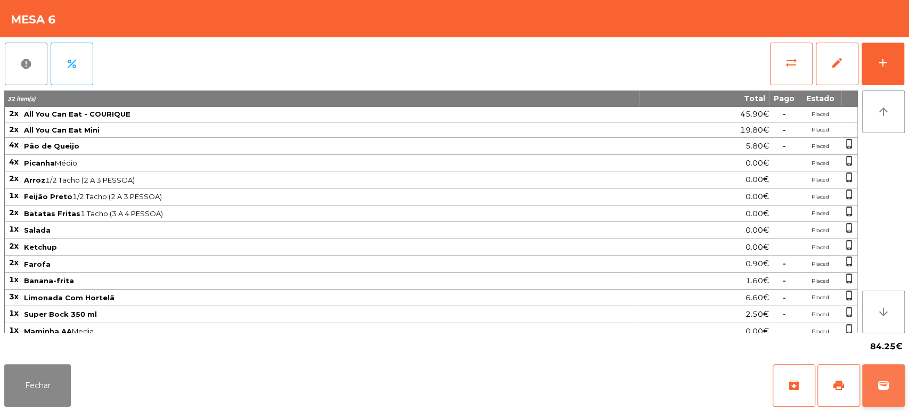
click at [904, 405] on button "wallet" at bounding box center [883, 385] width 43 height 43
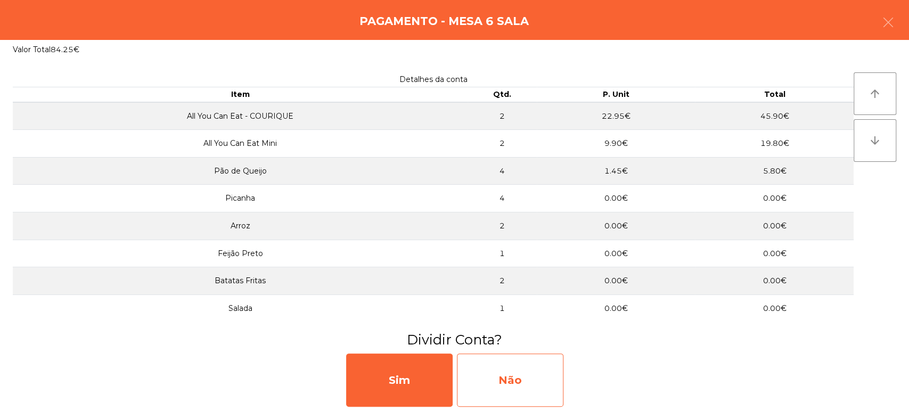
click at [527, 369] on div "Não" at bounding box center [510, 380] width 107 height 53
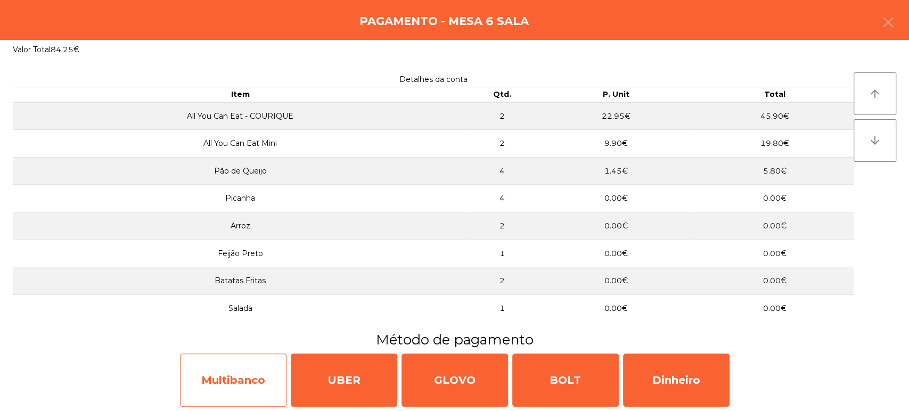
click at [257, 393] on div "Multibanco" at bounding box center [233, 380] width 107 height 53
select select "**"
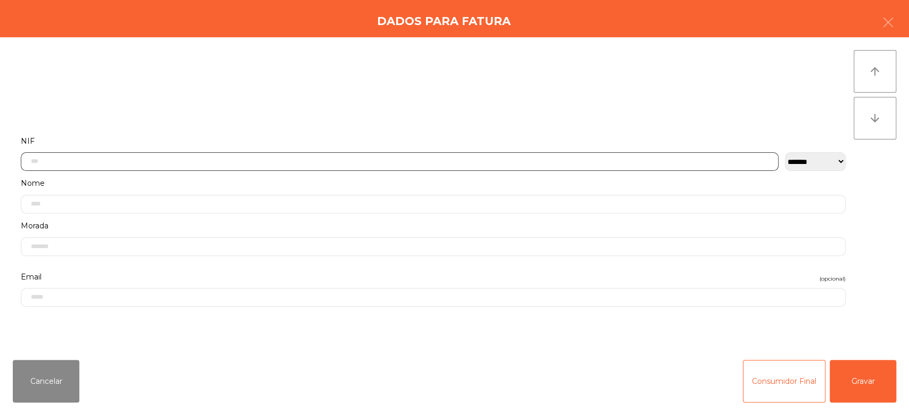
click at [345, 158] on input "text" at bounding box center [400, 161] width 758 height 19
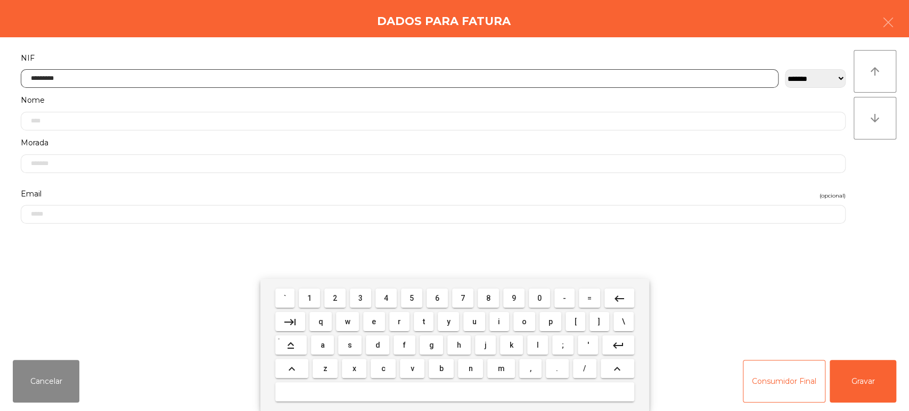
type input "*********"
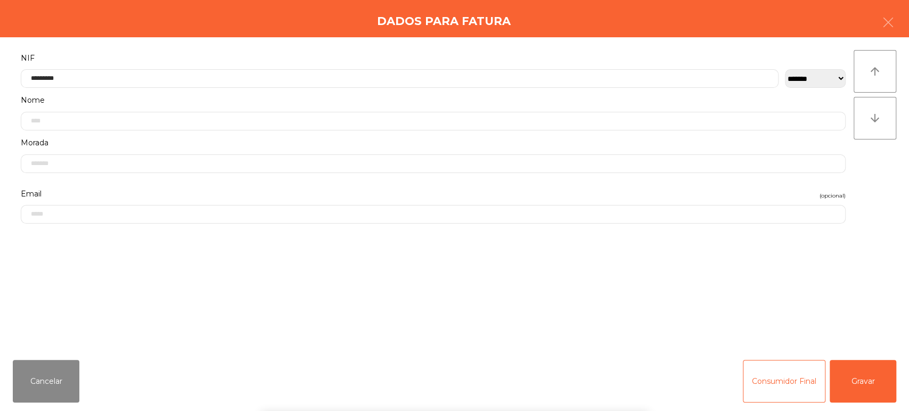
click at [881, 247] on div "arrow_upward arrow_downward" at bounding box center [875, 194] width 43 height 289
click at [856, 387] on button "Gravar" at bounding box center [863, 381] width 67 height 43
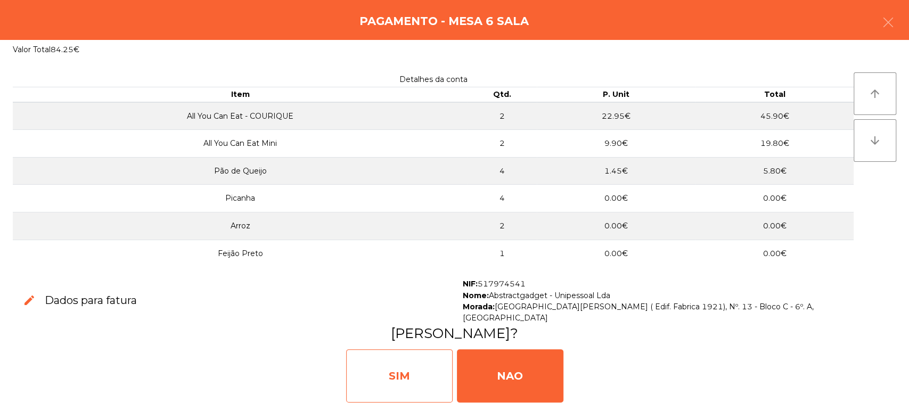
click at [404, 369] on div "SIM" at bounding box center [399, 375] width 107 height 53
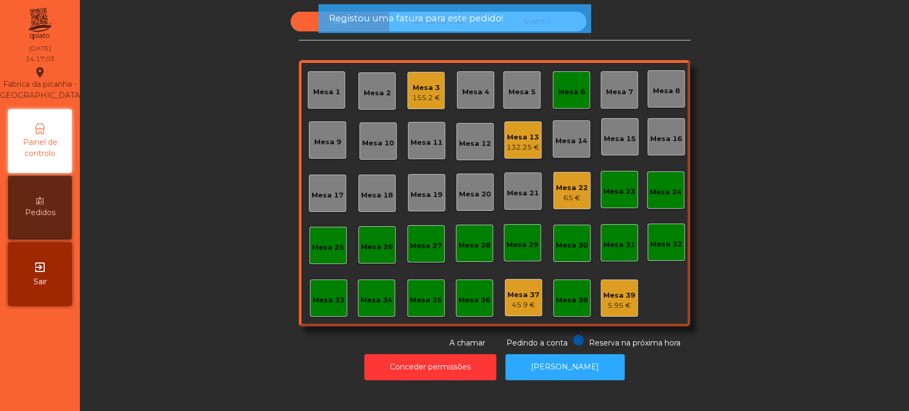
click at [565, 102] on div "Mesa 6" at bounding box center [571, 89] width 37 height 37
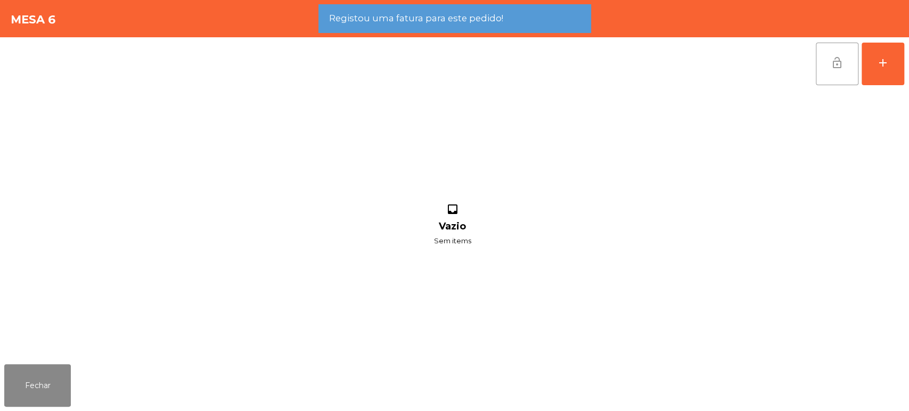
click at [828, 78] on button "lock_open" at bounding box center [837, 64] width 43 height 43
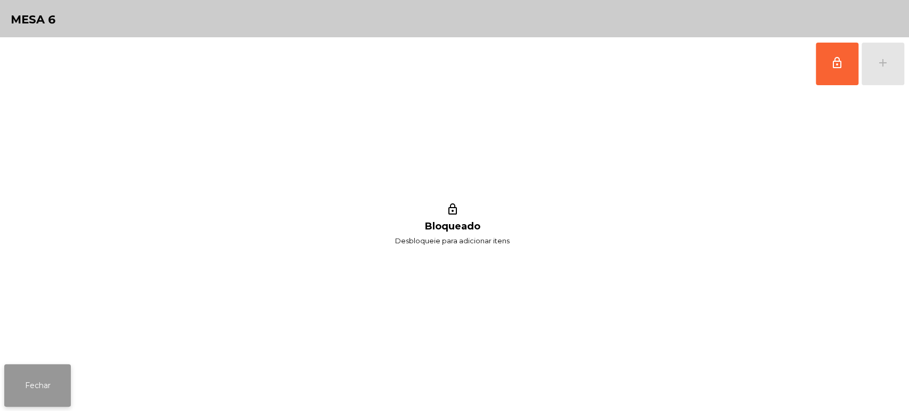
click at [34, 391] on button "Fechar" at bounding box center [37, 385] width 67 height 43
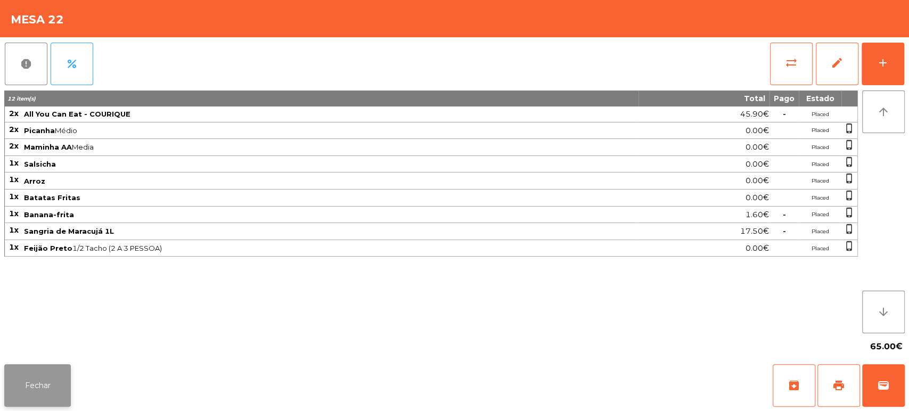
click at [27, 371] on button "Fechar" at bounding box center [37, 385] width 67 height 43
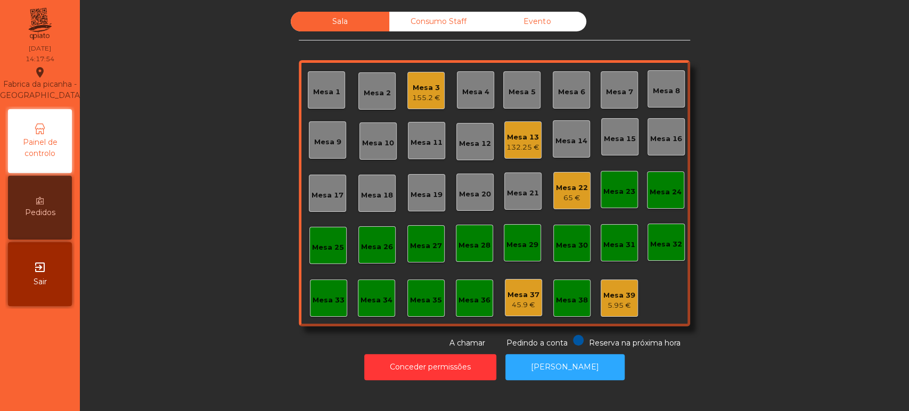
click at [414, 89] on div "Mesa 3" at bounding box center [426, 88] width 28 height 11
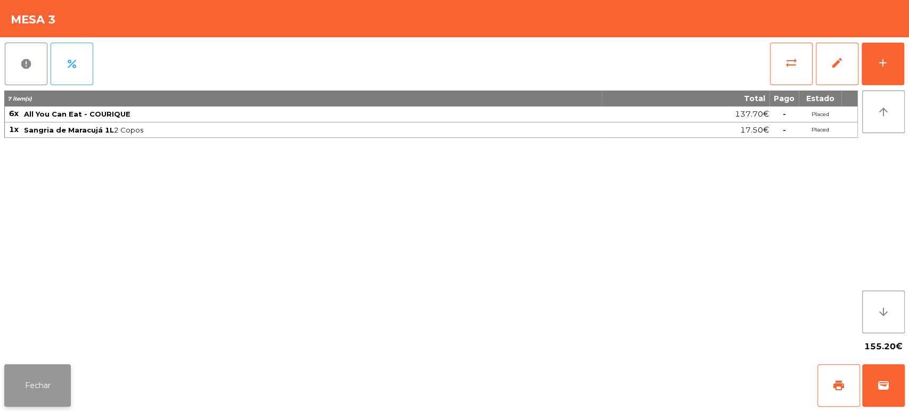
click at [30, 396] on button "Fechar" at bounding box center [37, 385] width 67 height 43
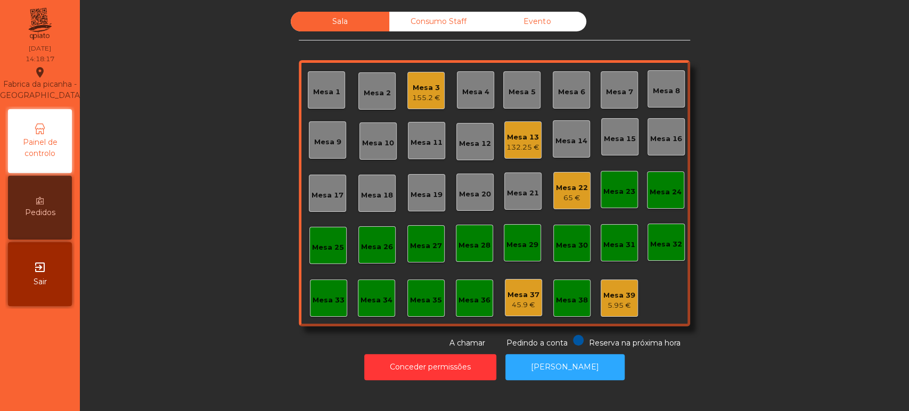
click at [511, 144] on div "132.25 €" at bounding box center [522, 147] width 33 height 11
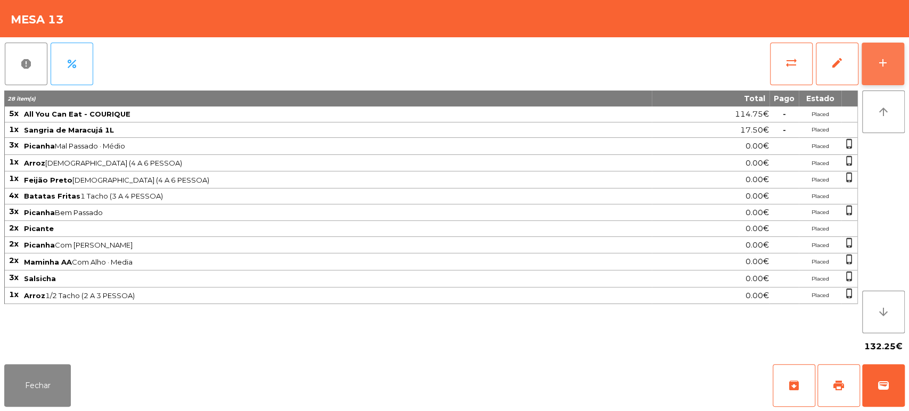
click at [899, 67] on button "add" at bounding box center [883, 64] width 43 height 43
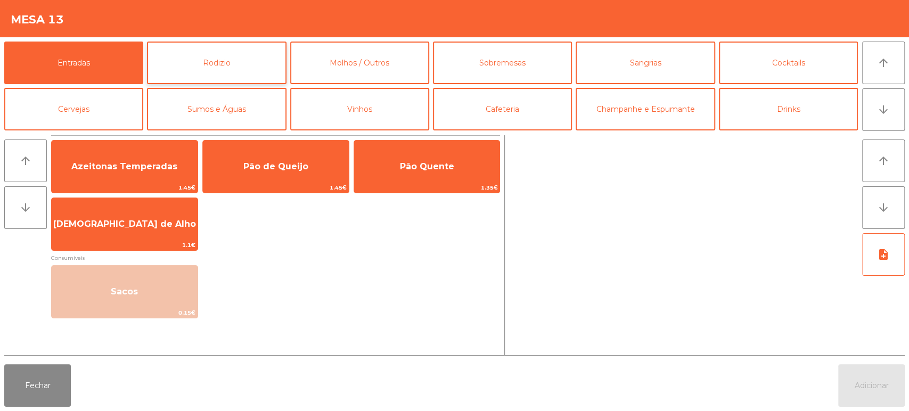
click at [243, 81] on button "Rodizio" at bounding box center [216, 63] width 139 height 43
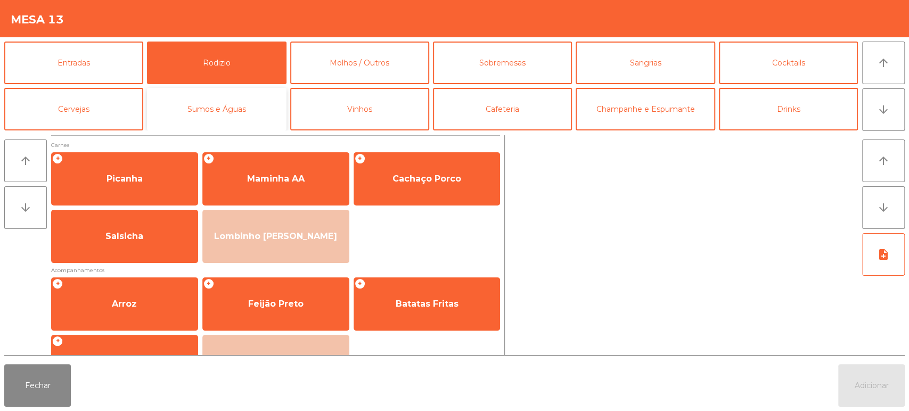
click at [251, 118] on button "Sumos e Águas" at bounding box center [216, 109] width 139 height 43
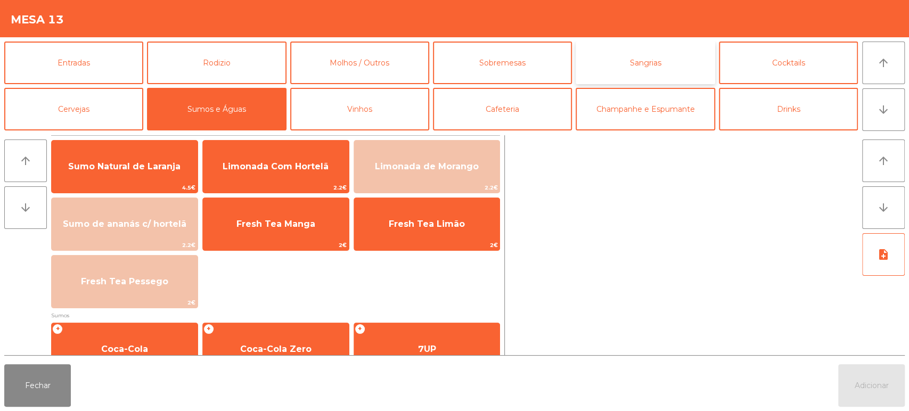
click at [656, 66] on button "Sangrias" at bounding box center [645, 63] width 139 height 43
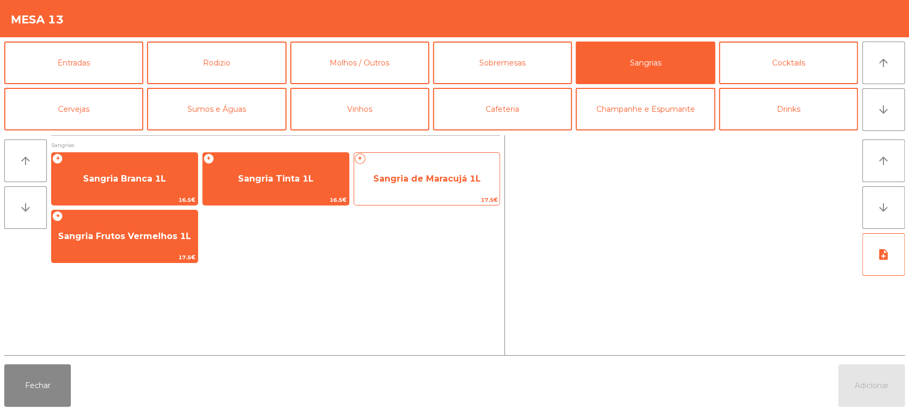
click at [435, 179] on span "Sangria de Maracujá 1L" at bounding box center [427, 179] width 108 height 10
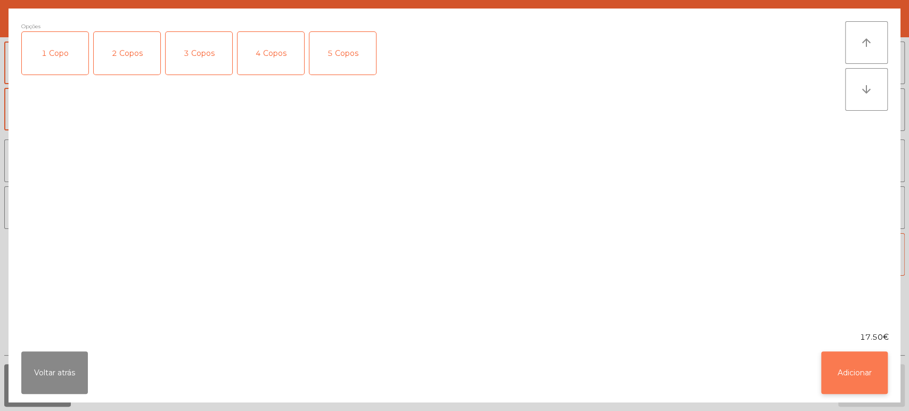
click at [870, 377] on button "Adicionar" at bounding box center [854, 372] width 67 height 43
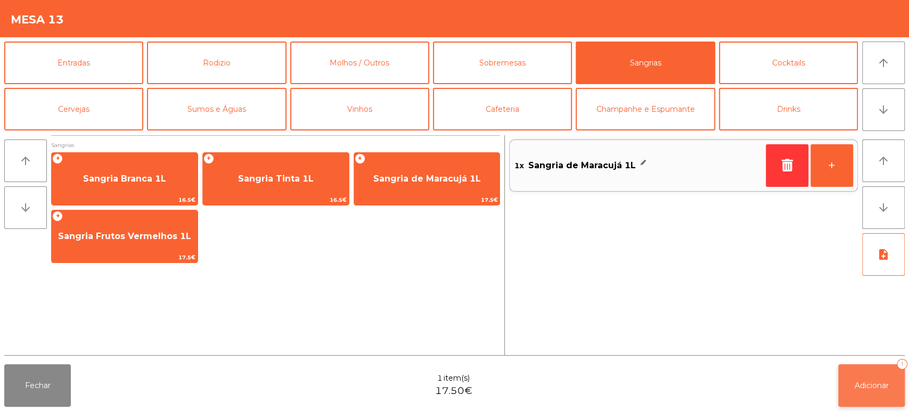
click at [865, 378] on button "Adicionar 1" at bounding box center [871, 385] width 67 height 43
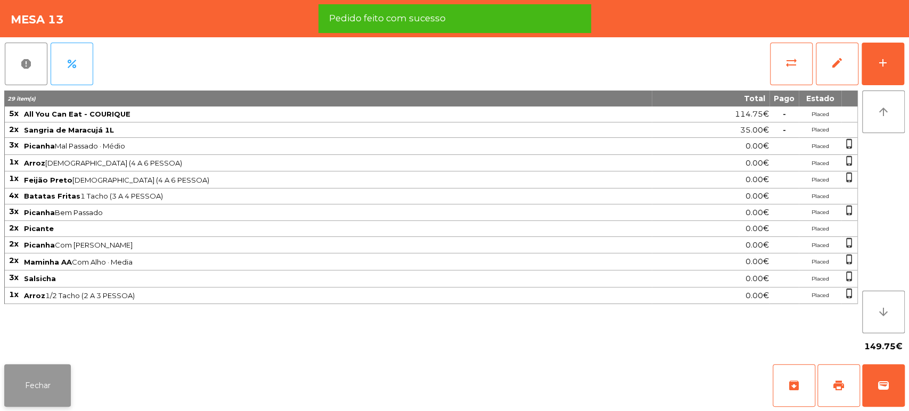
click at [6, 381] on button "Fechar" at bounding box center [37, 385] width 67 height 43
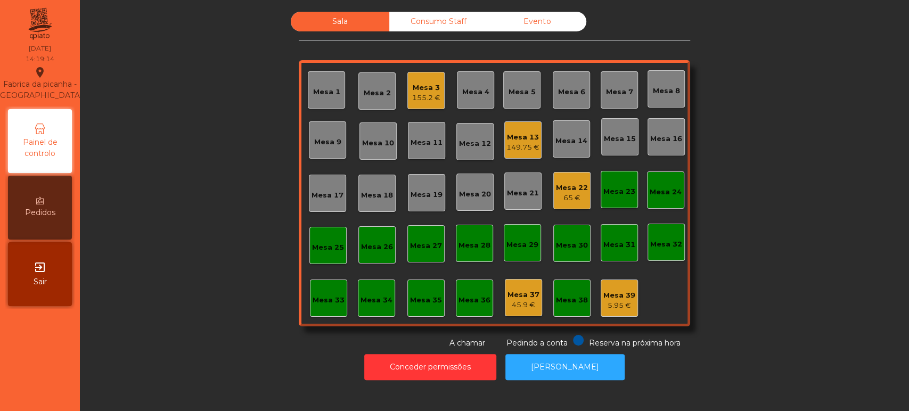
click at [789, 269] on div "Sala Consumo Staff Evento Mesa 1 [GEOGRAPHIC_DATA] 3 155.2 € [GEOGRAPHIC_DATA] …" at bounding box center [494, 180] width 800 height 337
click at [771, 243] on div "Sala Consumo Staff Evento Mesa 1 [GEOGRAPHIC_DATA] 3 159.2 € Mesa 4 [GEOGRAPHIC…" at bounding box center [494, 180] width 800 height 337
click at [612, 224] on div "Mesa 31" at bounding box center [619, 242] width 37 height 37
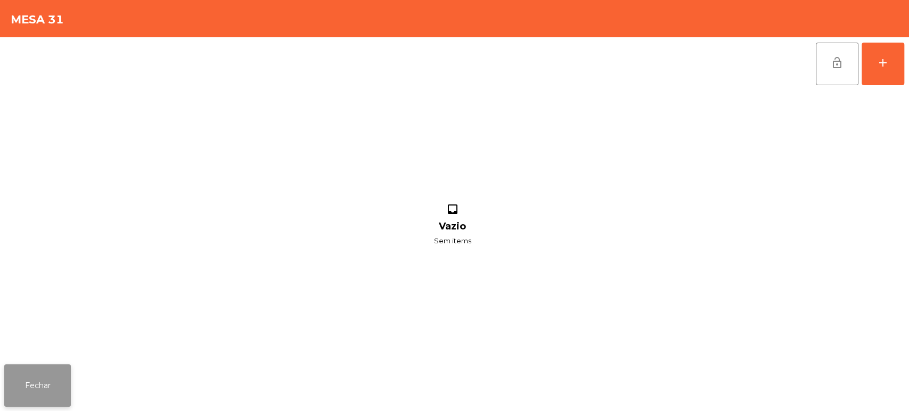
click at [58, 386] on button "Fechar" at bounding box center [37, 385] width 67 height 43
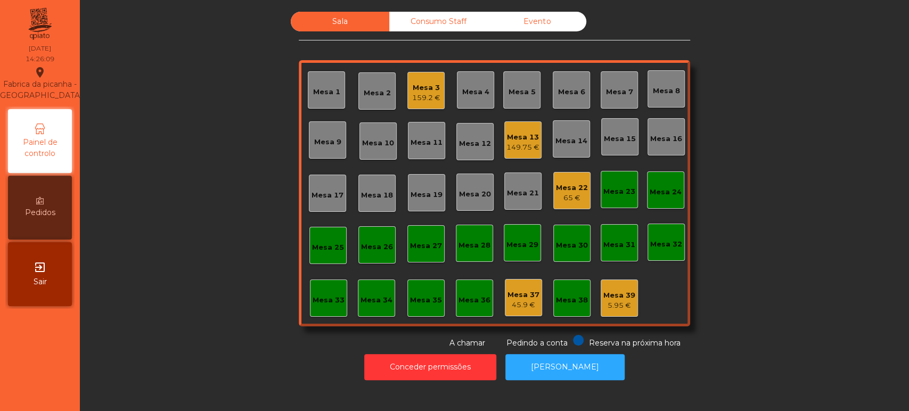
click at [418, 86] on div "Mesa 3" at bounding box center [426, 88] width 28 height 11
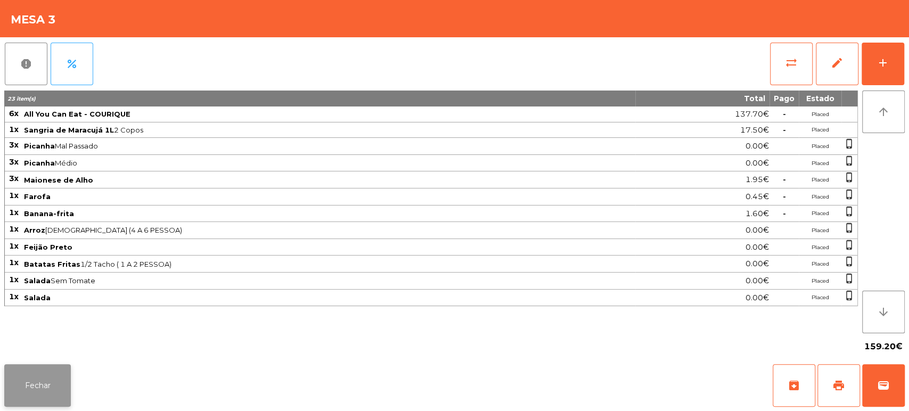
click at [52, 392] on button "Fechar" at bounding box center [37, 385] width 67 height 43
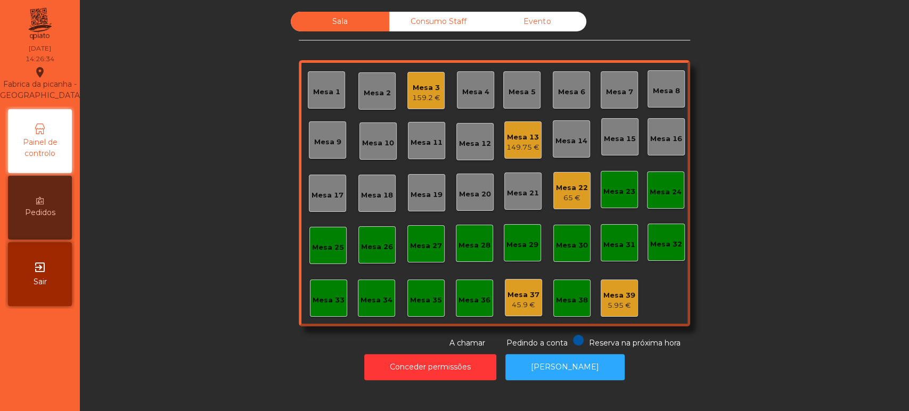
click at [787, 214] on div "Sala Consumo Staff Evento Mesa 1 [GEOGRAPHIC_DATA] 3 159.2 € Mesa 4 [GEOGRAPHIC…" at bounding box center [494, 180] width 800 height 337
click at [718, 81] on div "Sala Consumo Staff Evento Mesa 1 [GEOGRAPHIC_DATA] 3 159.2 € Mesa 4 [GEOGRAPHIC…" at bounding box center [494, 180] width 800 height 337
click at [420, 87] on div "Mesa 3" at bounding box center [426, 88] width 28 height 11
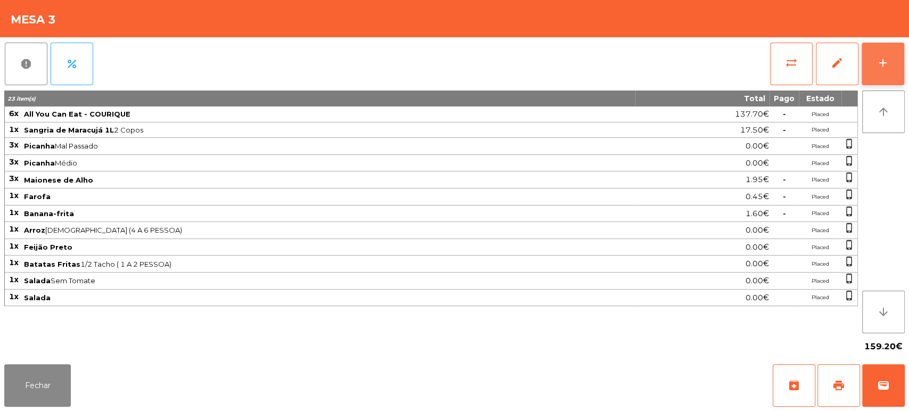
click at [884, 60] on div "add" at bounding box center [883, 62] width 13 height 13
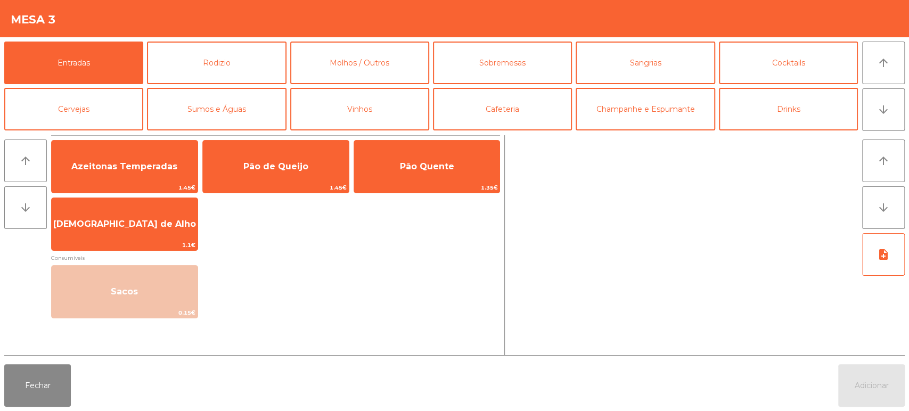
scroll to position [32, 0]
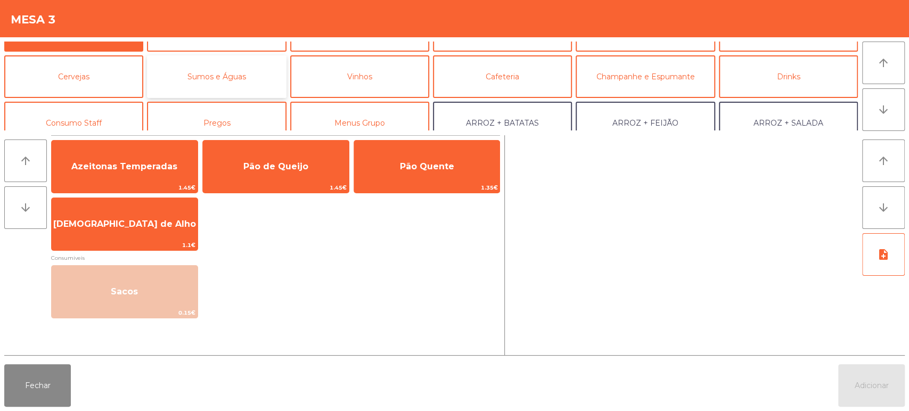
click at [242, 76] on button "Sumos e Águas" at bounding box center [216, 76] width 139 height 43
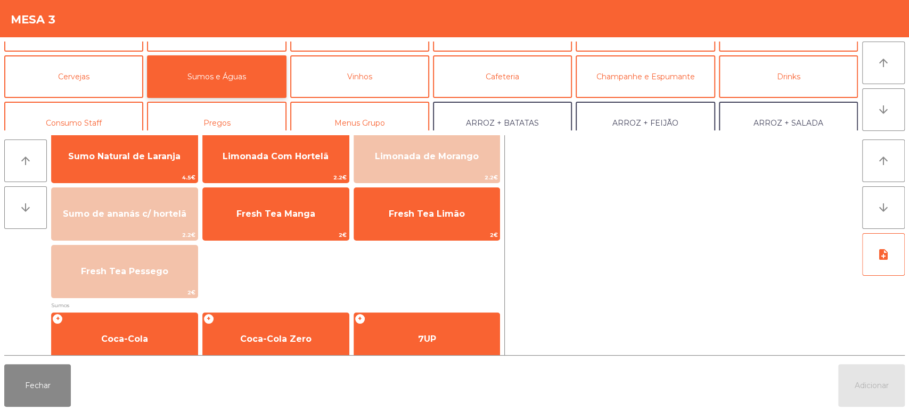
scroll to position [0, 0]
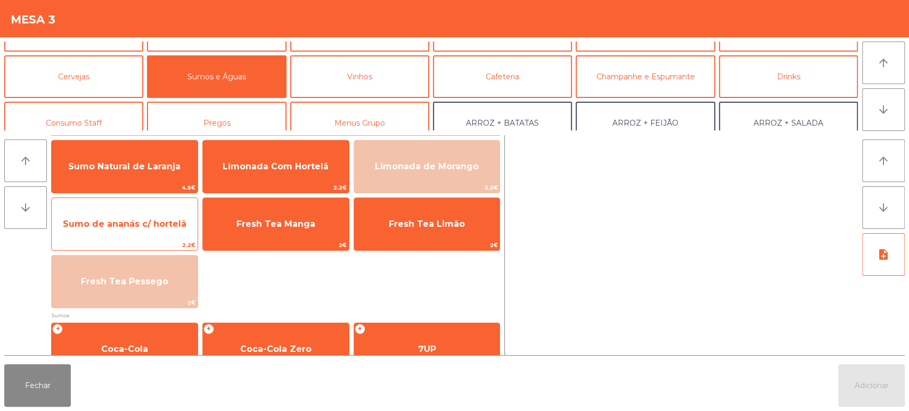
click at [141, 223] on span "Sumo de ananás c/ hortelã" at bounding box center [125, 224] width 124 height 10
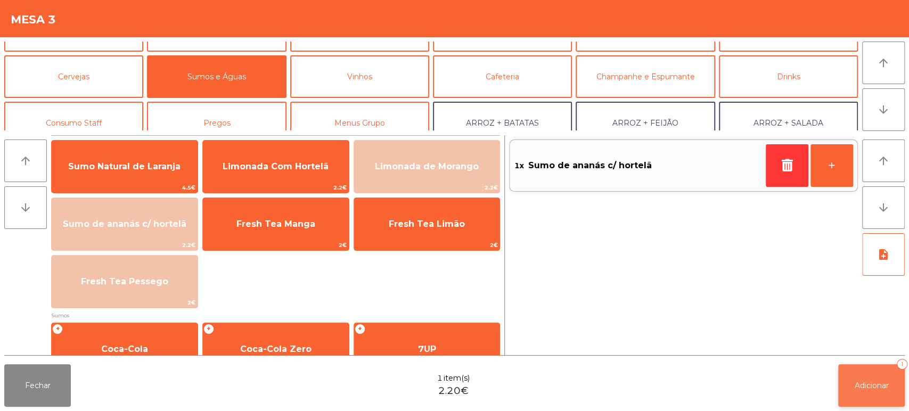
click at [860, 382] on span "Adicionar" at bounding box center [872, 386] width 34 height 10
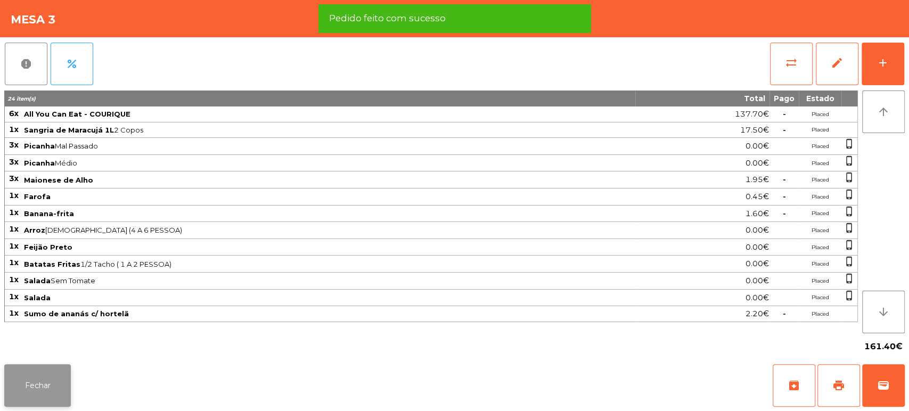
click at [51, 375] on button "Fechar" at bounding box center [37, 385] width 67 height 43
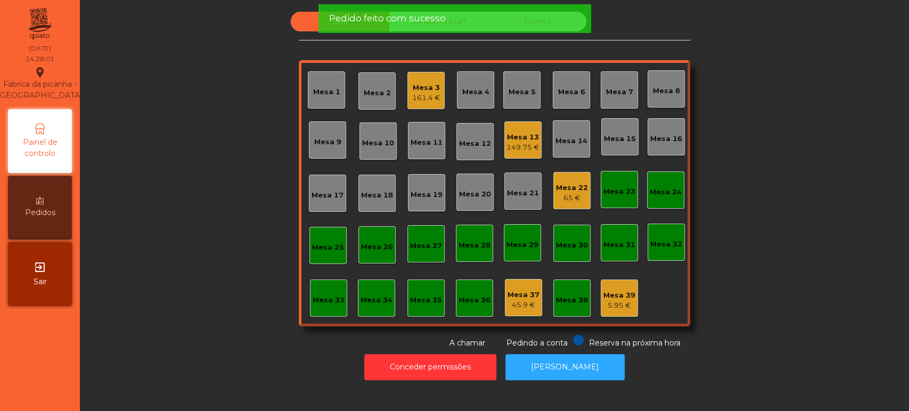
click at [773, 85] on div "Sala Consumo Staff Evento Mesa 1 [GEOGRAPHIC_DATA] 3 161.4 € [GEOGRAPHIC_DATA] …" at bounding box center [494, 180] width 800 height 337
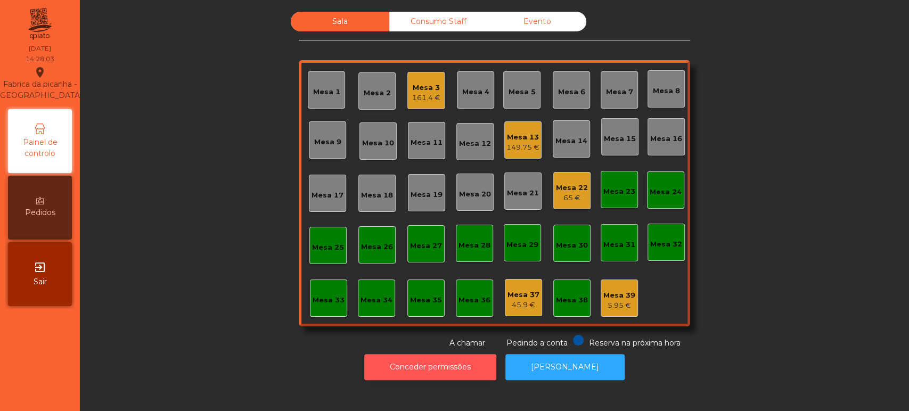
click at [441, 366] on button "Conceder permissões" at bounding box center [430, 367] width 132 height 26
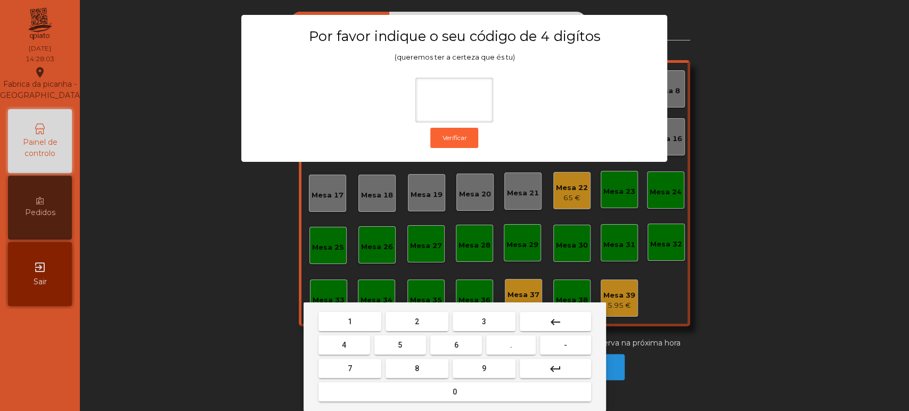
click at [362, 329] on button "1" at bounding box center [349, 321] width 63 height 19
click at [506, 306] on div "1 2 3 keyboard_backspace 4 5 6 . - 7 8 9 keyboard_return 0" at bounding box center [455, 356] width 302 height 109
click at [482, 321] on span "3" at bounding box center [484, 321] width 4 height 9
click at [400, 345] on span "5" at bounding box center [400, 345] width 4 height 9
click at [432, 391] on button "0" at bounding box center [454, 391] width 273 height 19
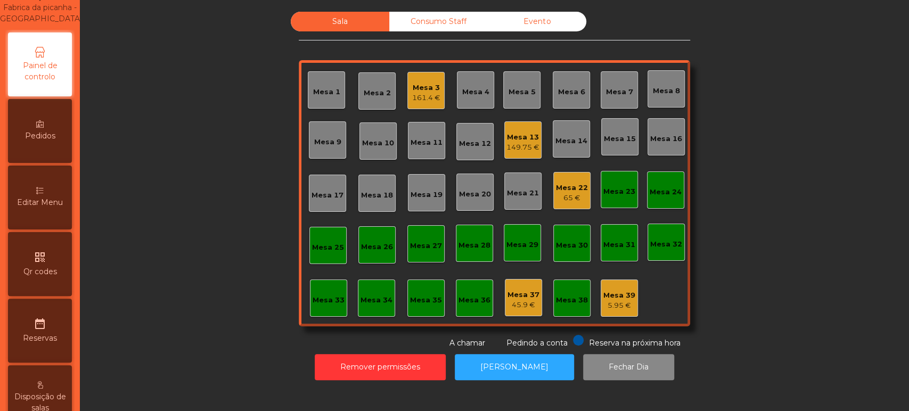
click at [46, 208] on span "Editar Menu" at bounding box center [40, 202] width 46 height 11
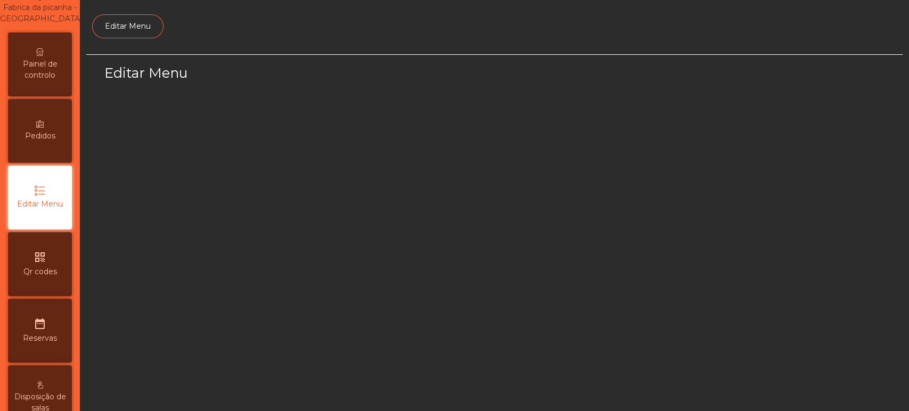
scroll to position [80, 0]
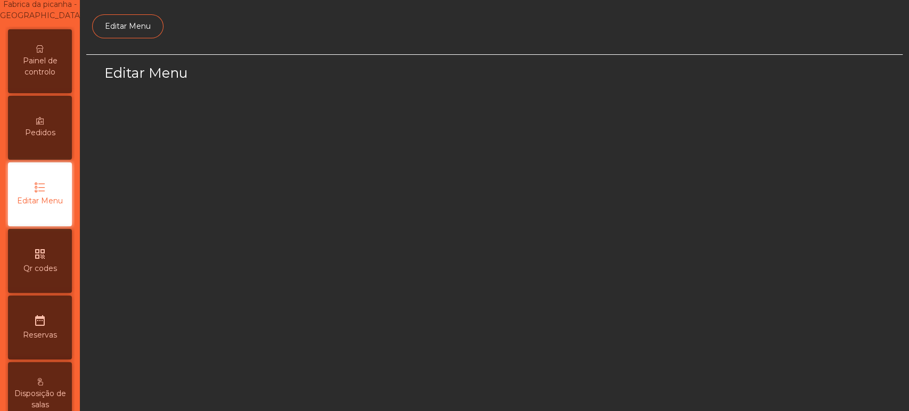
select select "*"
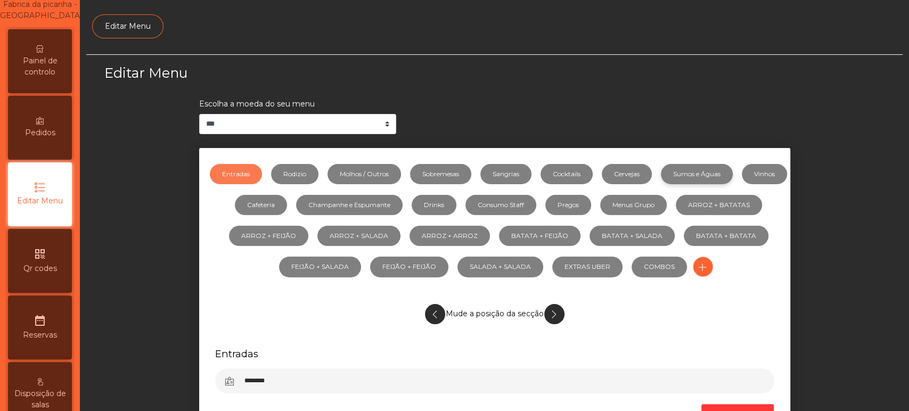
click at [725, 172] on link "Sumos e Águas" at bounding box center [697, 174] width 72 height 20
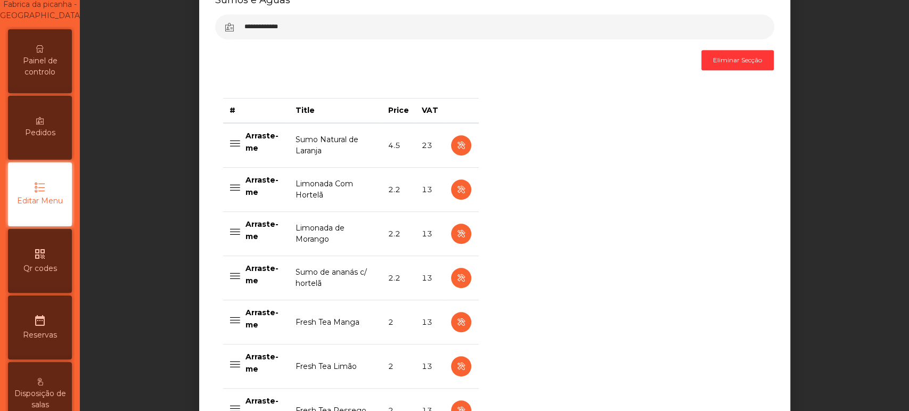
scroll to position [355, 0]
click at [451, 277] on button "button" at bounding box center [461, 277] width 20 height 20
select select "***"
select select "**"
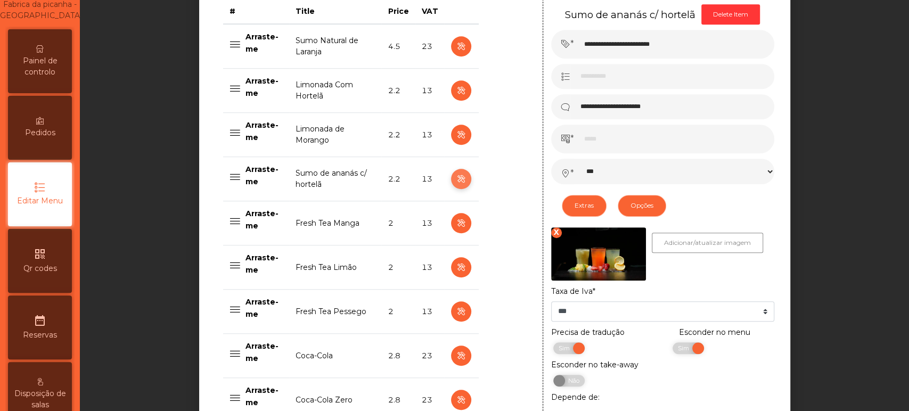
scroll to position [455, 0]
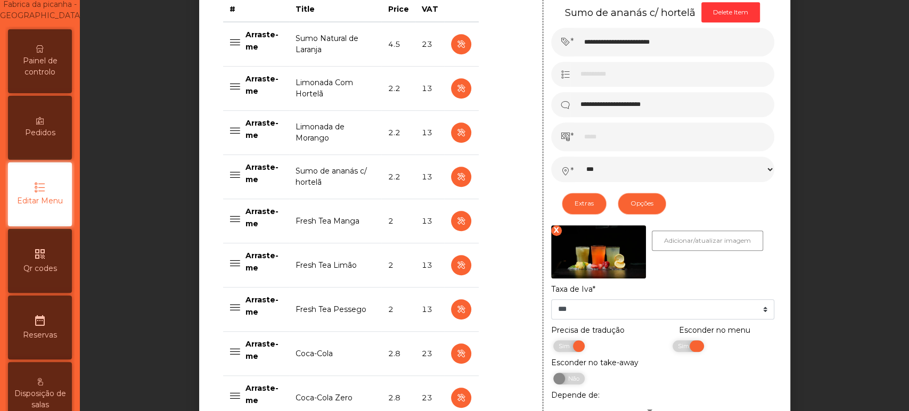
click at [684, 348] on span "Sim" at bounding box center [685, 346] width 27 height 12
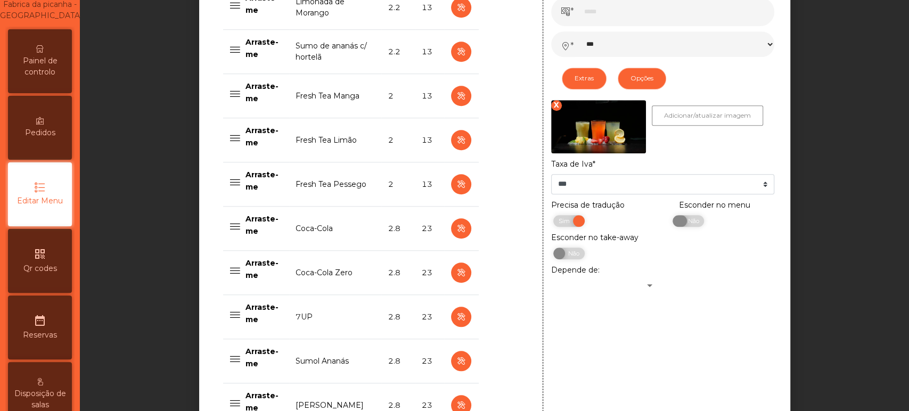
scroll to position [579, 0]
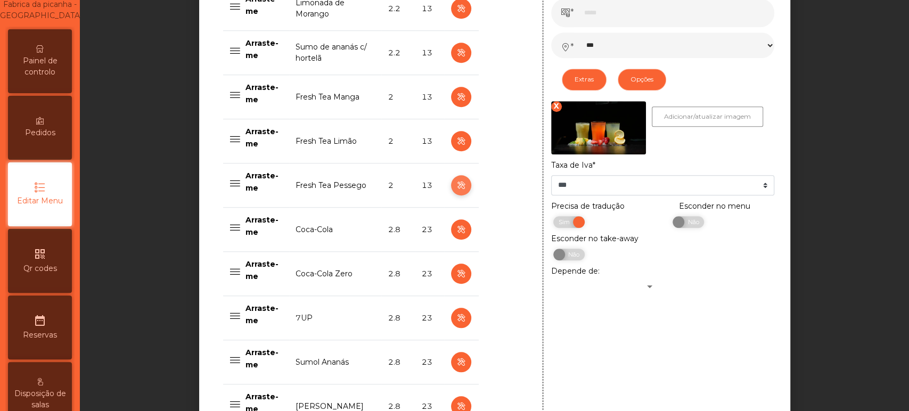
click at [455, 184] on icon "button" at bounding box center [461, 185] width 12 height 13
click at [672, 222] on span "Sim" at bounding box center [685, 222] width 27 height 12
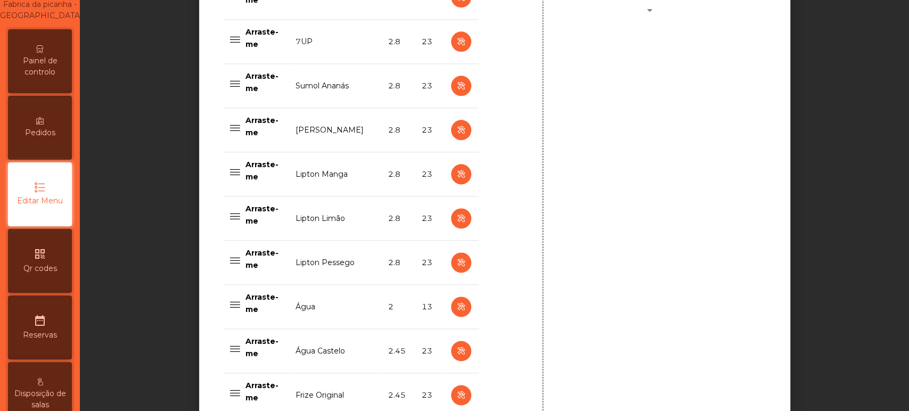
scroll to position [1082, 0]
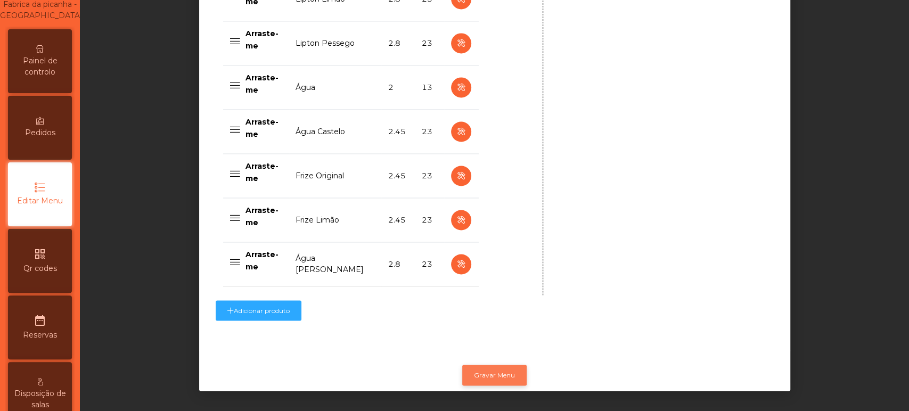
click at [498, 365] on button "Gravar Menu" at bounding box center [494, 375] width 64 height 20
click at [51, 158] on div "Pedidos" at bounding box center [40, 128] width 64 height 64
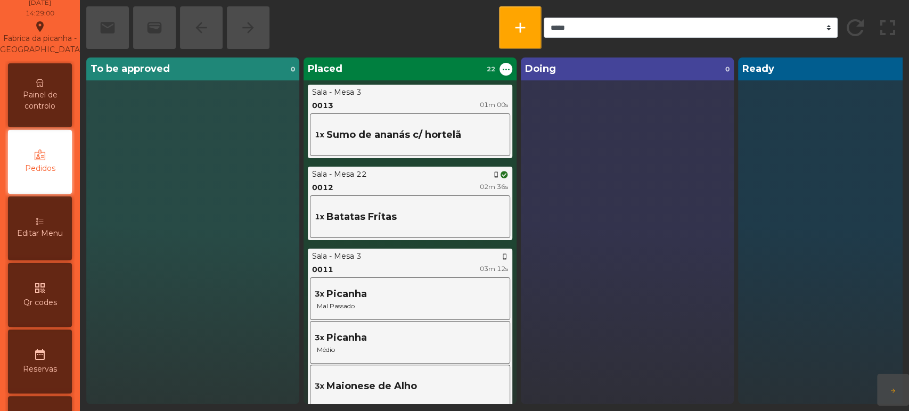
scroll to position [13, 0]
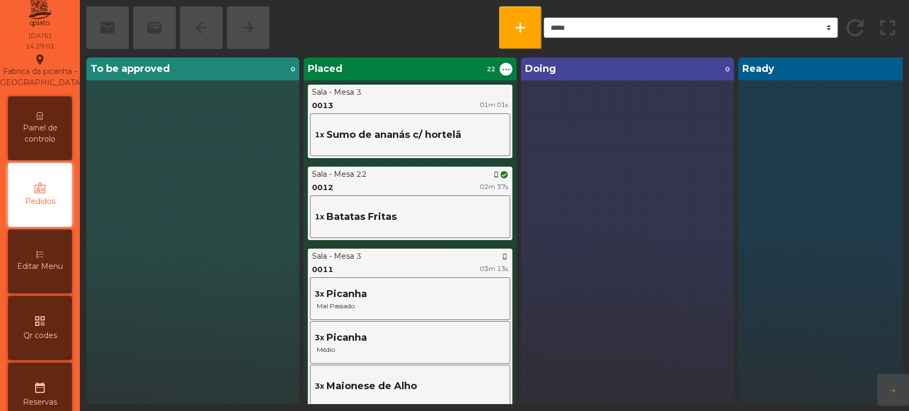
click at [26, 212] on div "Pedidos" at bounding box center [40, 195] width 64 height 64
click at [54, 127] on div "Painel de controlo" at bounding box center [40, 128] width 64 height 64
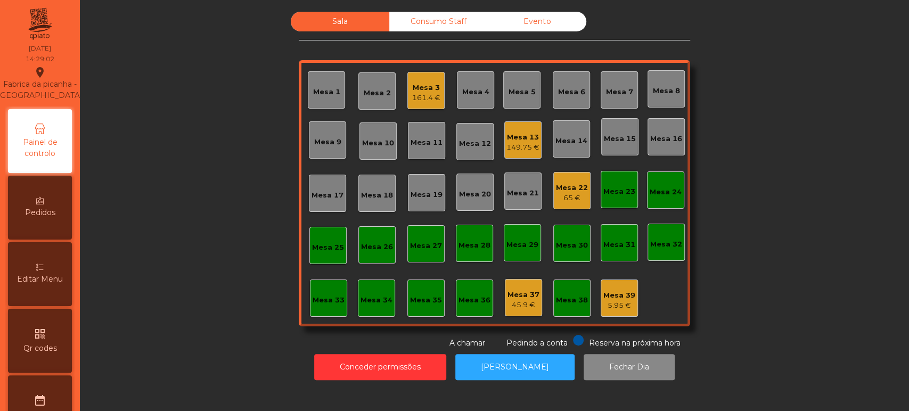
click at [58, 240] on div "Pedidos" at bounding box center [40, 208] width 64 height 64
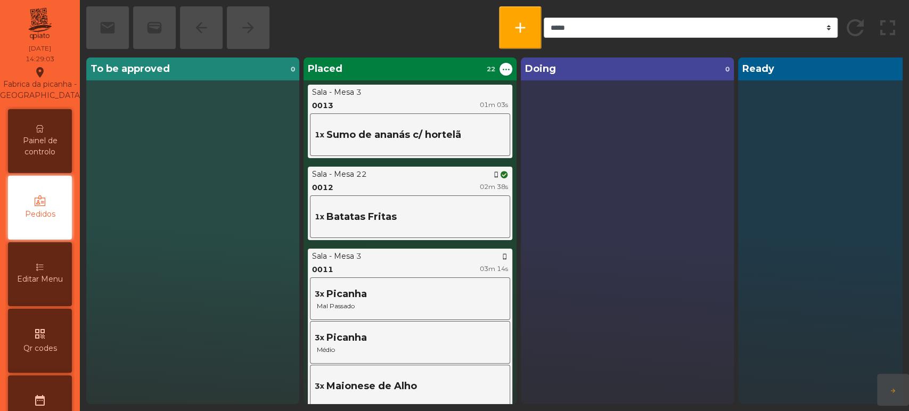
scroll to position [13, 0]
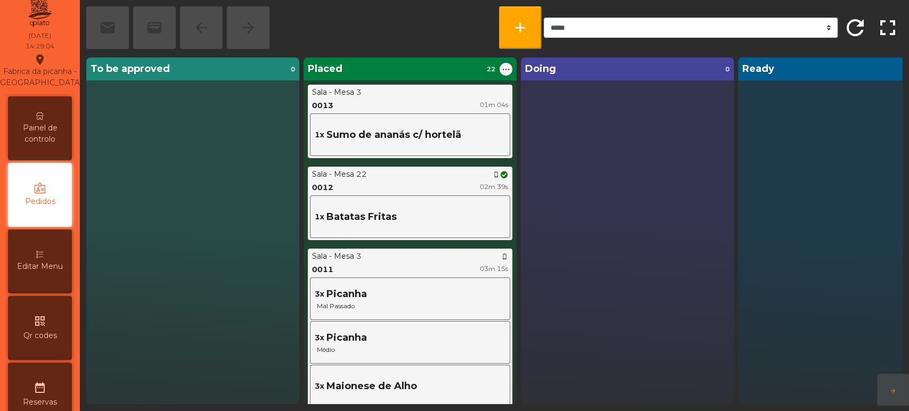
click at [46, 254] on div "Editar Menu" at bounding box center [40, 262] width 64 height 64
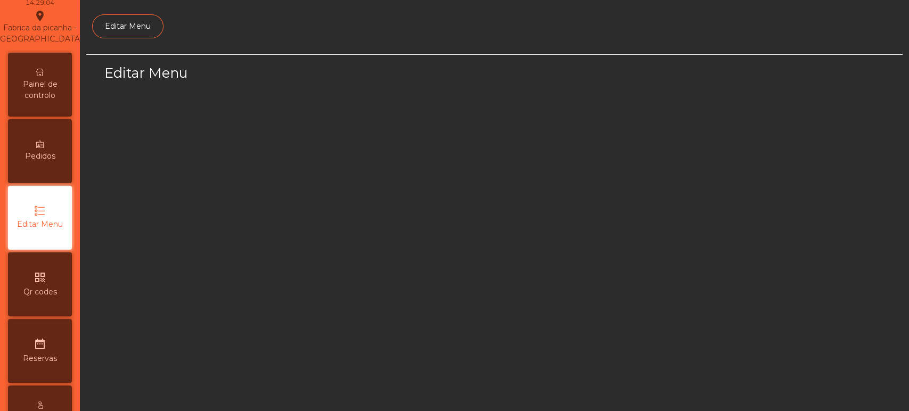
scroll to position [80, 0]
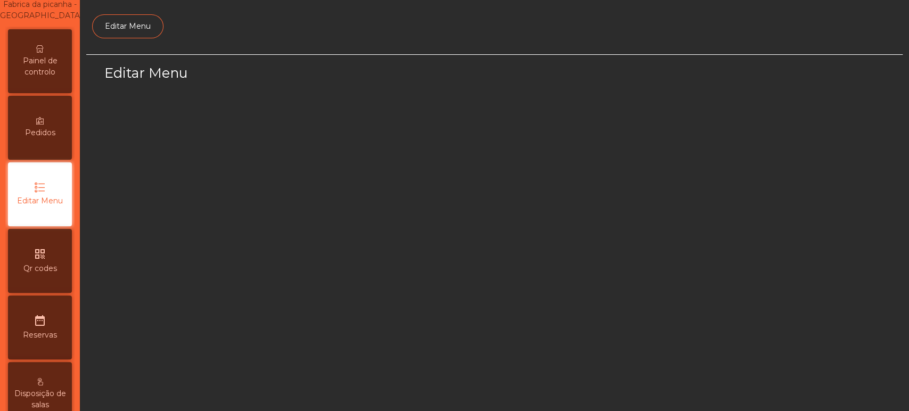
select select "*"
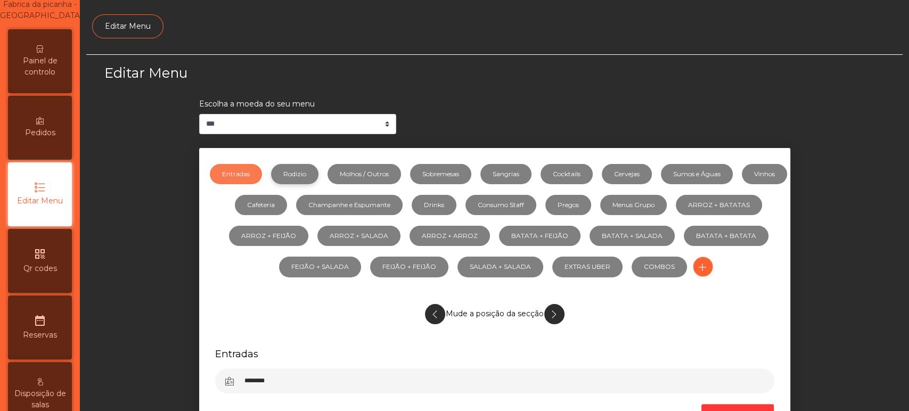
click at [318, 167] on link "Rodizio" at bounding box center [294, 174] width 47 height 20
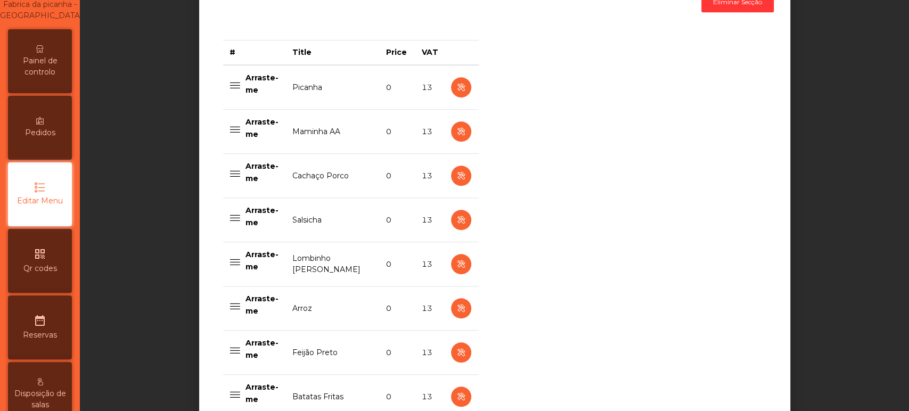
scroll to position [418, 0]
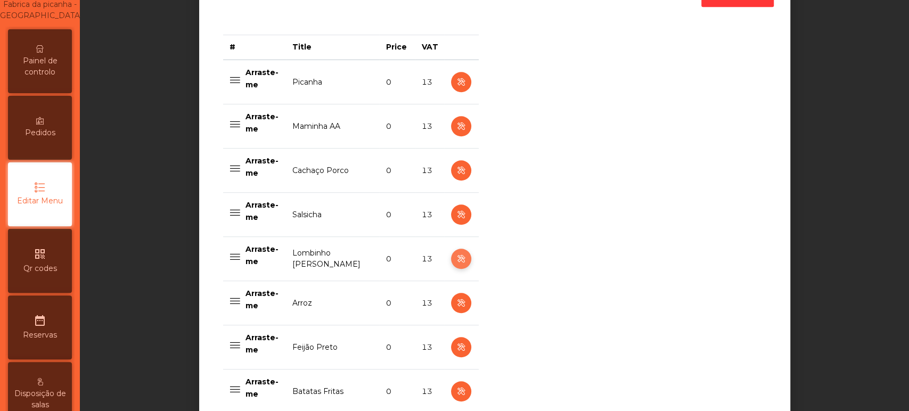
click at [456, 259] on icon "button" at bounding box center [461, 258] width 12 height 13
select select "**"
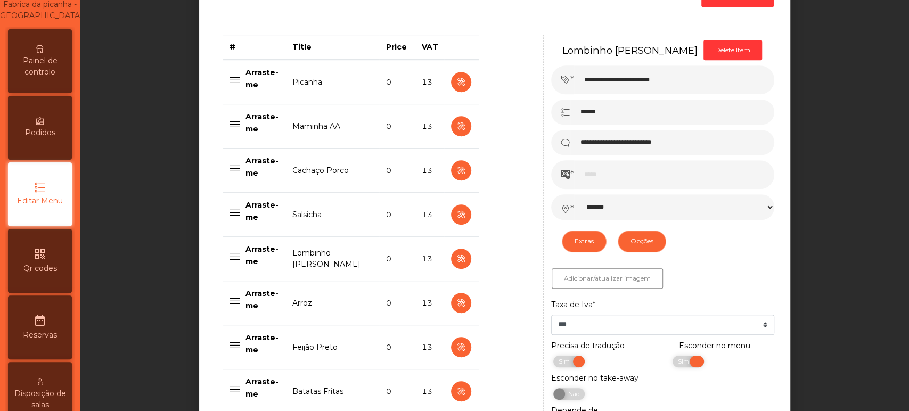
click at [672, 362] on span "Sim" at bounding box center [685, 362] width 27 height 12
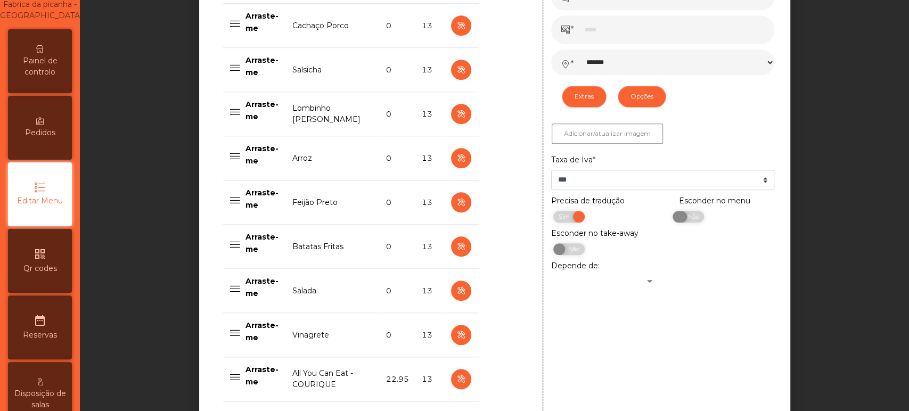
scroll to position [564, 0]
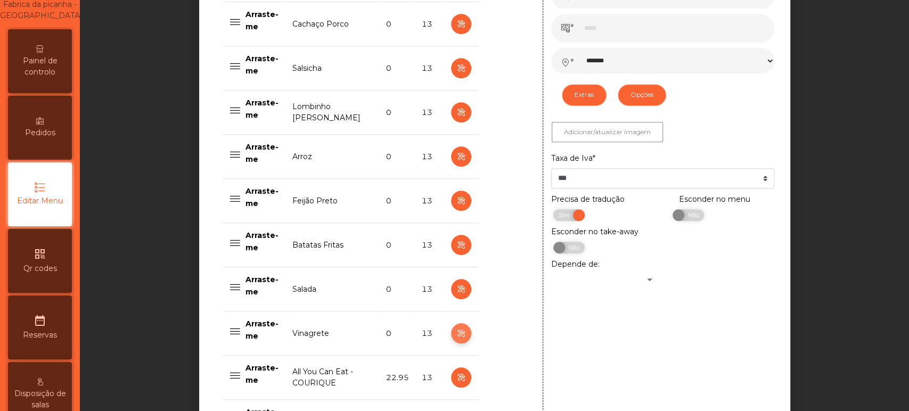
click at [456, 332] on icon "button" at bounding box center [461, 333] width 12 height 13
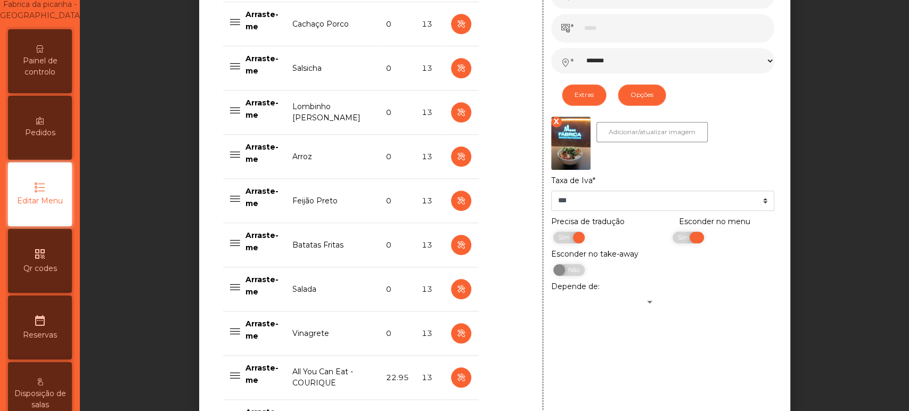
click at [672, 237] on span "Sim" at bounding box center [685, 238] width 27 height 12
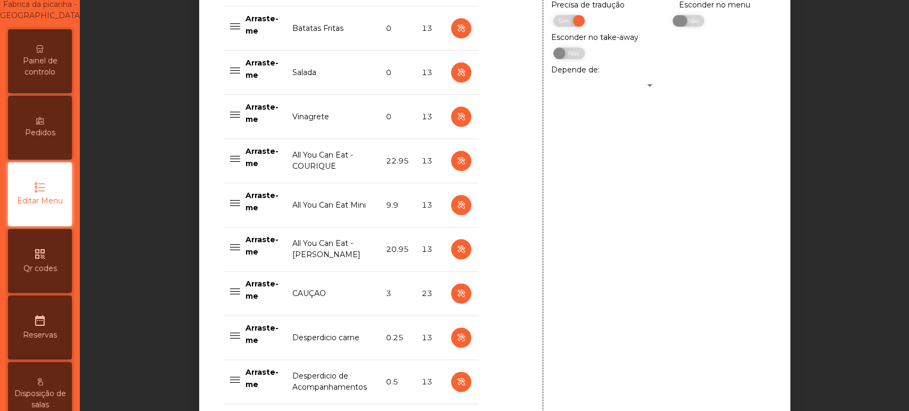
scroll to position [950, 0]
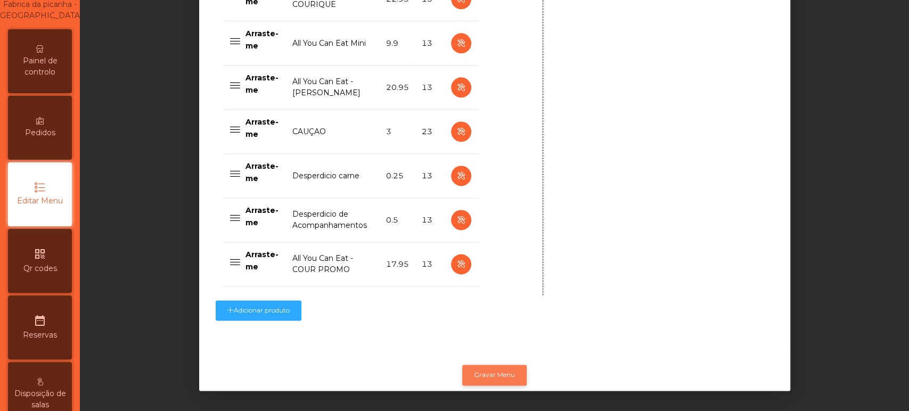
click at [502, 366] on button "Gravar Menu" at bounding box center [494, 375] width 64 height 20
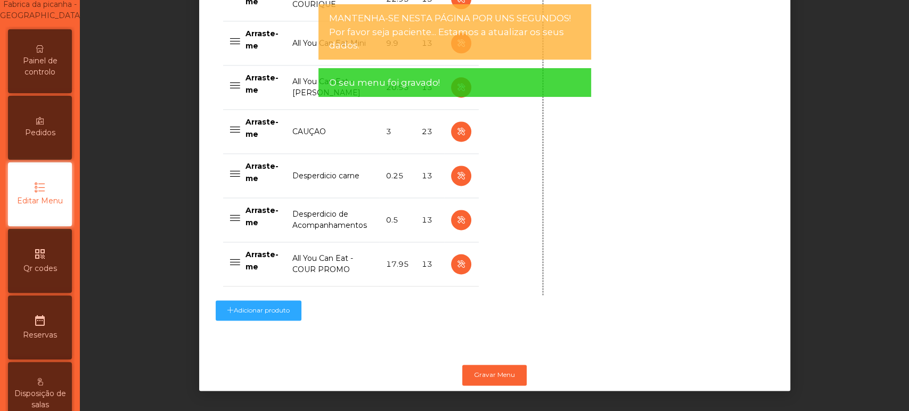
click at [48, 78] on span "Painel de controlo" at bounding box center [40, 66] width 59 height 22
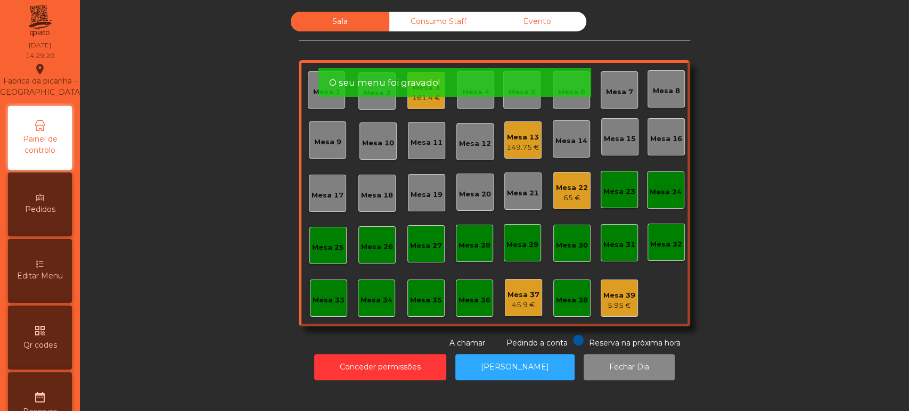
click at [46, 78] on div "Fabrica da picanha - [GEOGRAPHIC_DATA] location_on" at bounding box center [39, 80] width 85 height 35
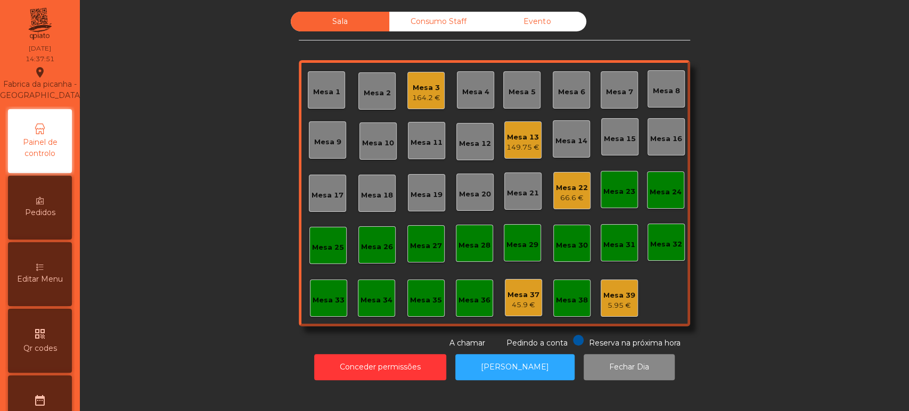
click at [419, 87] on div "Mesa 3" at bounding box center [426, 88] width 28 height 11
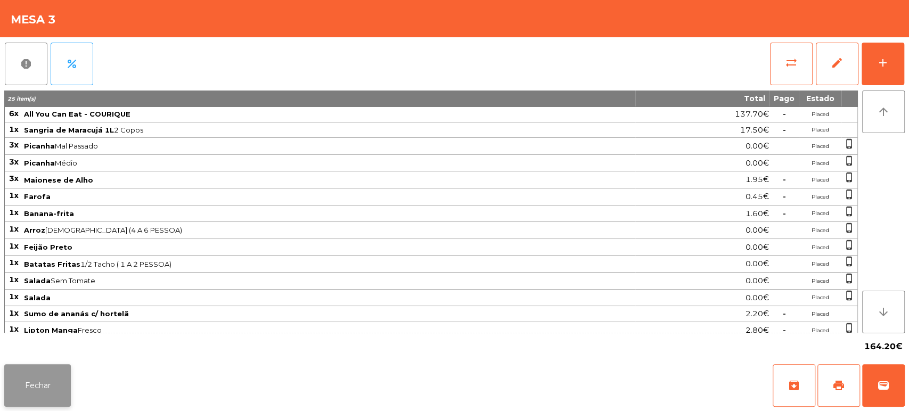
click at [34, 382] on button "Fechar" at bounding box center [37, 385] width 67 height 43
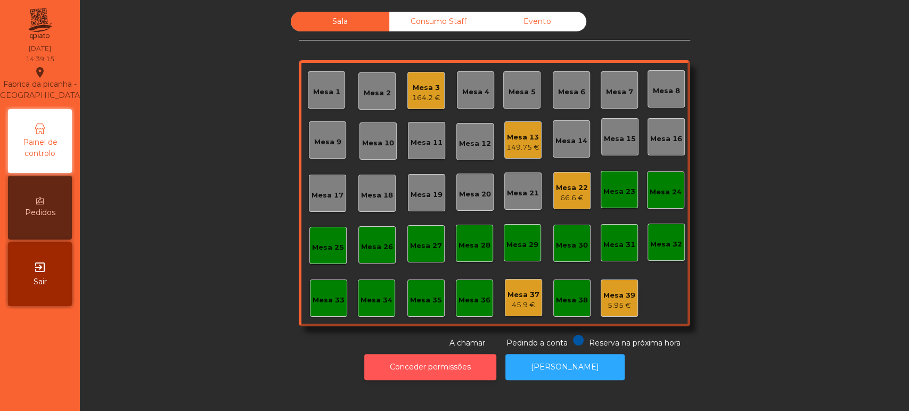
click at [423, 354] on button "Conceder permissões" at bounding box center [430, 367] width 132 height 26
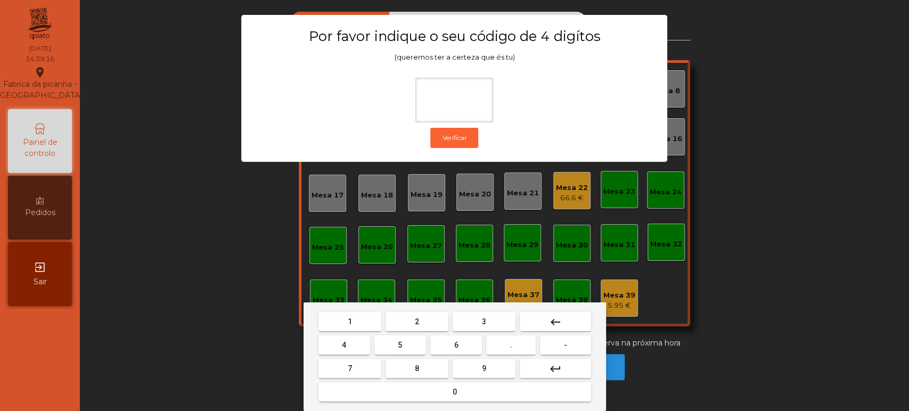
click at [349, 321] on span "1" at bounding box center [350, 321] width 4 height 9
click at [484, 321] on span "3" at bounding box center [484, 321] width 4 height 9
click at [401, 347] on span "5" at bounding box center [400, 345] width 4 height 9
click at [430, 387] on button "0" at bounding box center [454, 391] width 273 height 19
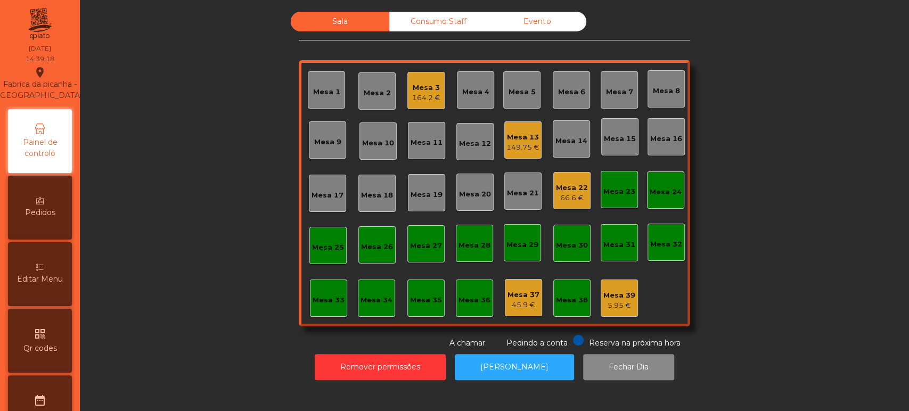
click at [53, 276] on div "Editar Menu" at bounding box center [40, 274] width 64 height 64
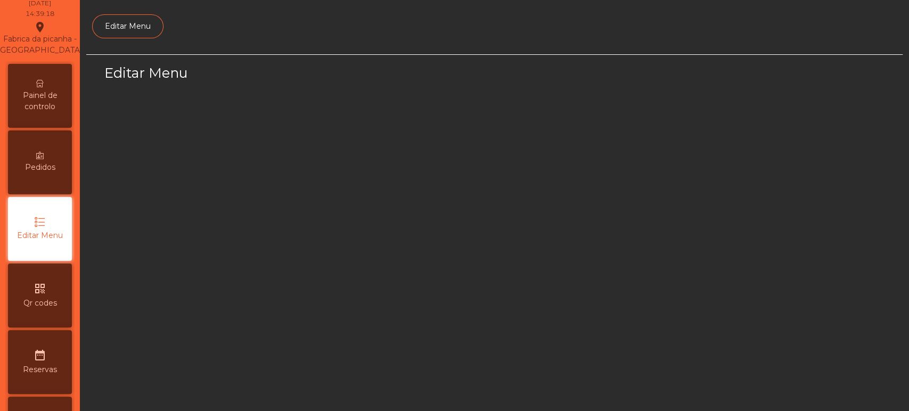
select select "*"
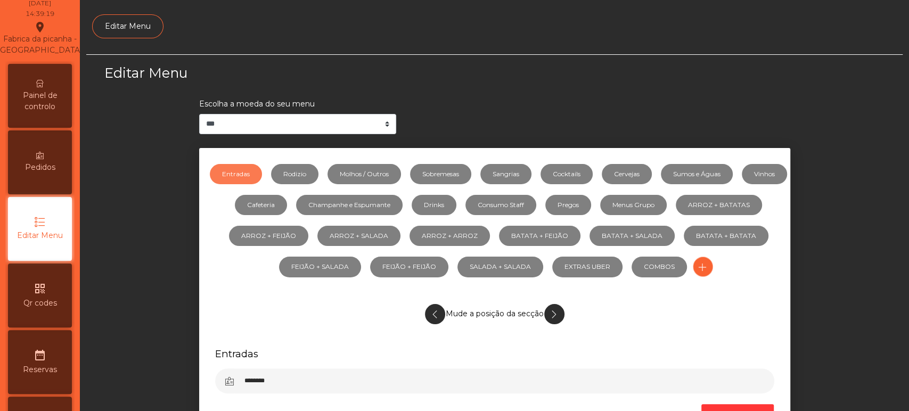
scroll to position [80, 0]
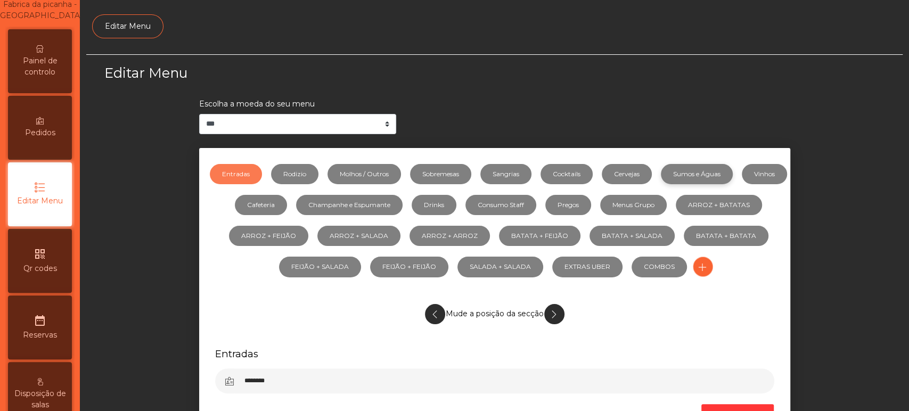
click at [725, 172] on link "Sumos e Águas" at bounding box center [697, 174] width 72 height 20
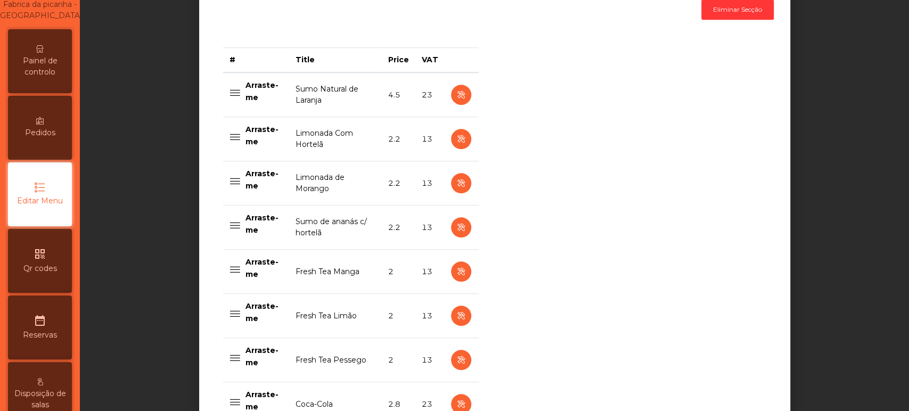
scroll to position [405, 0]
click at [466, 181] on button "button" at bounding box center [461, 183] width 20 height 20
select select "***"
select select "**"
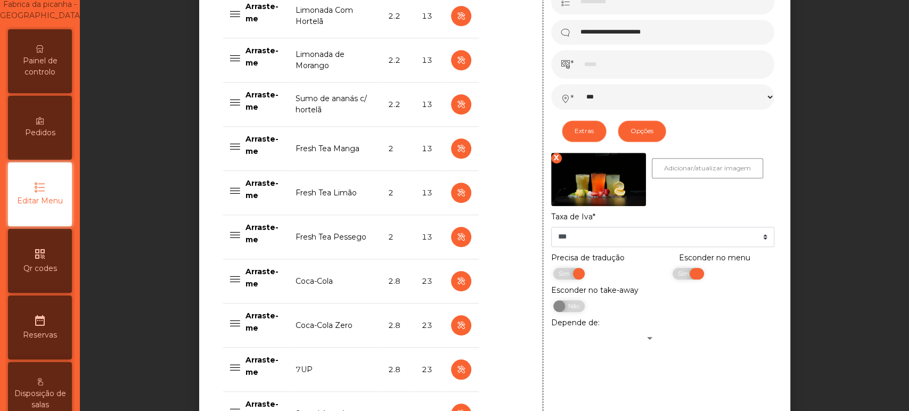
click at [672, 273] on span "Sim" at bounding box center [685, 274] width 27 height 12
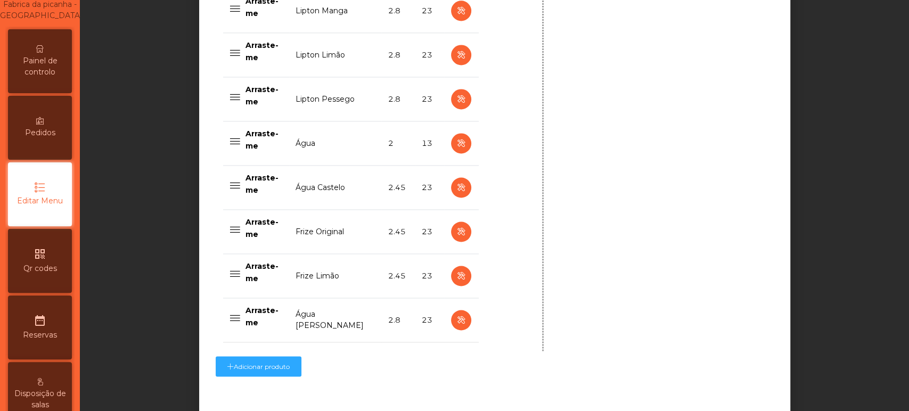
scroll to position [1082, 0]
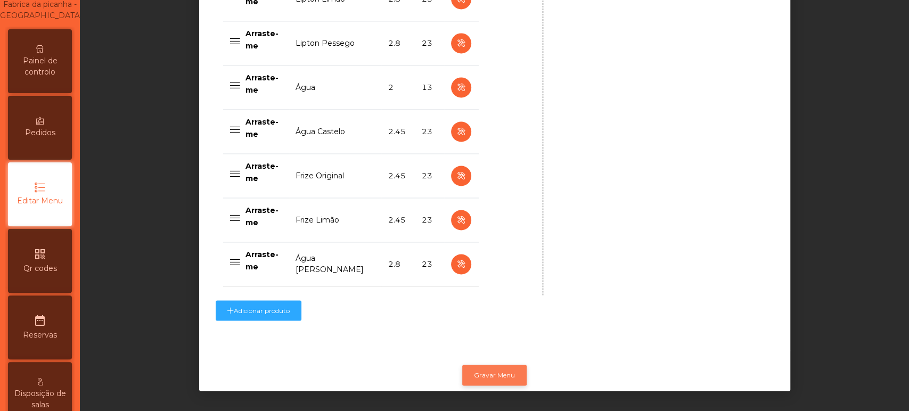
click at [485, 366] on button "Gravar Menu" at bounding box center [494, 375] width 64 height 20
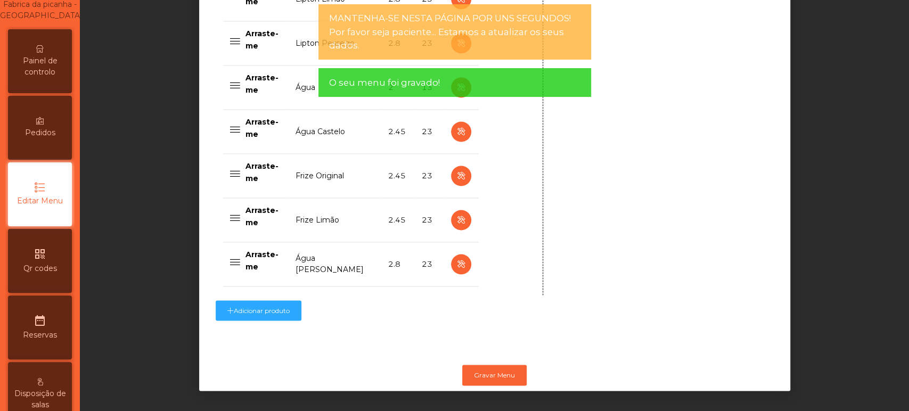
click at [53, 78] on span "Painel de controlo" at bounding box center [40, 66] width 59 height 22
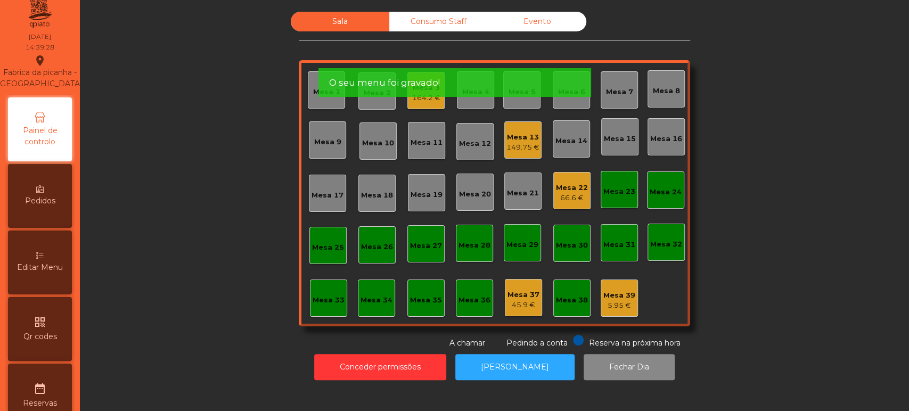
click at [34, 52] on div "14:39:28" at bounding box center [40, 48] width 29 height 10
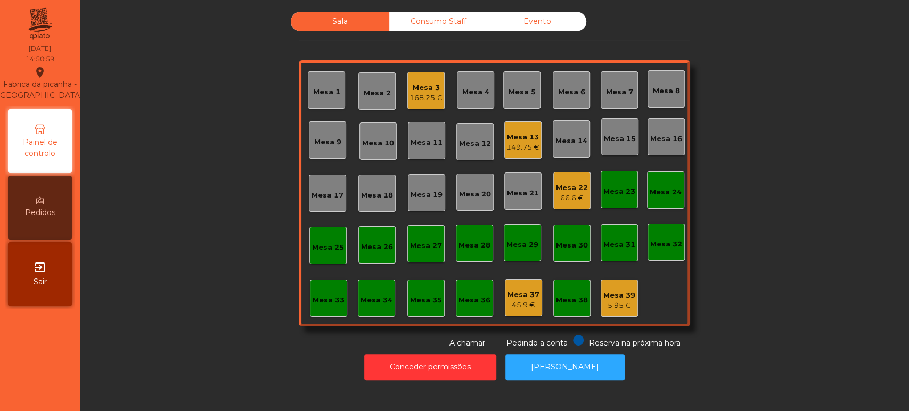
click at [410, 96] on div "168.25 €" at bounding box center [426, 98] width 33 height 11
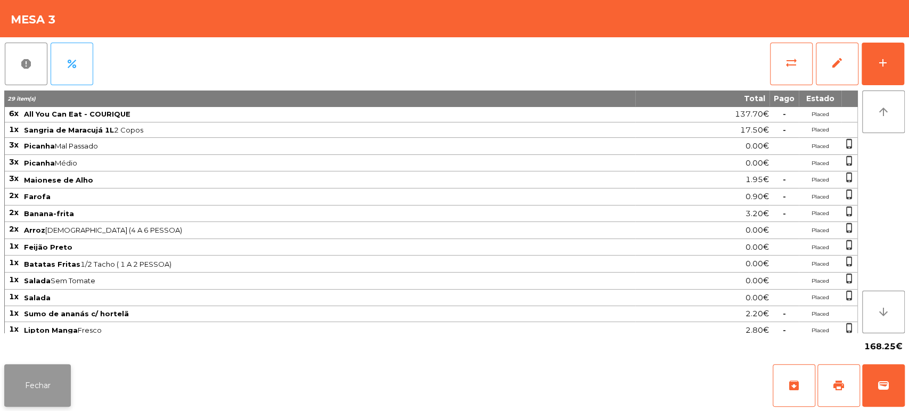
click at [6, 390] on button "Fechar" at bounding box center [37, 385] width 67 height 43
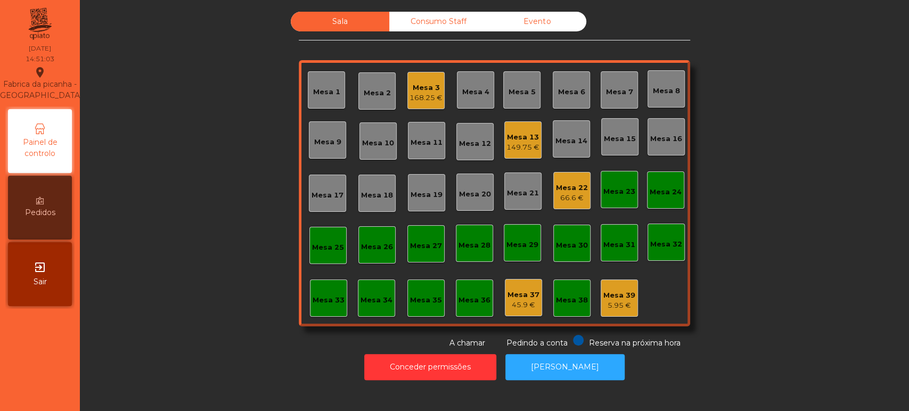
click at [570, 204] on div "Mesa 22 66.6 €" at bounding box center [571, 190] width 37 height 37
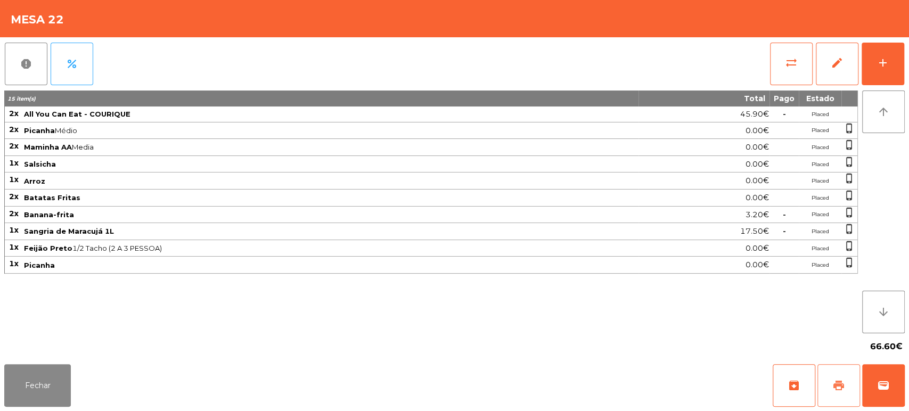
click at [831, 384] on button "print" at bounding box center [838, 385] width 43 height 43
click at [39, 369] on button "Fechar" at bounding box center [37, 385] width 67 height 43
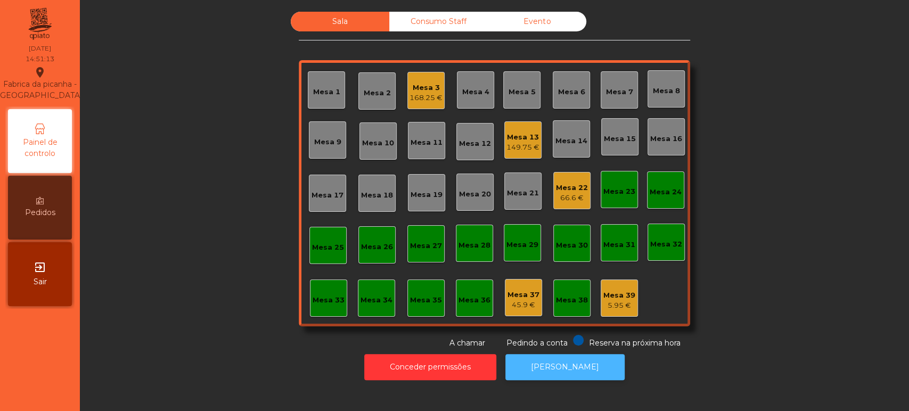
click at [578, 377] on button "[PERSON_NAME]" at bounding box center [564, 367] width 119 height 26
click at [427, 94] on div "168.25 €" at bounding box center [426, 98] width 33 height 11
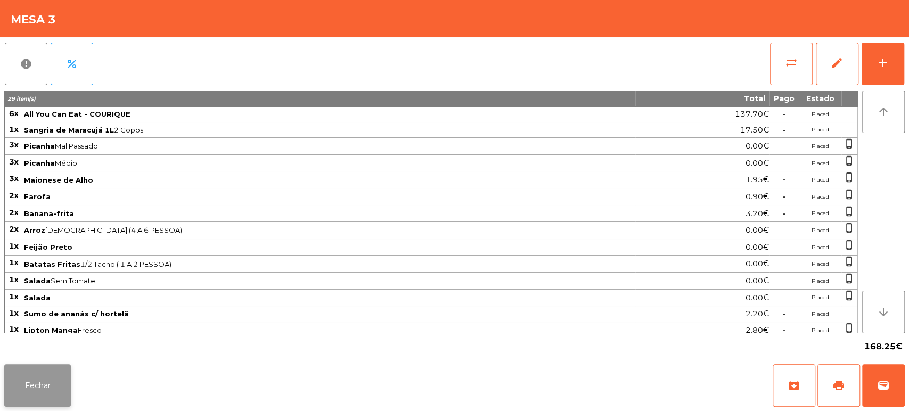
click at [46, 368] on button "Fechar" at bounding box center [37, 385] width 67 height 43
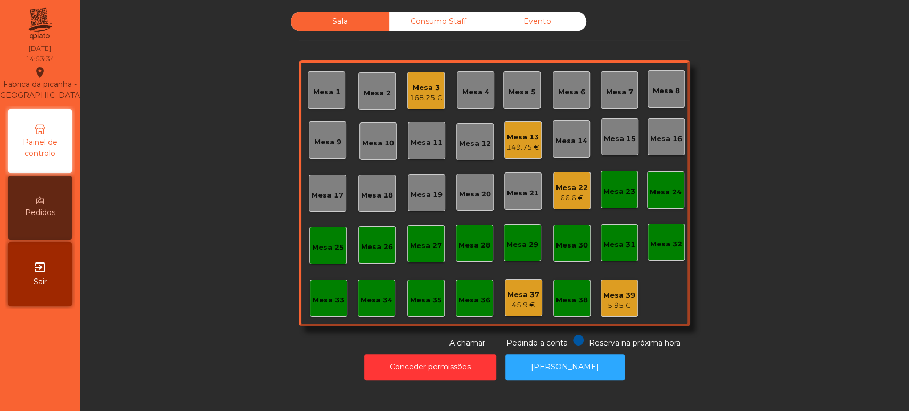
click at [570, 201] on div "66.6 €" at bounding box center [572, 198] width 32 height 11
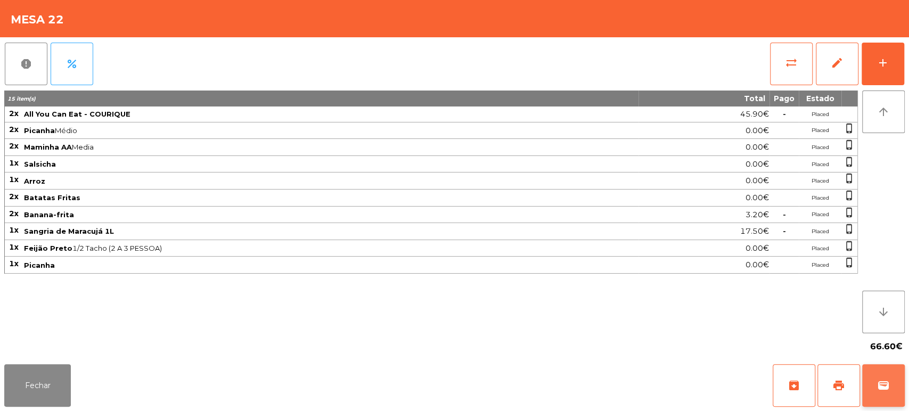
click at [871, 380] on button "wallet" at bounding box center [883, 385] width 43 height 43
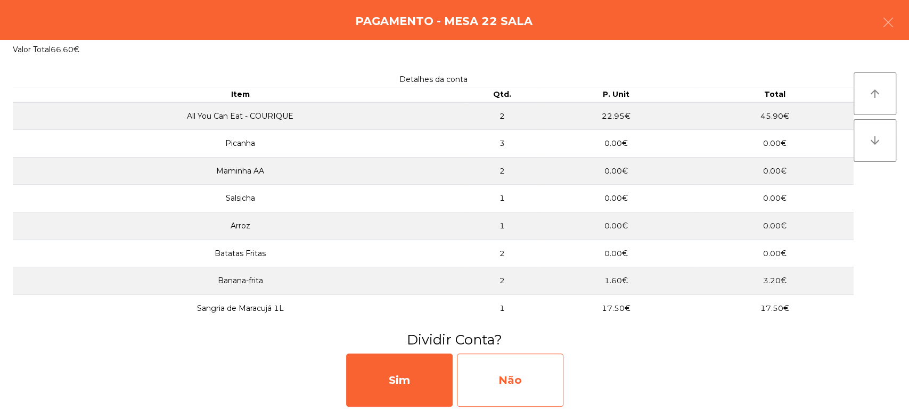
click at [531, 392] on div "Não" at bounding box center [510, 380] width 107 height 53
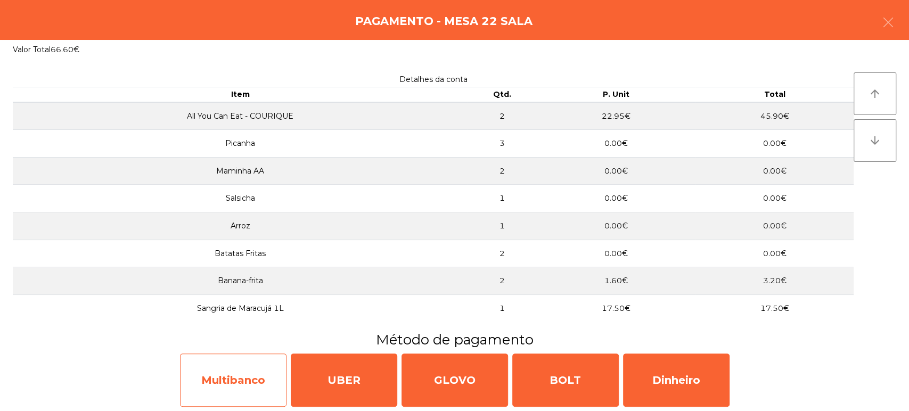
click at [253, 389] on div "Multibanco" at bounding box center [233, 380] width 107 height 53
select select "**"
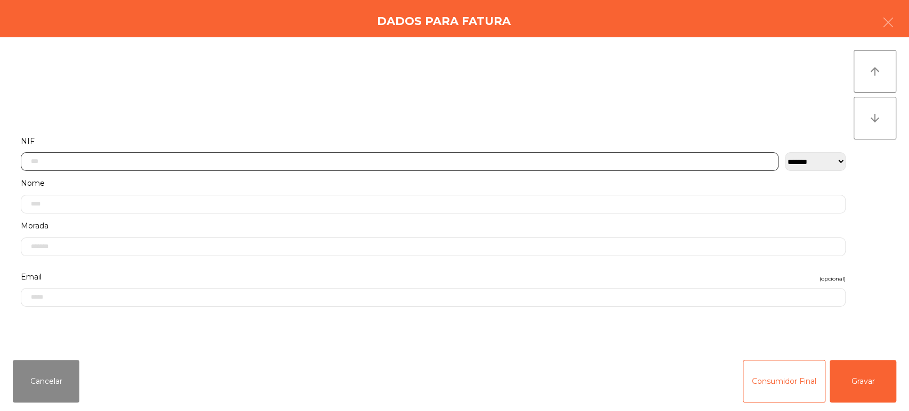
click at [314, 158] on input "text" at bounding box center [400, 161] width 758 height 19
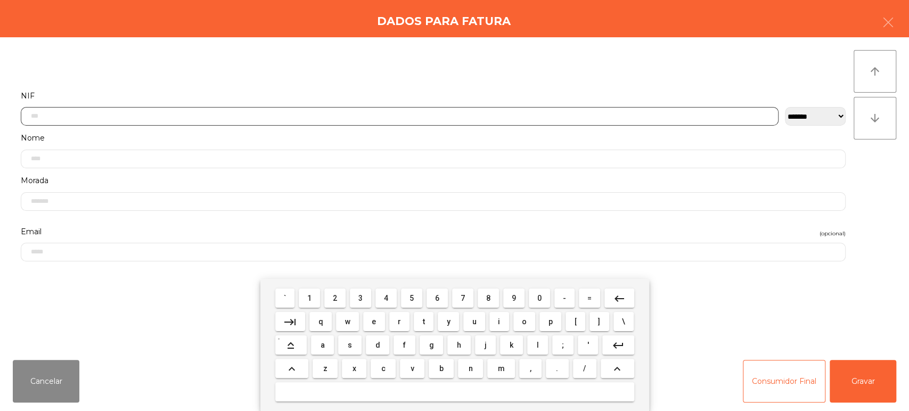
scroll to position [83, 0]
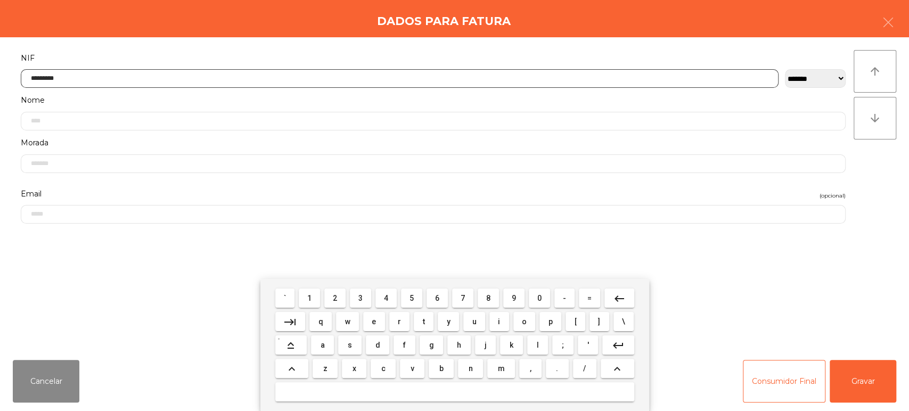
type input "*********"
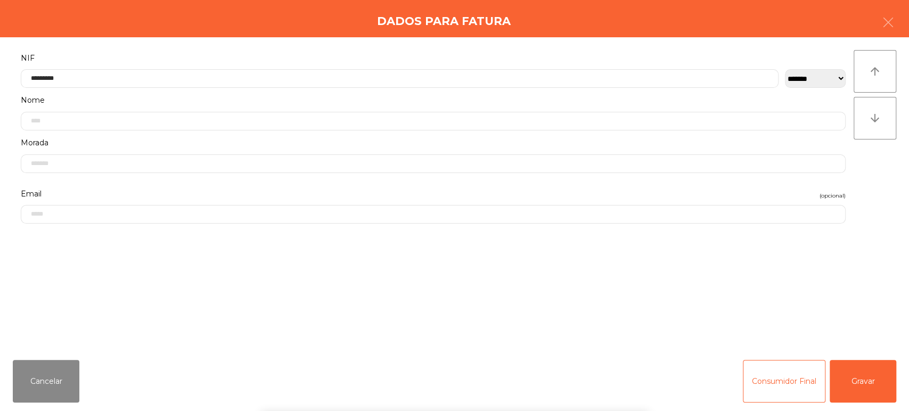
click at [872, 176] on div "arrow_upward arrow_downward" at bounding box center [875, 194] width 43 height 289
click at [856, 368] on button "Gravar" at bounding box center [863, 381] width 67 height 43
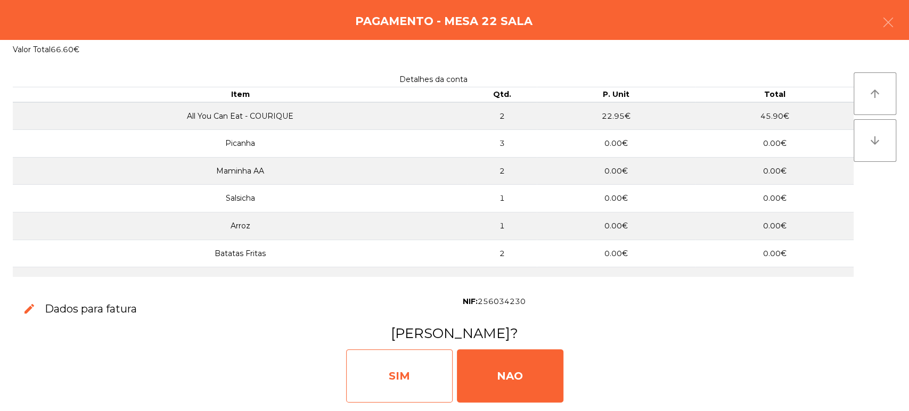
click at [383, 369] on div "SIM" at bounding box center [399, 375] width 107 height 53
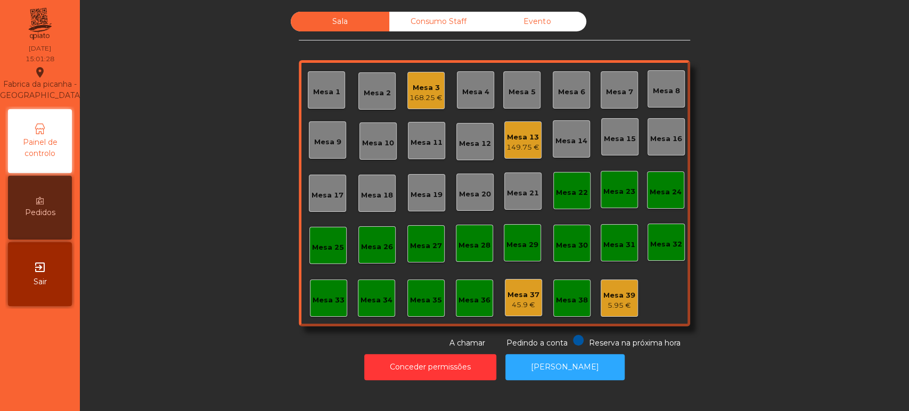
click at [528, 143] on div "149.75 €" at bounding box center [522, 147] width 33 height 11
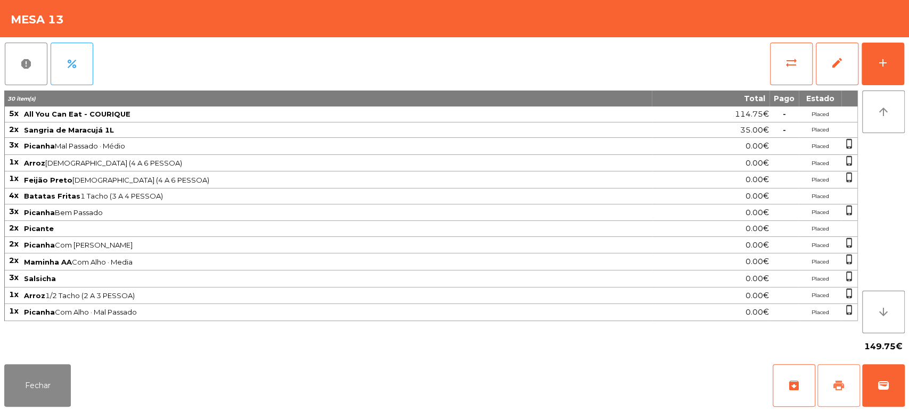
click at [841, 386] on span "print" at bounding box center [838, 385] width 13 height 13
click at [898, 403] on button "wallet" at bounding box center [883, 385] width 43 height 43
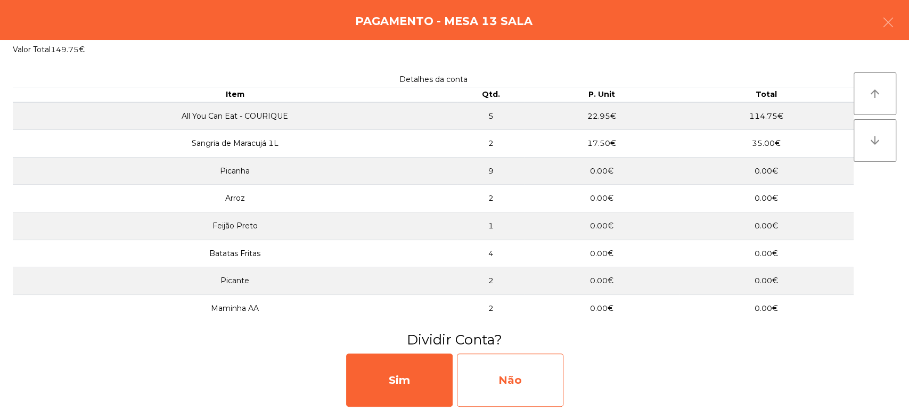
click at [525, 390] on div "Não" at bounding box center [510, 380] width 107 height 53
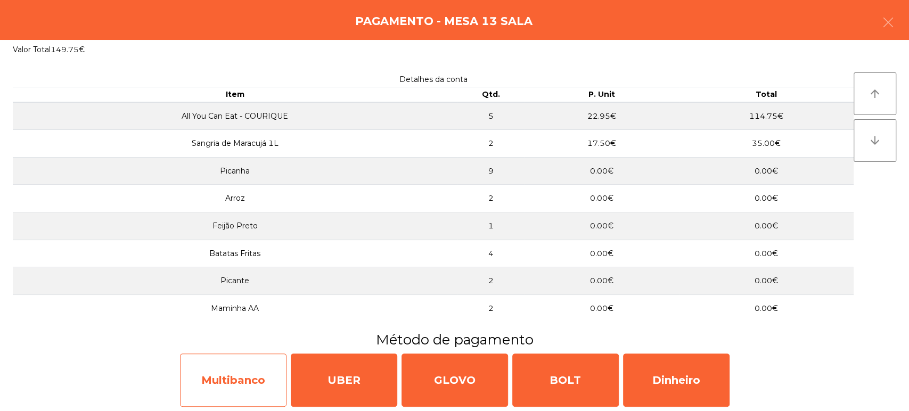
click at [244, 378] on div "Multibanco" at bounding box center [233, 380] width 107 height 53
select select "**"
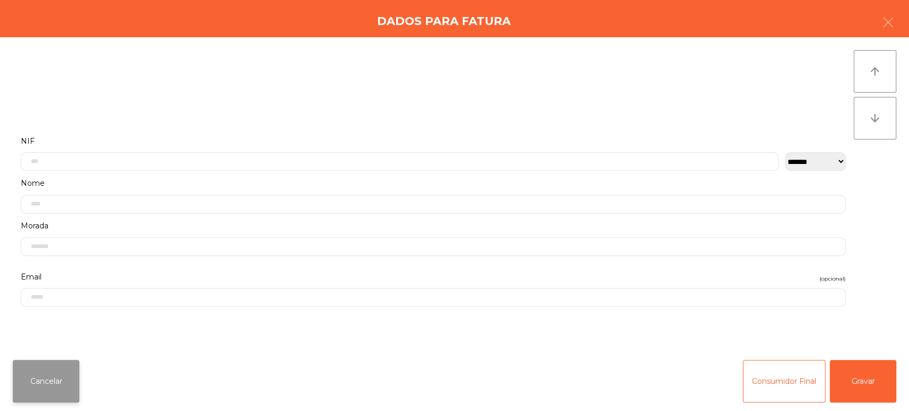
click at [37, 382] on button "Cancelar" at bounding box center [46, 381] width 67 height 43
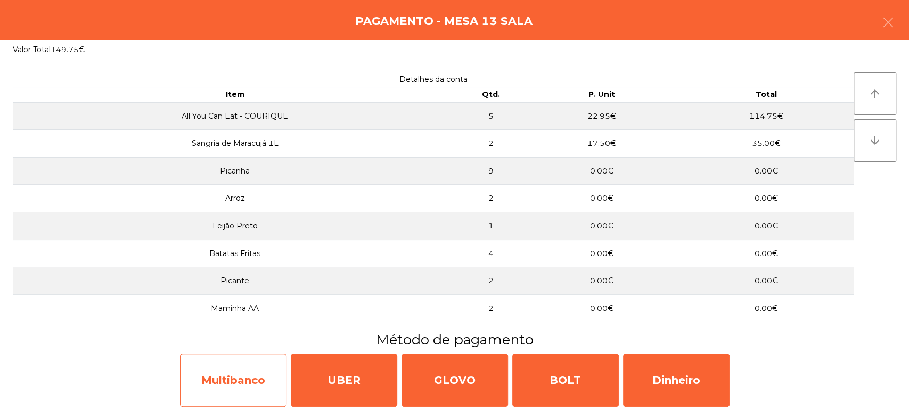
click at [236, 388] on div "Multibanco" at bounding box center [233, 380] width 107 height 53
select select "**"
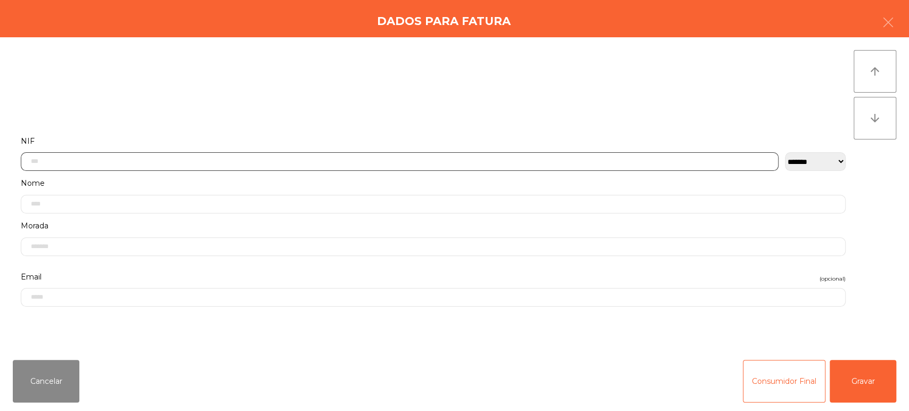
click at [275, 159] on input "text" at bounding box center [400, 161] width 758 height 19
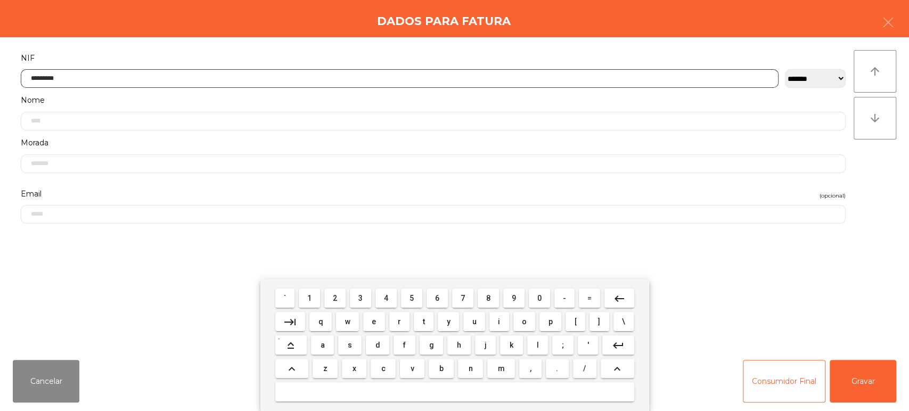
type input "*********"
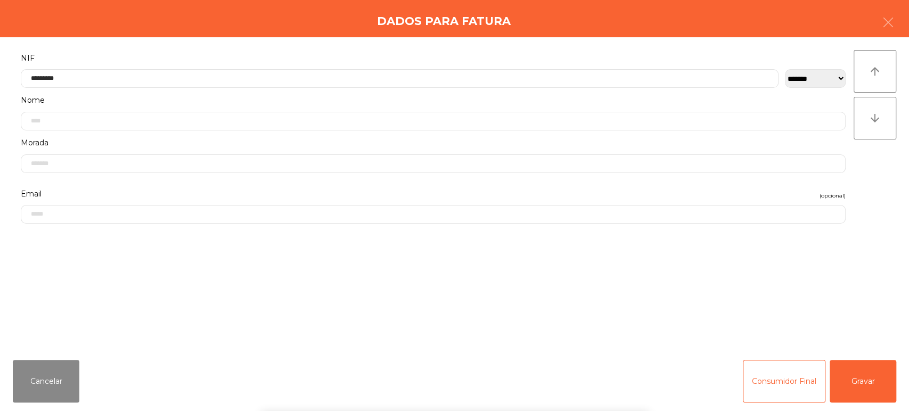
click at [877, 177] on div "arrow_upward arrow_downward" at bounding box center [875, 194] width 43 height 289
click at [861, 385] on button "Gravar" at bounding box center [863, 381] width 67 height 43
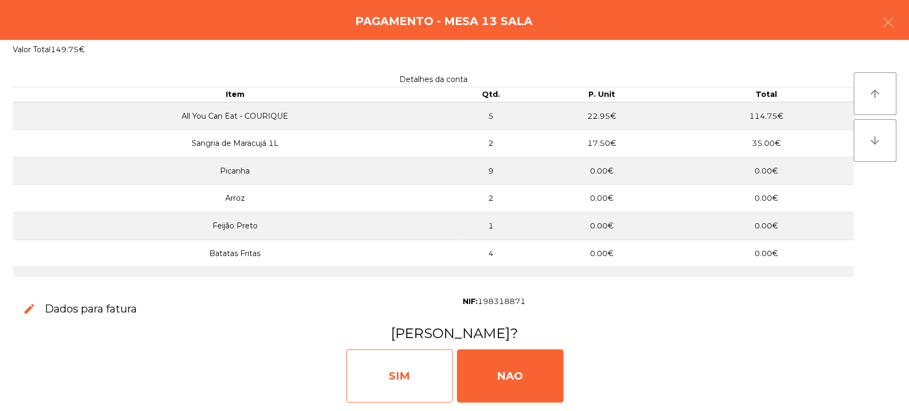
click at [404, 367] on div "SIM" at bounding box center [399, 375] width 107 height 53
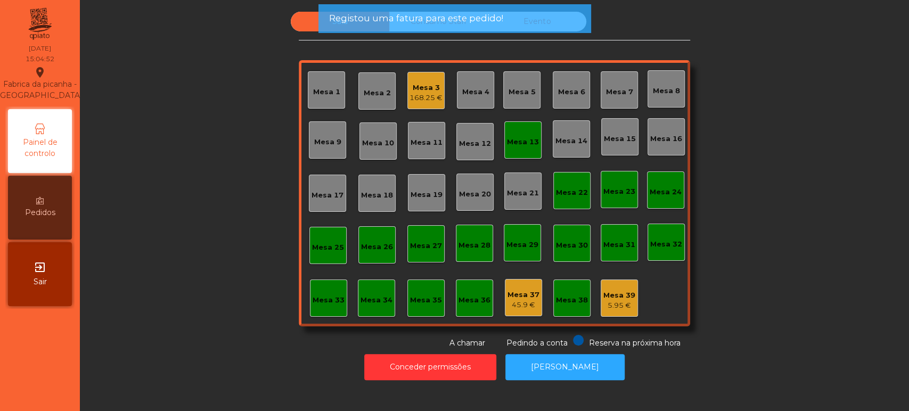
click at [517, 142] on div "Mesa 13" at bounding box center [523, 142] width 32 height 11
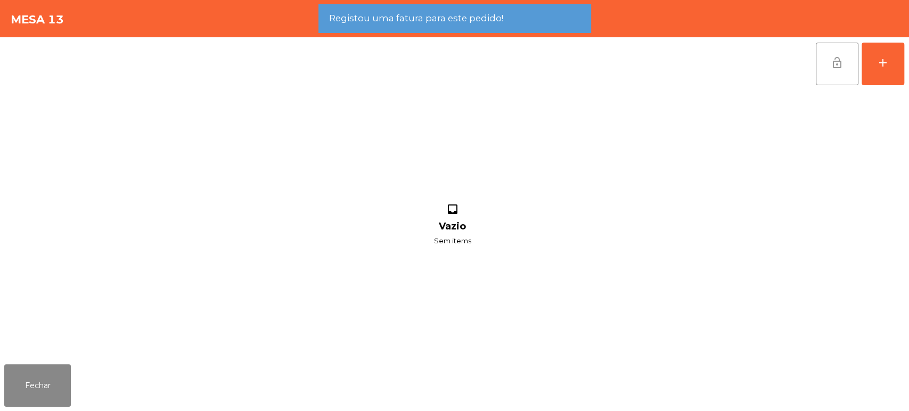
click at [835, 50] on button "lock_open" at bounding box center [837, 64] width 43 height 43
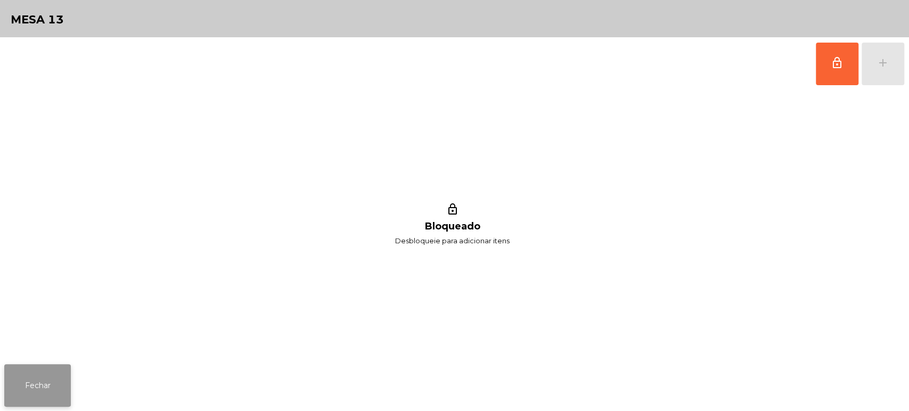
click at [55, 365] on button "Fechar" at bounding box center [37, 385] width 67 height 43
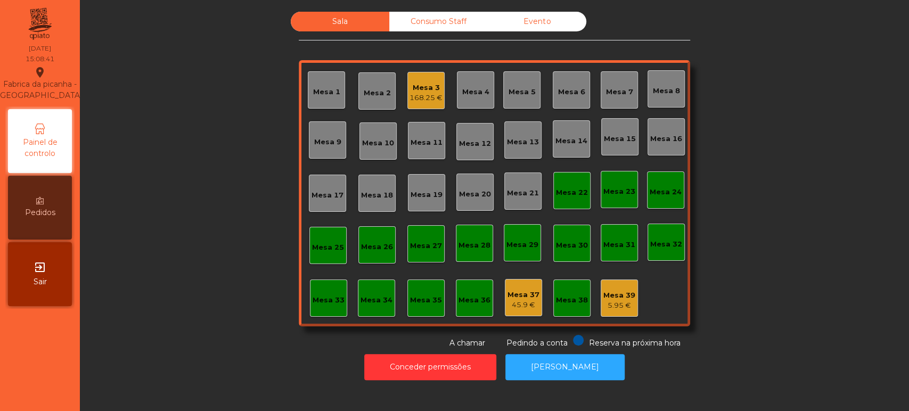
click at [446, 15] on div "Consumo Staff" at bounding box center [438, 22] width 99 height 20
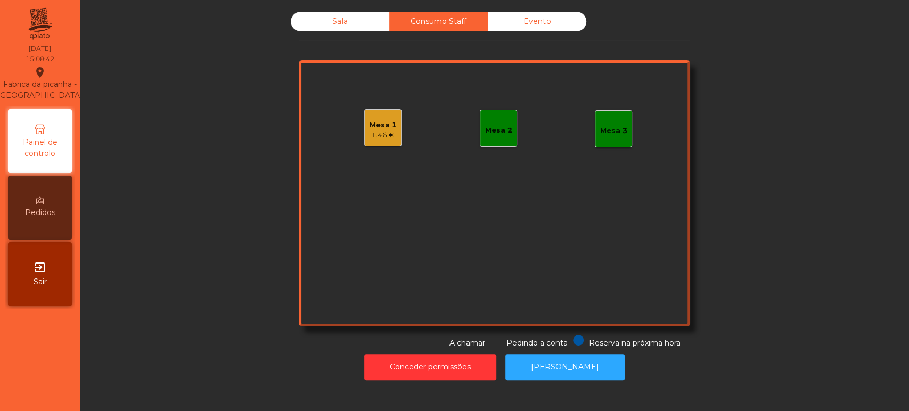
click at [377, 130] on div "1.46 €" at bounding box center [383, 135] width 27 height 11
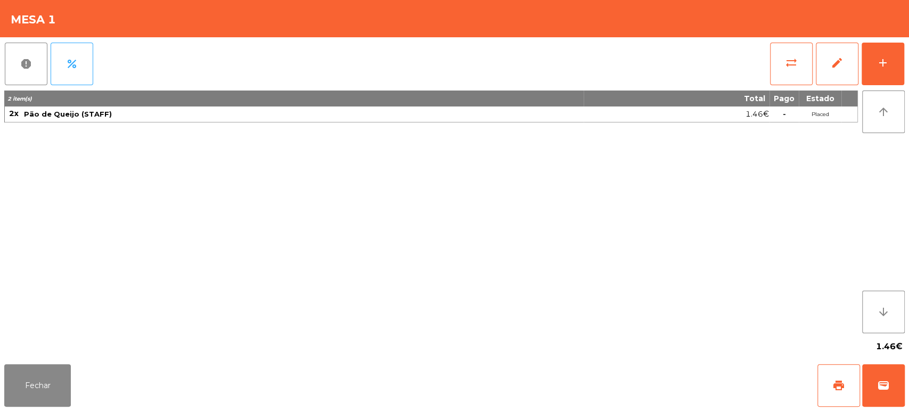
click at [908, 62] on div "report percent sync_alt edit add 2 item(s) Total Pago Estado 2x Pão de Queijo (…" at bounding box center [454, 198] width 909 height 323
click at [905, 66] on div "report percent sync_alt edit add 2 item(s) Total Pago Estado 2x Pão de Queijo (…" at bounding box center [454, 198] width 909 height 323
click at [50, 382] on button "Fechar" at bounding box center [37, 385] width 67 height 43
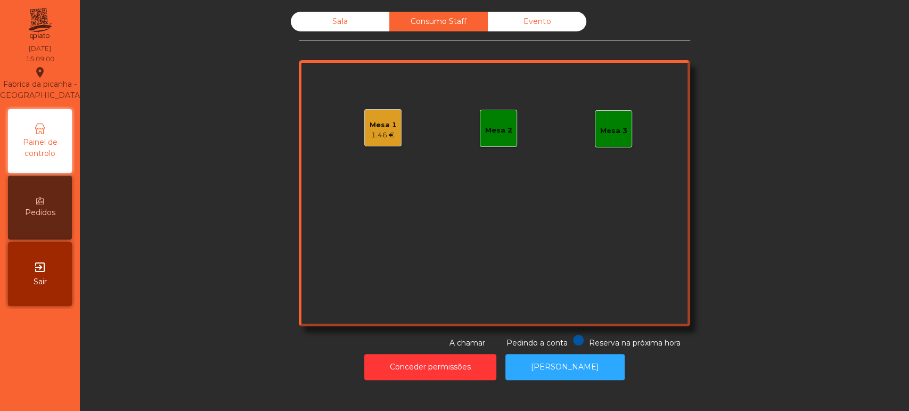
click at [342, 26] on div "Sala" at bounding box center [340, 22] width 99 height 20
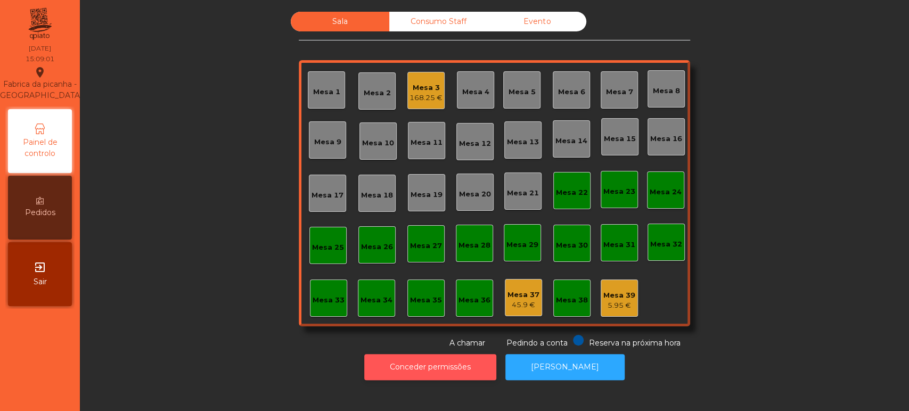
click at [430, 363] on button "Conceder permissões" at bounding box center [430, 367] width 132 height 26
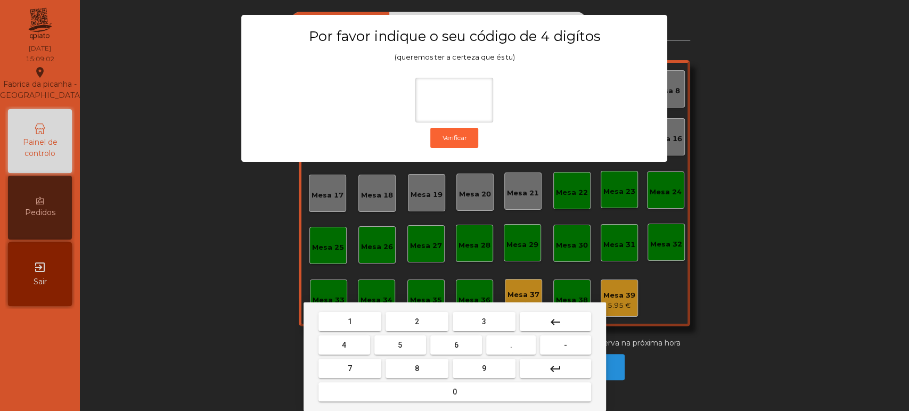
click at [350, 323] on span "1" at bounding box center [350, 321] width 4 height 9
click at [492, 320] on button "3" at bounding box center [484, 321] width 63 height 19
click at [413, 339] on button "5" at bounding box center [400, 345] width 52 height 19
click at [432, 404] on mat-keyboard-key "0" at bounding box center [454, 391] width 277 height 23
click at [453, 394] on span "0" at bounding box center [455, 392] width 4 height 9
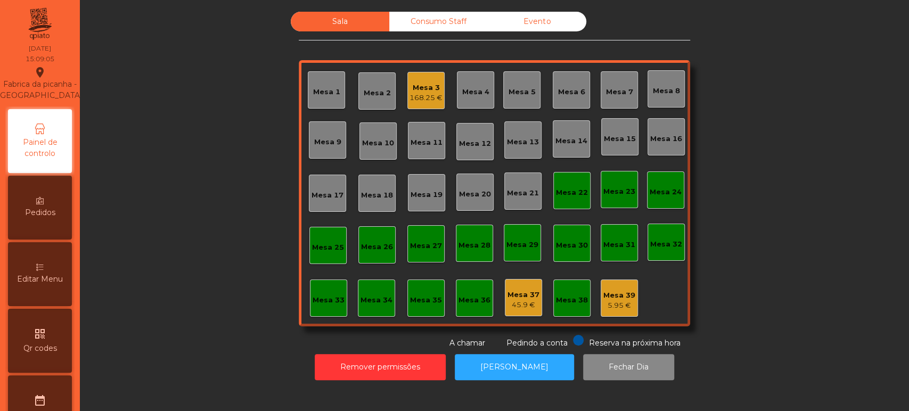
click at [56, 285] on span "Editar Menu" at bounding box center [40, 279] width 46 height 11
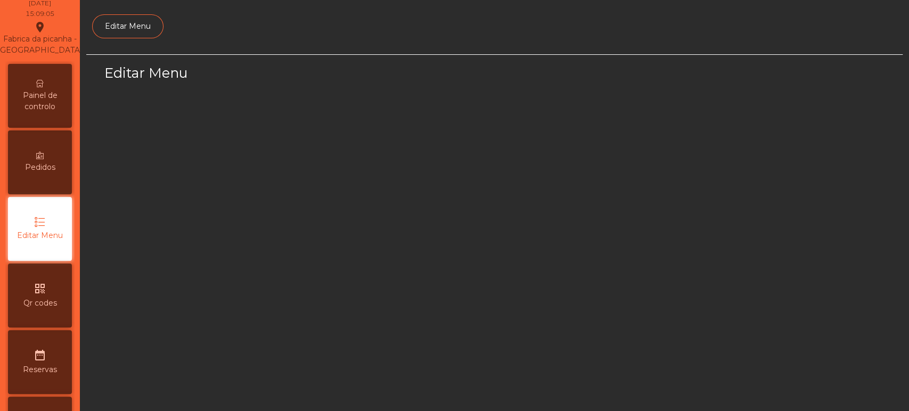
scroll to position [80, 0]
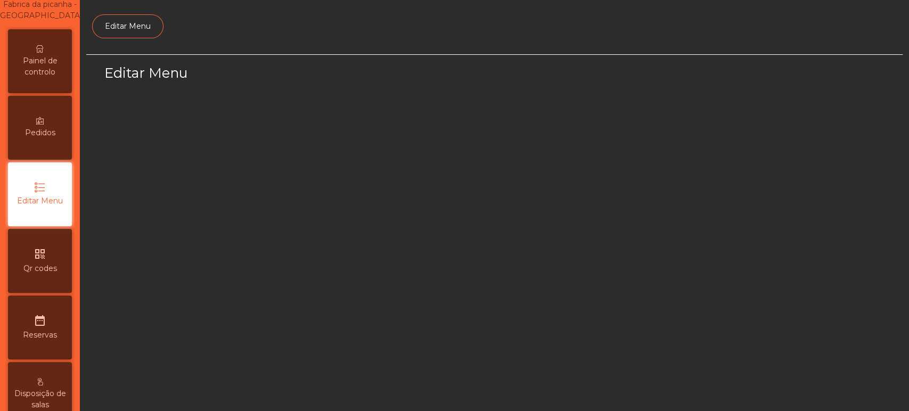
select select "*"
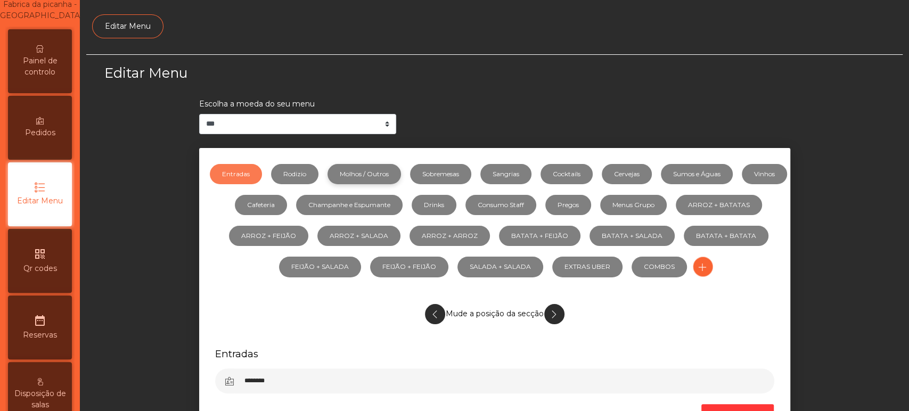
click at [388, 174] on link "Molhos / Outros" at bounding box center [364, 174] width 73 height 20
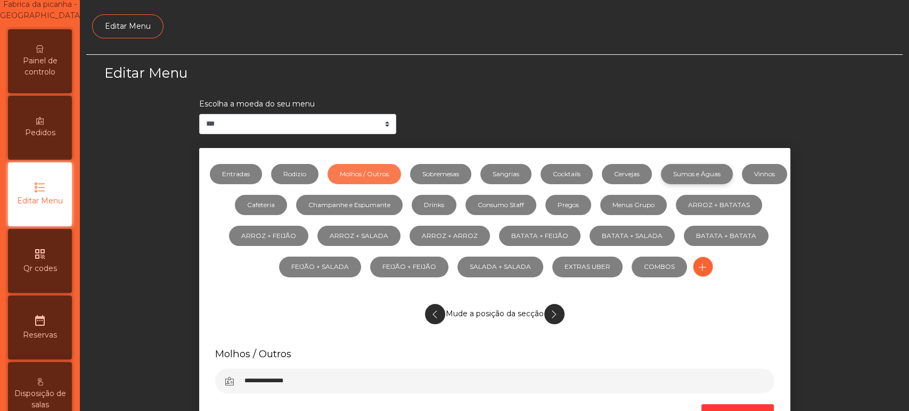
click at [718, 164] on link "Sumos e Águas" at bounding box center [697, 174] width 72 height 20
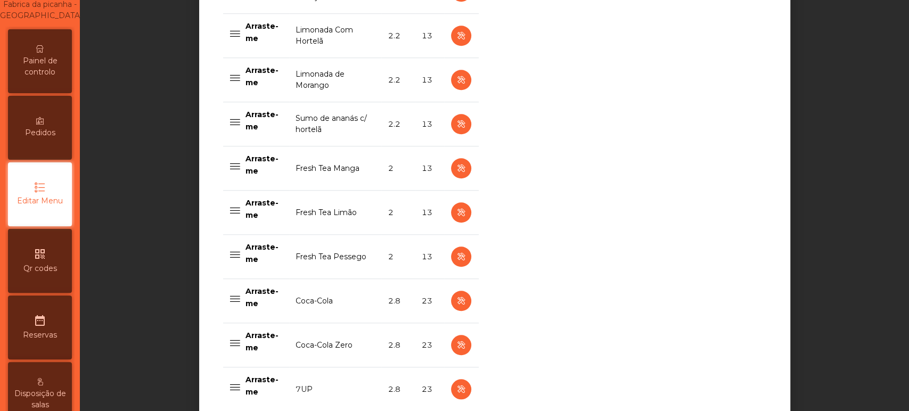
scroll to position [510, 0]
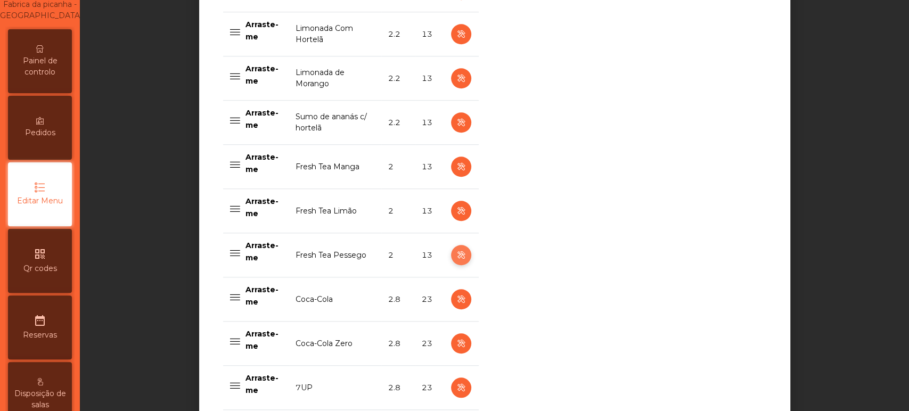
click at [456, 255] on icon "button" at bounding box center [461, 255] width 12 height 13
select select "***"
select select "**"
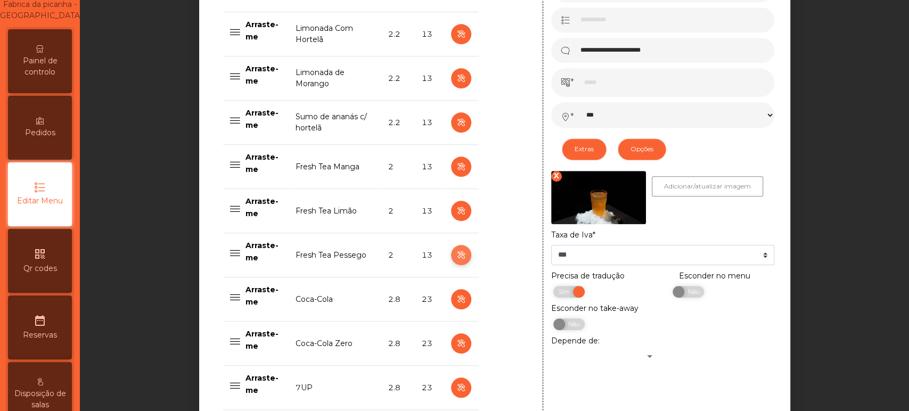
click at [457, 255] on icon "button" at bounding box center [461, 255] width 12 height 13
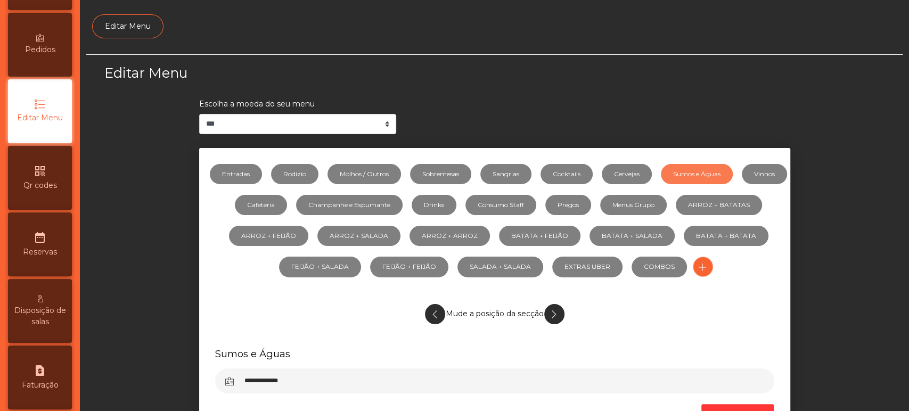
scroll to position [0, 0]
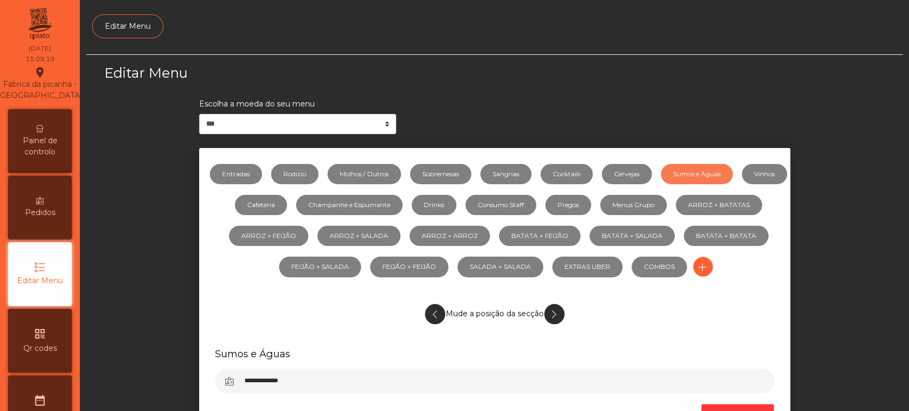
click at [48, 146] on span "Painel de controlo" at bounding box center [40, 146] width 59 height 22
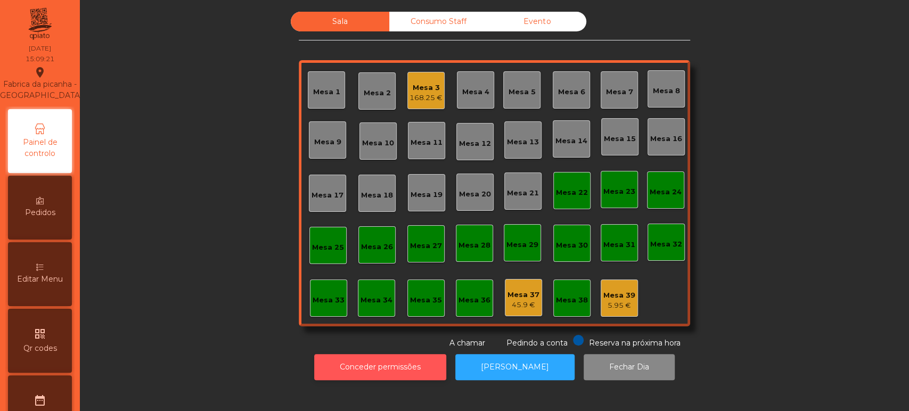
click at [401, 366] on button "Conceder permissões" at bounding box center [380, 367] width 132 height 26
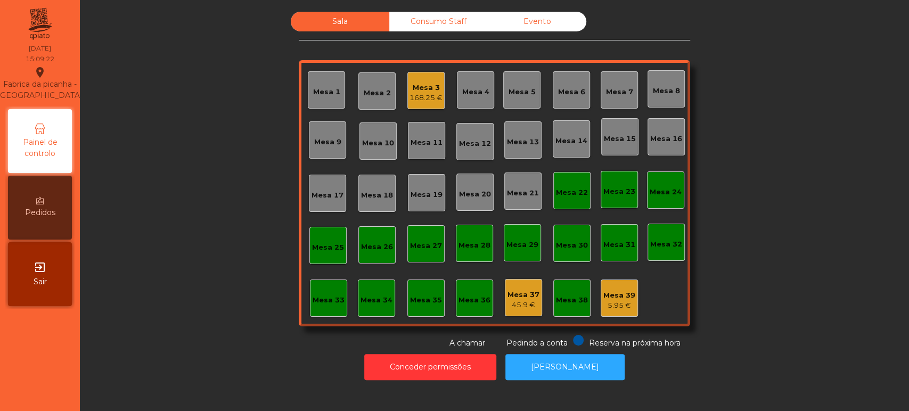
click at [788, 234] on div "Sala Consumo Staff Evento Mesa 1 [GEOGRAPHIC_DATA] 3 168.25 € [GEOGRAPHIC_DATA]…" at bounding box center [494, 180] width 800 height 337
click at [407, 14] on div "Consumo Staff" at bounding box center [438, 22] width 99 height 20
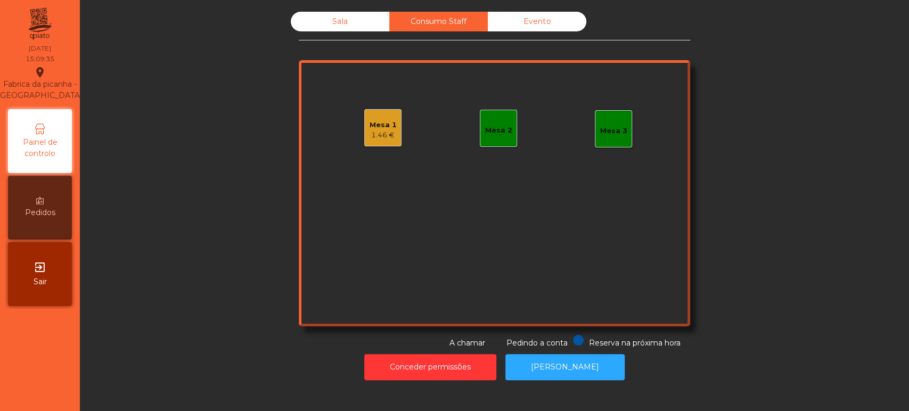
click at [382, 145] on div "Mesa 1 1.46 €" at bounding box center [382, 127] width 37 height 37
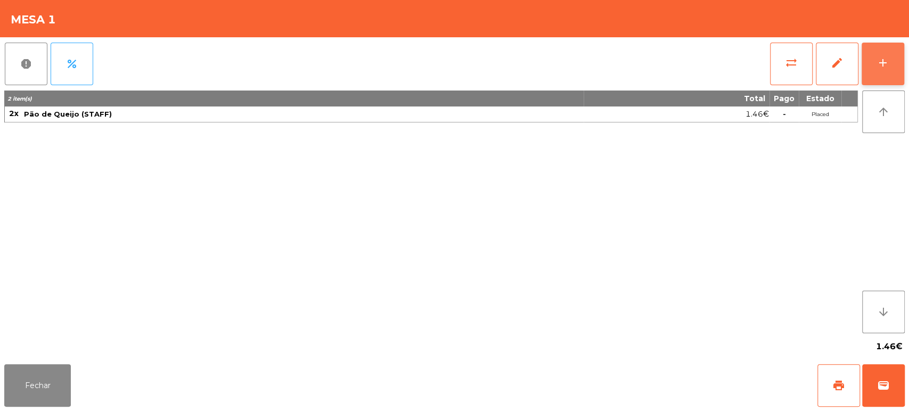
click at [882, 63] on div "add" at bounding box center [883, 62] width 13 height 13
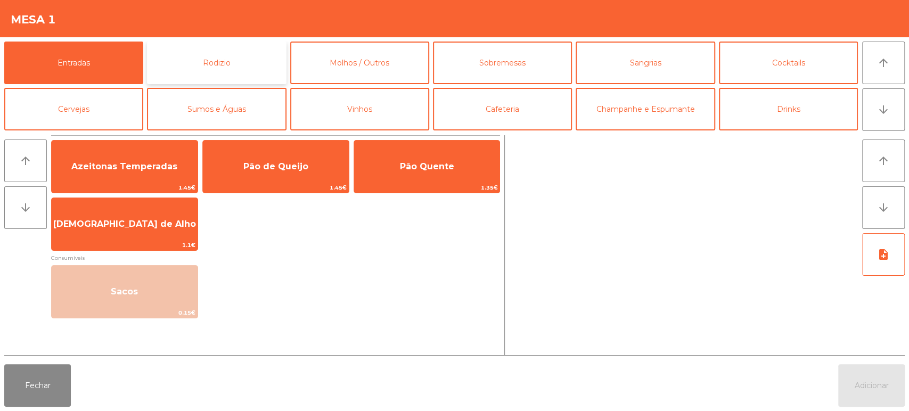
click at [234, 65] on button "Rodizio" at bounding box center [216, 63] width 139 height 43
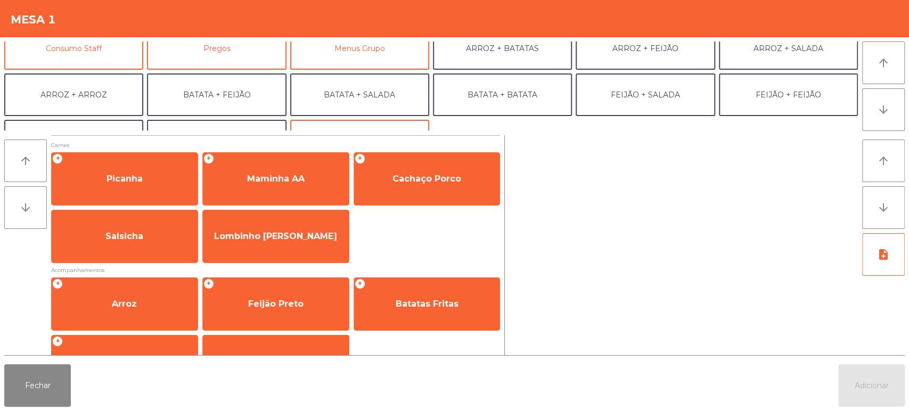
scroll to position [109, 0]
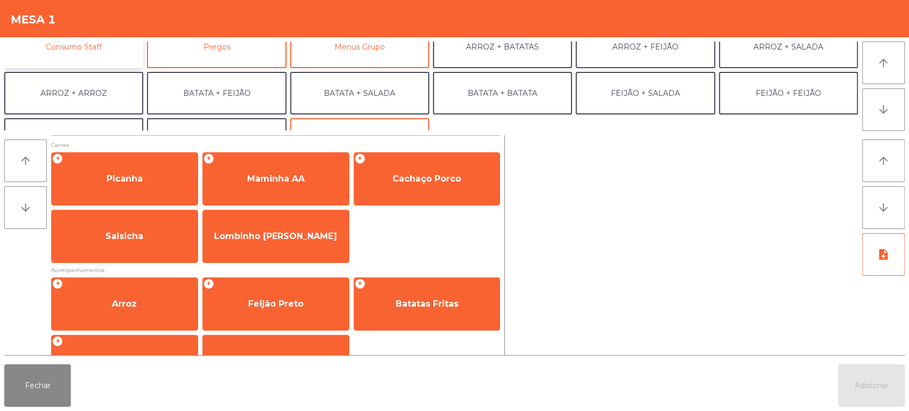
click at [116, 62] on button "Consumo Staff" at bounding box center [73, 47] width 139 height 43
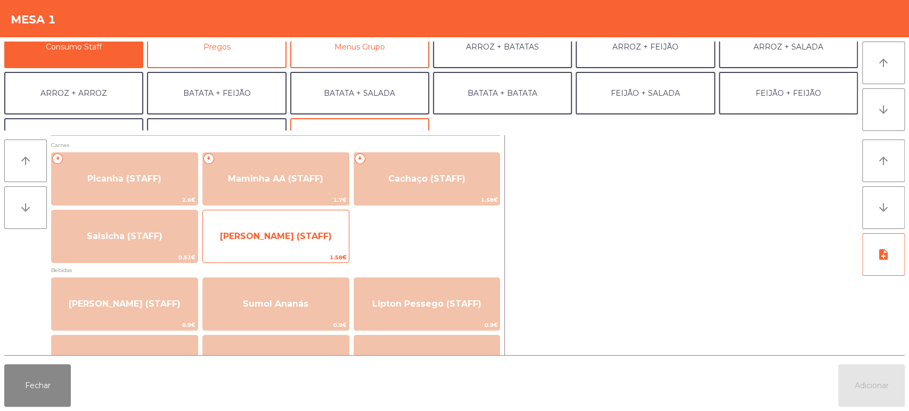
click at [264, 251] on div "Lombinho Frango (STAFF) 1.58€" at bounding box center [275, 236] width 147 height 53
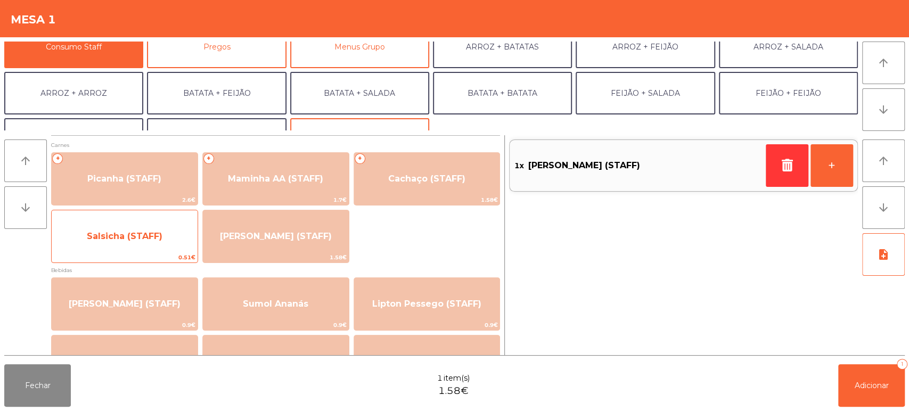
click at [146, 233] on span "Salsicha (STAFF)" at bounding box center [125, 236] width 76 height 10
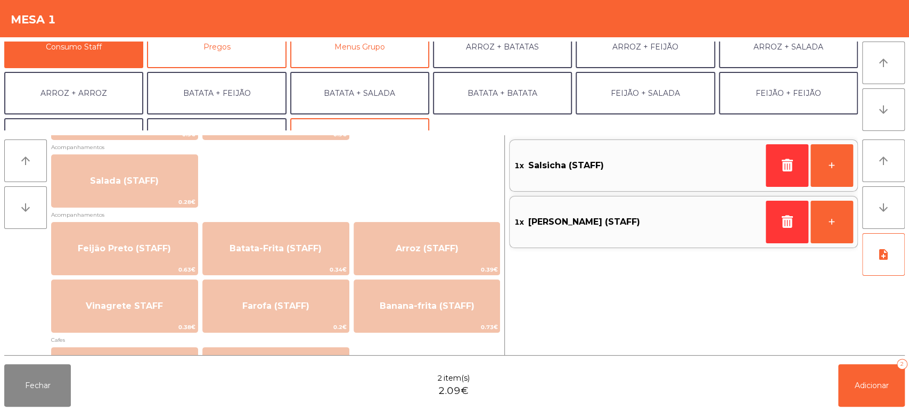
scroll to position [408, 0]
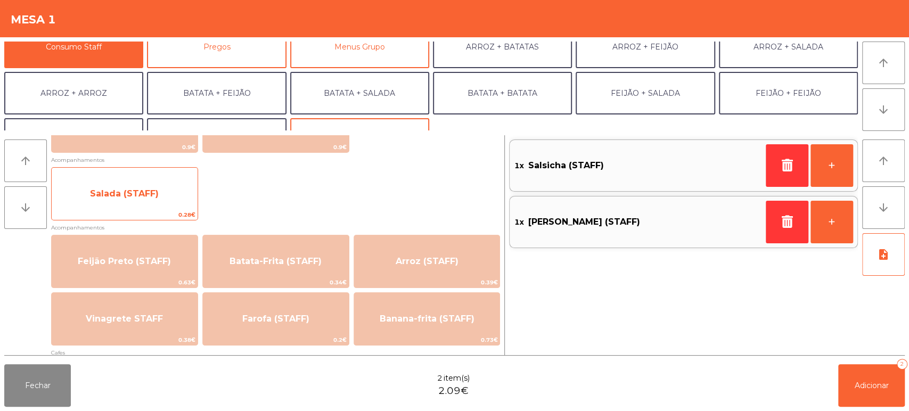
click at [170, 190] on span "Salada (STAFF)" at bounding box center [125, 193] width 146 height 29
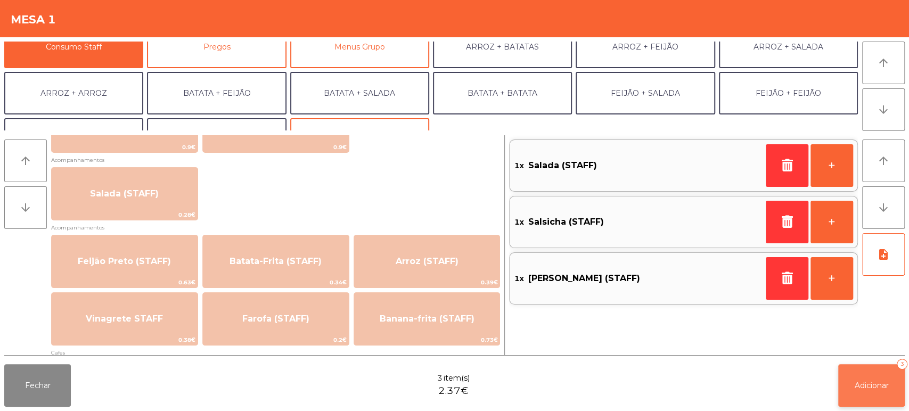
click at [875, 380] on button "Adicionar 3" at bounding box center [871, 385] width 67 height 43
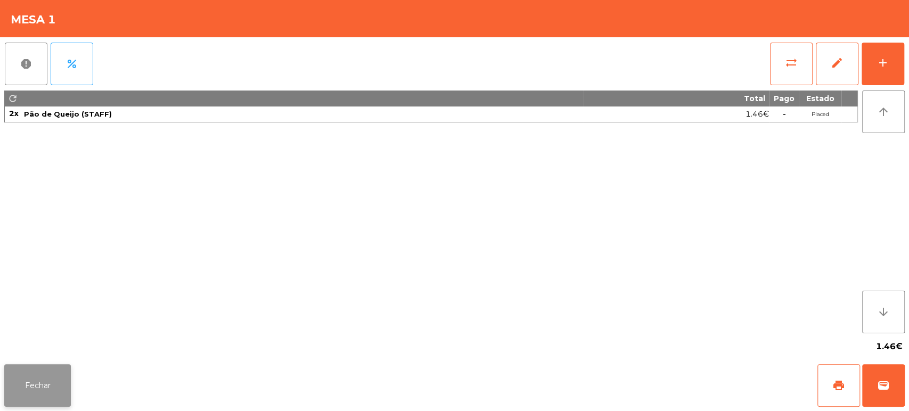
click at [9, 389] on button "Fechar" at bounding box center [37, 385] width 67 height 43
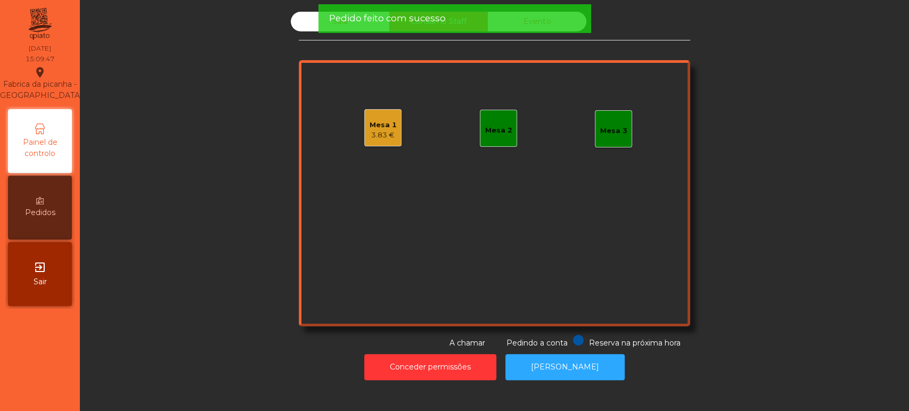
click at [183, 166] on div "Sala Consumo Staff Evento Mesa 1 3.83 € Mesa 2 Mesa 3 Reserva na próxima hora P…" at bounding box center [494, 180] width 800 height 337
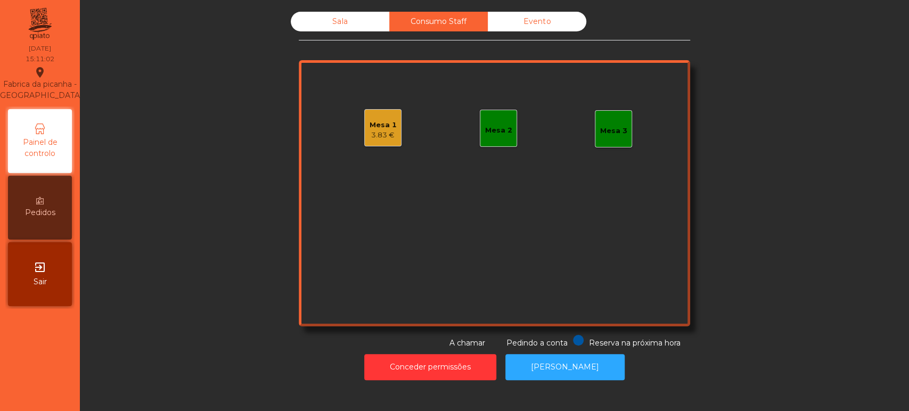
click at [388, 133] on div "3.83 €" at bounding box center [383, 135] width 27 height 11
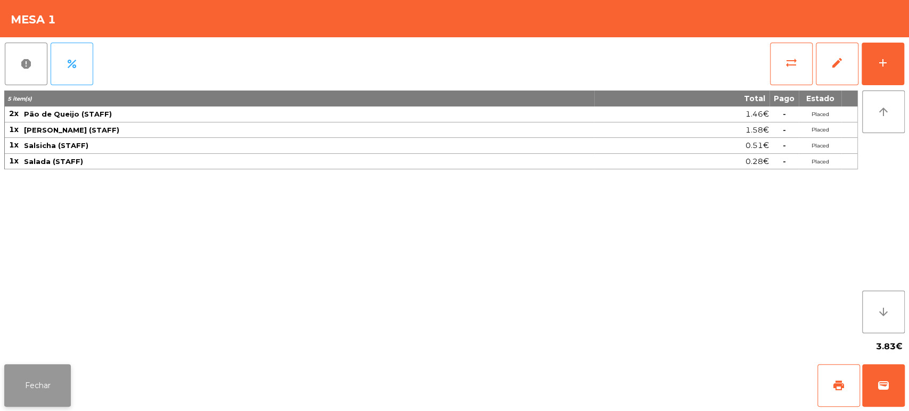
click at [51, 400] on button "Fechar" at bounding box center [37, 385] width 67 height 43
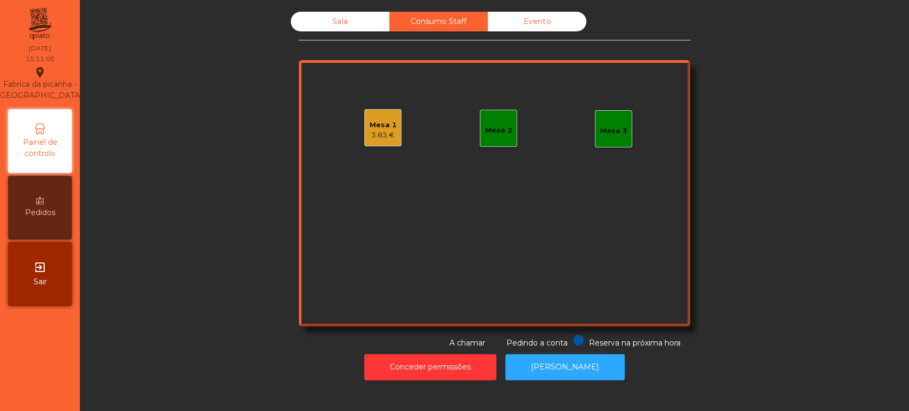
click at [494, 122] on div "Mesa 2" at bounding box center [498, 128] width 27 height 15
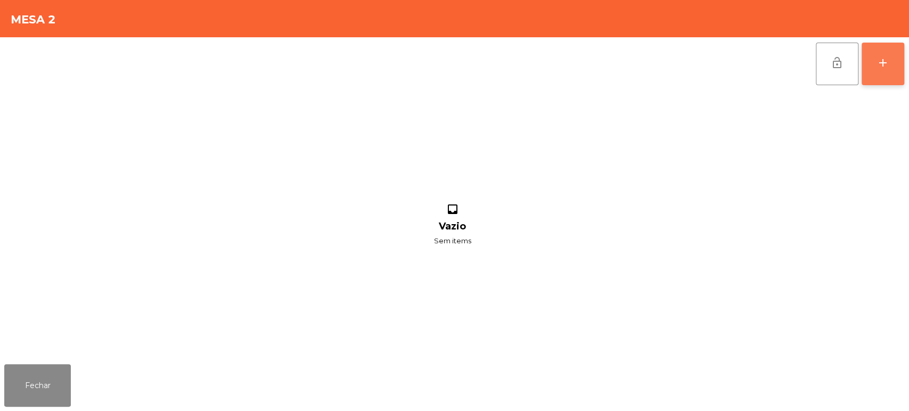
click at [890, 58] on button "add" at bounding box center [883, 64] width 43 height 43
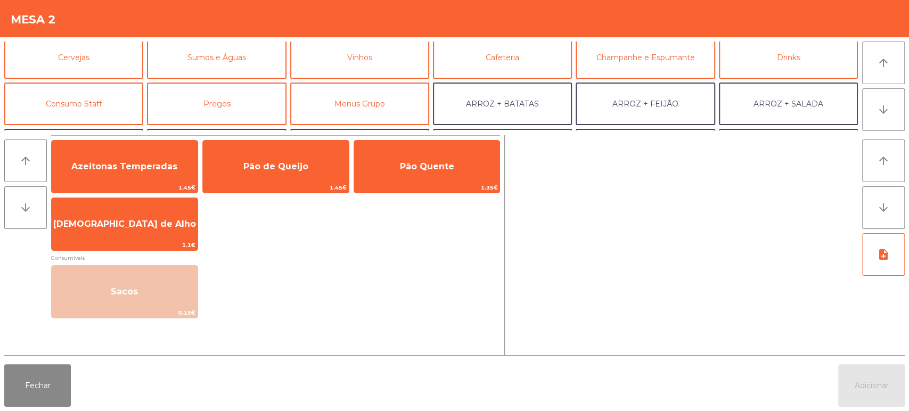
scroll to position [49, 0]
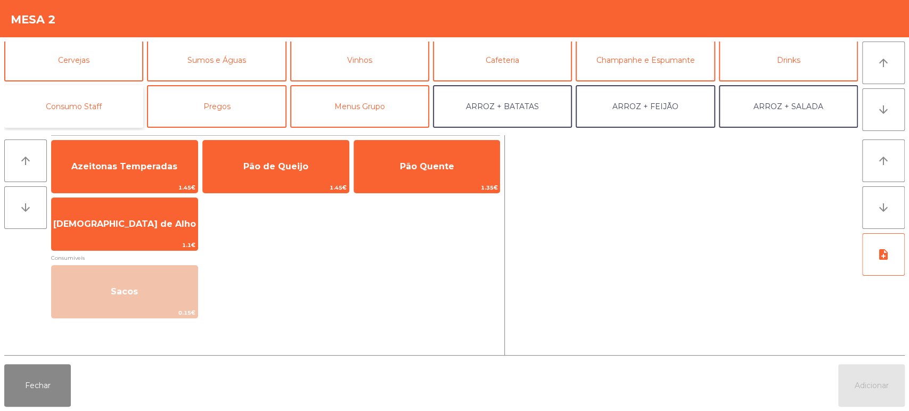
click at [112, 98] on button "Consumo Staff" at bounding box center [73, 106] width 139 height 43
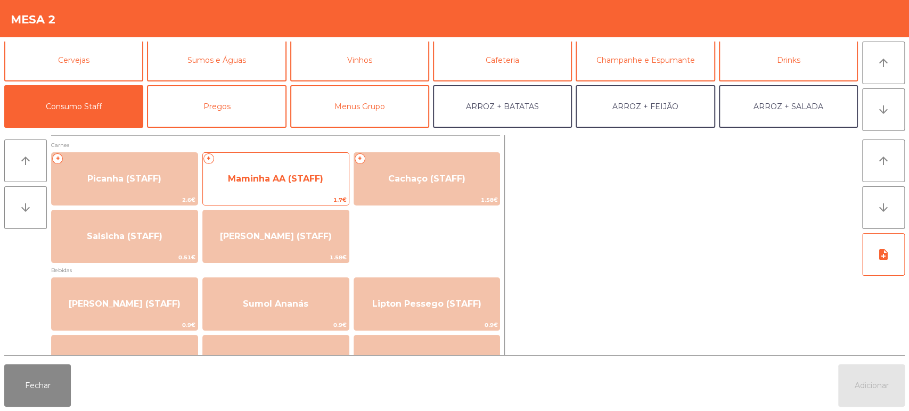
click at [322, 186] on span "Maminha AA (STAFF)" at bounding box center [276, 179] width 146 height 29
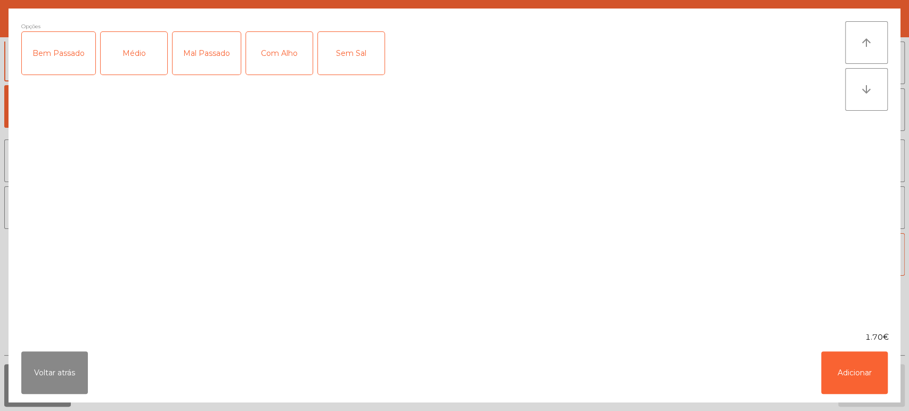
click at [136, 60] on div "Médio" at bounding box center [134, 53] width 67 height 43
click at [209, 51] on div "Mal Passado" at bounding box center [207, 53] width 68 height 43
click at [281, 54] on div "Com Alho" at bounding box center [279, 53] width 67 height 43
click at [857, 355] on button "Adicionar" at bounding box center [854, 372] width 67 height 43
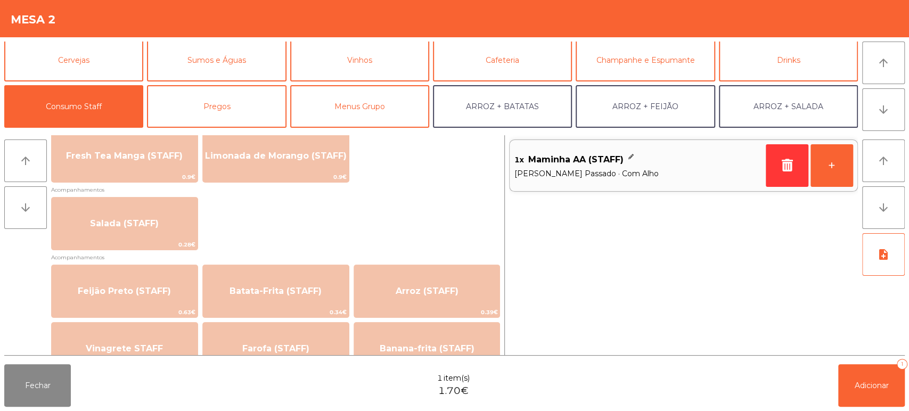
scroll to position [412, 0]
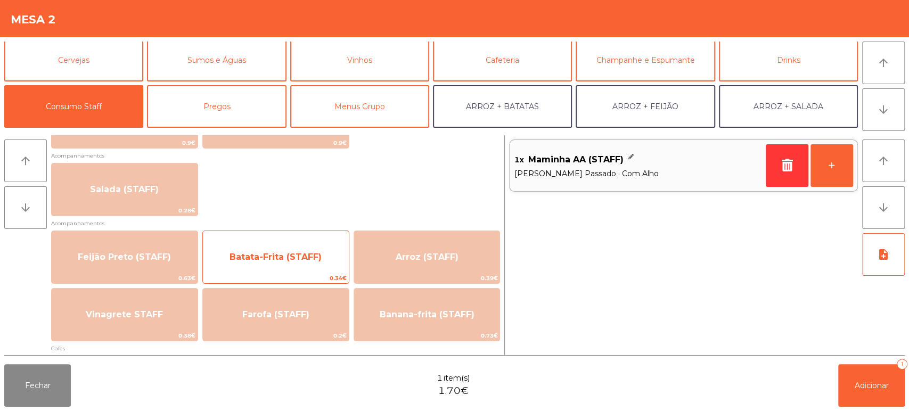
click at [316, 273] on span "0.34€" at bounding box center [276, 278] width 146 height 10
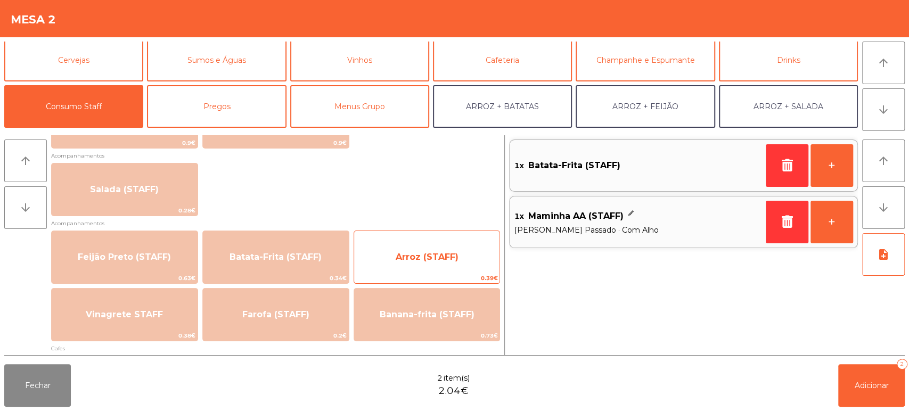
click at [390, 271] on span "Arroz (STAFF)" at bounding box center [427, 257] width 146 height 29
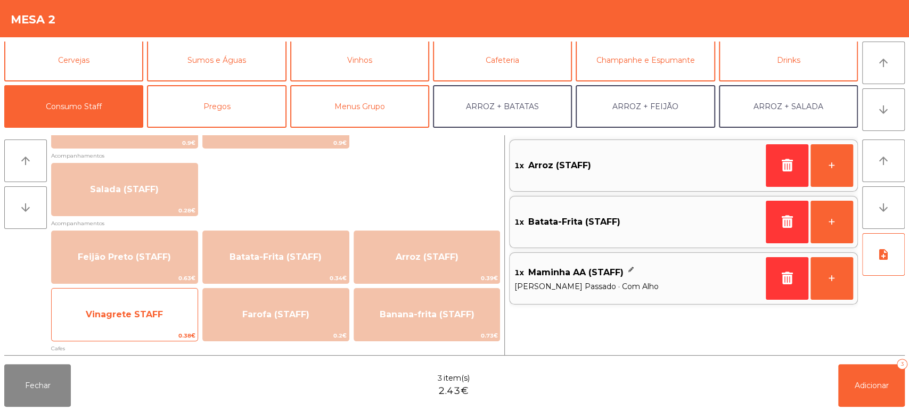
click at [184, 320] on span "Vinagrete STAFF" at bounding box center [125, 314] width 146 height 29
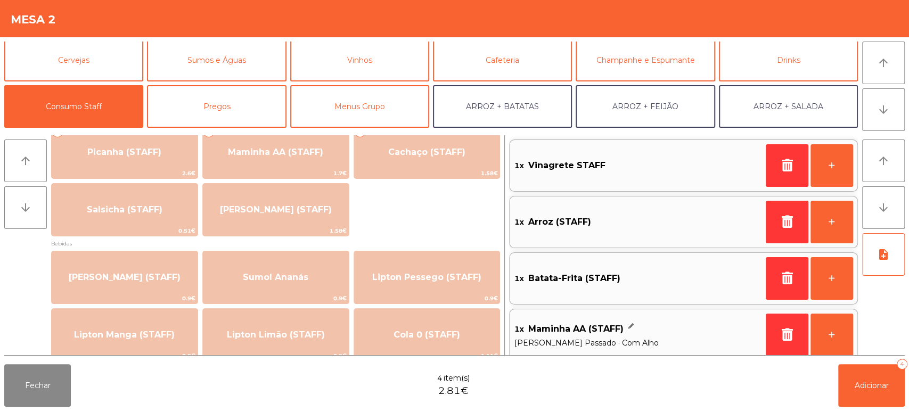
scroll to position [0, 0]
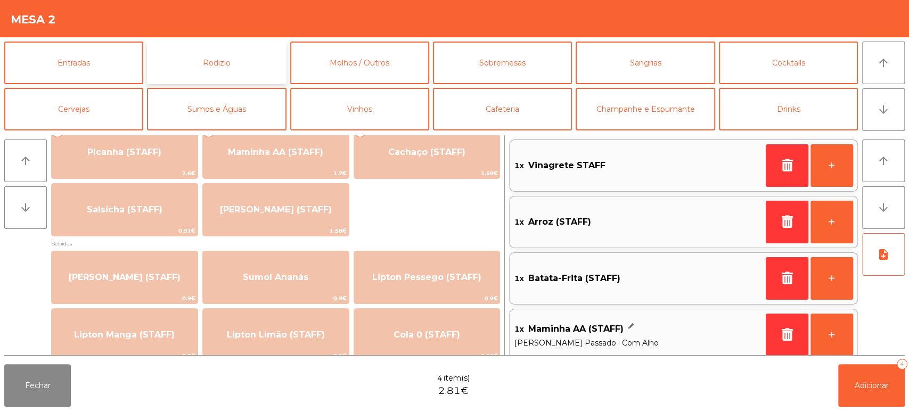
click at [247, 51] on button "Rodizio" at bounding box center [216, 63] width 139 height 43
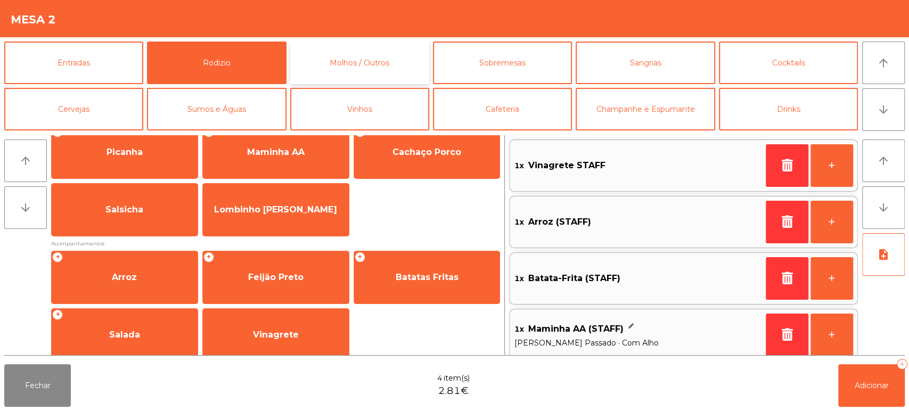
click at [406, 62] on button "Molhos / Outros" at bounding box center [359, 63] width 139 height 43
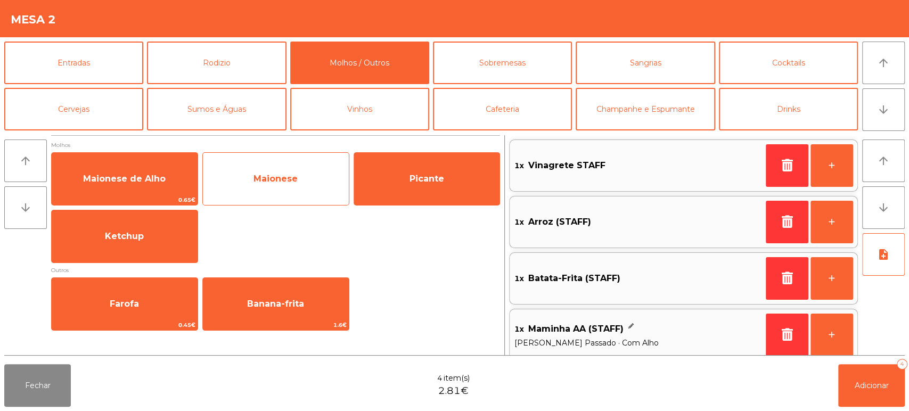
click at [324, 177] on span "Maionese" at bounding box center [276, 179] width 146 height 29
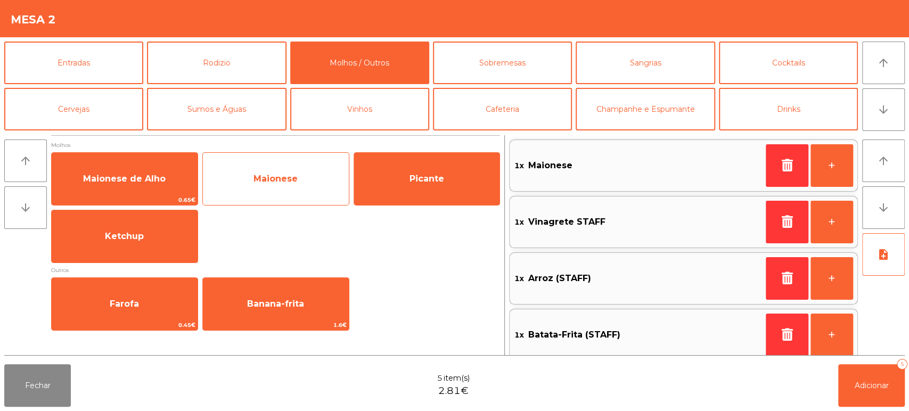
scroll to position [4, 0]
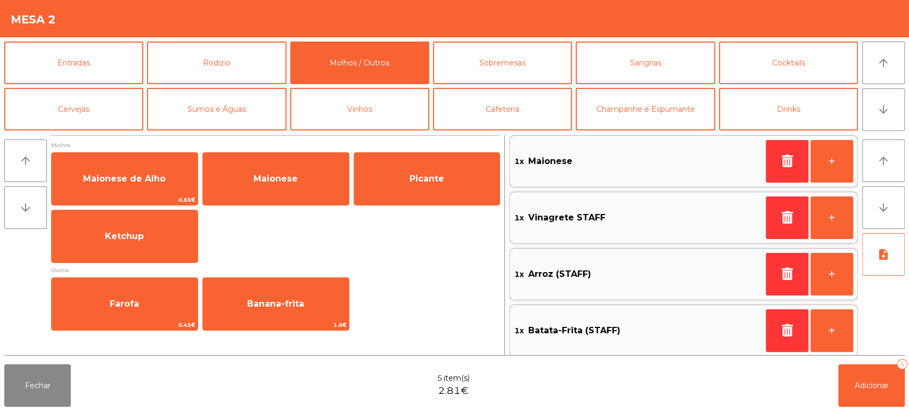
click at [655, 298] on div "1x Arroz (STAFF) +" at bounding box center [683, 274] width 349 height 52
click at [677, 260] on div "1x Arroz (STAFF) +" at bounding box center [683, 274] width 349 height 52
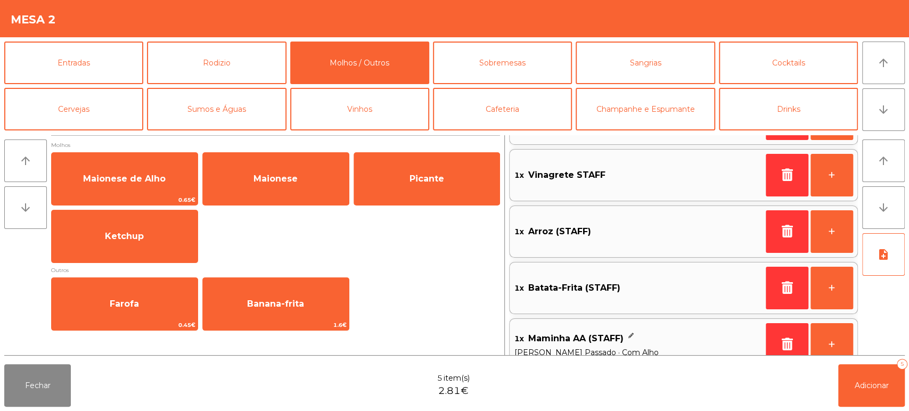
scroll to position [66, 0]
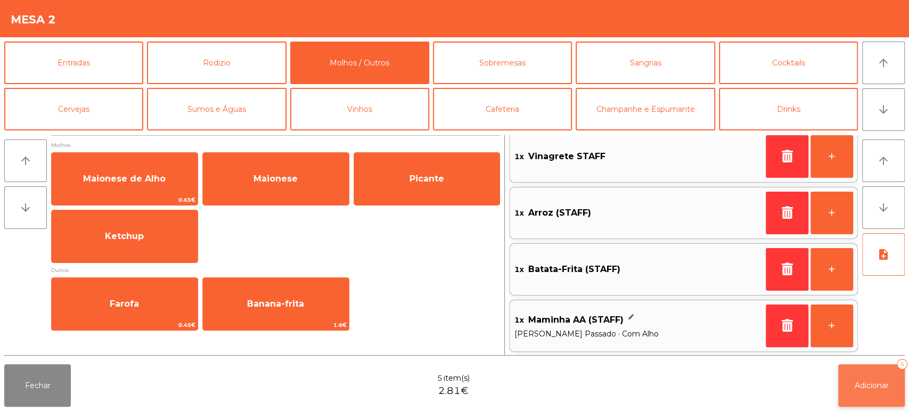
click at [873, 383] on span "Adicionar" at bounding box center [872, 386] width 34 height 10
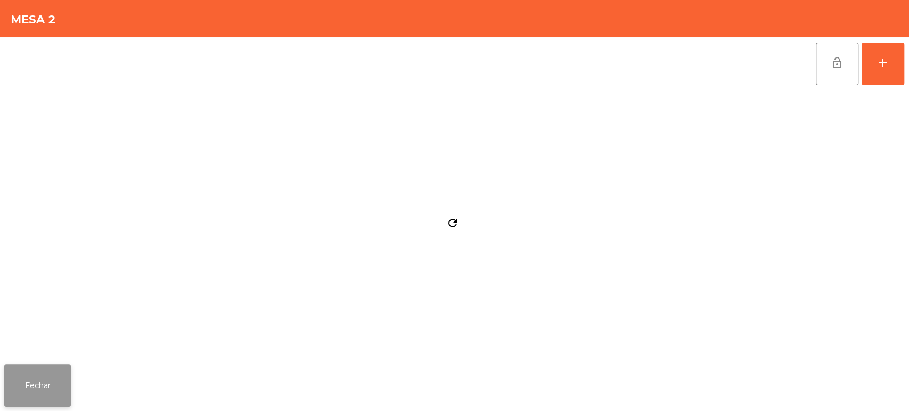
click at [33, 388] on button "Fechar" at bounding box center [37, 385] width 67 height 43
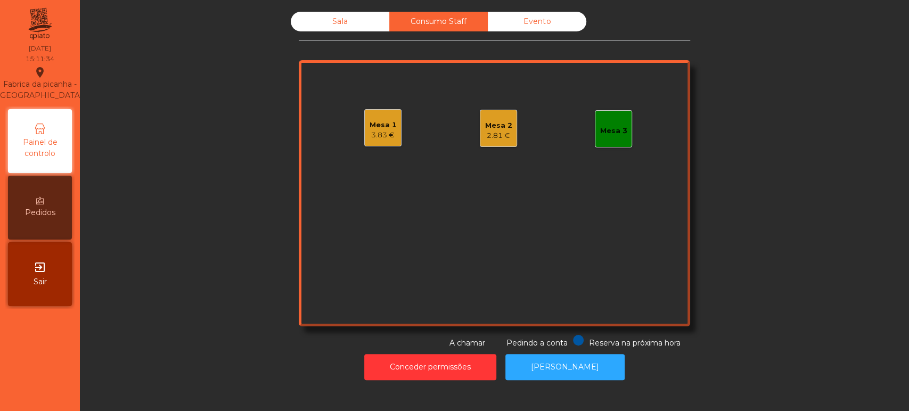
click at [348, 30] on div "Sala" at bounding box center [340, 22] width 99 height 20
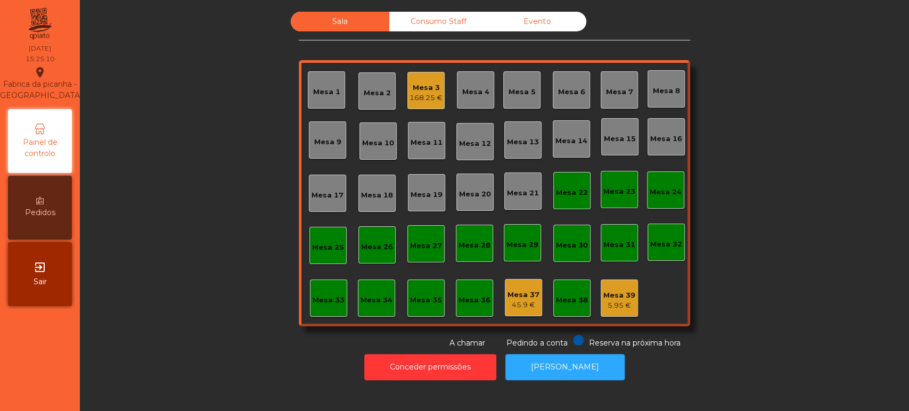
click at [420, 100] on div "168.25 €" at bounding box center [426, 98] width 33 height 11
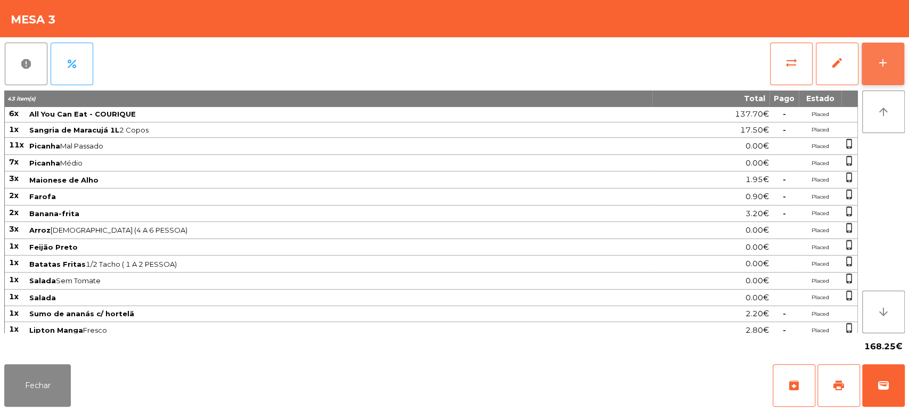
click at [890, 73] on button "add" at bounding box center [883, 64] width 43 height 43
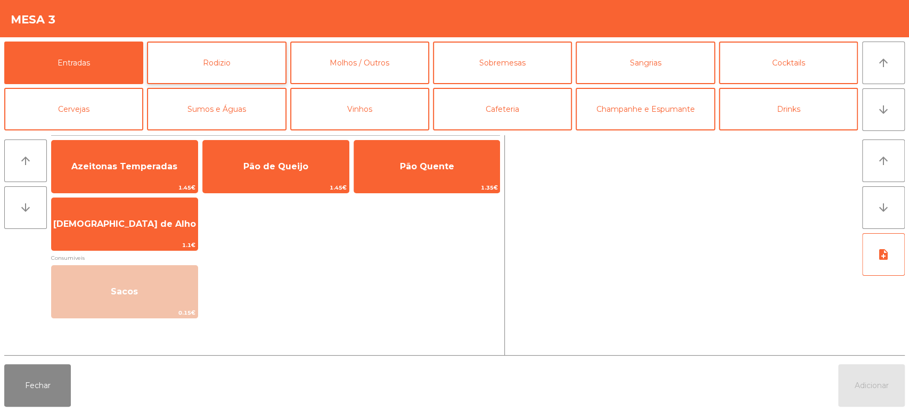
click at [246, 68] on button "Rodizio" at bounding box center [216, 63] width 139 height 43
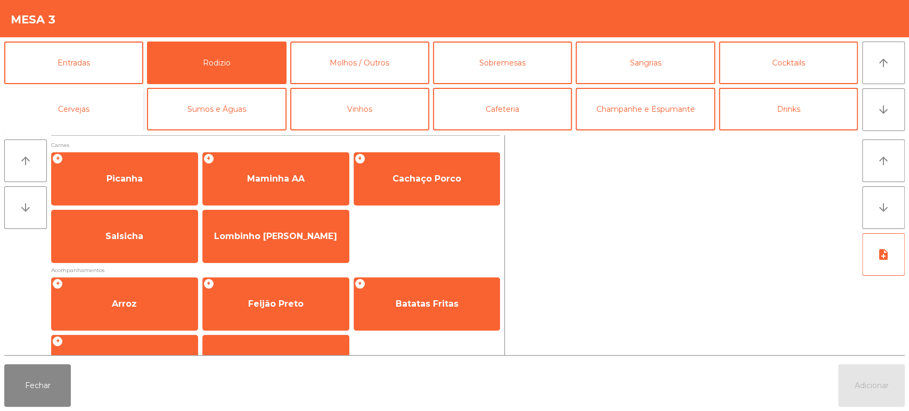
click at [111, 117] on button "Cervejas" at bounding box center [73, 109] width 139 height 43
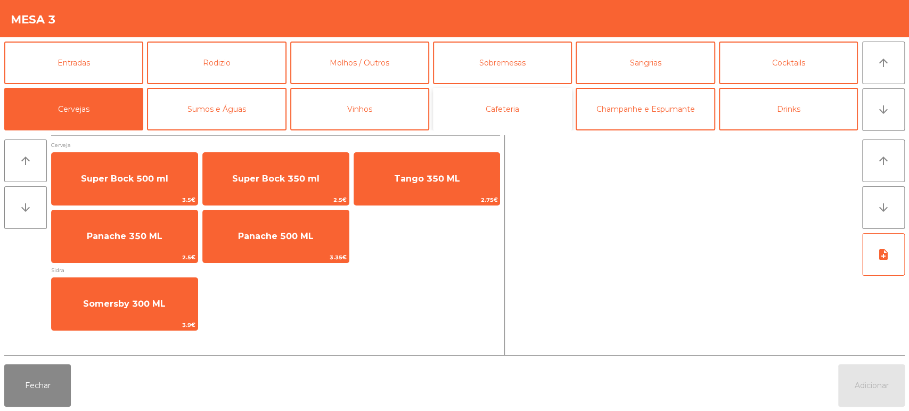
click at [530, 105] on button "Cafeteria" at bounding box center [502, 109] width 139 height 43
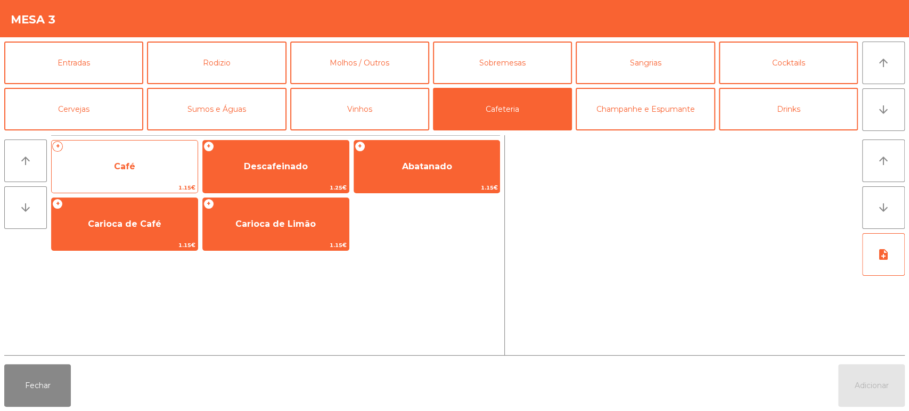
click at [166, 179] on span "Café" at bounding box center [125, 166] width 146 height 29
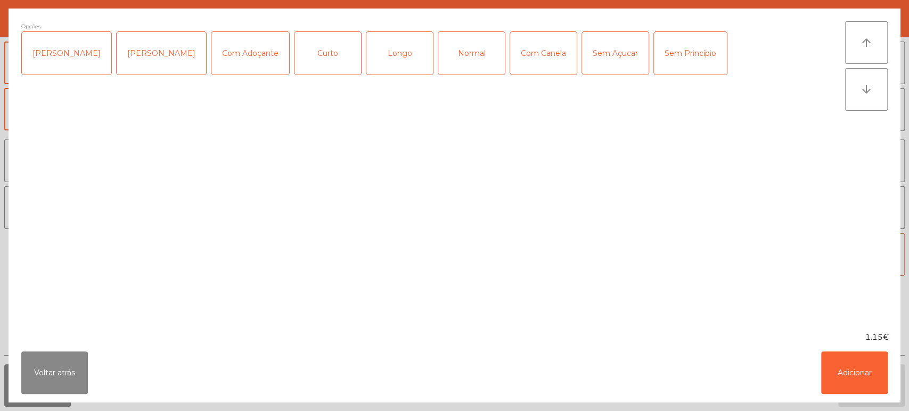
click at [394, 47] on div "Longo" at bounding box center [399, 53] width 67 height 43
click at [865, 370] on button "Adicionar" at bounding box center [854, 372] width 67 height 43
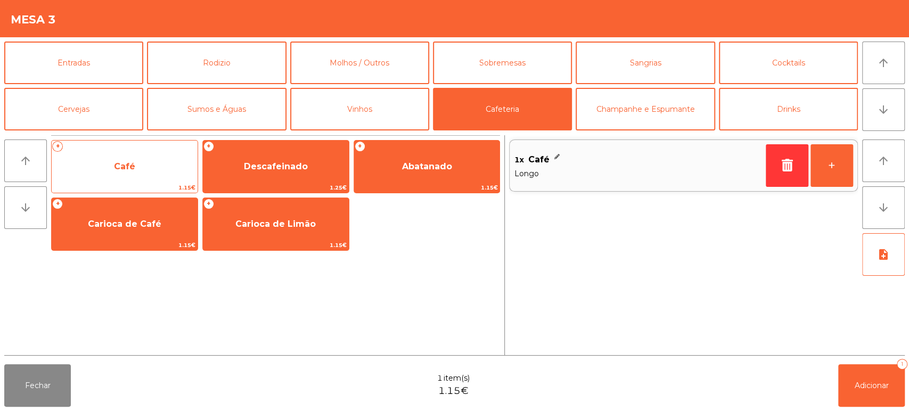
click at [149, 176] on span "Café" at bounding box center [125, 166] width 146 height 29
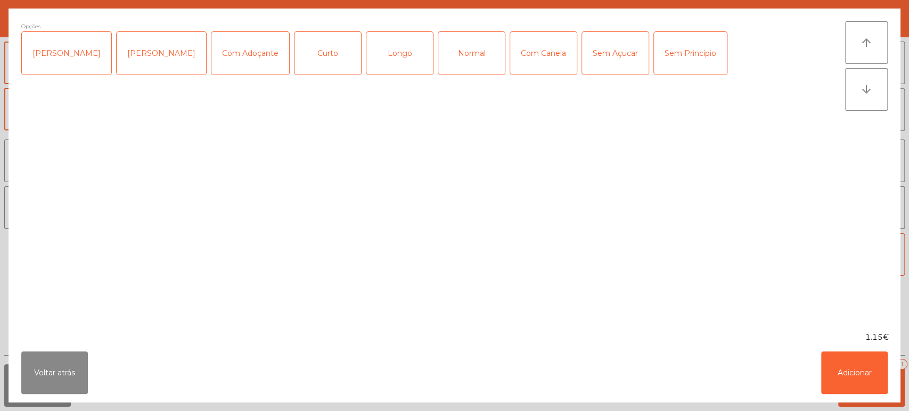
click at [389, 51] on div "Longo" at bounding box center [399, 53] width 67 height 43
click at [877, 367] on button "Adicionar" at bounding box center [854, 372] width 67 height 43
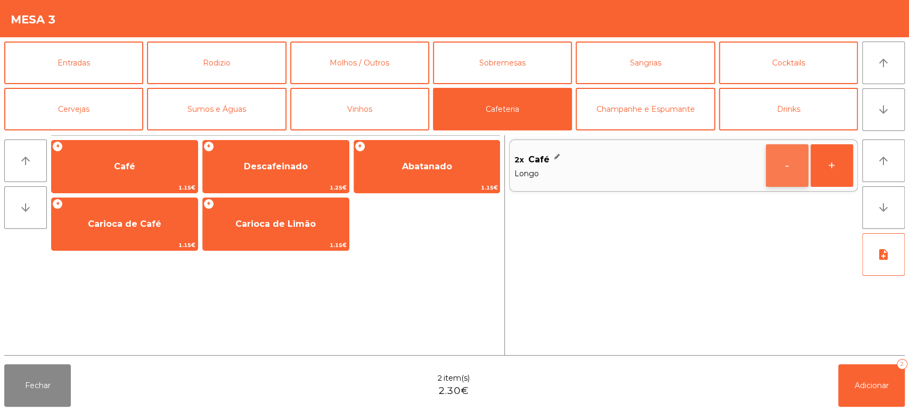
click at [774, 181] on button "-" at bounding box center [787, 165] width 43 height 43
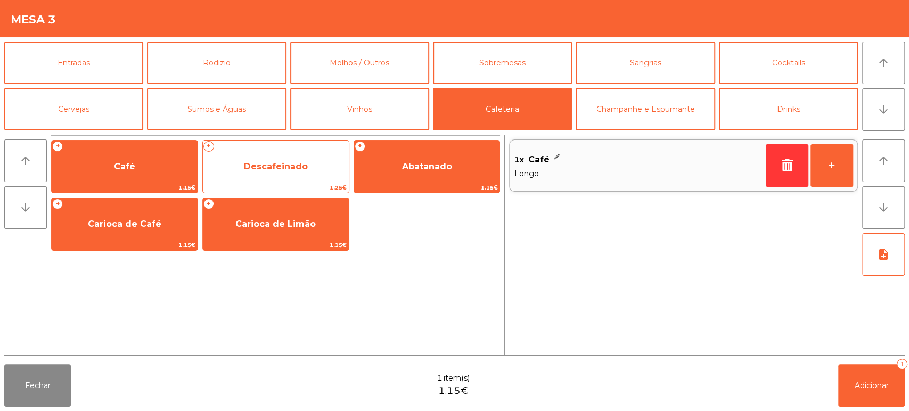
click at [302, 175] on span "Descafeinado" at bounding box center [276, 166] width 146 height 29
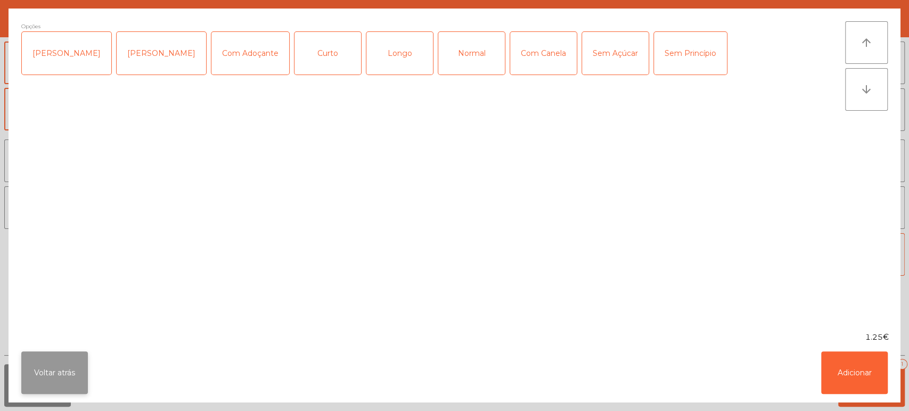
click at [75, 379] on button "Voltar atrás" at bounding box center [54, 372] width 67 height 43
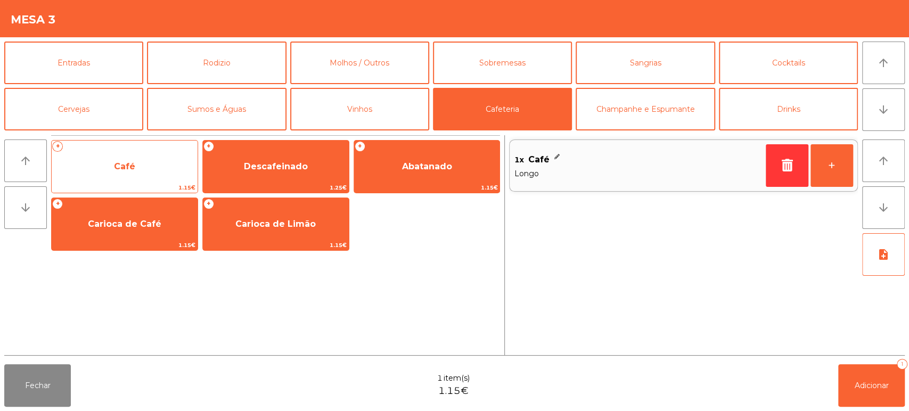
click at [161, 182] on div "+ Café 1.15€" at bounding box center [124, 166] width 147 height 53
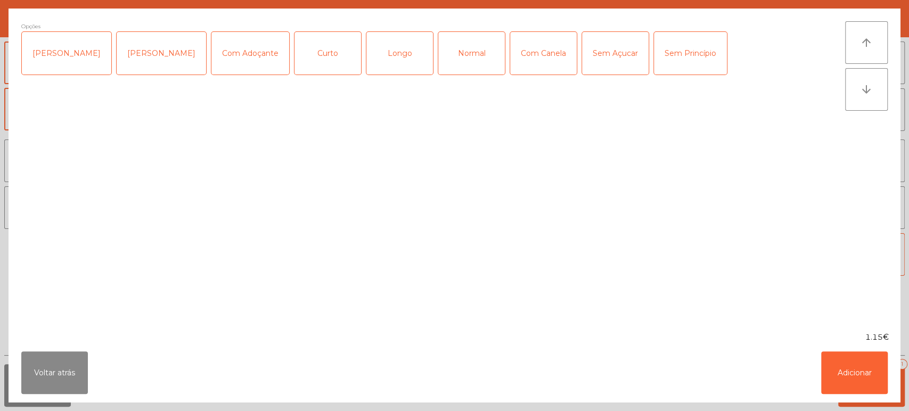
click at [455, 64] on div "Normal" at bounding box center [471, 53] width 67 height 43
click at [860, 363] on button "Adicionar" at bounding box center [854, 372] width 67 height 43
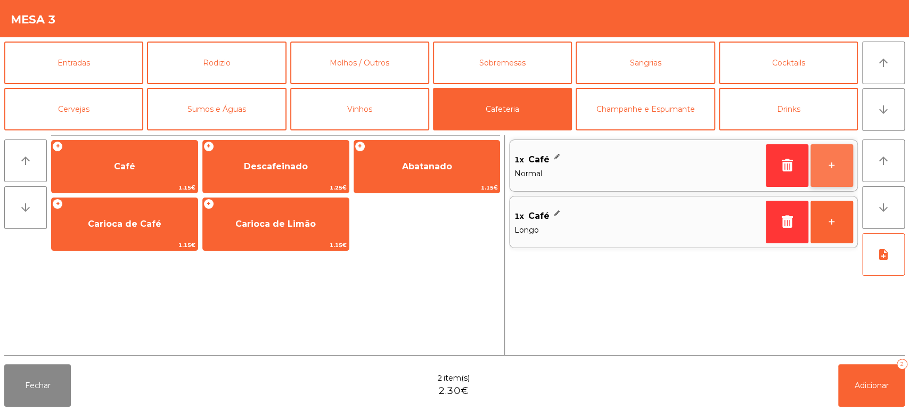
click at [836, 166] on button "+" at bounding box center [832, 165] width 43 height 43
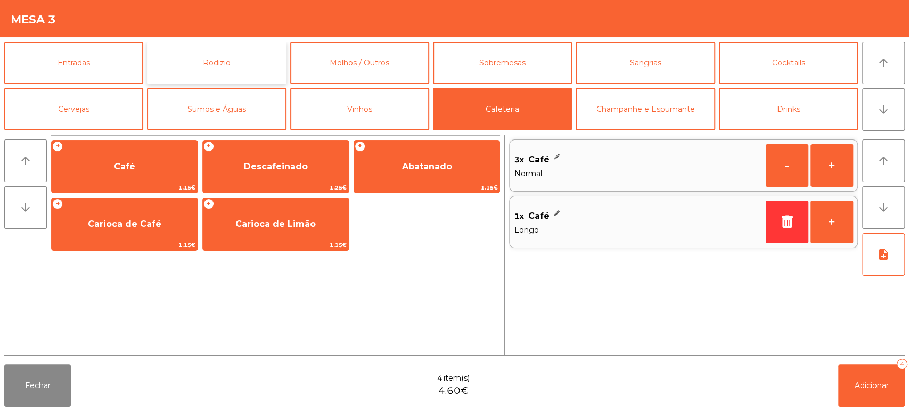
click at [227, 64] on button "Rodizio" at bounding box center [216, 63] width 139 height 43
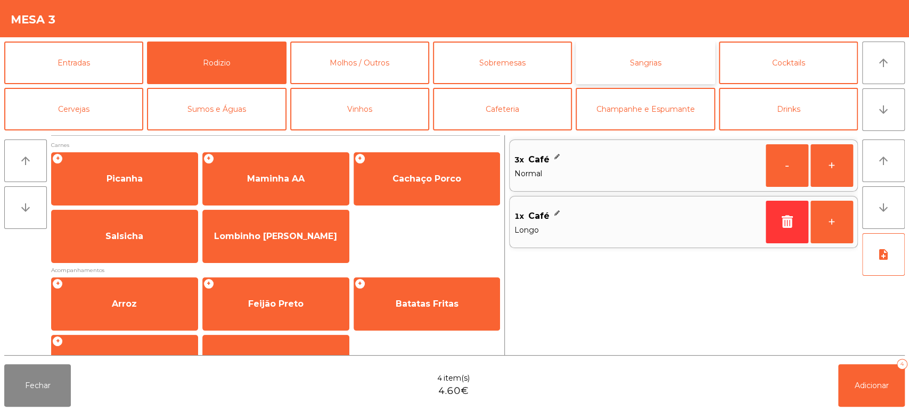
click at [675, 61] on button "Sangrias" at bounding box center [645, 63] width 139 height 43
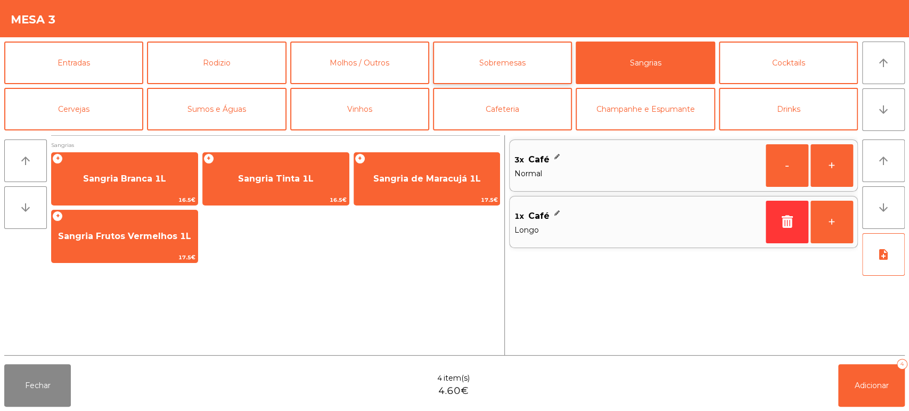
click at [480, 64] on button "Sobremesas" at bounding box center [502, 63] width 139 height 43
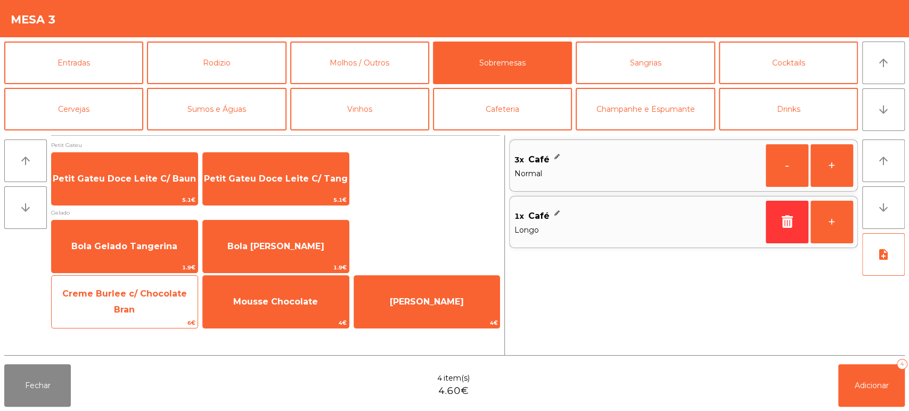
click at [164, 323] on span "6€" at bounding box center [125, 323] width 146 height 10
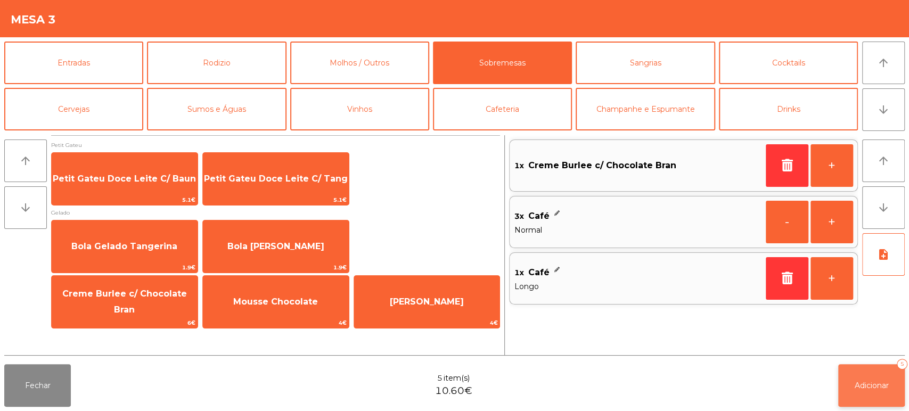
click at [879, 387] on span "Adicionar" at bounding box center [872, 386] width 34 height 10
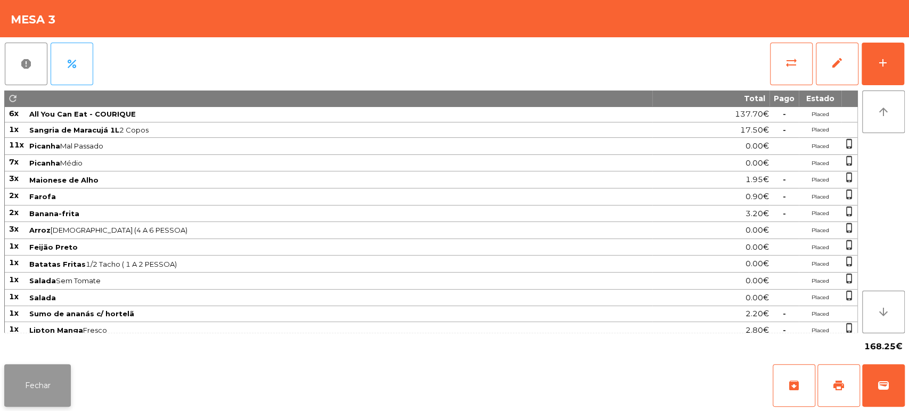
click at [33, 375] on button "Fechar" at bounding box center [37, 385] width 67 height 43
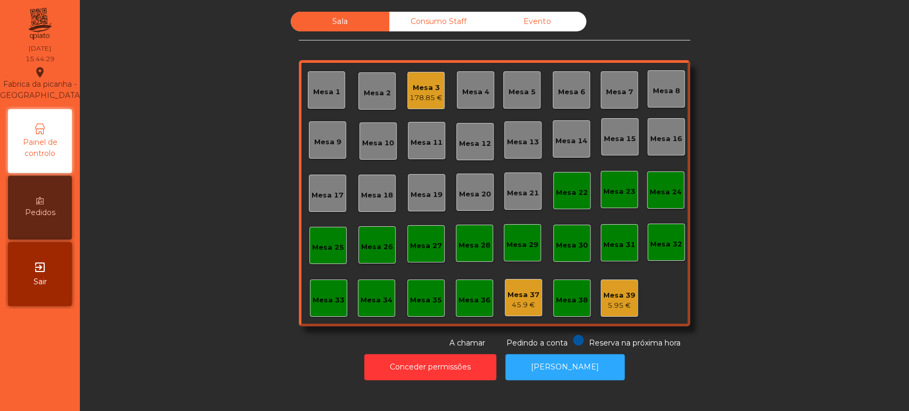
click at [415, 90] on div "Mesa 3" at bounding box center [426, 88] width 33 height 11
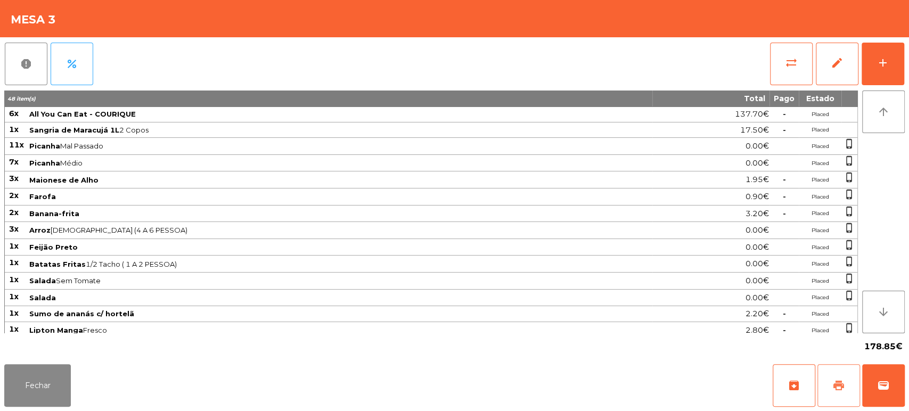
click at [840, 383] on span "print" at bounding box center [838, 385] width 13 height 13
click at [61, 369] on button "Fechar" at bounding box center [37, 385] width 67 height 43
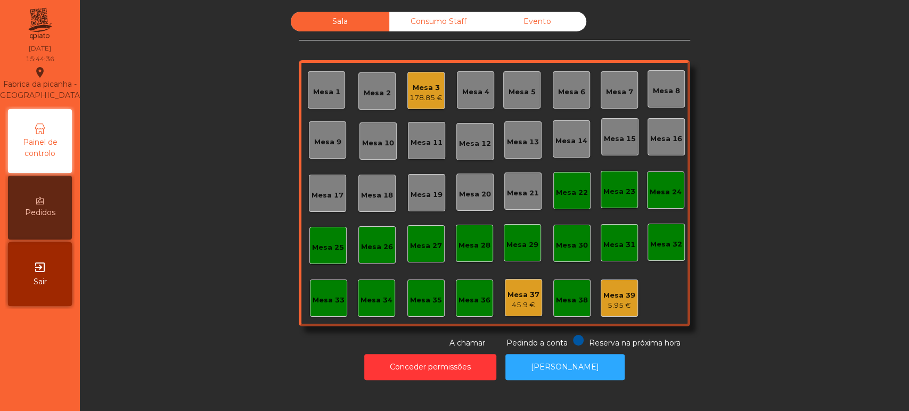
click at [422, 99] on div "178.85 €" at bounding box center [426, 98] width 33 height 11
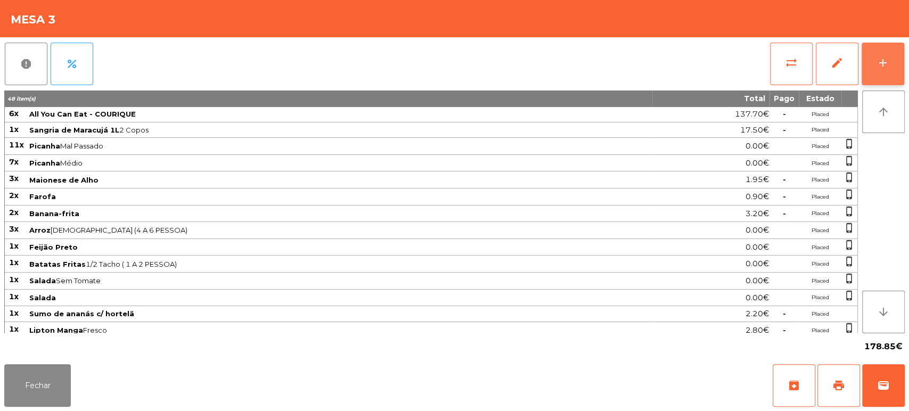
click at [872, 73] on button "add" at bounding box center [883, 64] width 43 height 43
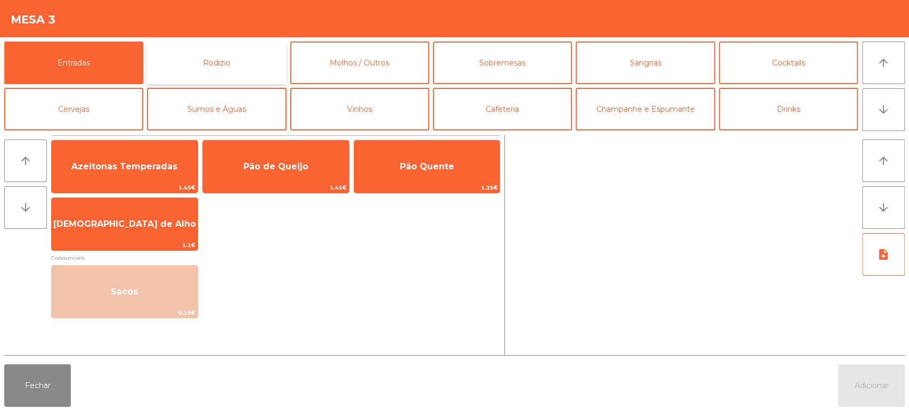
click at [243, 56] on button "Rodizio" at bounding box center [216, 63] width 139 height 43
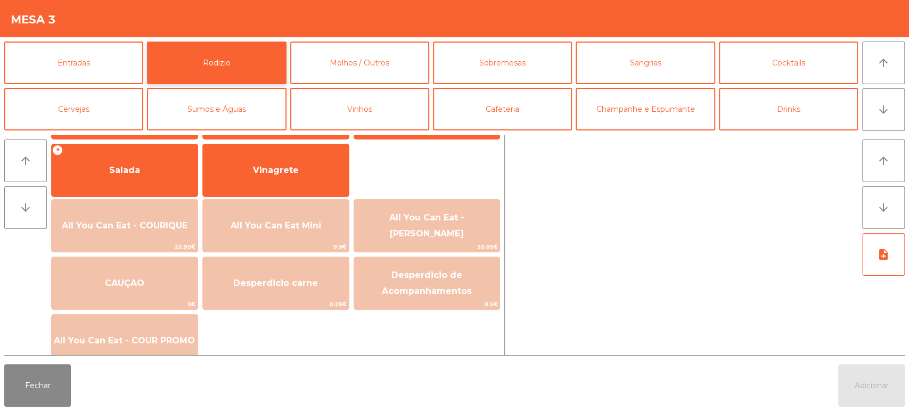
scroll to position [207, 0]
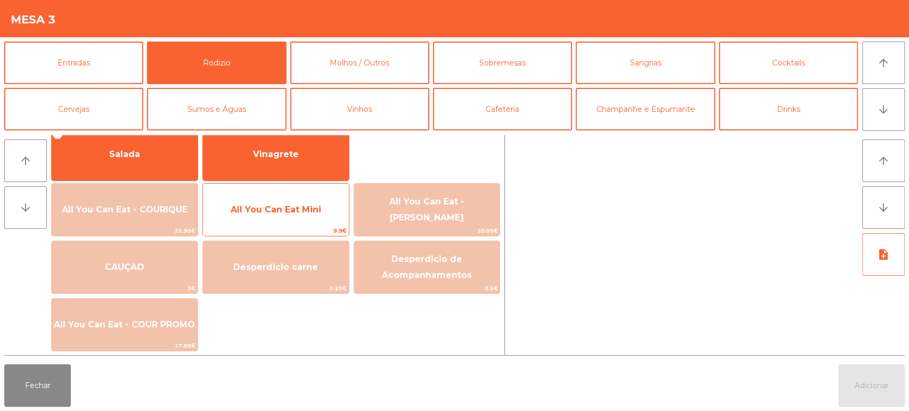
click at [298, 210] on span "All You Can Eat Mini" at bounding box center [276, 209] width 91 height 10
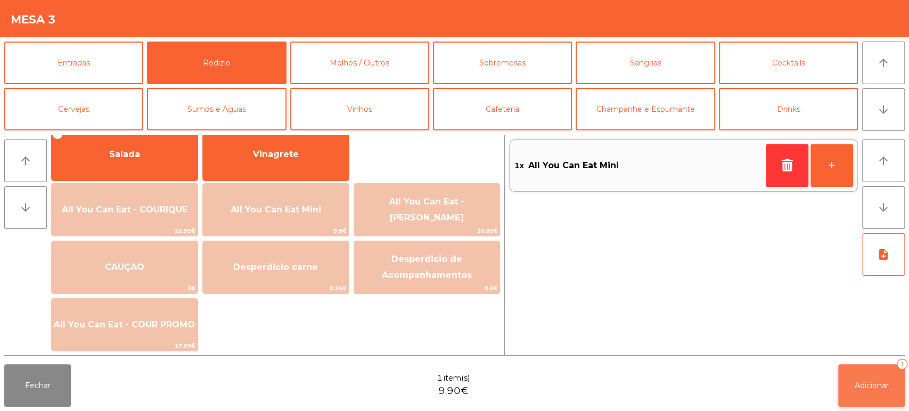
click at [880, 379] on button "Adicionar 1" at bounding box center [871, 385] width 67 height 43
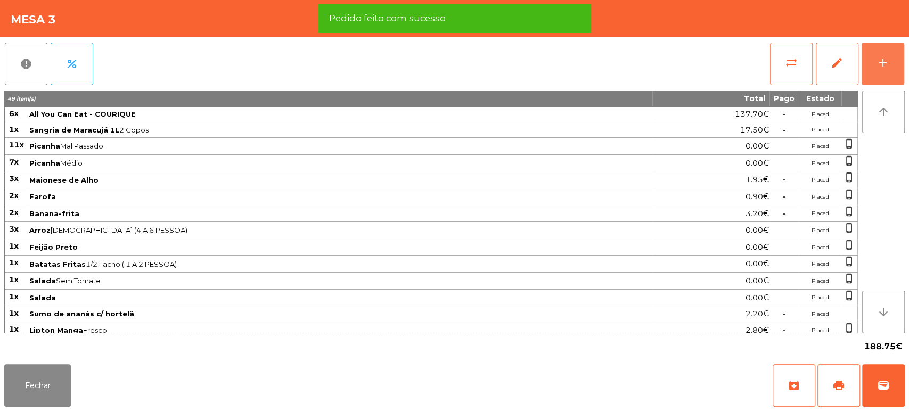
scroll to position [99, 0]
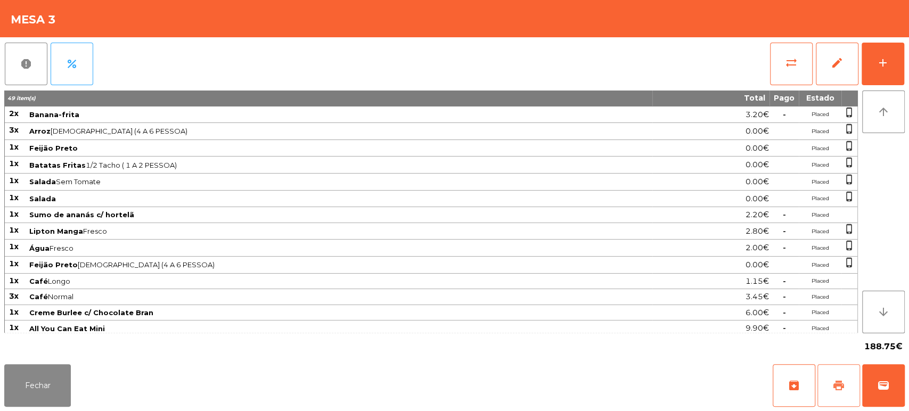
click at [851, 383] on button "print" at bounding box center [838, 385] width 43 height 43
click at [894, 384] on button "wallet" at bounding box center [883, 385] width 43 height 43
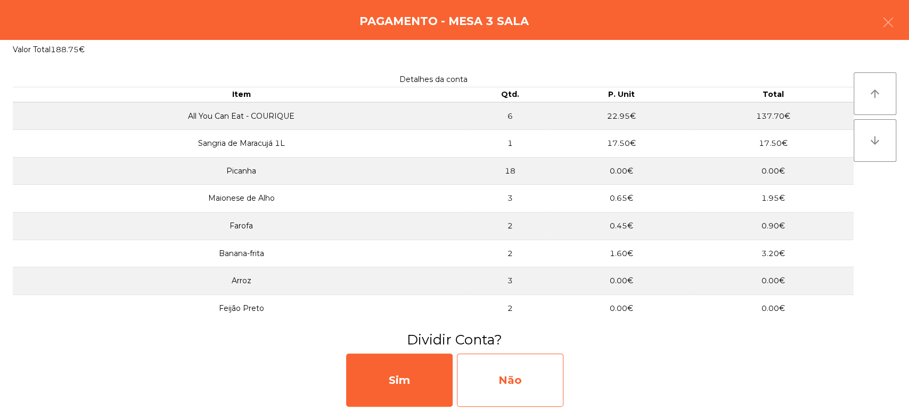
click at [526, 394] on div "Não" at bounding box center [510, 380] width 107 height 53
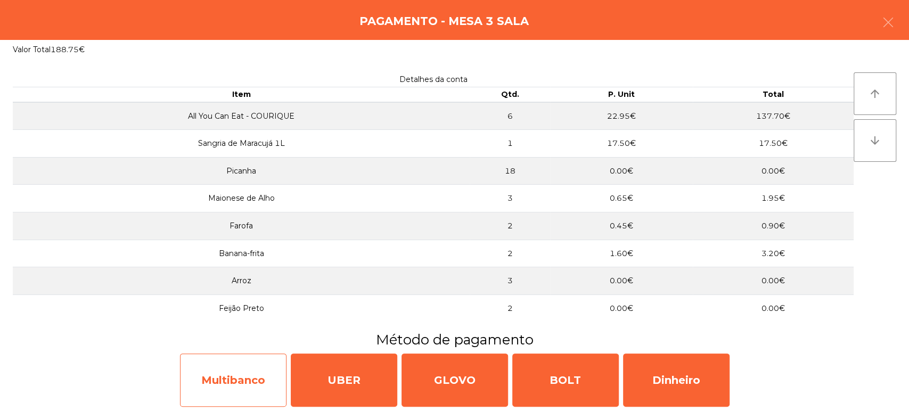
click at [227, 393] on div "Multibanco" at bounding box center [233, 380] width 107 height 53
select select "**"
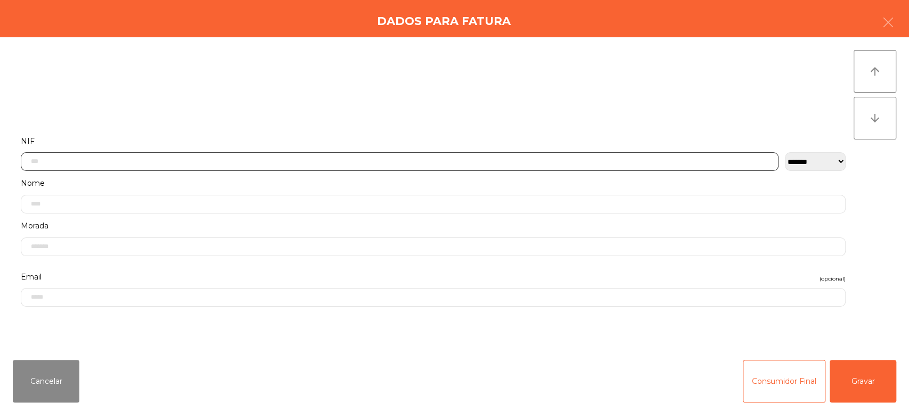
click at [289, 158] on input "text" at bounding box center [400, 161] width 758 height 19
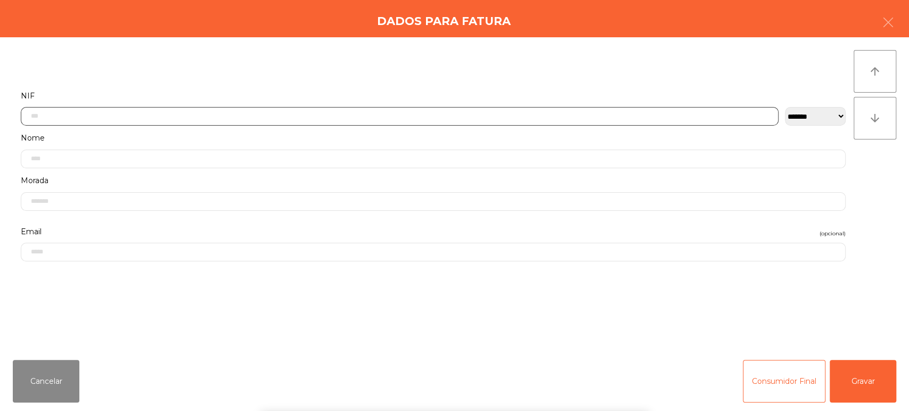
scroll to position [83, 0]
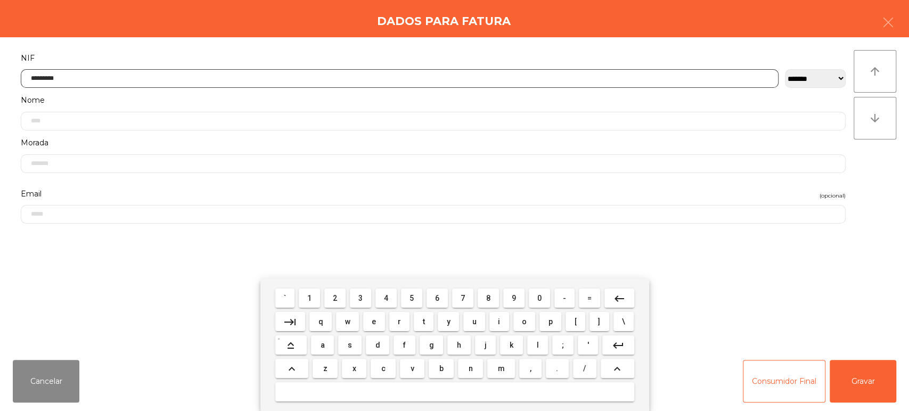
type input "*********"
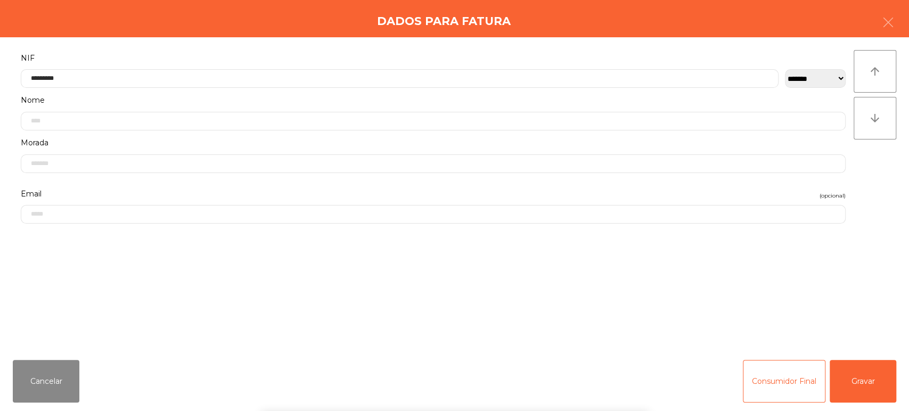
click at [879, 166] on div "arrow_upward arrow_downward" at bounding box center [875, 194] width 43 height 289
click at [861, 369] on button "Gravar" at bounding box center [863, 381] width 67 height 43
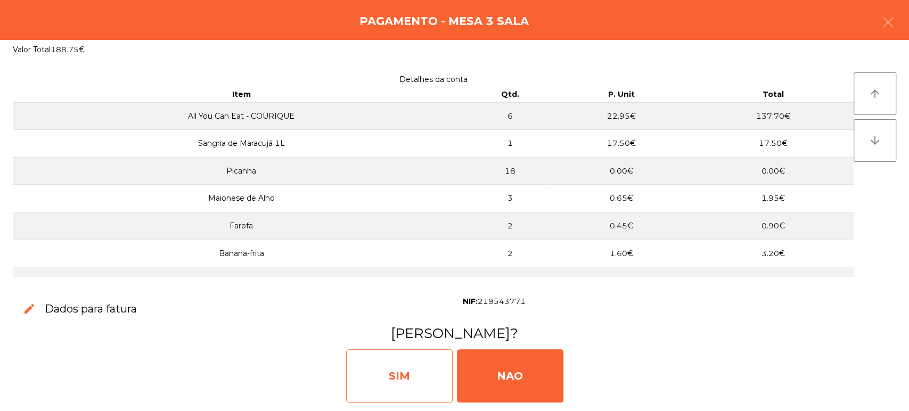
click at [384, 366] on div "SIM" at bounding box center [399, 375] width 107 height 53
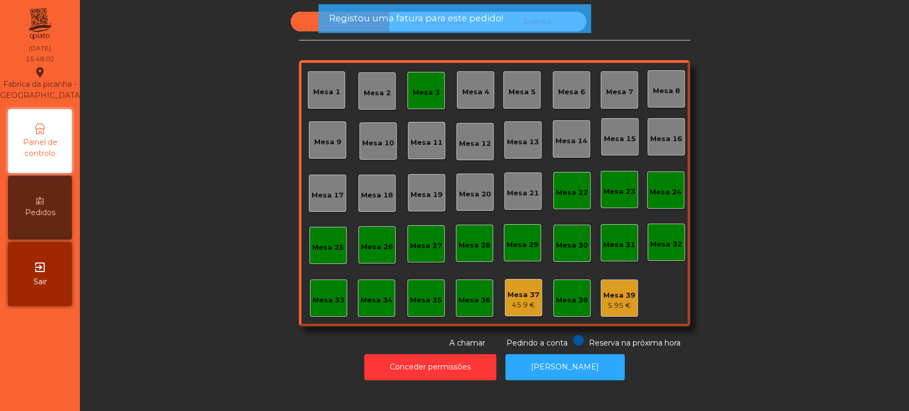
click at [413, 93] on div "Mesa 3" at bounding box center [426, 92] width 27 height 11
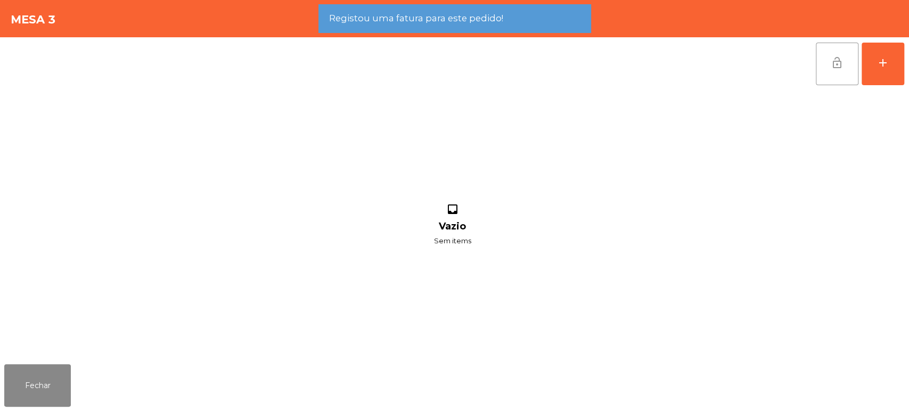
click at [820, 51] on button "lock_open" at bounding box center [837, 64] width 43 height 43
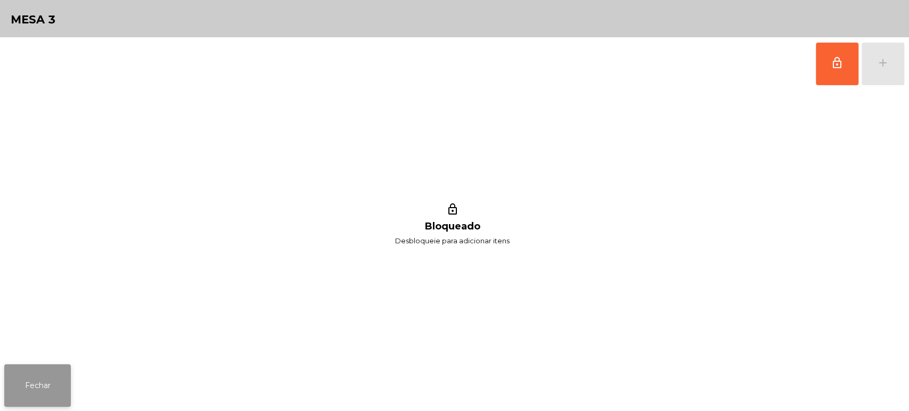
click at [25, 369] on button "Fechar" at bounding box center [37, 385] width 67 height 43
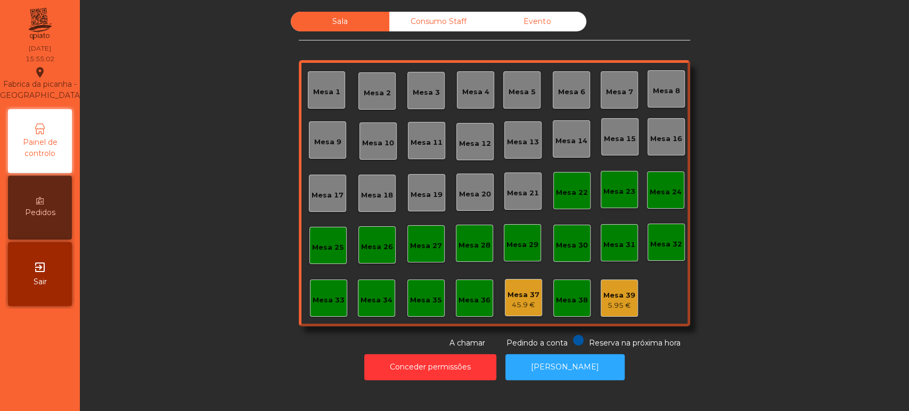
click at [467, 313] on div "Mesa 36" at bounding box center [474, 298] width 37 height 37
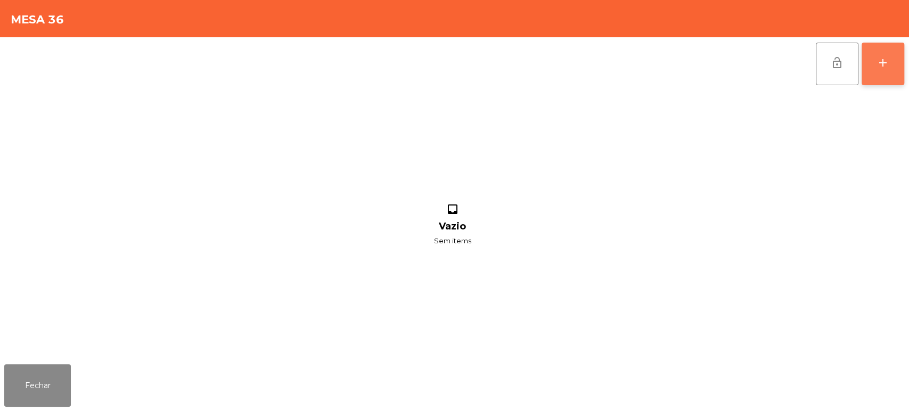
click at [875, 54] on button "add" at bounding box center [883, 64] width 43 height 43
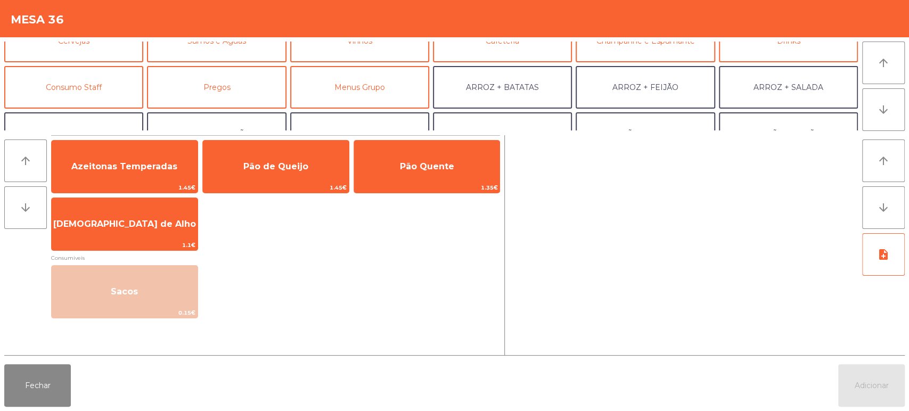
scroll to position [68, 0]
click at [107, 85] on button "Consumo Staff" at bounding box center [73, 87] width 139 height 43
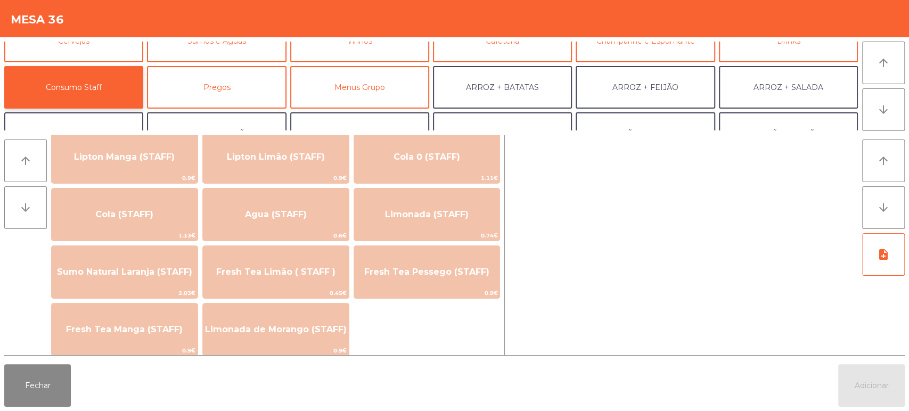
scroll to position [205, 0]
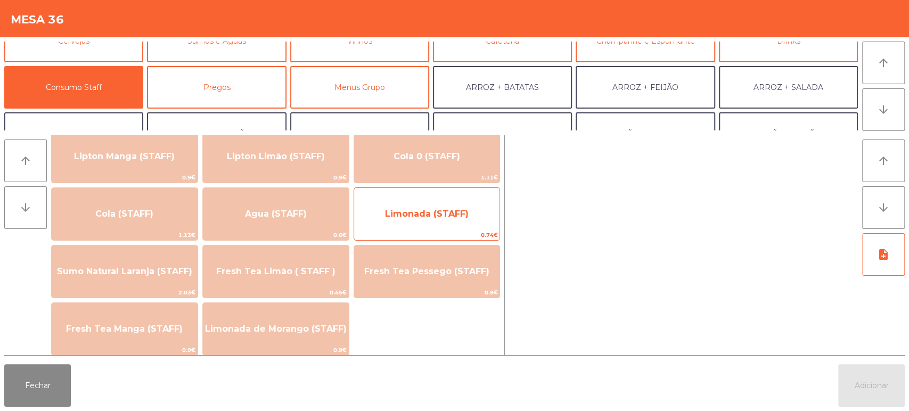
click at [449, 220] on span "Limonada (STAFF)" at bounding box center [427, 214] width 146 height 29
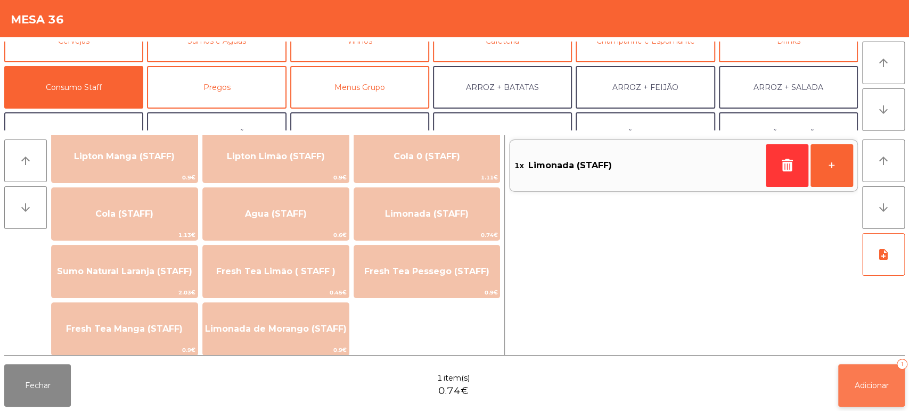
click at [877, 382] on span "Adicionar" at bounding box center [872, 386] width 34 height 10
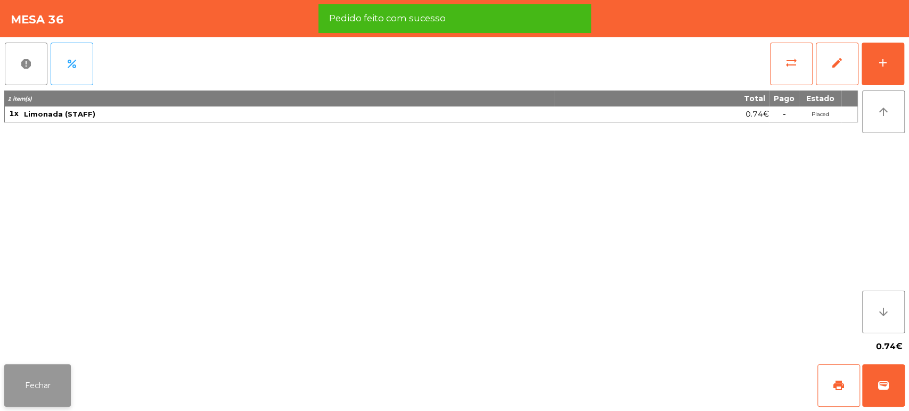
click at [27, 384] on button "Fechar" at bounding box center [37, 385] width 67 height 43
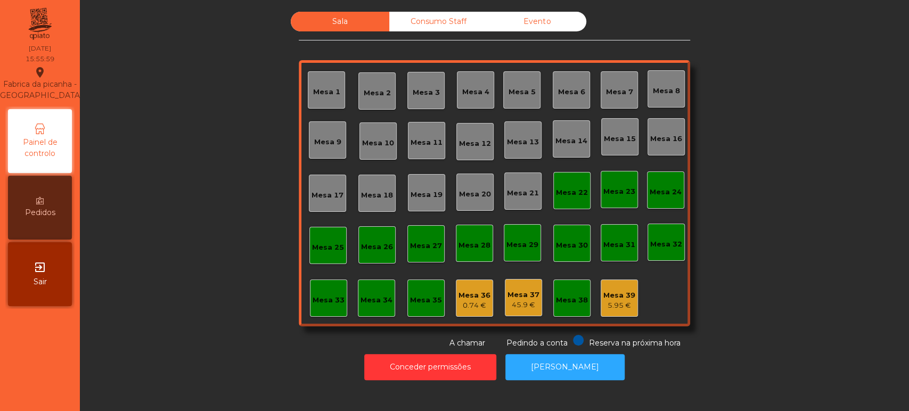
click at [443, 27] on div "Consumo Staff" at bounding box center [438, 22] width 99 height 20
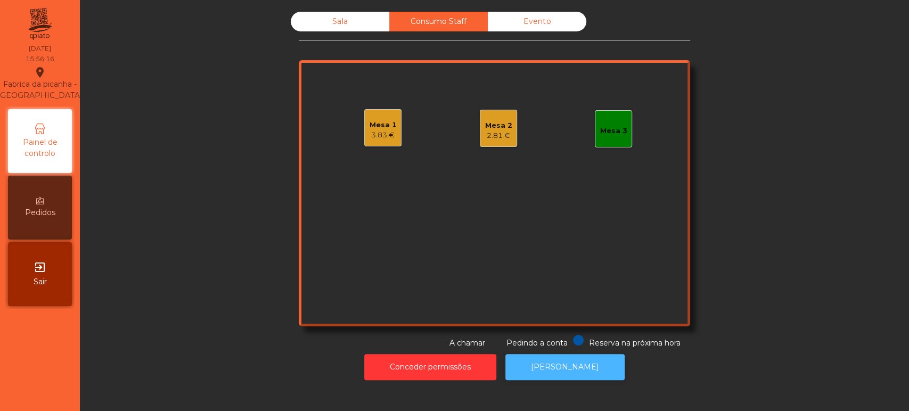
click at [583, 369] on button "[PERSON_NAME]" at bounding box center [564, 367] width 119 height 26
click at [392, 119] on div "Mesa 1 3.83 €" at bounding box center [382, 127] width 37 height 37
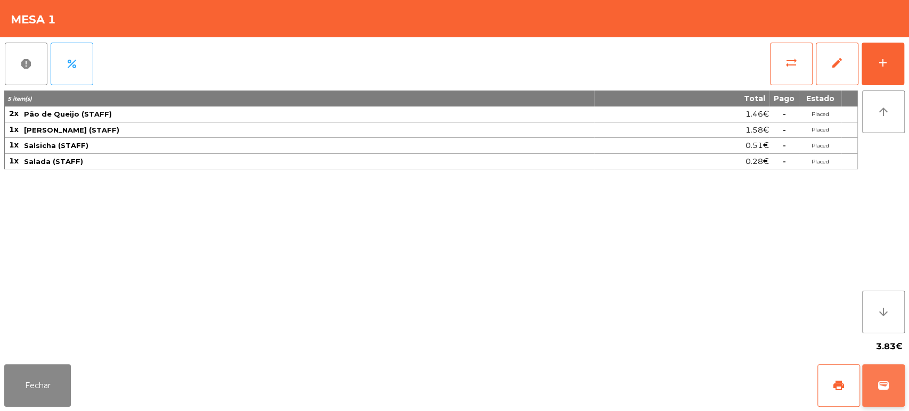
click at [900, 389] on button "wallet" at bounding box center [883, 385] width 43 height 43
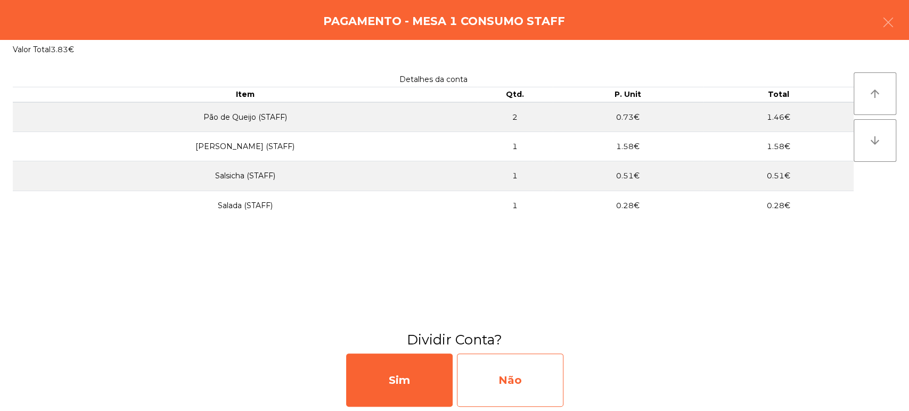
click at [550, 390] on div "Não" at bounding box center [510, 380] width 107 height 53
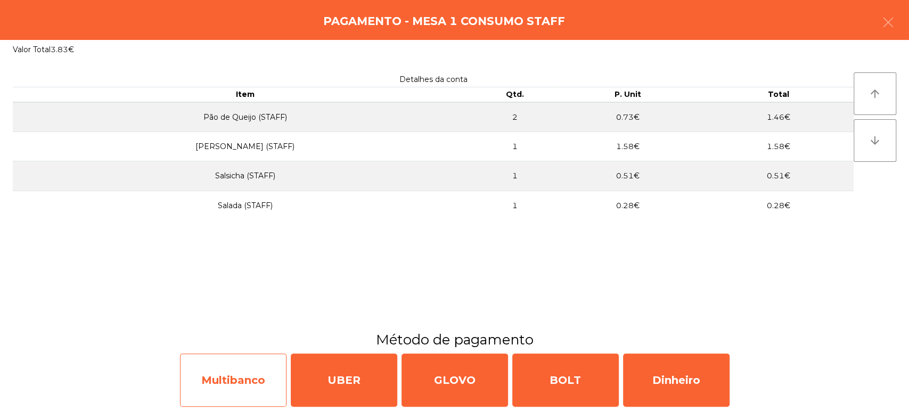
click at [233, 383] on div "Multibanco" at bounding box center [233, 380] width 107 height 53
select select "**"
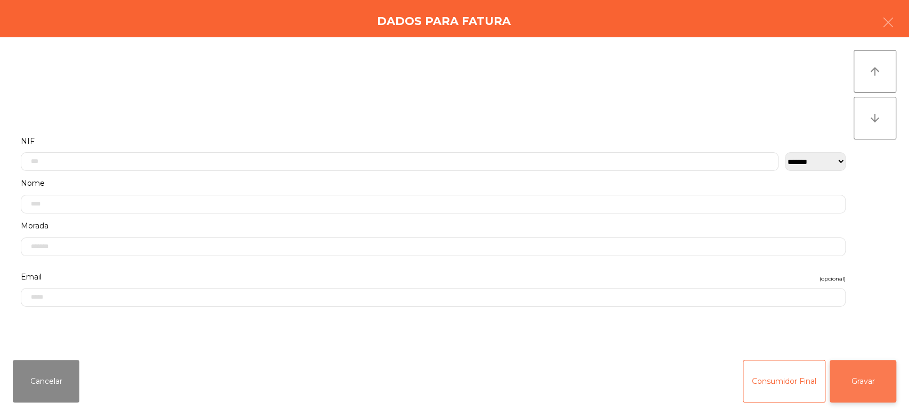
click at [867, 381] on button "Gravar" at bounding box center [863, 381] width 67 height 43
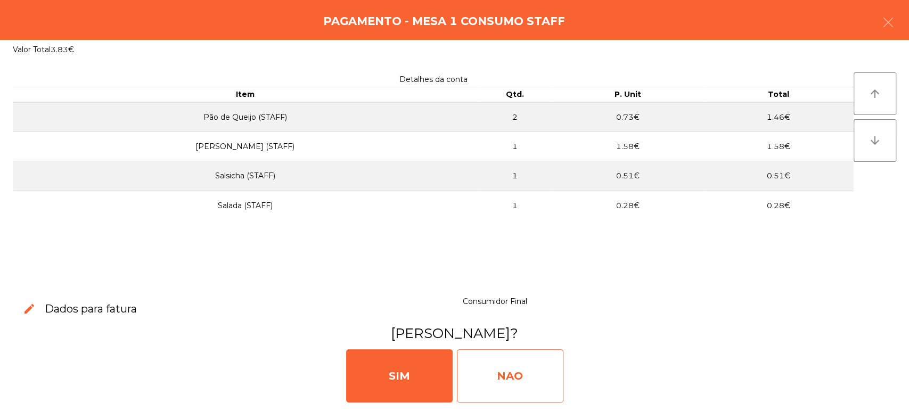
click at [520, 382] on div "NAO" at bounding box center [510, 375] width 107 height 53
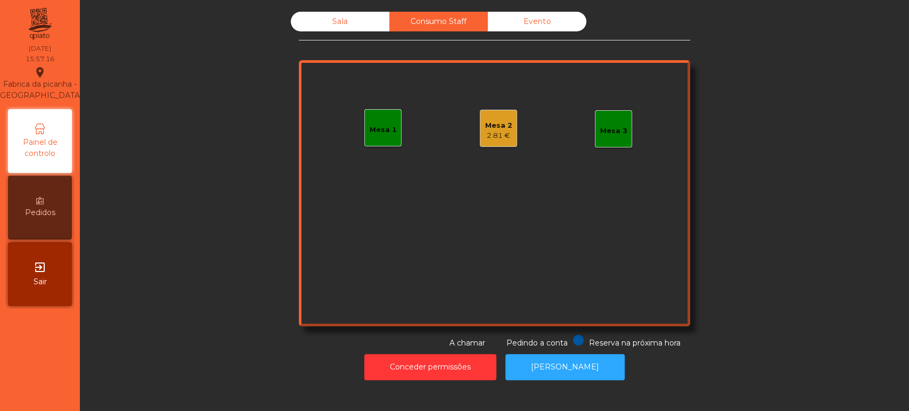
click at [495, 116] on div "Mesa 2 2.81 €" at bounding box center [498, 128] width 27 height 25
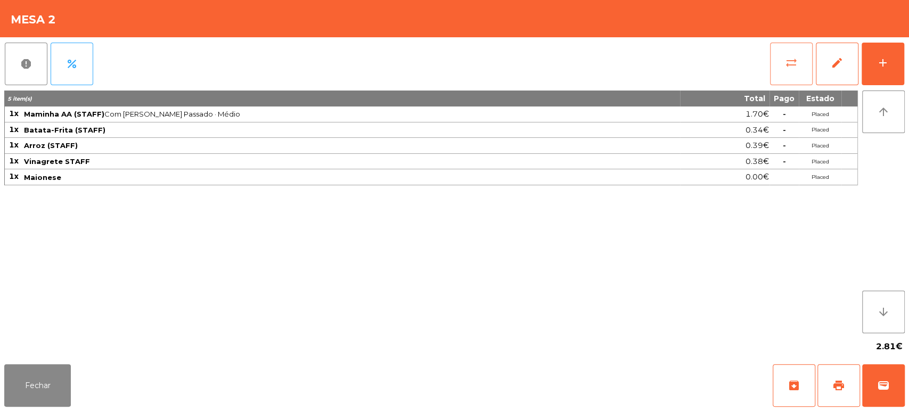
click at [811, 71] on button "sync_alt" at bounding box center [791, 64] width 43 height 43
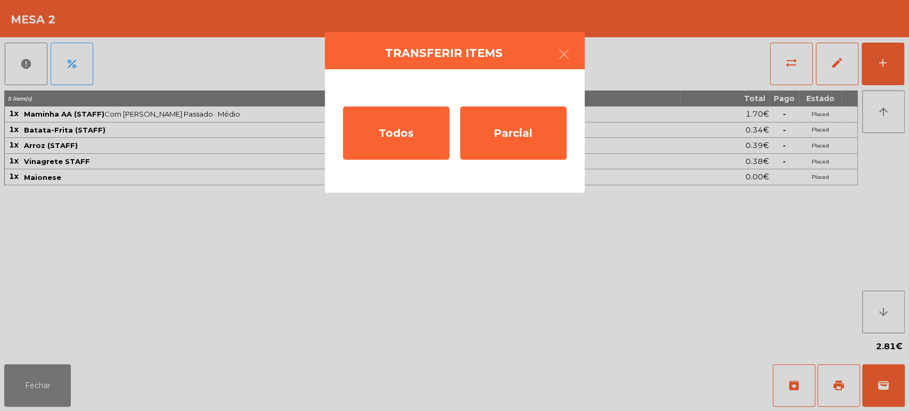
click at [656, 285] on ngb-modal-window "Transferir items Todos Parcial" at bounding box center [454, 205] width 909 height 411
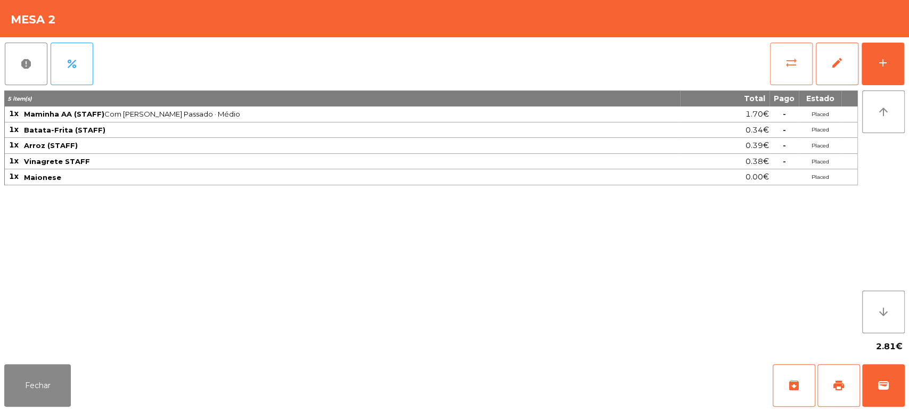
click at [777, 65] on button "sync_alt" at bounding box center [791, 64] width 43 height 43
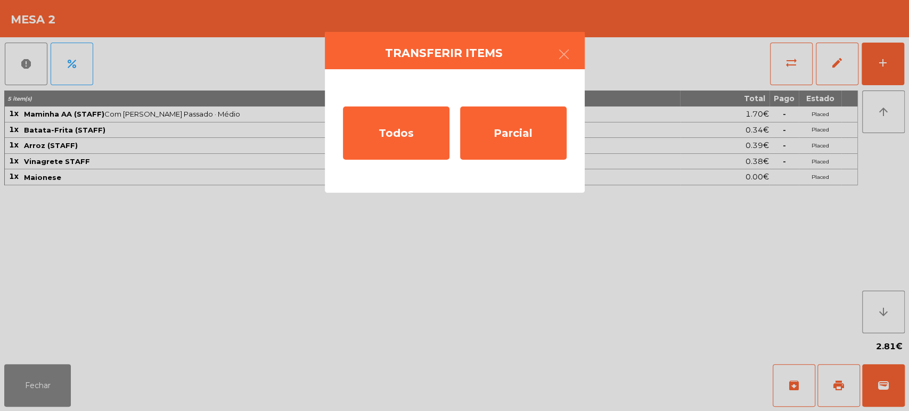
click at [693, 207] on ngb-modal-window "Transferir items Todos Parcial" at bounding box center [454, 205] width 909 height 411
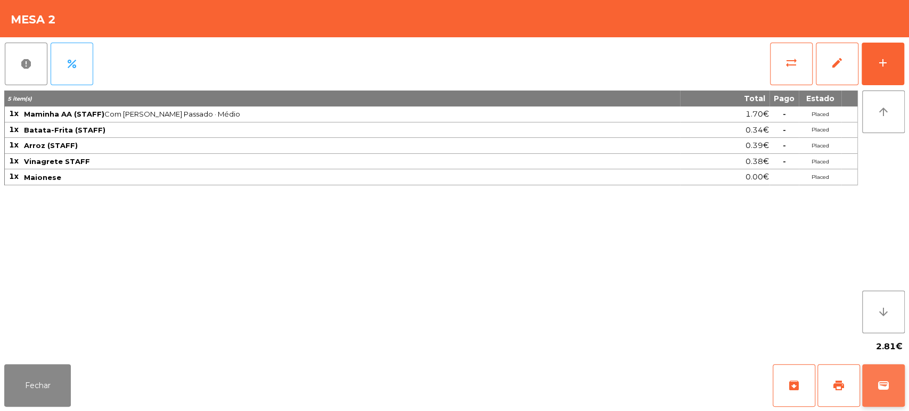
click at [904, 365] on button "wallet" at bounding box center [883, 385] width 43 height 43
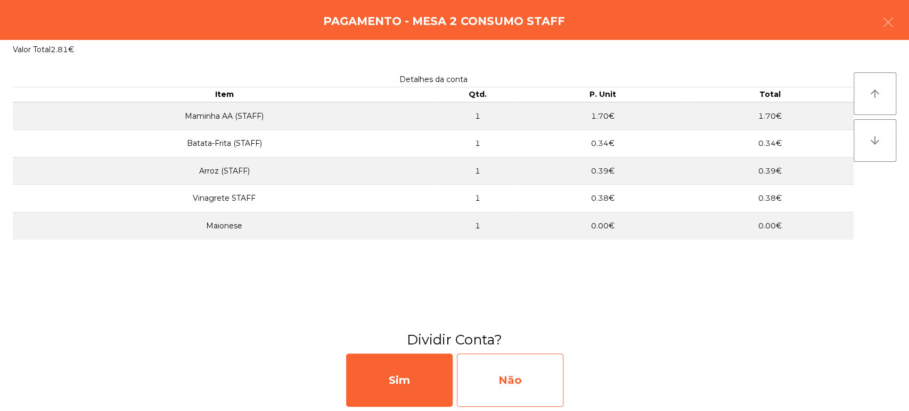
click at [516, 381] on div "Não" at bounding box center [510, 380] width 107 height 53
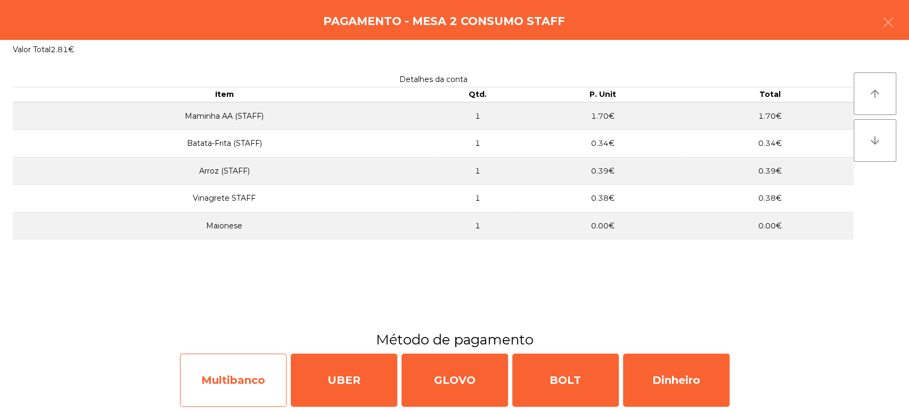
click at [235, 358] on div "Multibanco" at bounding box center [233, 380] width 107 height 53
select select "**"
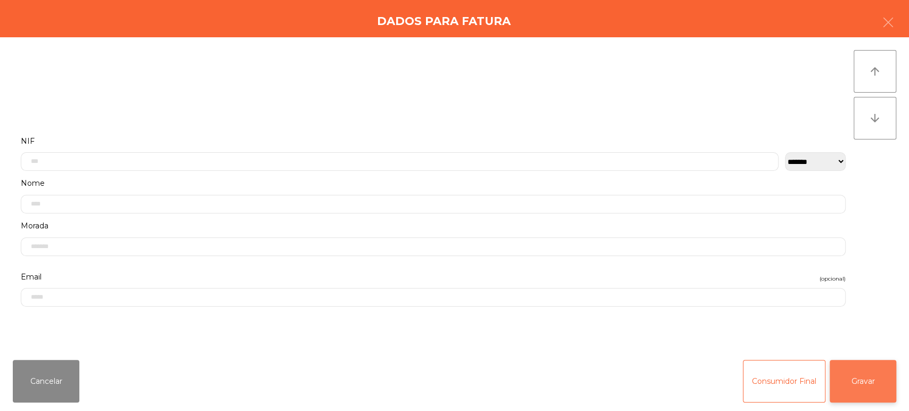
click at [870, 383] on button "Gravar" at bounding box center [863, 381] width 67 height 43
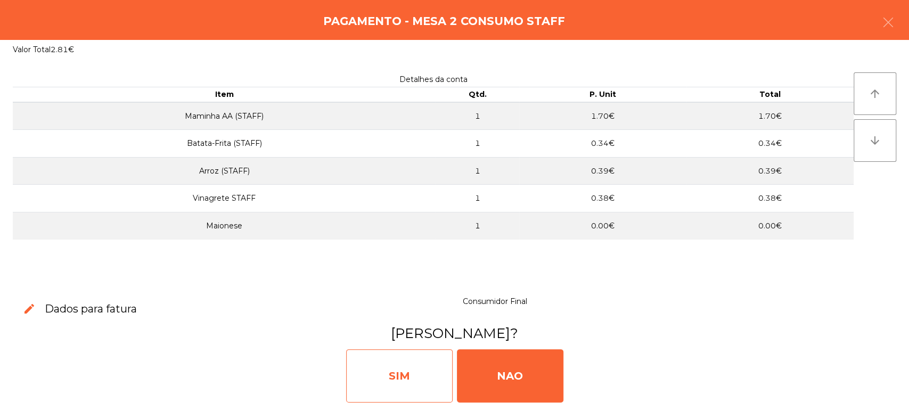
click at [441, 369] on div "SIM" at bounding box center [399, 375] width 107 height 53
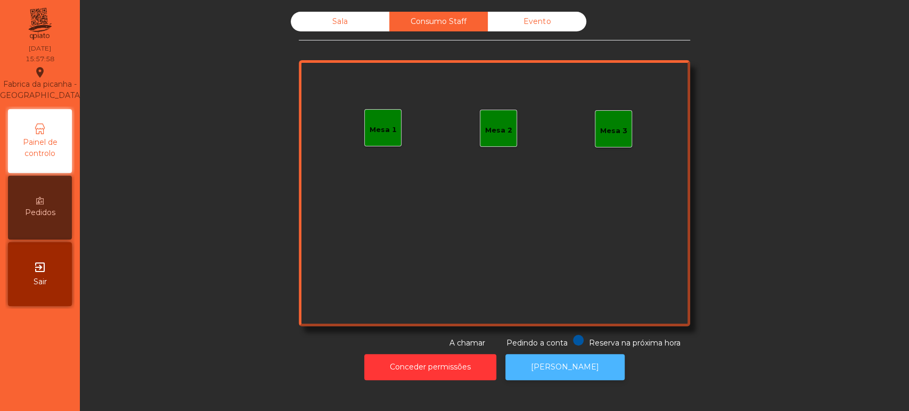
click at [583, 369] on button "[PERSON_NAME]" at bounding box center [564, 367] width 119 height 26
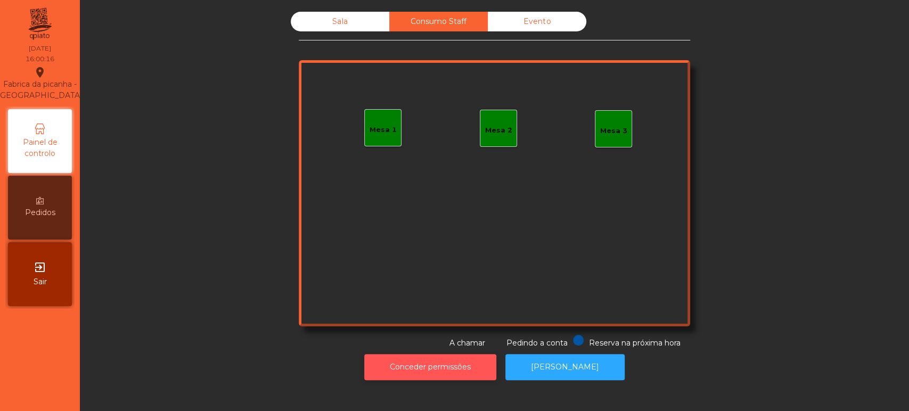
click at [428, 366] on button "Conceder permissões" at bounding box center [430, 367] width 132 height 26
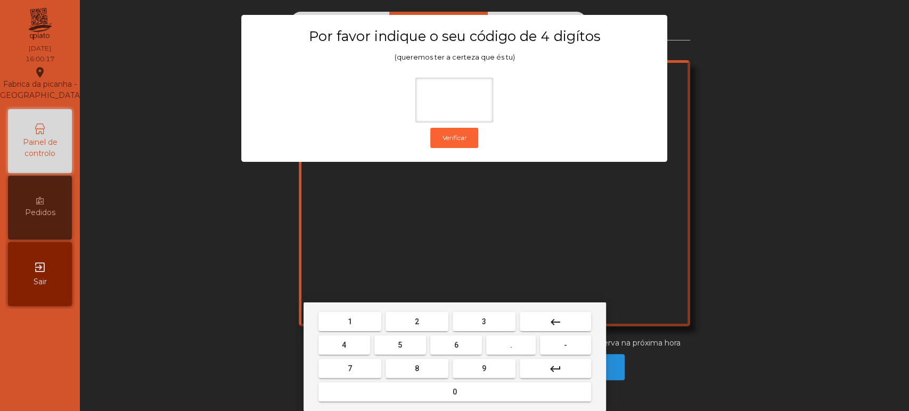
click at [362, 323] on button "1" at bounding box center [349, 321] width 63 height 19
click at [484, 321] on span "3" at bounding box center [484, 321] width 4 height 9
click at [409, 345] on button "5" at bounding box center [400, 345] width 52 height 19
click at [424, 389] on button "0" at bounding box center [454, 391] width 273 height 19
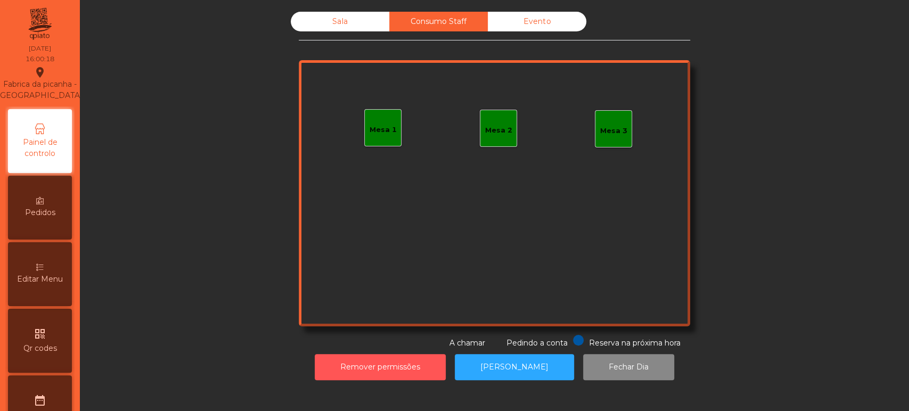
scroll to position [380, 0]
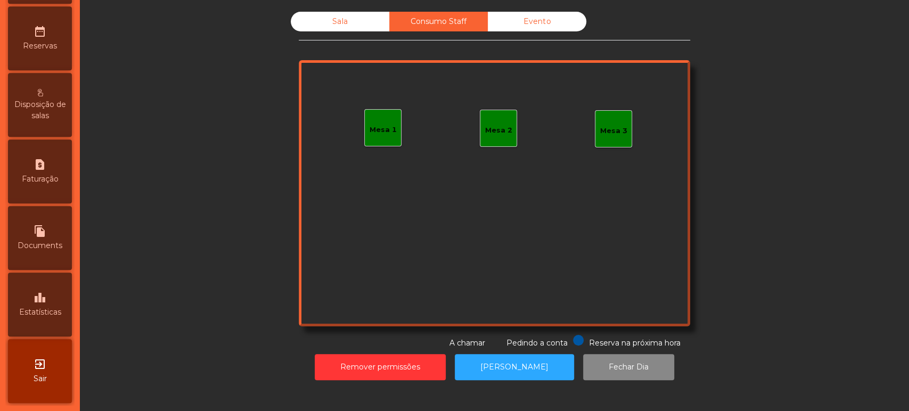
click at [51, 294] on div "leaderboard Estatísticas" at bounding box center [40, 305] width 64 height 64
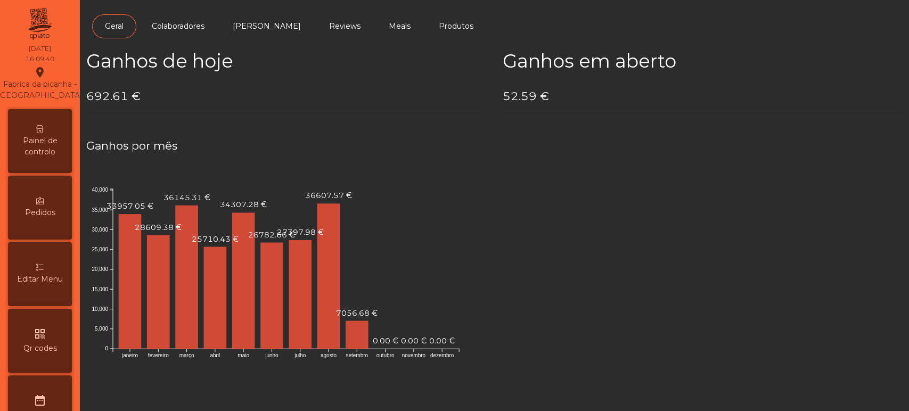
click at [44, 133] on icon at bounding box center [39, 128] width 7 height 7
